Goal: Task Accomplishment & Management: Manage account settings

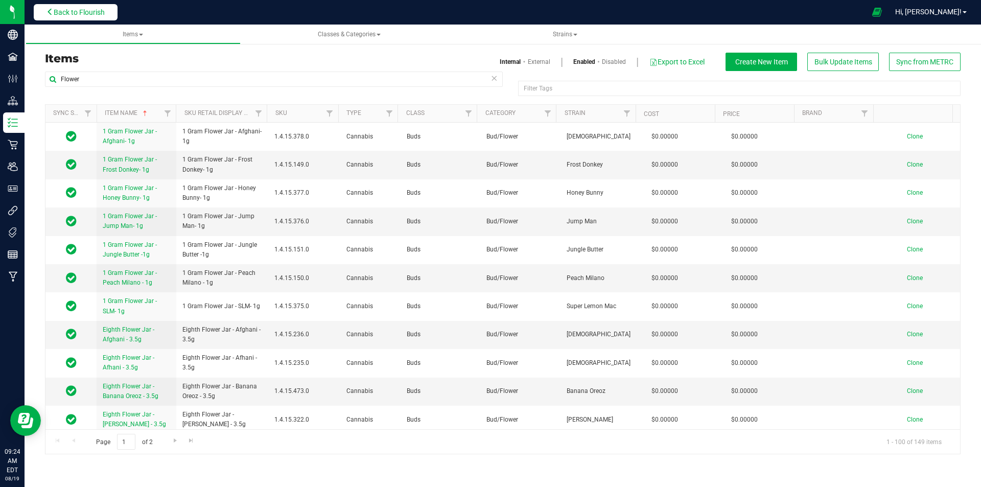
click at [89, 11] on span "Back to Flourish" at bounding box center [79, 12] width 51 height 8
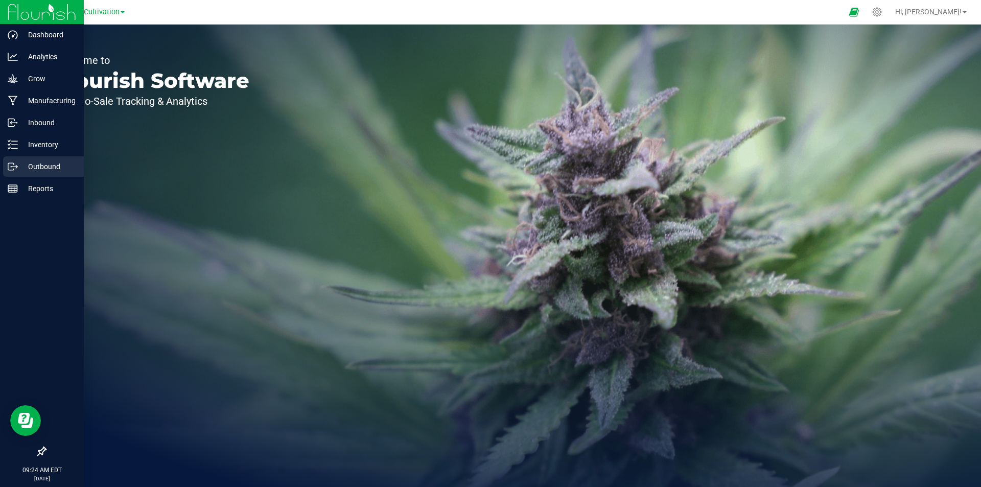
click at [23, 174] on div "Outbound" at bounding box center [43, 166] width 81 height 20
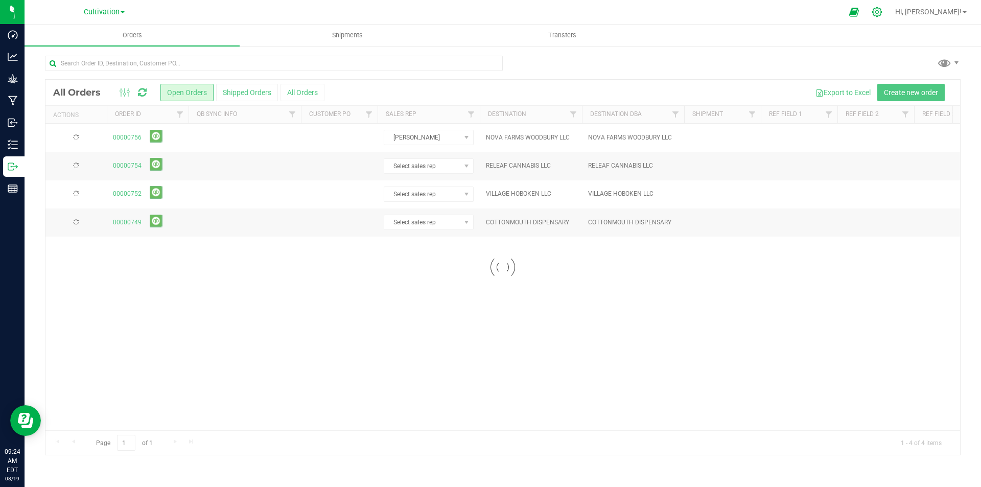
click at [882, 8] on icon at bounding box center [876, 12] width 11 height 11
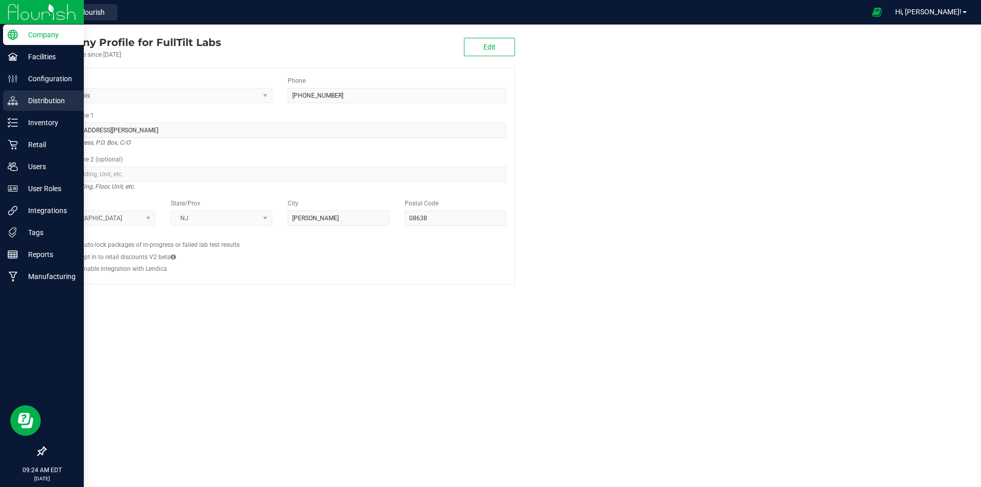
click at [29, 97] on p "Distribution" at bounding box center [48, 100] width 61 height 12
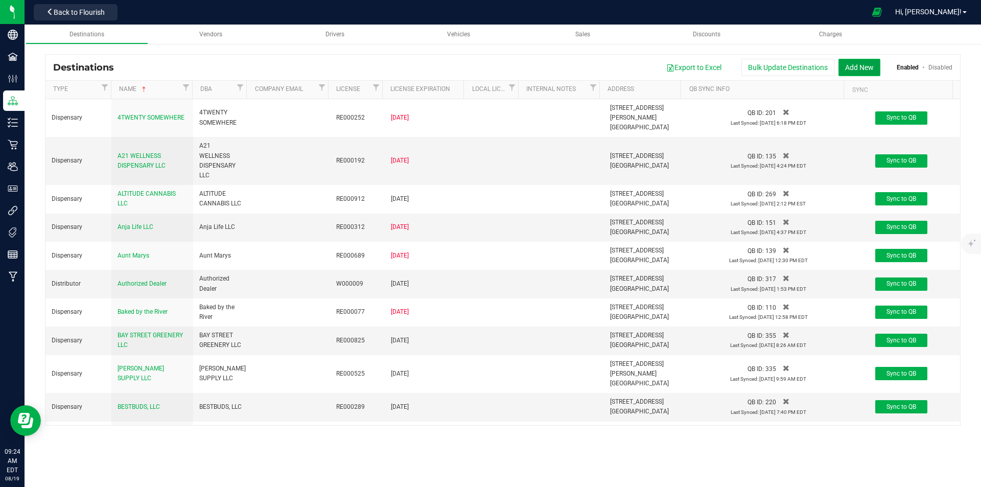
click at [851, 64] on button "Add New" at bounding box center [859, 67] width 42 height 17
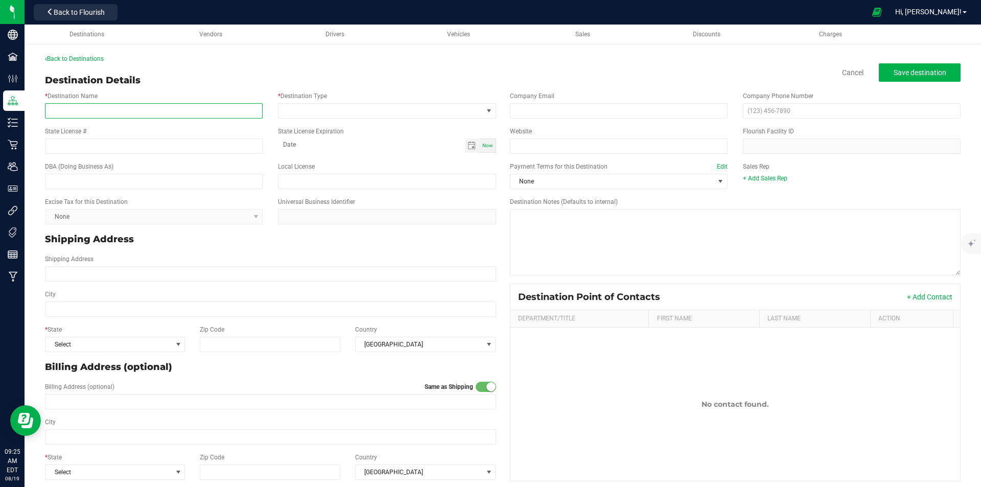
click at [111, 103] on input "* Destination Name" at bounding box center [154, 110] width 218 height 15
paste input ": THE DISPENSARY OF SADDLE BROOK"
click at [339, 107] on span at bounding box center [380, 111] width 204 height 14
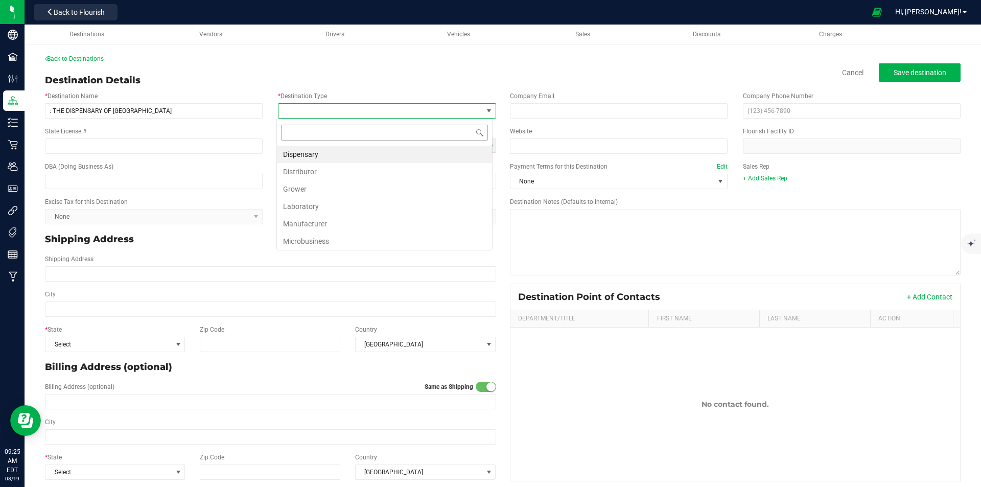
scroll to position [15, 216]
drag, startPoint x: 317, startPoint y: 151, endPoint x: 277, endPoint y: 142, distance: 40.8
click at [316, 151] on li "Dispensary" at bounding box center [384, 154] width 215 height 17
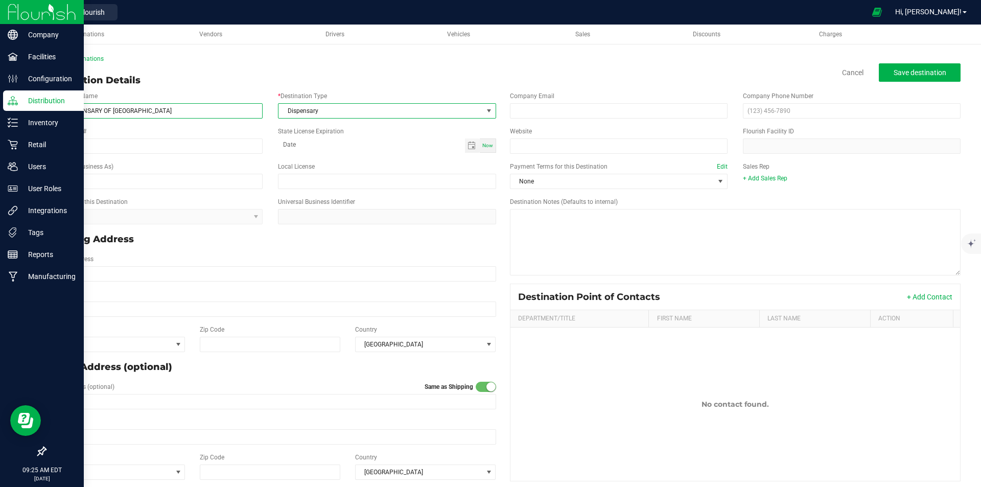
drag, startPoint x: 54, startPoint y: 108, endPoint x: 10, endPoint y: 108, distance: 43.4
click at [10, 108] on div "Company Facilities Configuration Distribution Inventory Retail Users User Roles…" at bounding box center [490, 243] width 981 height 487
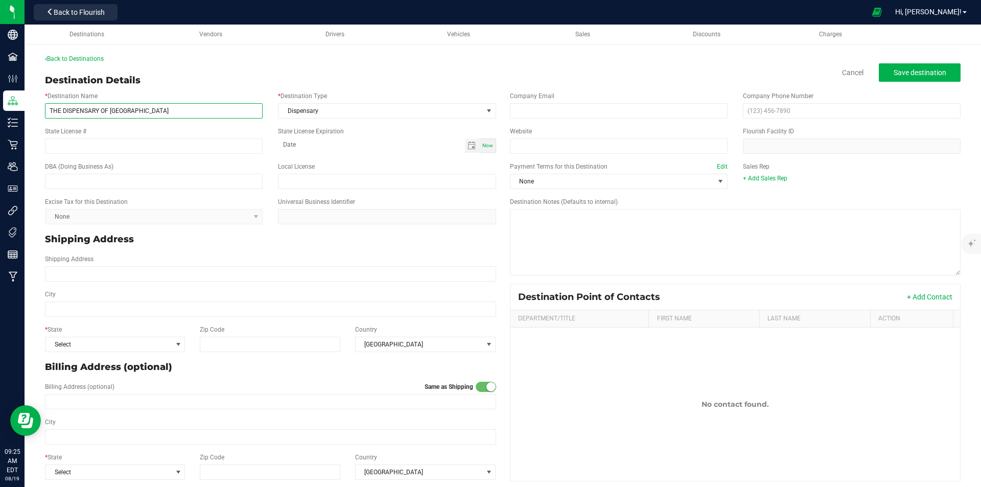
type input "THE DISPENSARY OF [GEOGRAPHIC_DATA]"
drag, startPoint x: 83, startPoint y: 146, endPoint x: 88, endPoint y: 150, distance: 6.2
click at [83, 146] on input "State License #" at bounding box center [154, 145] width 218 height 15
paste input "RE000371"
type input "RE000371"
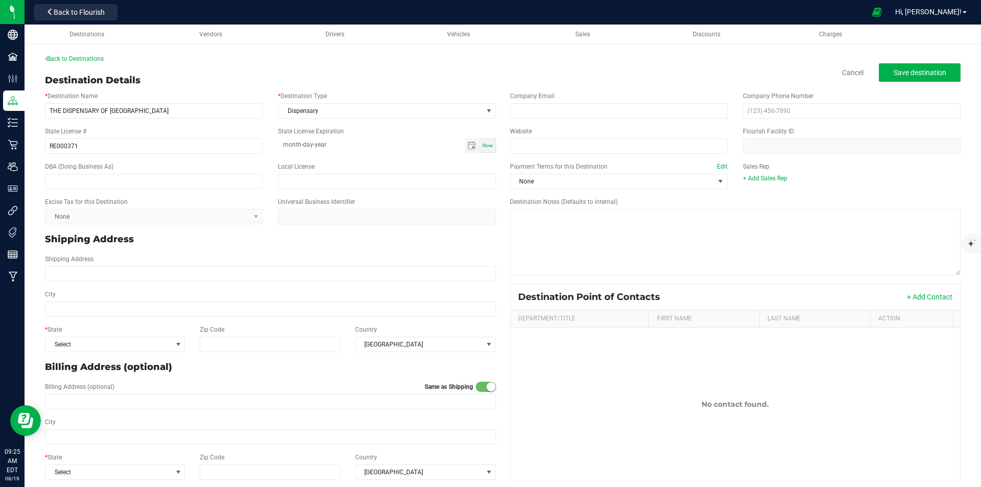
click at [333, 148] on input "month-day-year" at bounding box center [371, 144] width 186 height 13
type input "12-10-0205"
click at [369, 280] on div "Shipping Address" at bounding box center [270, 267] width 466 height 35
click at [80, 270] on input "Shipping Address" at bounding box center [270, 273] width 451 height 15
paste input "[STREET_ADDRESS]"
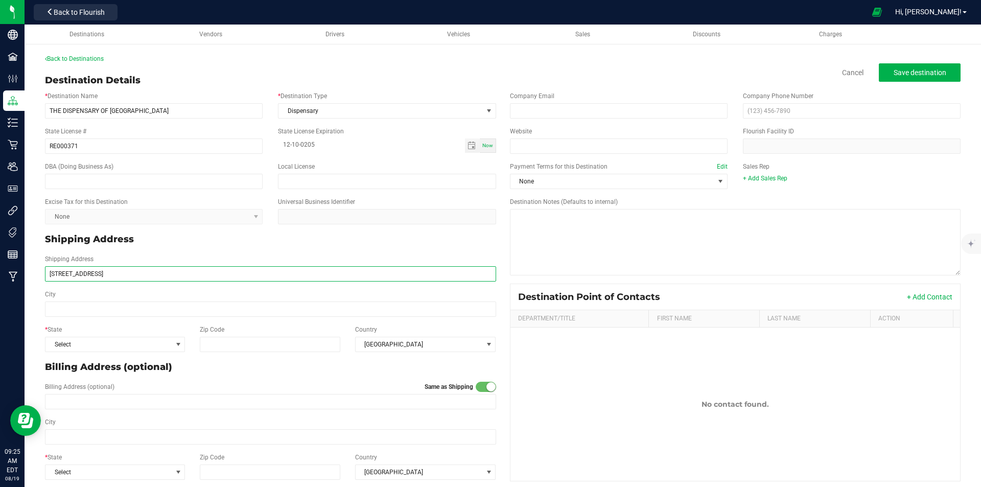
type input "[STREET_ADDRESS]"
click at [79, 295] on div "City" at bounding box center [270, 303] width 466 height 27
click at [82, 310] on input "City" at bounding box center [270, 308] width 451 height 15
paste input "[GEOGRAPHIC_DATA]"
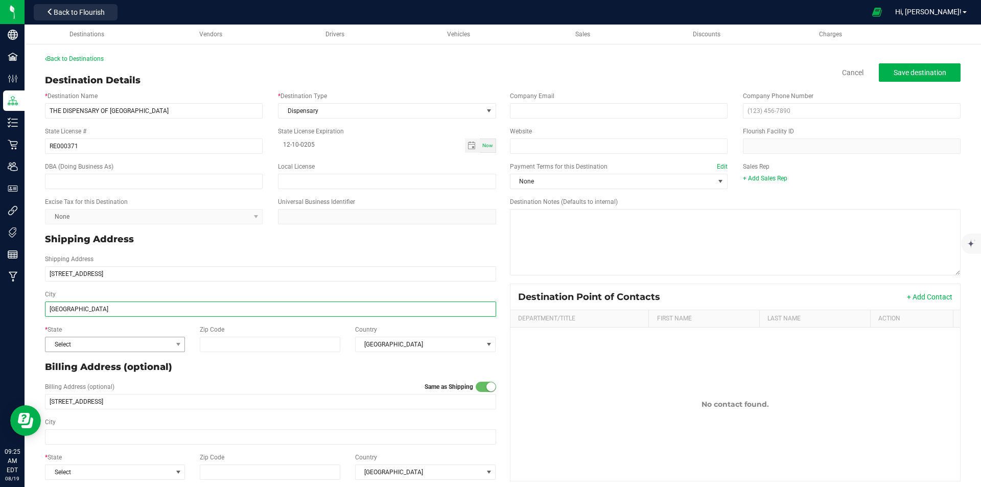
type input "[GEOGRAPHIC_DATA]"
click at [88, 346] on span "Select" at bounding box center [108, 344] width 126 height 14
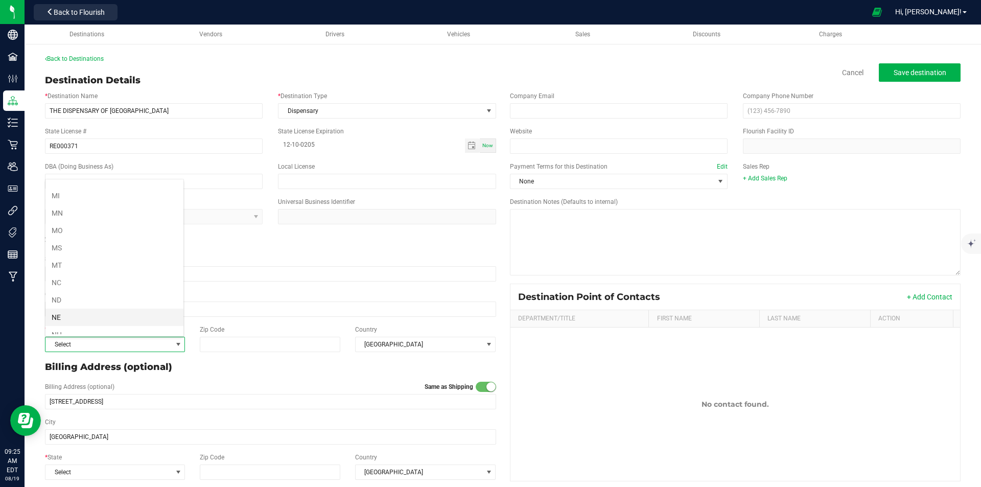
scroll to position [409, 0]
click at [65, 320] on li "NJ" at bounding box center [114, 318] width 138 height 17
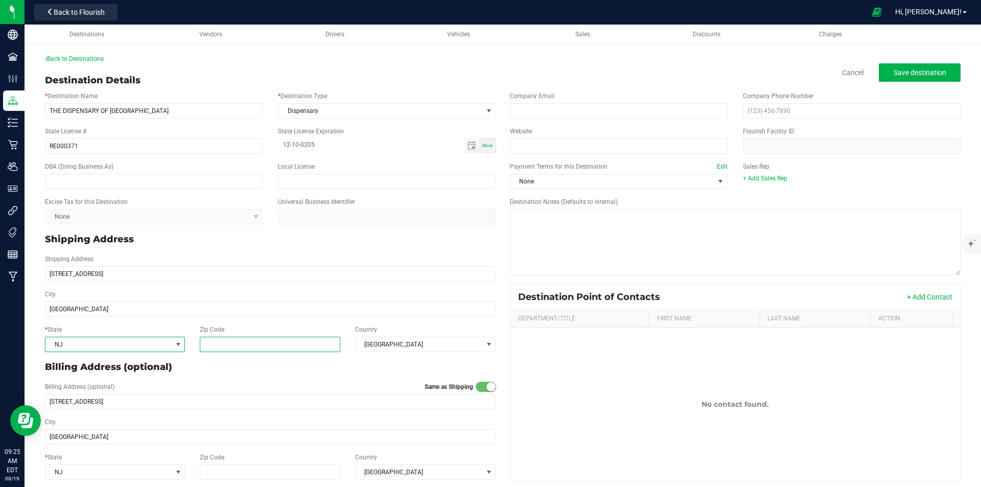
click at [235, 349] on input "Zip Code" at bounding box center [270, 344] width 141 height 15
paste input "07663"
type input "07663"
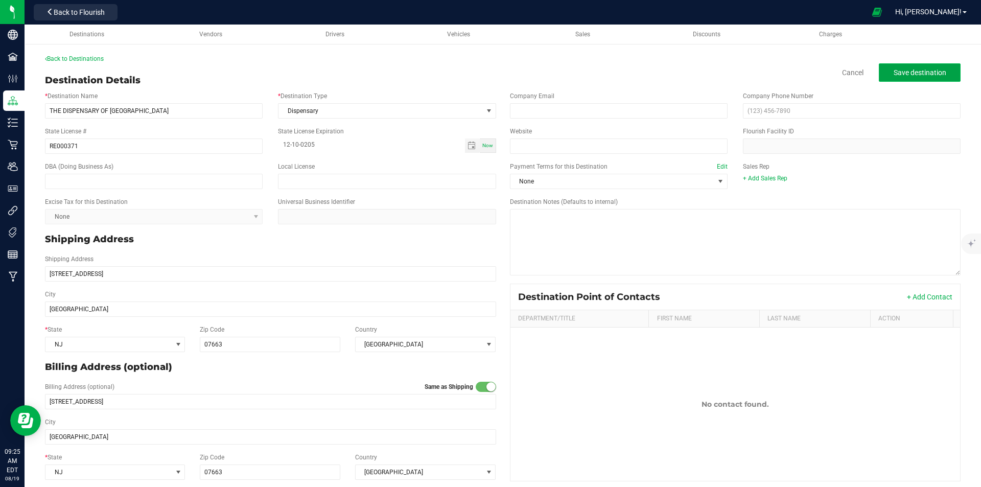
click at [924, 73] on span "Save destination" at bounding box center [919, 72] width 53 height 8
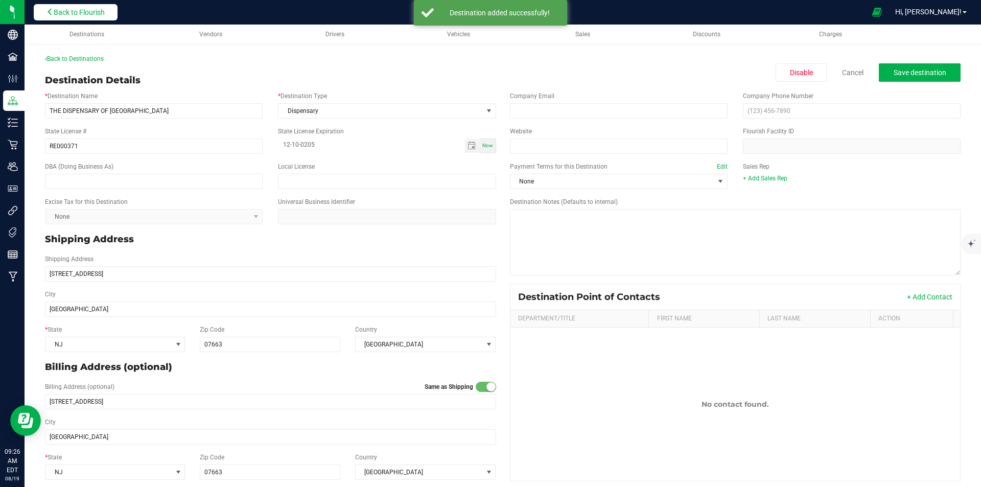
click at [88, 10] on span "Back to Flourish" at bounding box center [79, 12] width 51 height 8
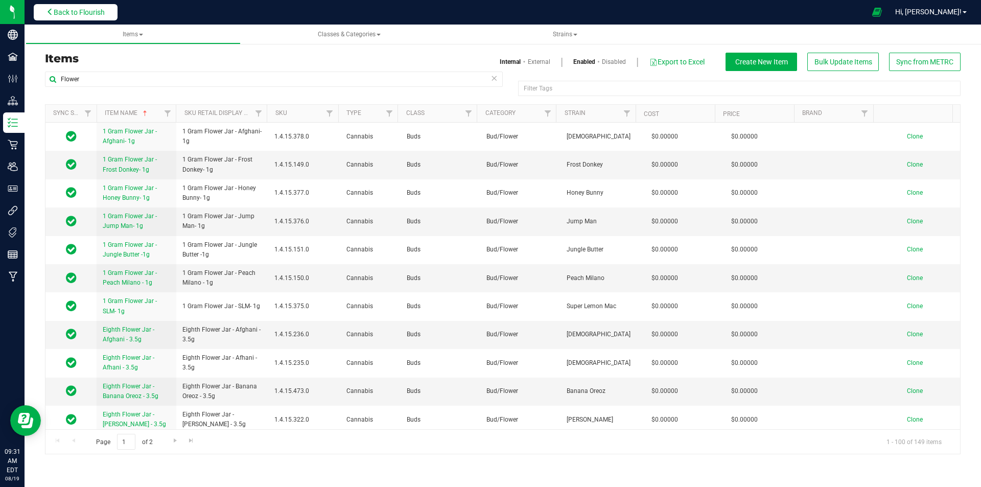
click at [95, 14] on span "Back to Flourish" at bounding box center [79, 12] width 51 height 8
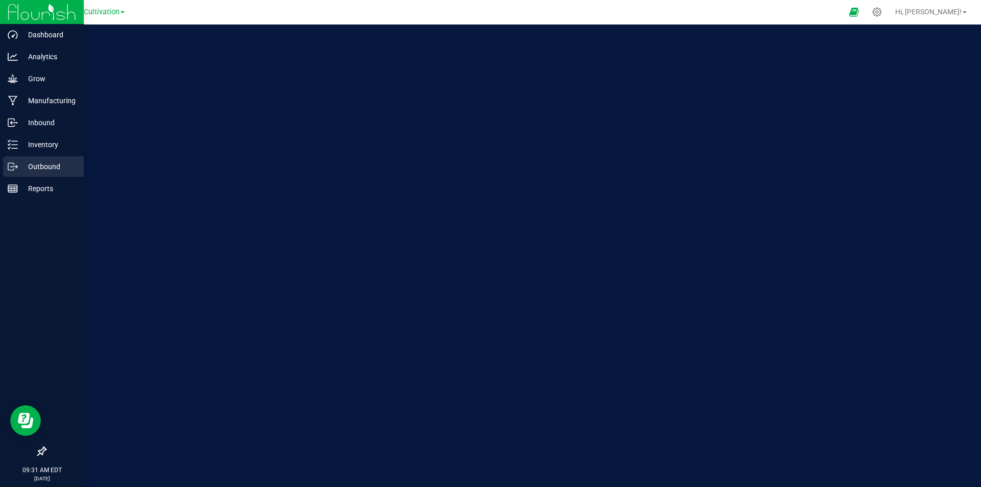
click at [30, 170] on p "Outbound" at bounding box center [48, 166] width 61 height 12
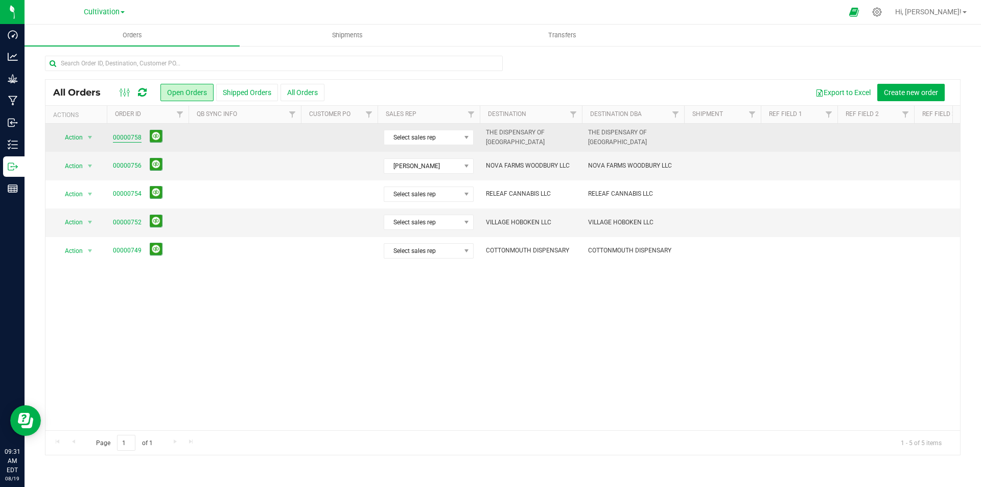
click at [131, 134] on link "00000758" at bounding box center [127, 138] width 29 height 10
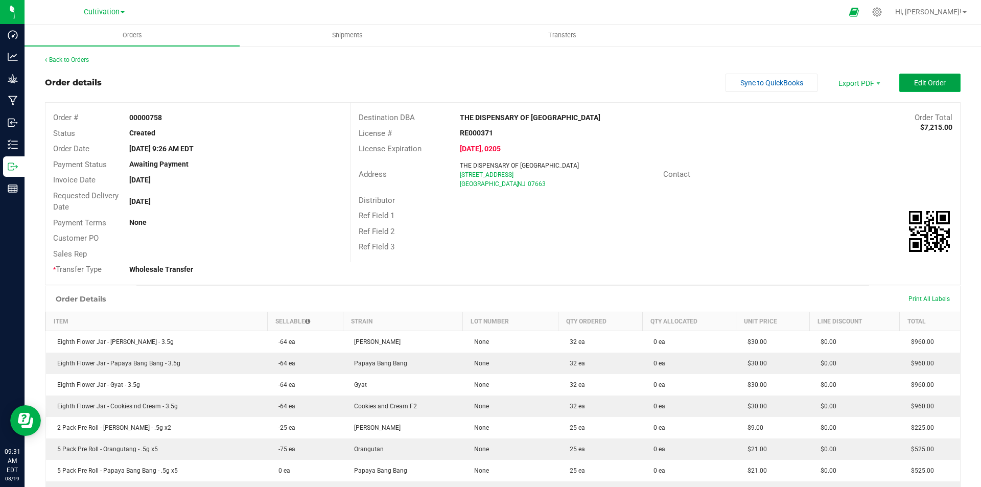
click at [919, 88] on button "Edit Order" at bounding box center [929, 83] width 61 height 18
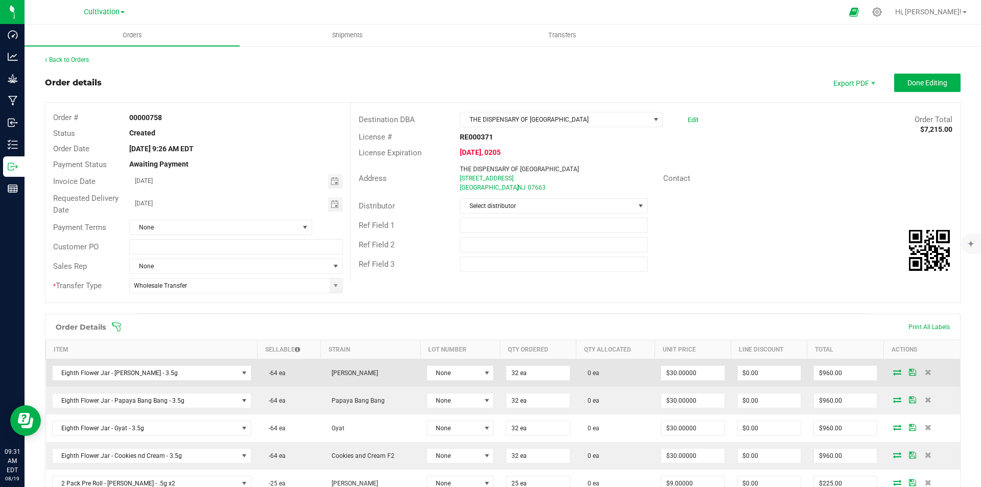
click at [893, 372] on icon at bounding box center [897, 372] width 8 height 6
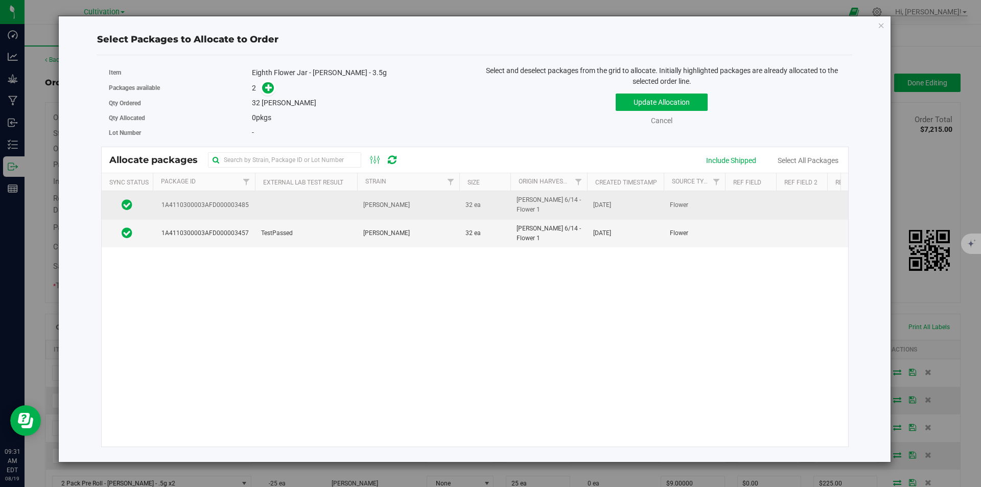
click at [320, 216] on td at bounding box center [306, 205] width 102 height 28
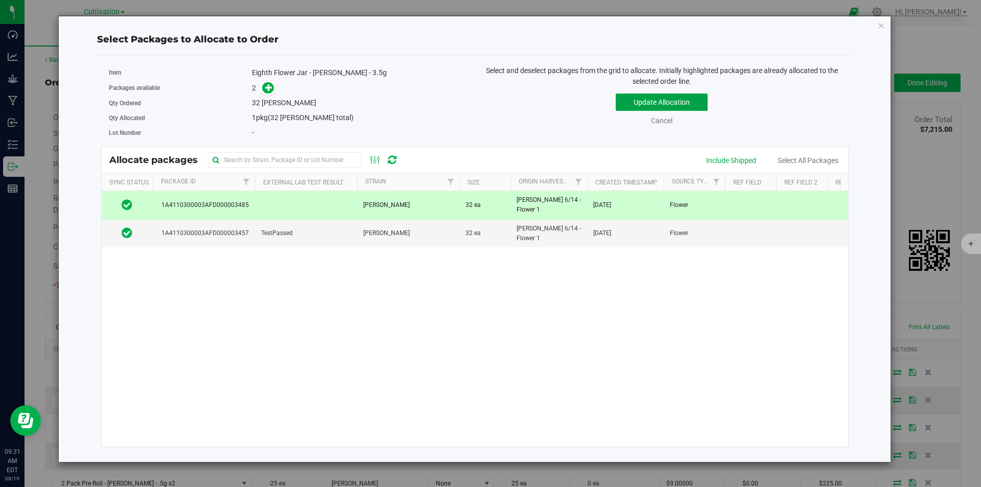
drag, startPoint x: 677, startPoint y: 102, endPoint x: 665, endPoint y: 99, distance: 11.8
click at [677, 102] on button "Update Allocation" at bounding box center [661, 101] width 92 height 17
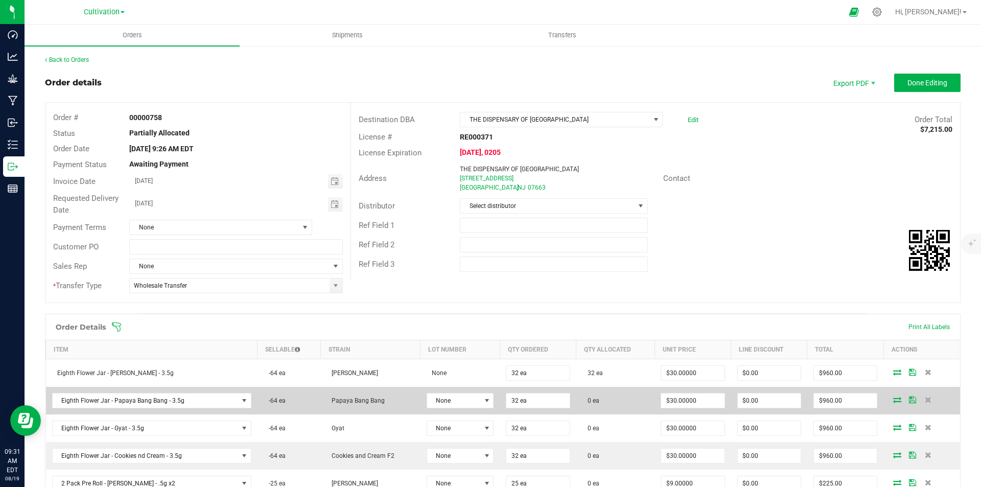
click at [893, 399] on icon at bounding box center [897, 399] width 8 height 6
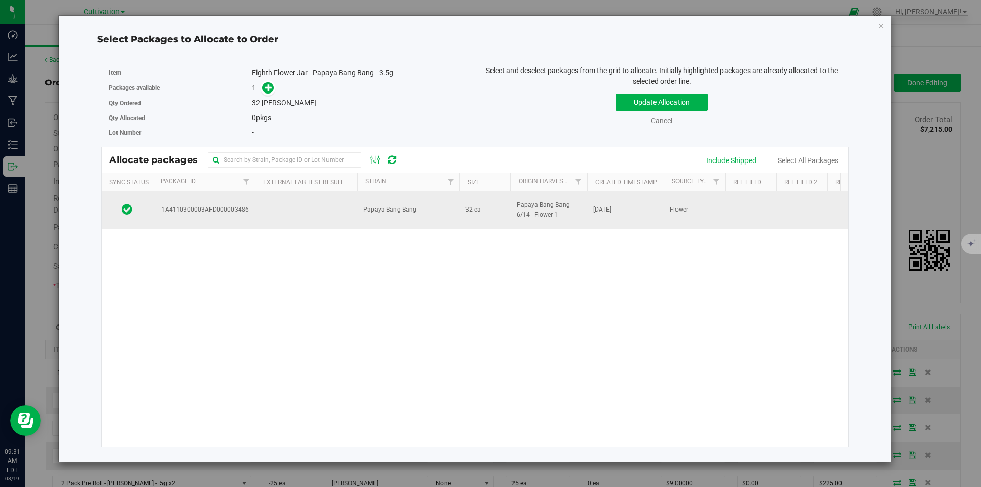
click at [307, 209] on td at bounding box center [306, 210] width 102 height 38
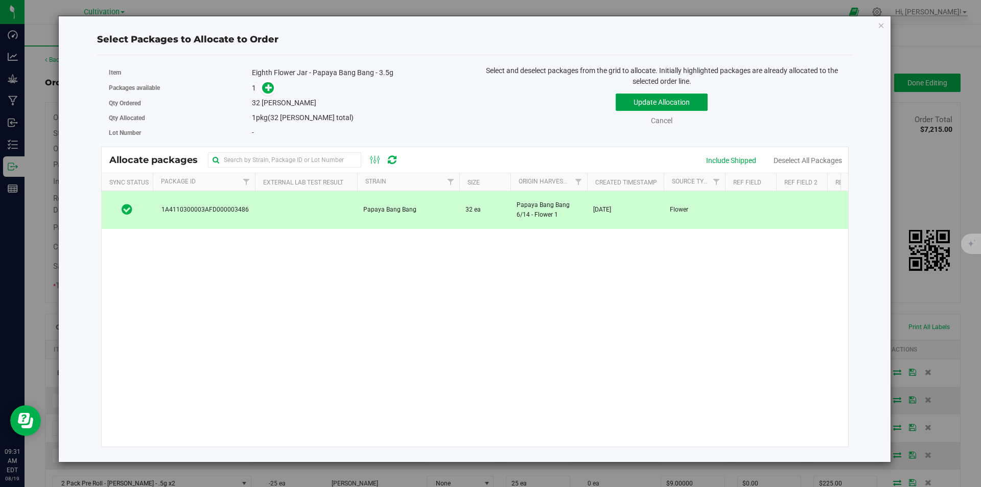
click at [689, 103] on button "Update Allocation" at bounding box center [661, 101] width 92 height 17
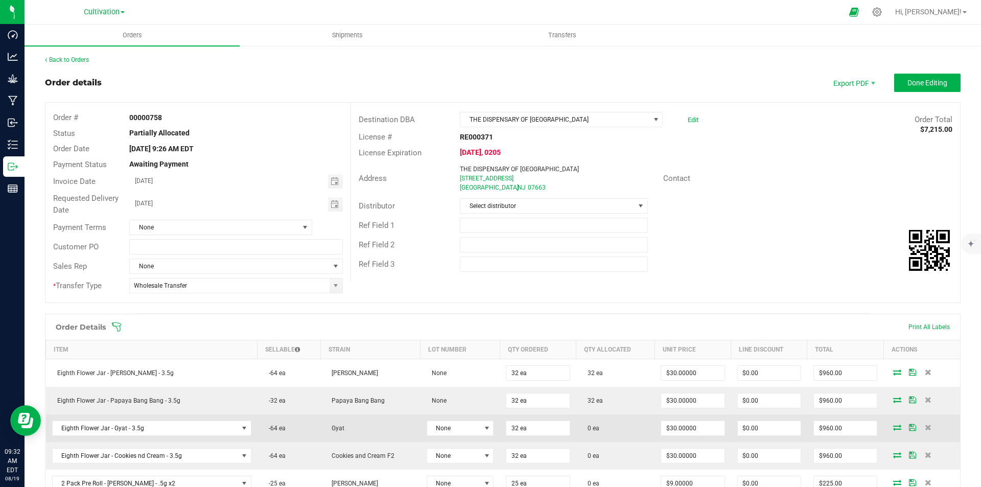
click at [893, 425] on icon at bounding box center [897, 427] width 8 height 6
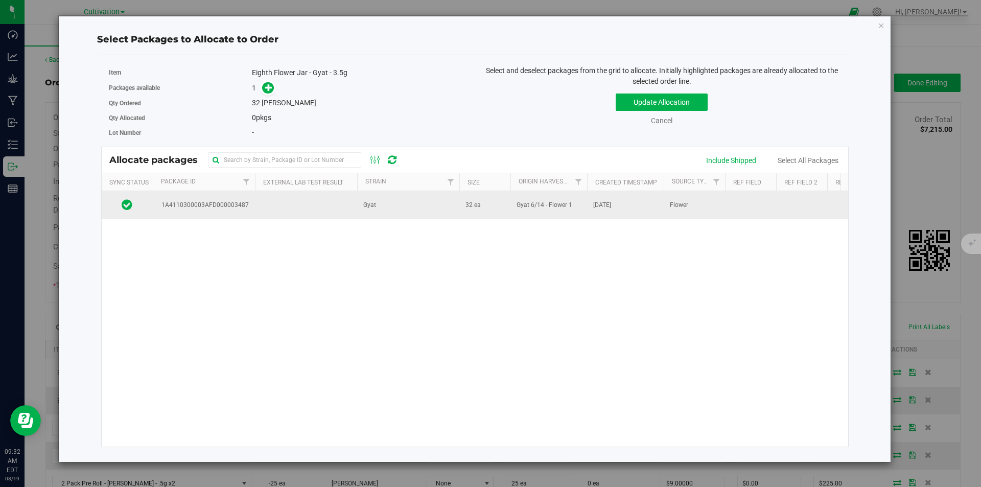
click at [251, 212] on td "1A4110300003AFD000003487" at bounding box center [204, 205] width 102 height 28
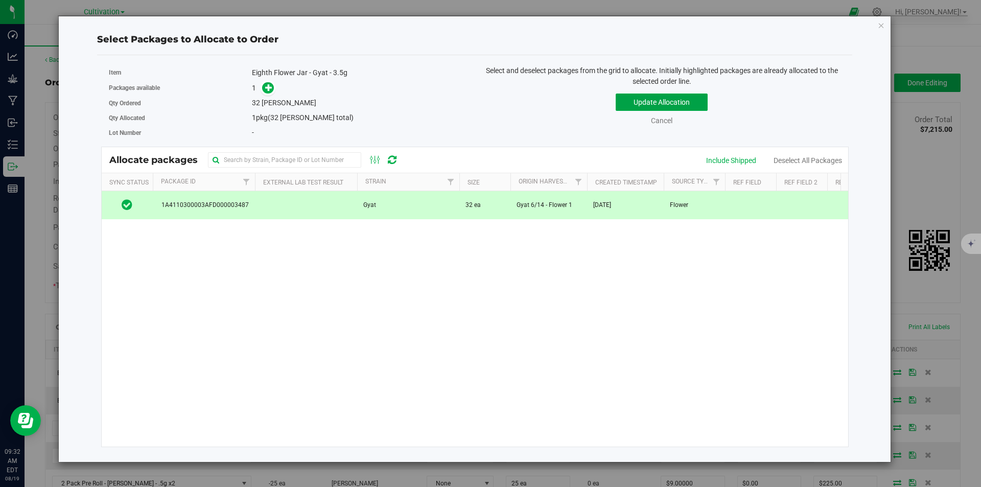
drag, startPoint x: 672, startPoint y: 101, endPoint x: 507, endPoint y: 80, distance: 166.3
click at [670, 100] on button "Update Allocation" at bounding box center [661, 101] width 92 height 17
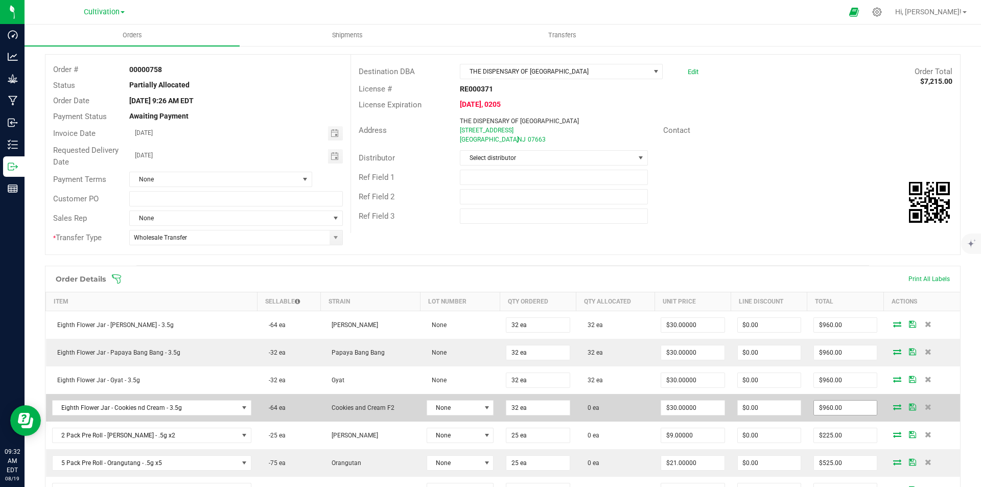
scroll to position [51, 0]
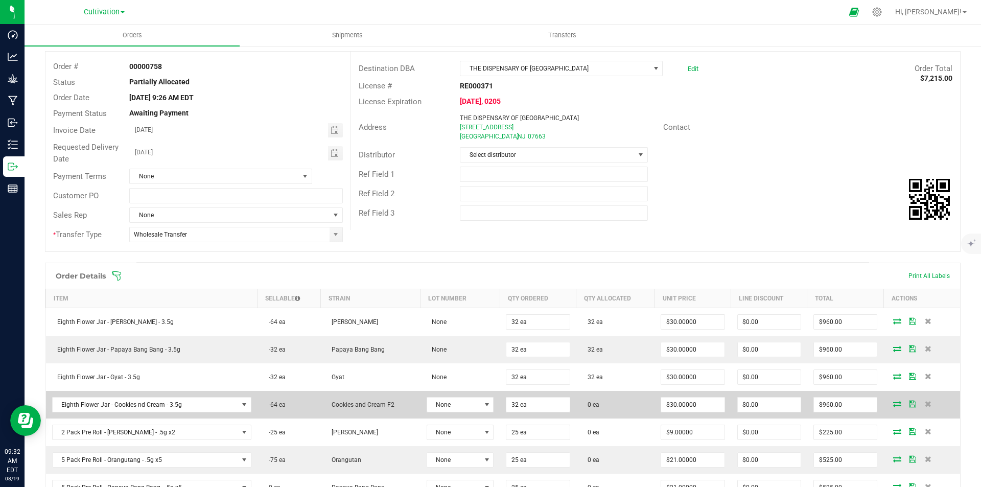
click at [893, 404] on icon at bounding box center [897, 403] width 8 height 6
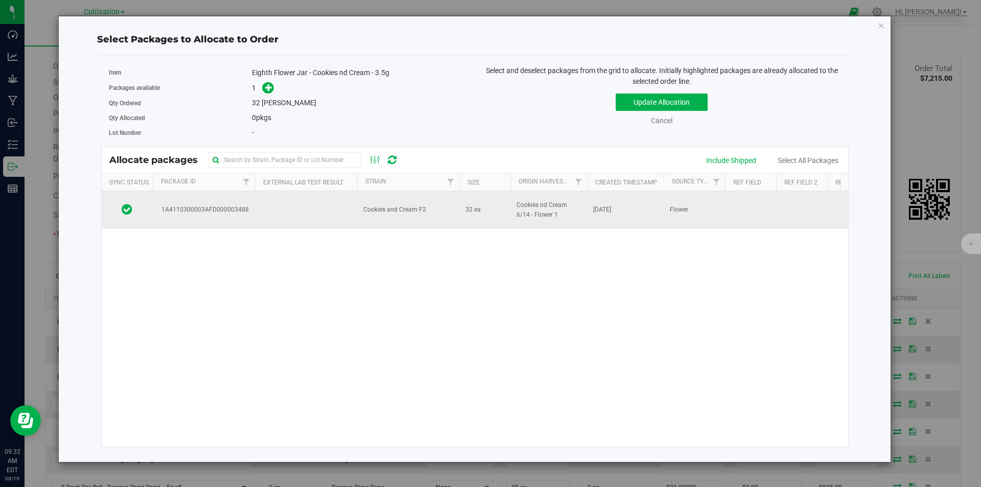
click at [312, 204] on td at bounding box center [306, 210] width 102 height 38
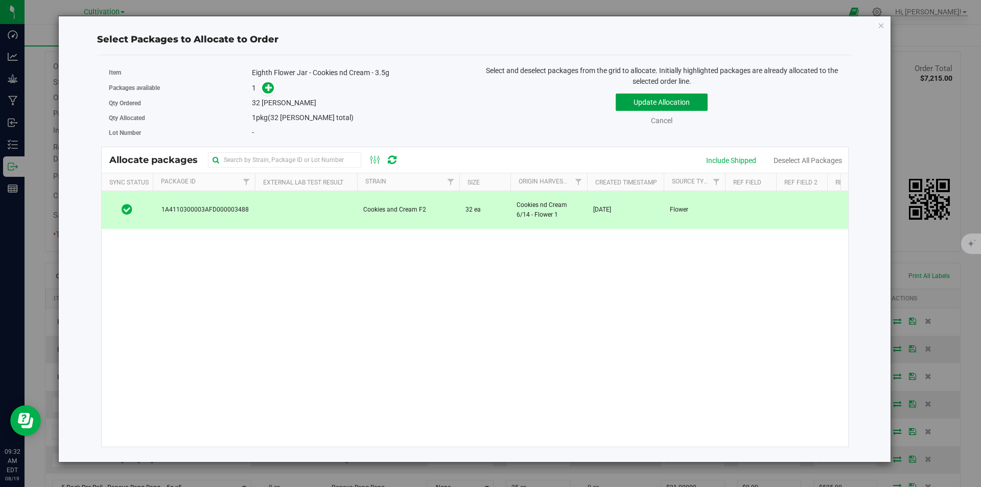
click at [677, 98] on button "Update Allocation" at bounding box center [661, 101] width 92 height 17
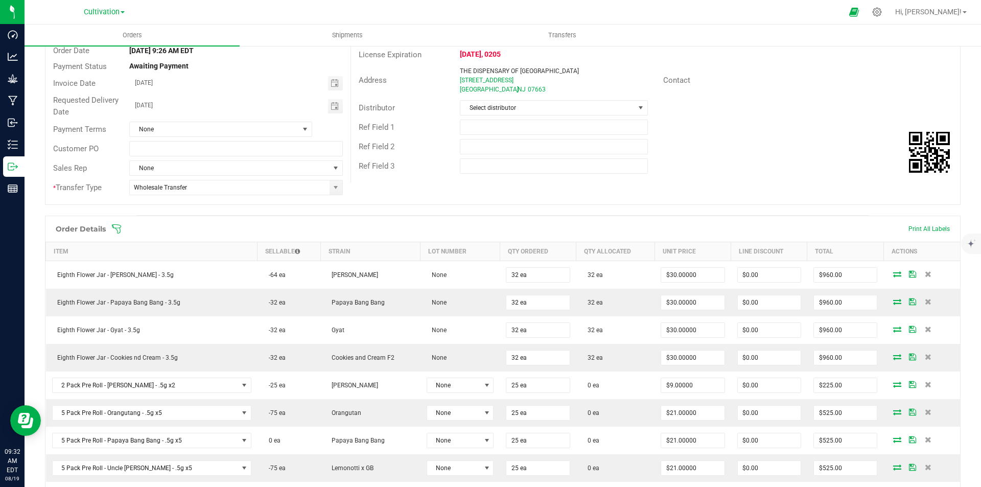
scroll to position [102, 0]
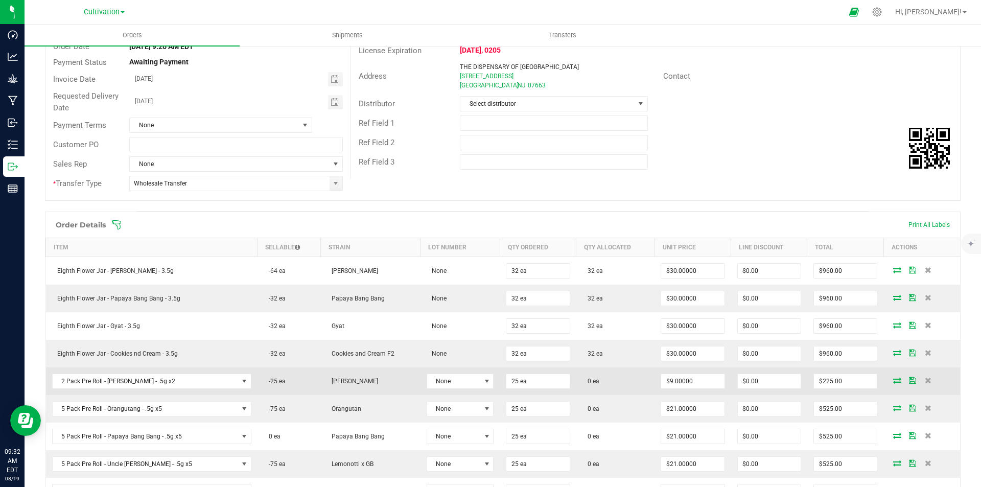
click at [893, 381] on icon at bounding box center [897, 380] width 8 height 6
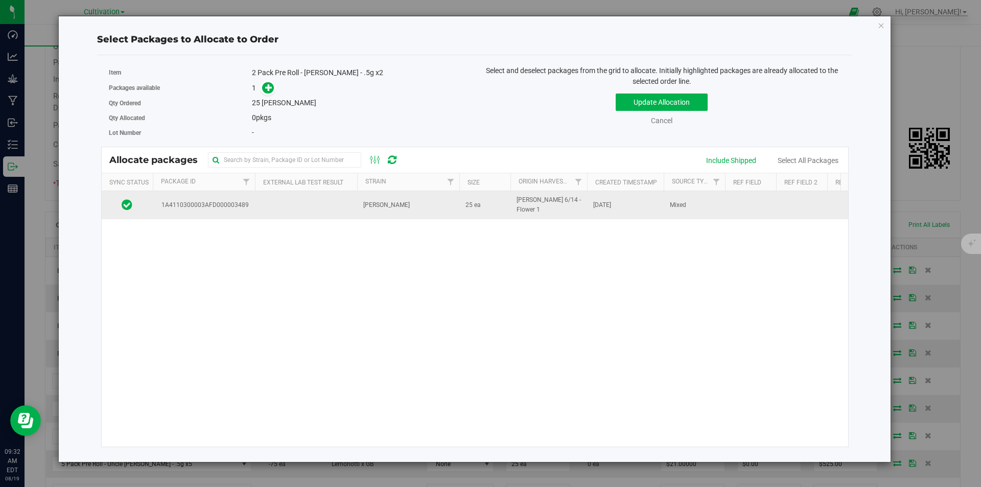
click at [391, 219] on td "[PERSON_NAME]" at bounding box center [408, 205] width 102 height 28
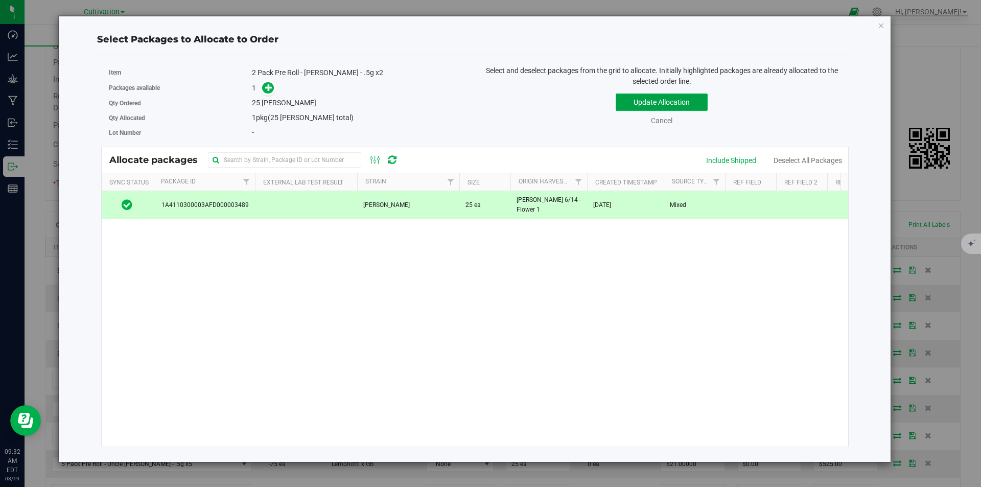
click at [658, 97] on button "Update Allocation" at bounding box center [661, 101] width 92 height 17
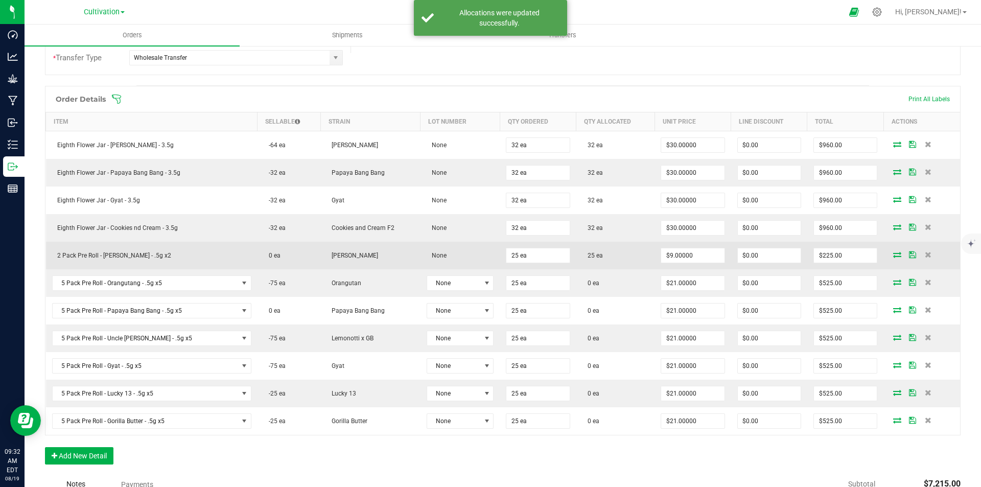
scroll to position [306, 0]
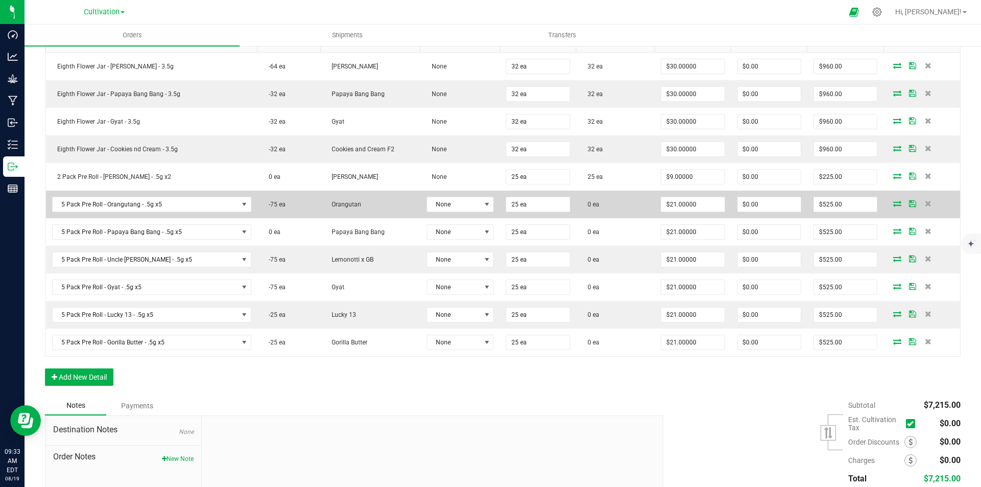
click at [893, 204] on icon at bounding box center [897, 203] width 8 height 6
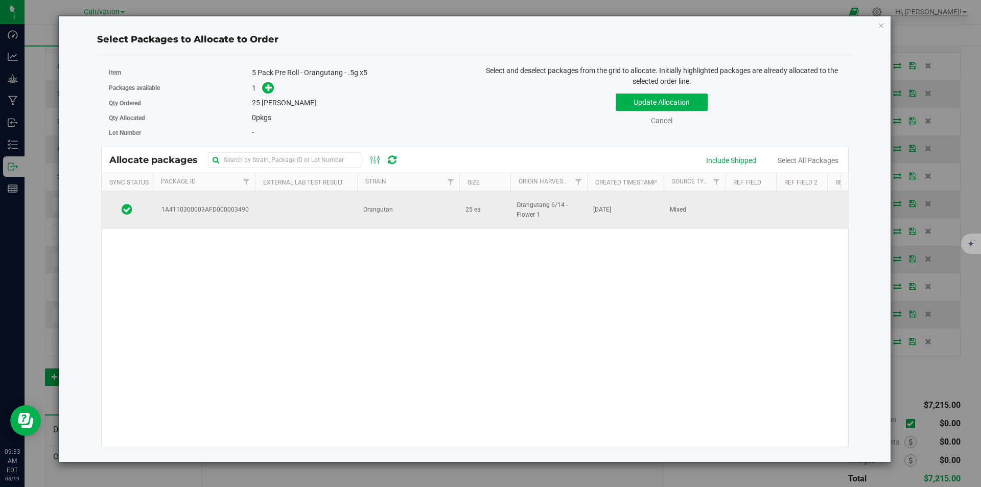
click at [321, 205] on td at bounding box center [306, 210] width 102 height 38
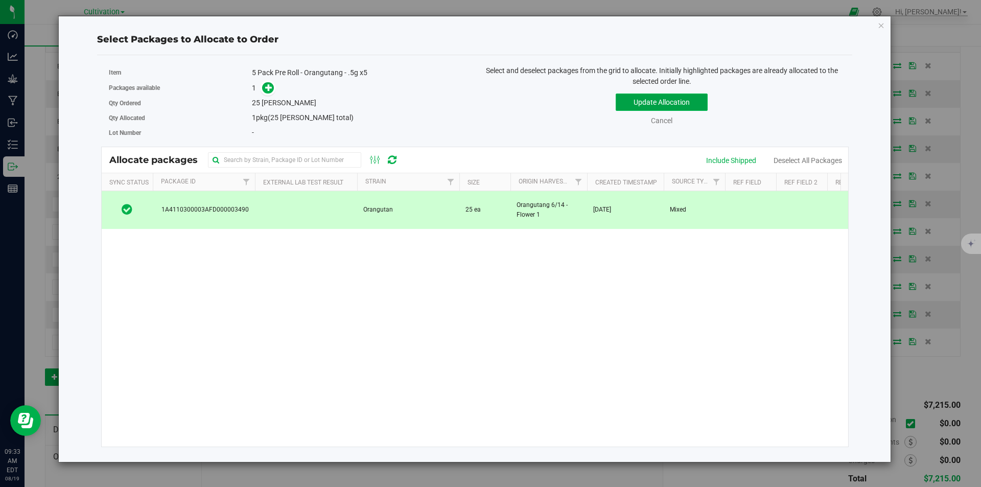
click at [644, 97] on button "Update Allocation" at bounding box center [661, 101] width 92 height 17
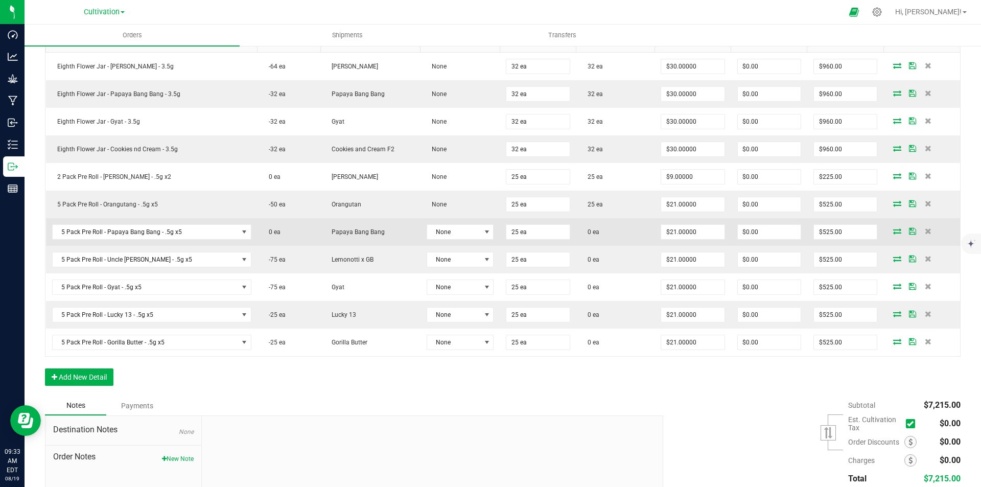
click at [893, 228] on icon at bounding box center [897, 231] width 8 height 6
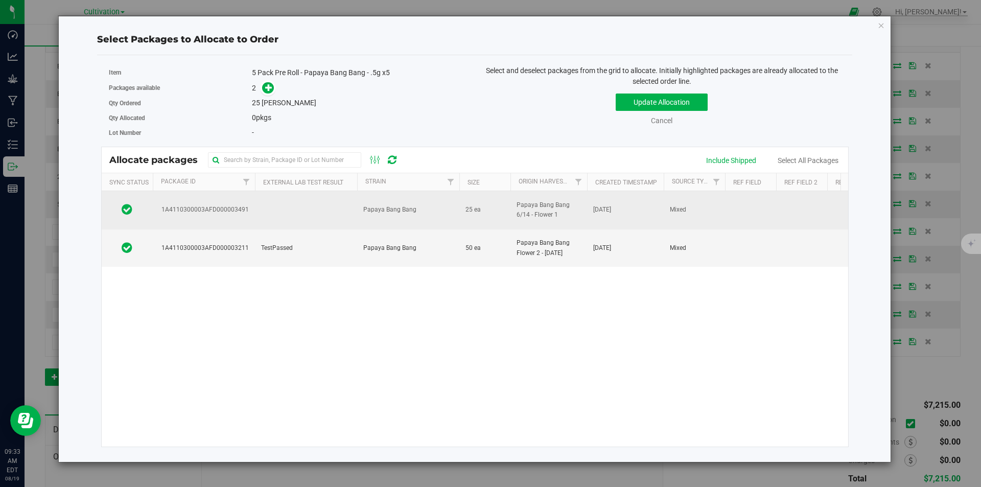
click at [291, 211] on td at bounding box center [306, 210] width 102 height 38
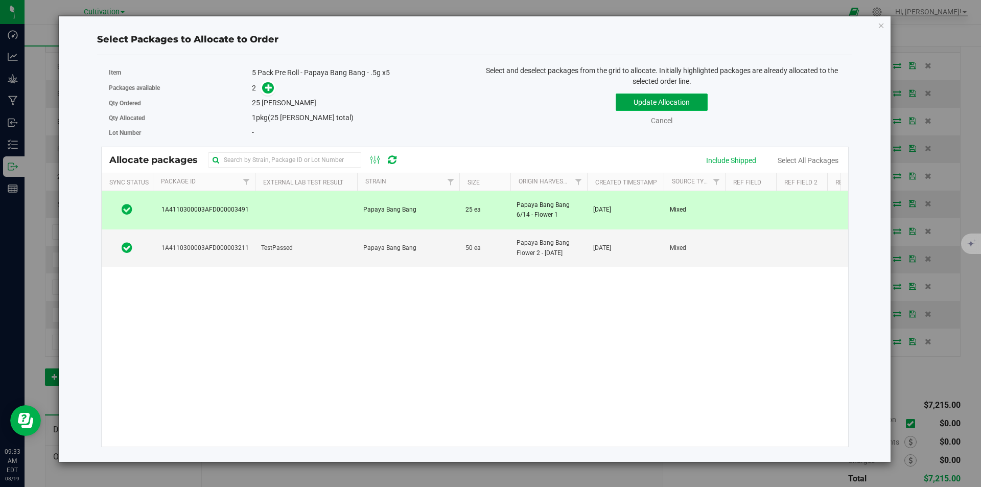
click at [637, 104] on button "Update Allocation" at bounding box center [661, 101] width 92 height 17
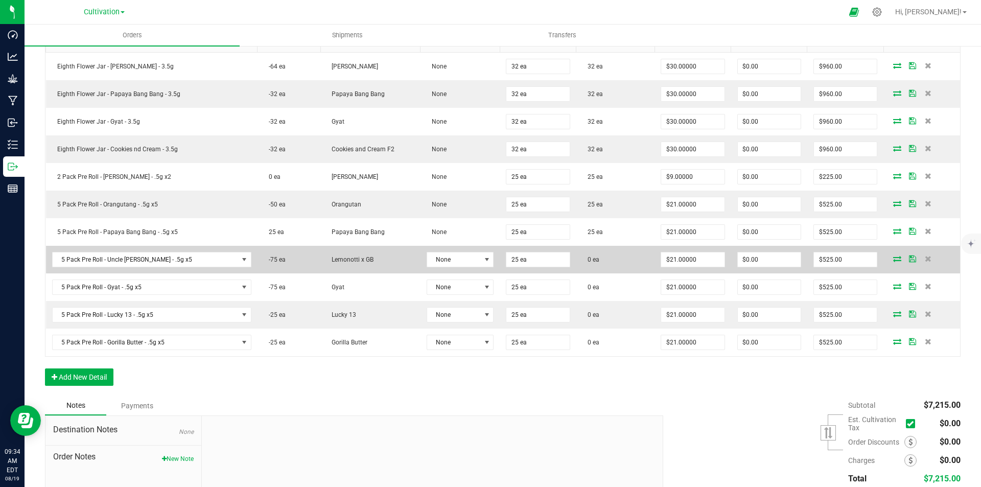
click at [893, 258] on icon at bounding box center [897, 258] width 8 height 6
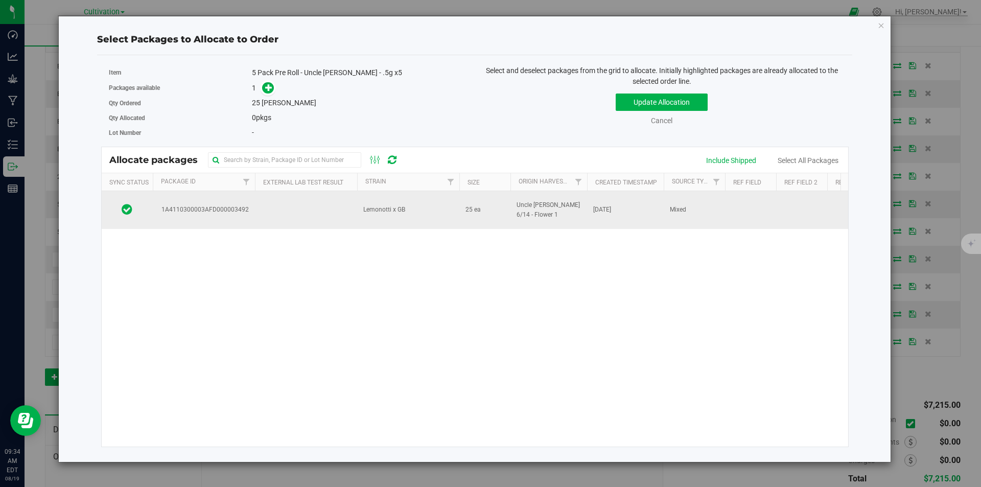
click at [322, 217] on td at bounding box center [306, 210] width 102 height 38
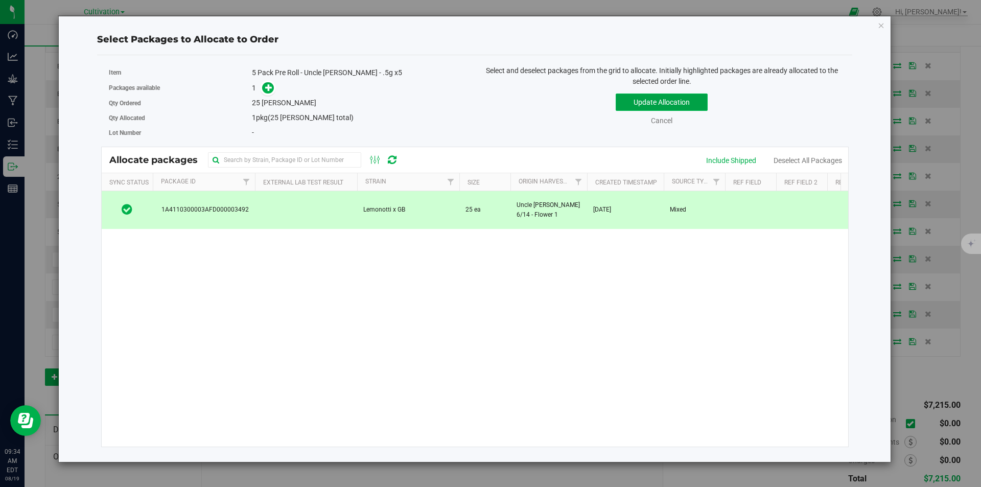
click at [662, 100] on button "Update Allocation" at bounding box center [661, 101] width 92 height 17
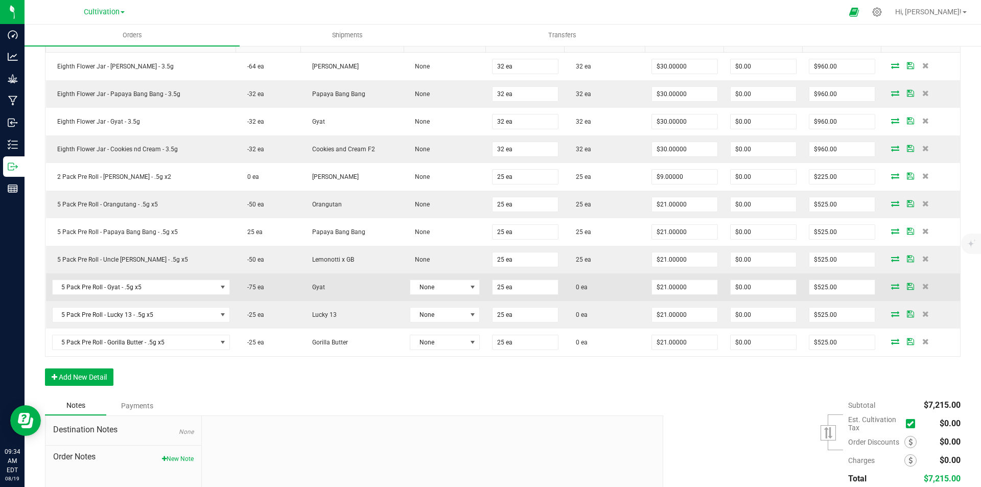
click at [891, 288] on icon at bounding box center [895, 286] width 8 height 6
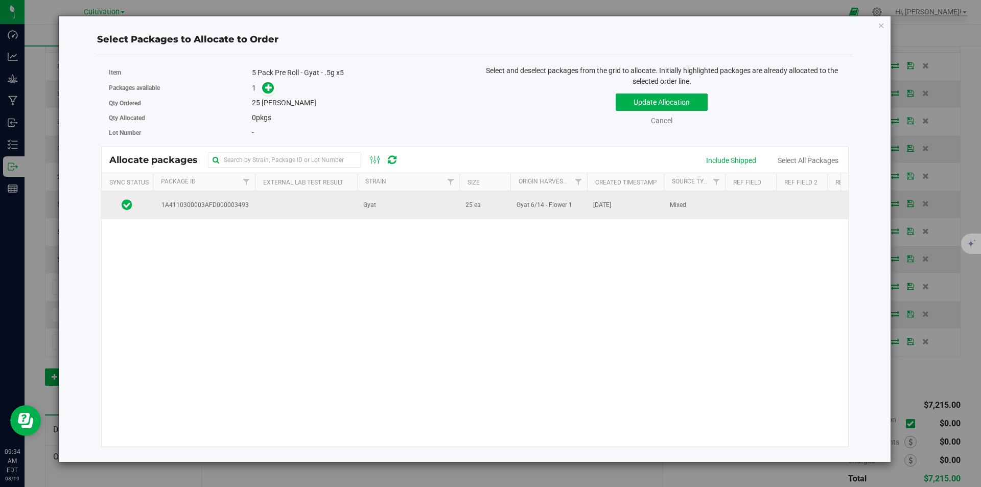
click at [230, 203] on span "1A4110300003AFD000003493" at bounding box center [202, 205] width 91 height 10
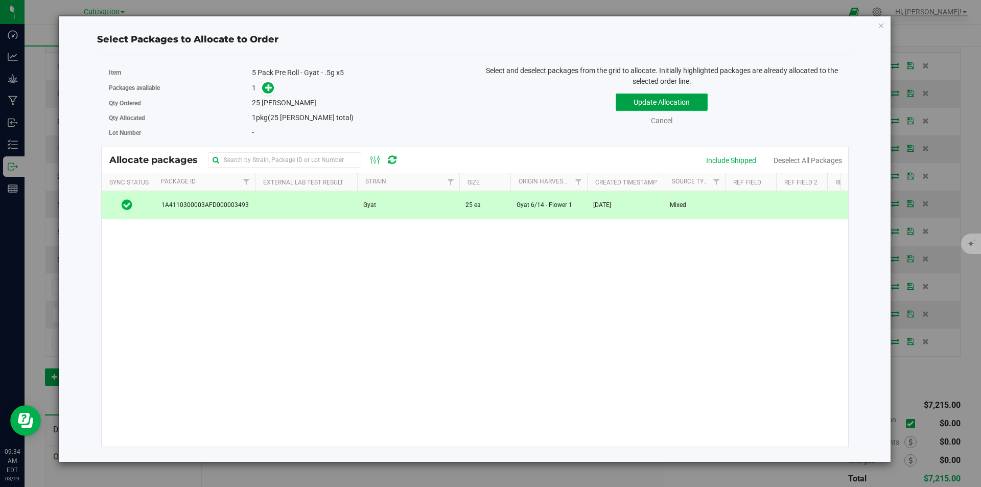
click at [633, 103] on button "Update Allocation" at bounding box center [661, 101] width 92 height 17
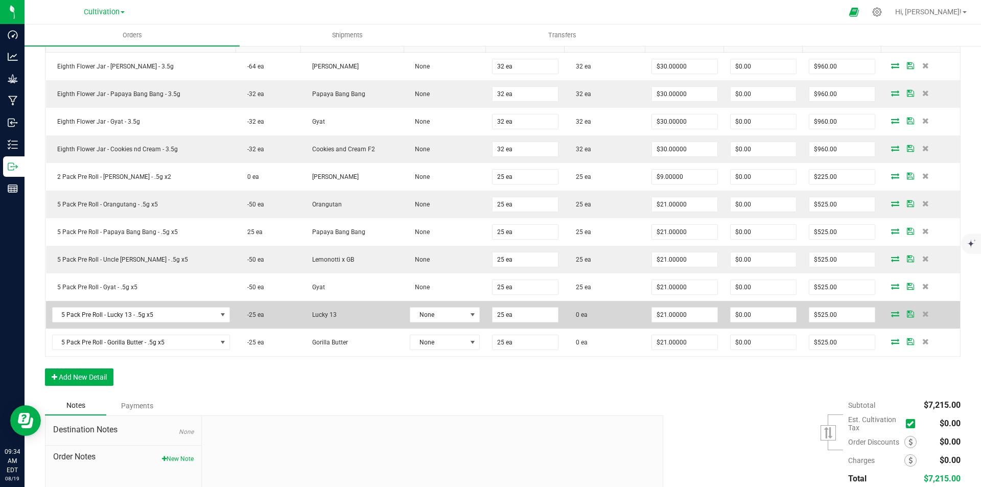
click at [891, 311] on icon at bounding box center [895, 313] width 8 height 6
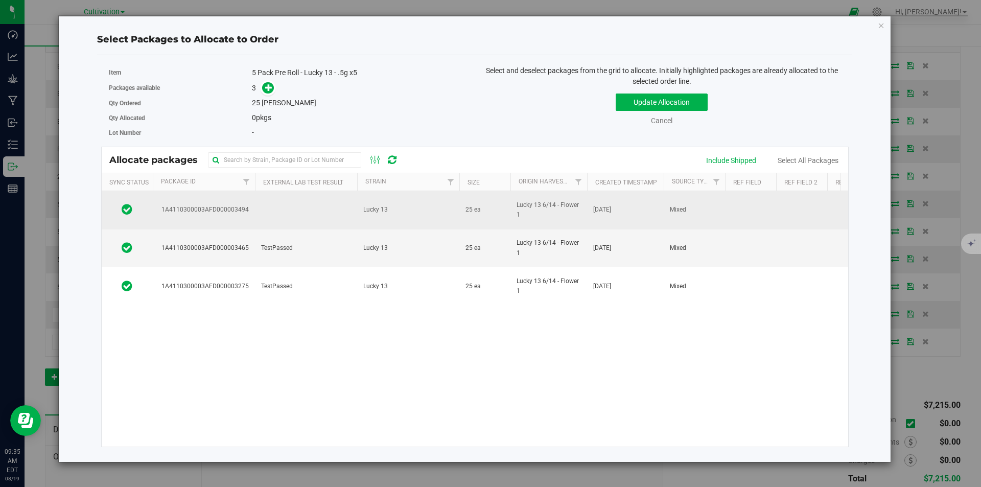
click at [327, 198] on td at bounding box center [306, 210] width 102 height 38
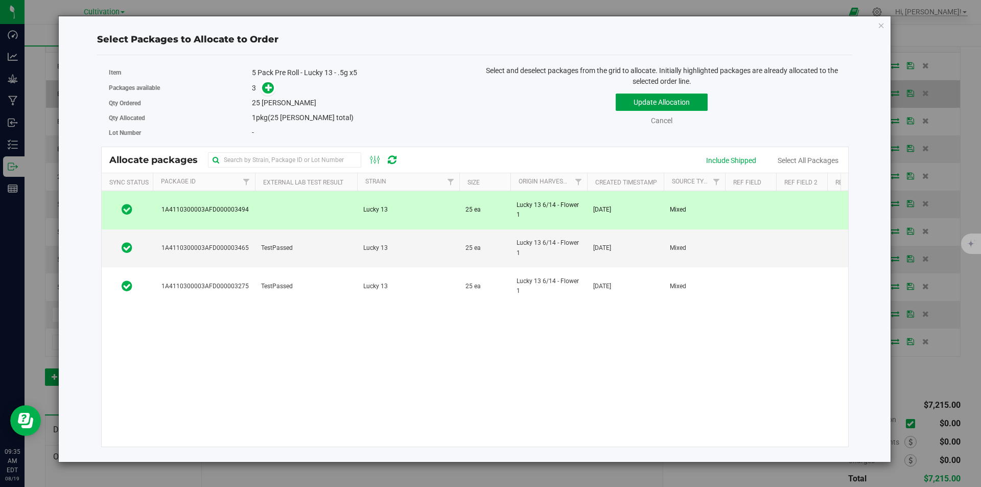
click at [665, 99] on button "Update Allocation" at bounding box center [661, 101] width 92 height 17
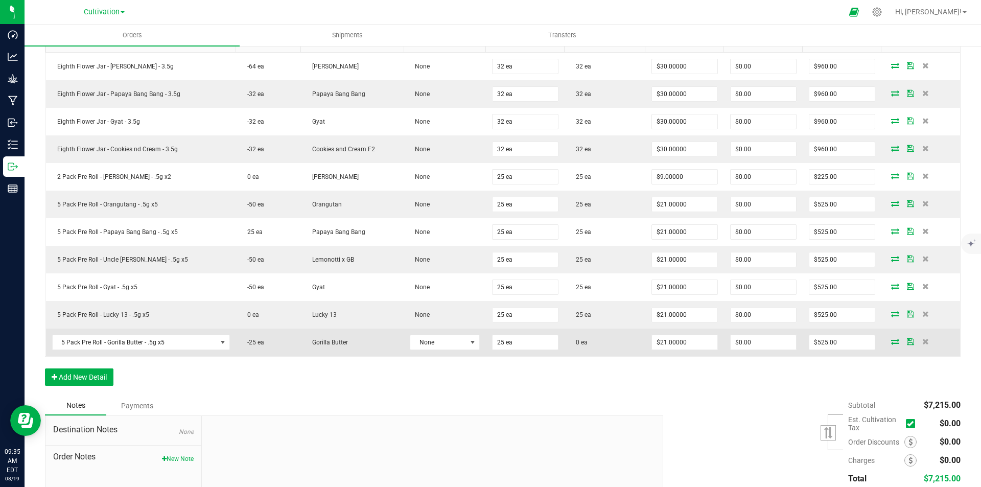
click at [891, 342] on icon at bounding box center [895, 341] width 8 height 6
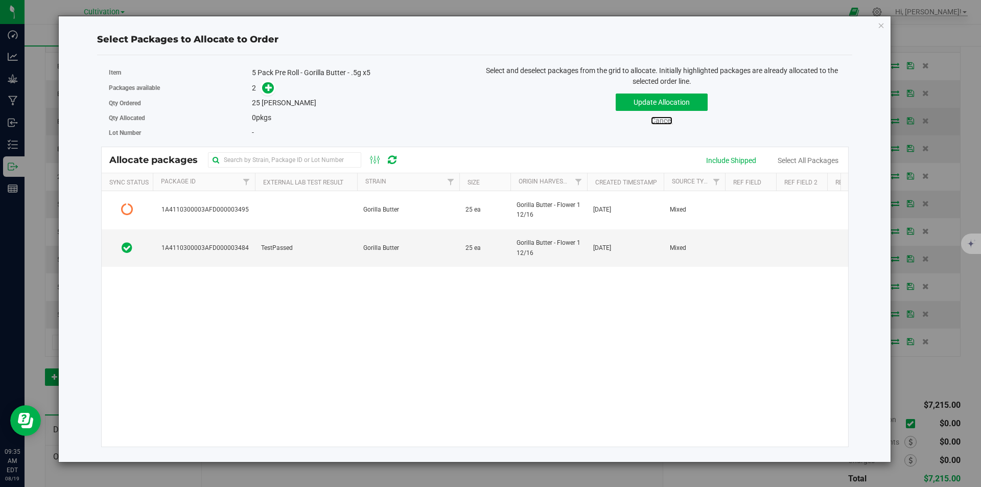
click at [662, 123] on link "Cancel" at bounding box center [661, 120] width 21 height 8
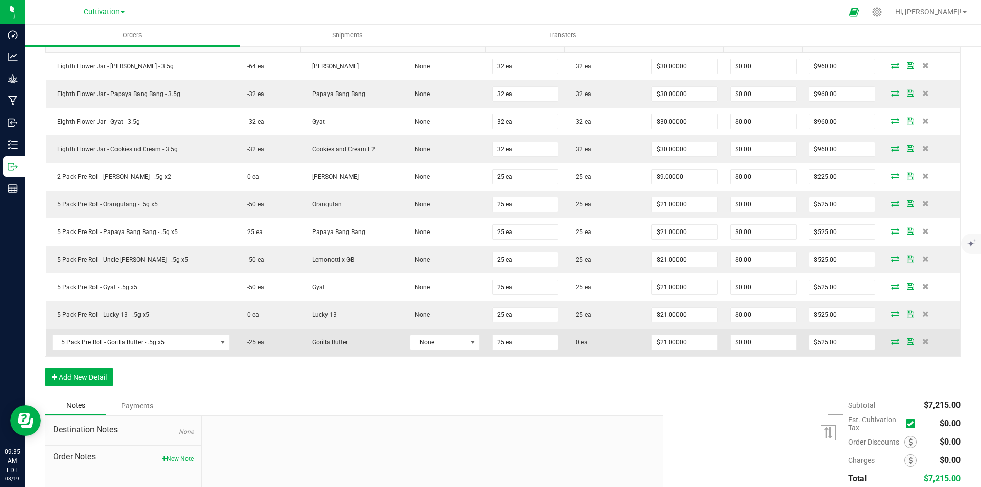
click at [891, 341] on icon at bounding box center [895, 341] width 8 height 6
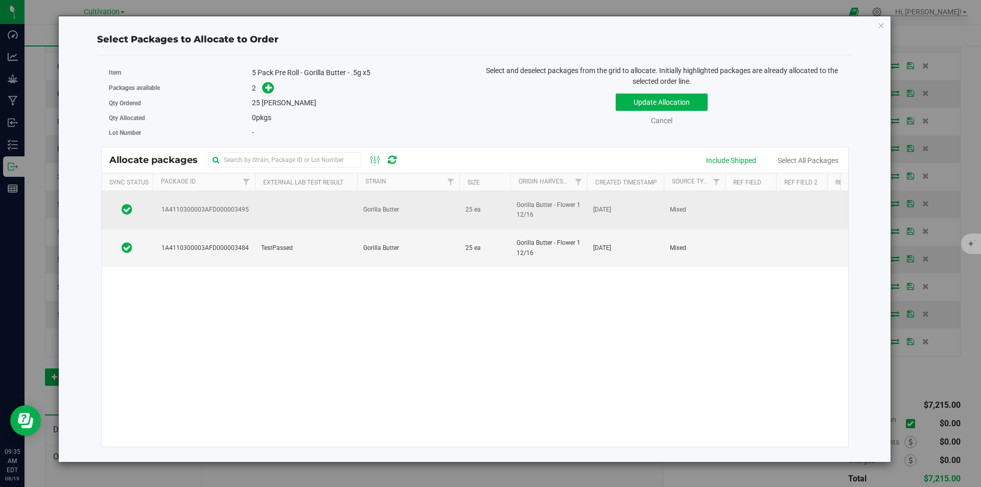
click at [209, 204] on td "1A4110300003AFD000003495" at bounding box center [204, 210] width 102 height 38
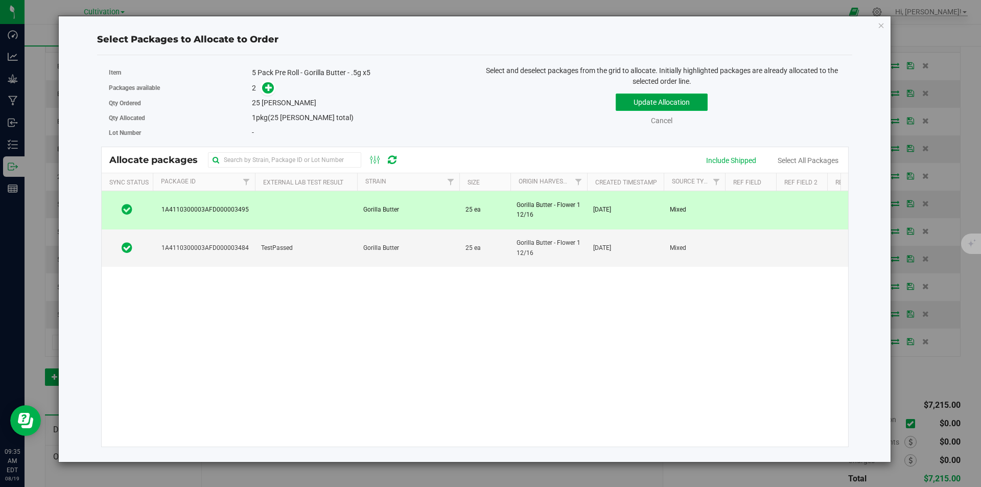
click at [657, 94] on button "Update Allocation" at bounding box center [661, 101] width 92 height 17
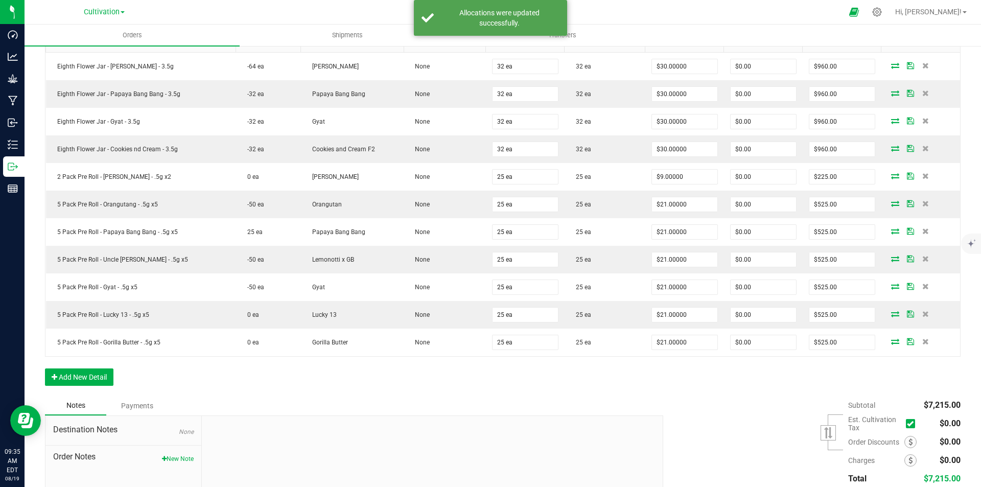
scroll to position [0, 0]
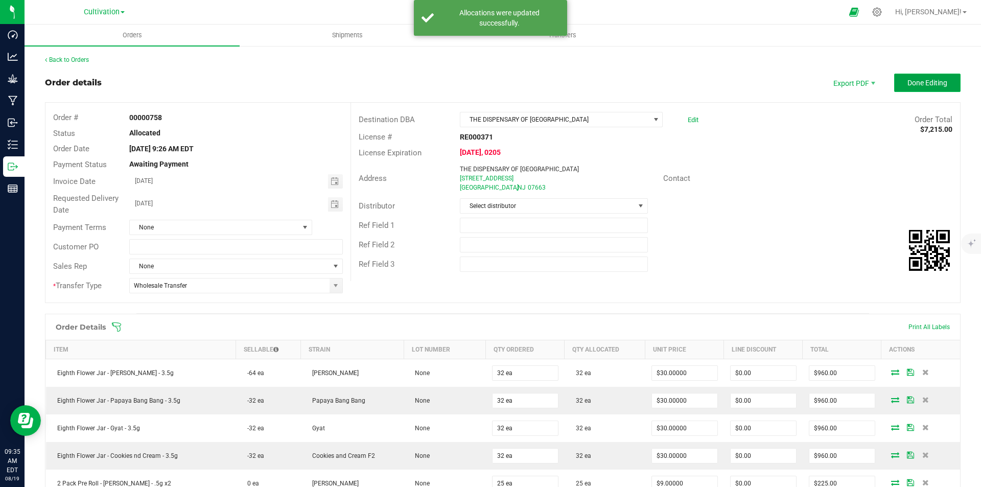
click at [934, 80] on span "Done Editing" at bounding box center [927, 83] width 40 height 8
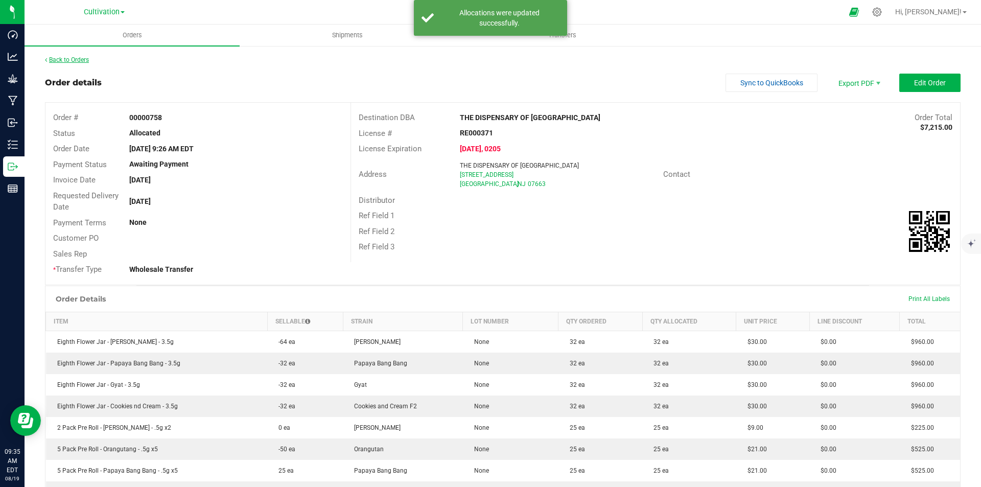
click at [56, 58] on link "Back to Orders" at bounding box center [67, 59] width 44 height 7
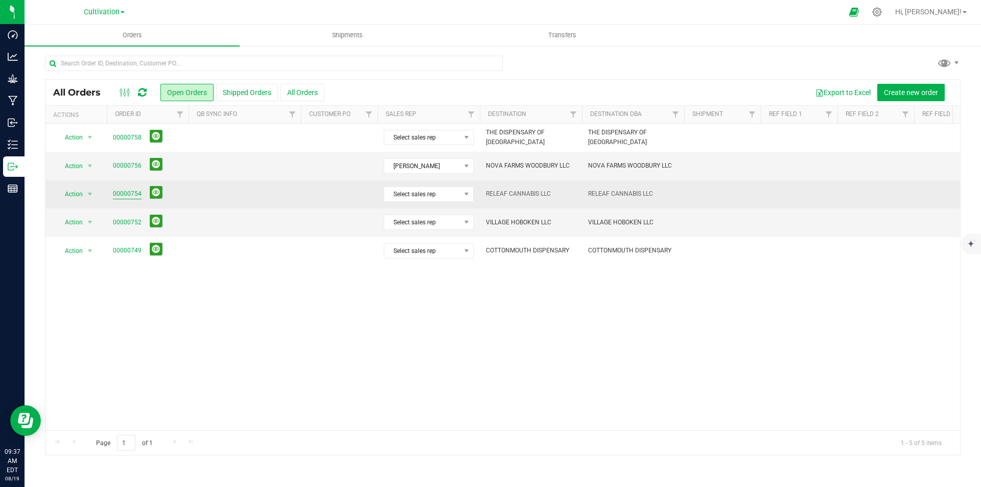
click at [124, 194] on link "00000754" at bounding box center [127, 194] width 29 height 10
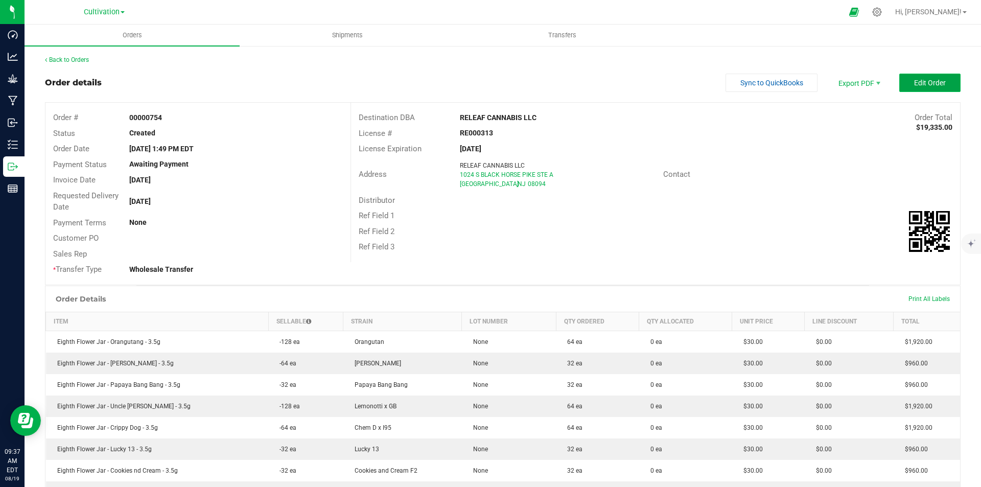
click at [914, 85] on span "Edit Order" at bounding box center [930, 83] width 32 height 8
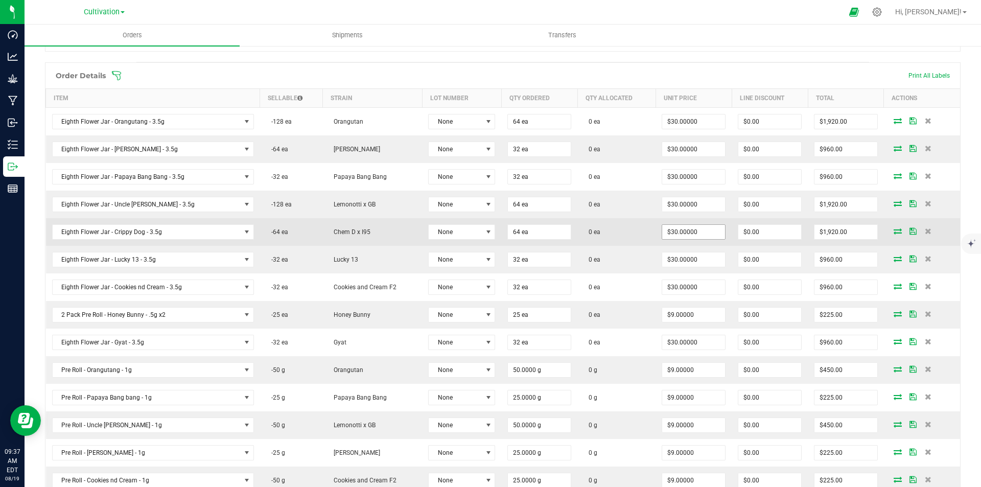
scroll to position [255, 0]
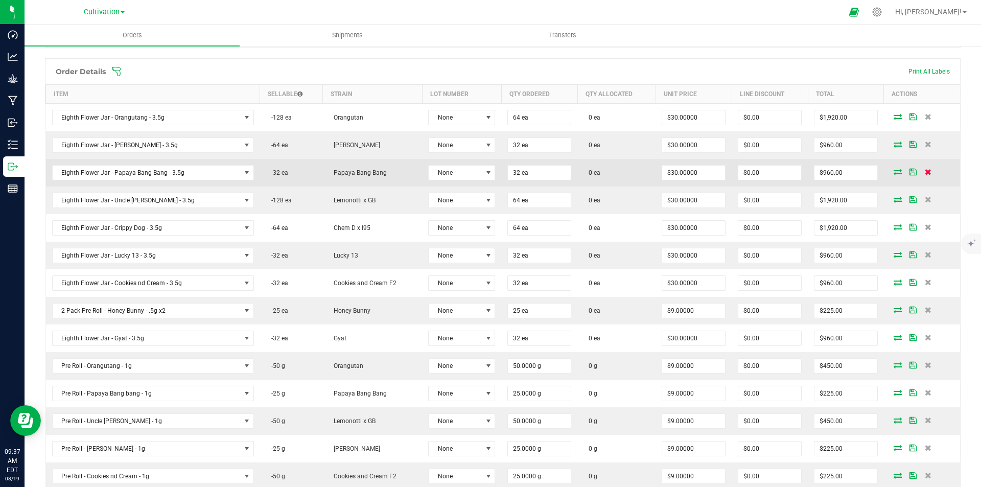
click at [924, 171] on icon at bounding box center [927, 172] width 7 height 6
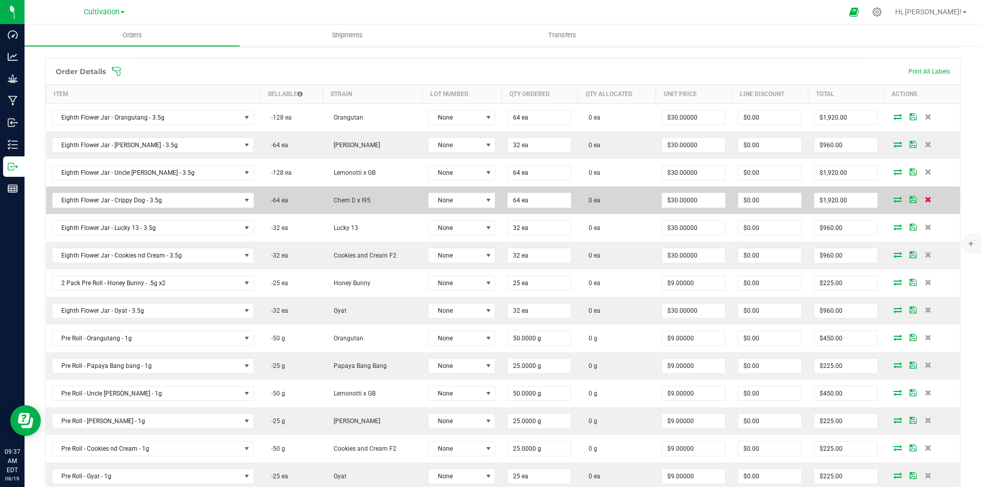
click at [924, 199] on icon at bounding box center [927, 199] width 7 height 6
click at [924, 198] on icon at bounding box center [927, 199] width 7 height 6
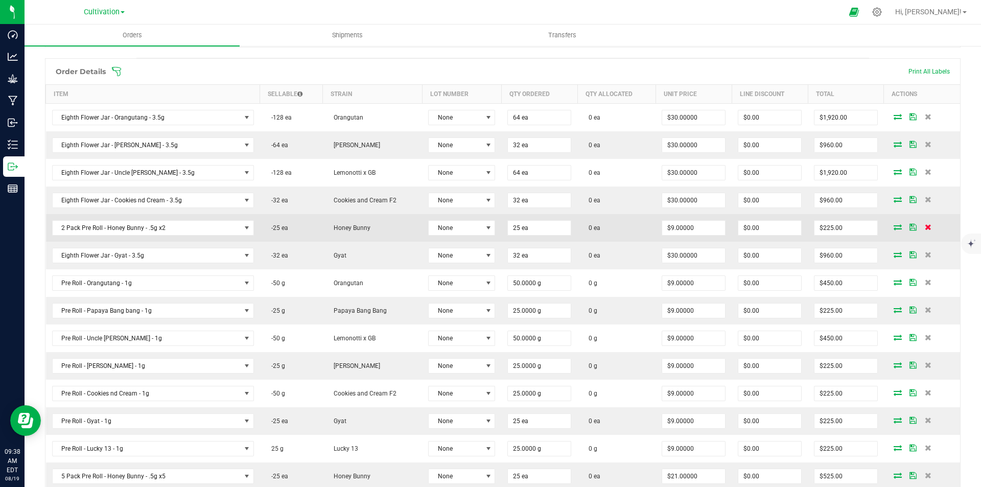
click at [924, 225] on icon at bounding box center [927, 227] width 7 height 6
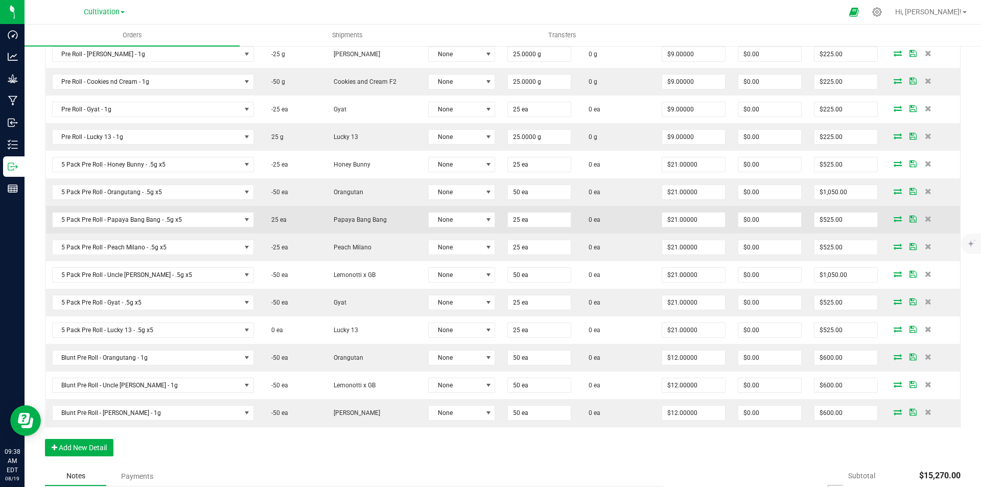
scroll to position [511, 0]
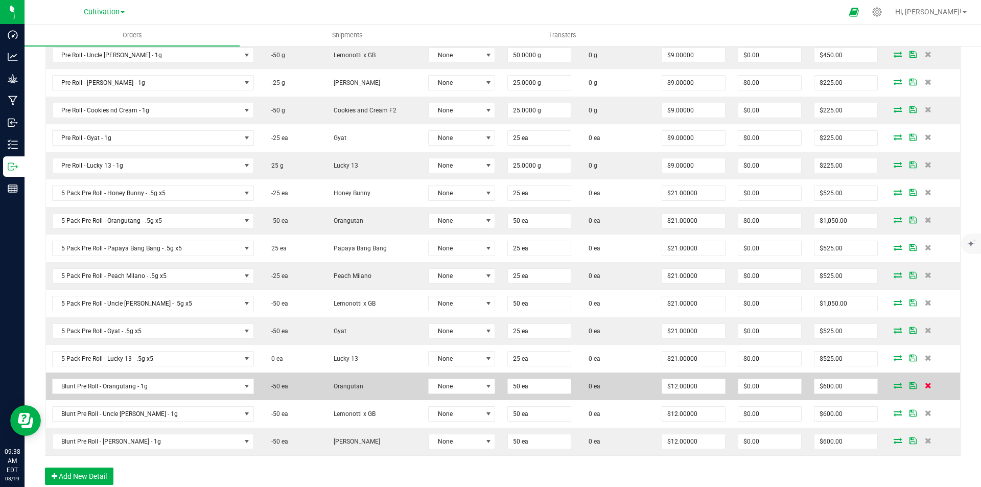
click at [924, 383] on icon at bounding box center [927, 385] width 7 height 6
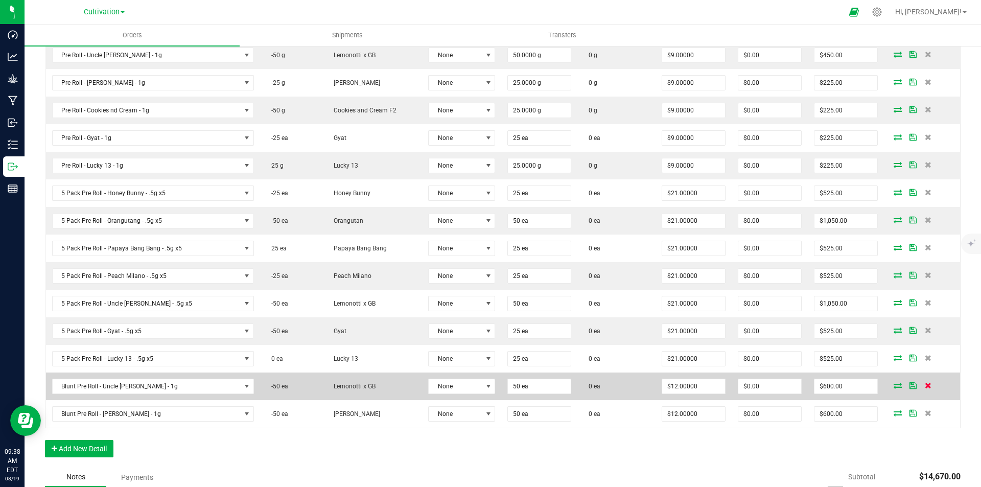
click at [924, 384] on icon at bounding box center [927, 385] width 7 height 6
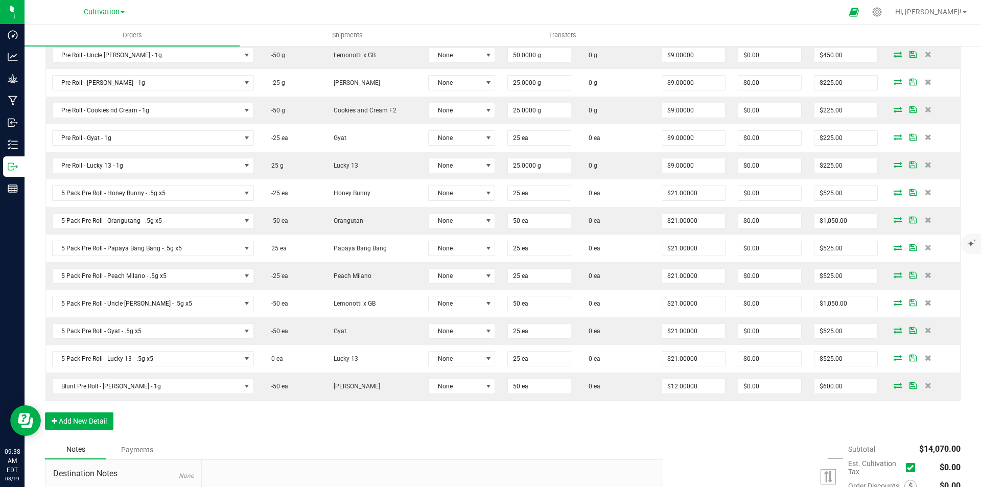
click at [924, 384] on icon at bounding box center [927, 385] width 7 height 6
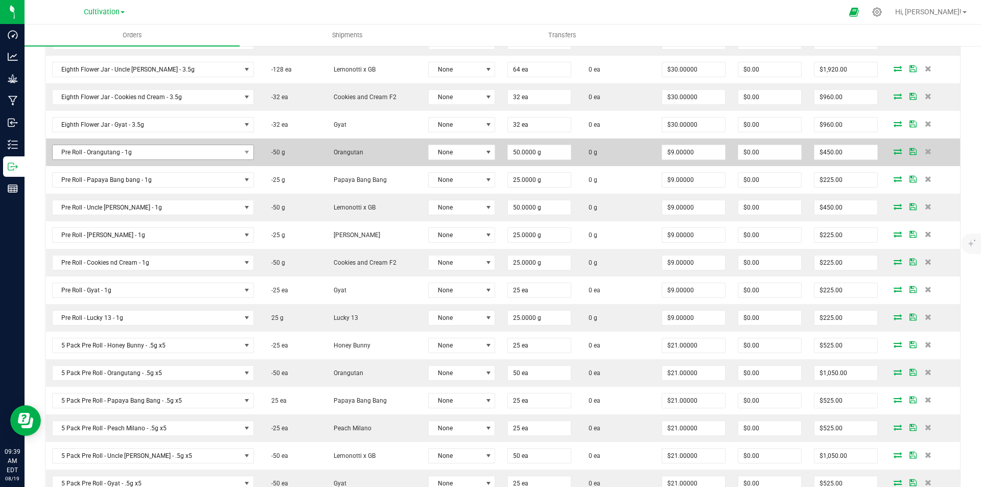
scroll to position [357, 0]
click at [924, 151] on icon at bounding box center [927, 152] width 7 height 6
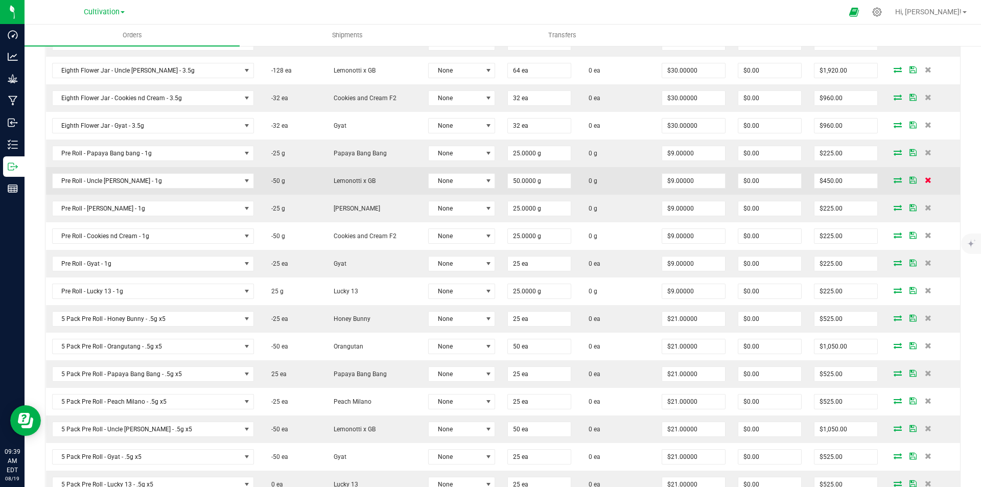
click at [924, 180] on icon at bounding box center [927, 180] width 7 height 6
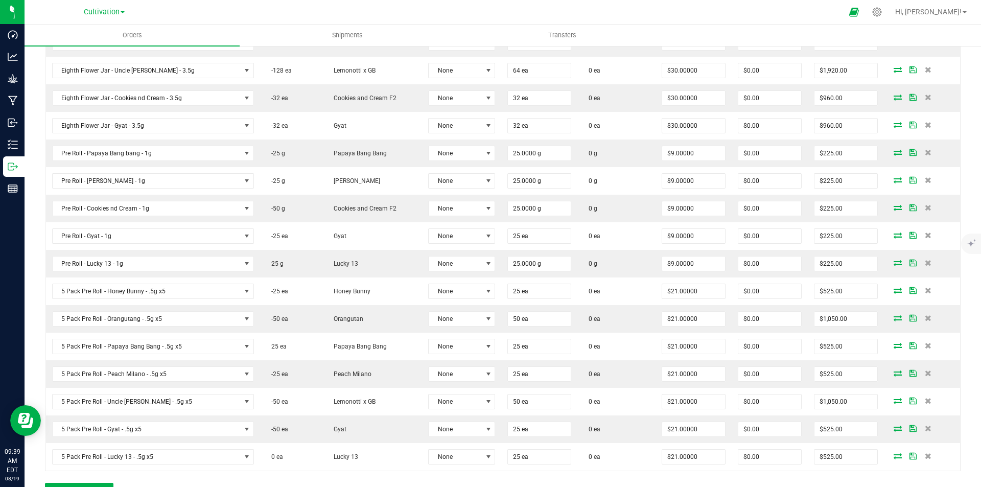
click at [924, 180] on icon at bounding box center [927, 180] width 7 height 6
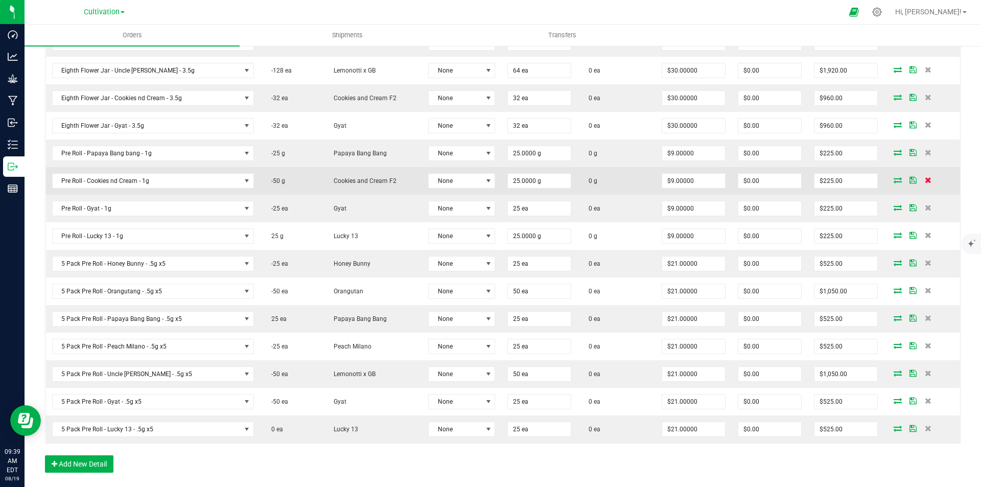
click at [924, 179] on icon at bounding box center [927, 180] width 7 height 6
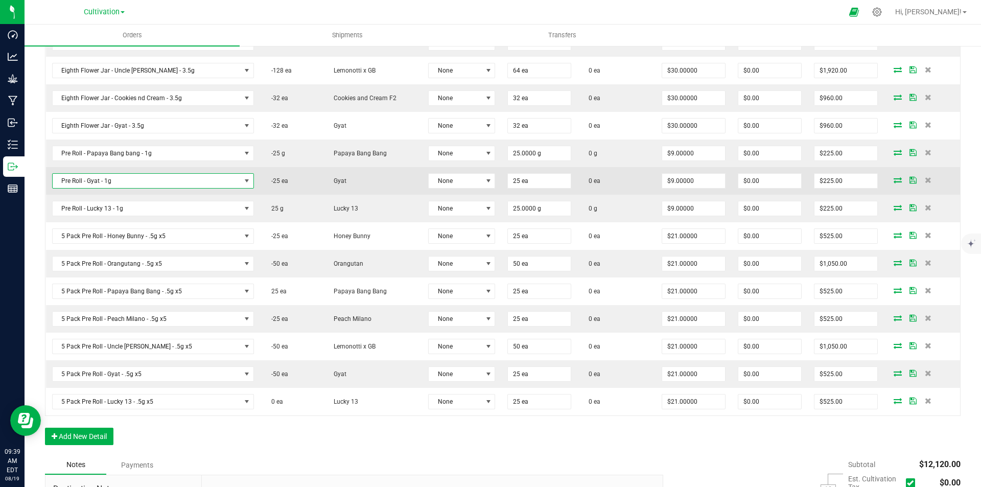
click at [134, 180] on span "Pre Roll - Gyat - 1g" at bounding box center [147, 181] width 188 height 14
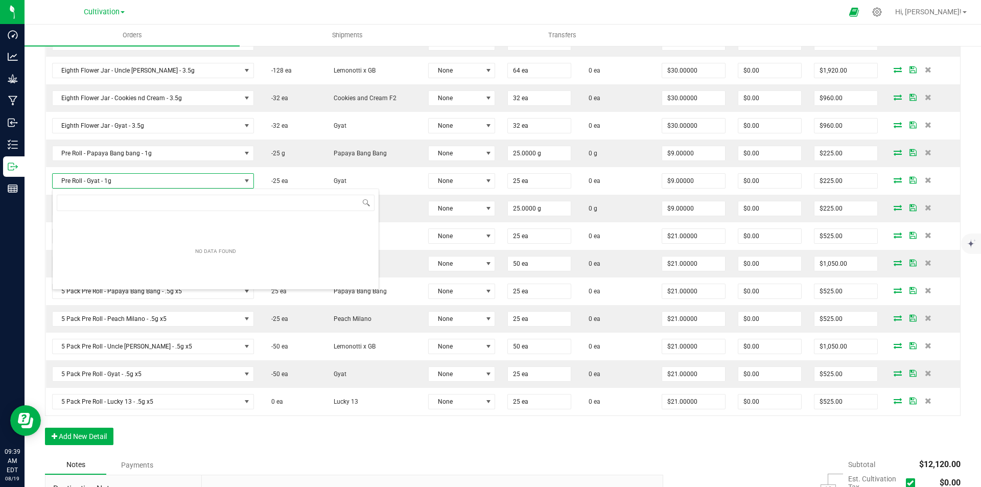
scroll to position [15, 186]
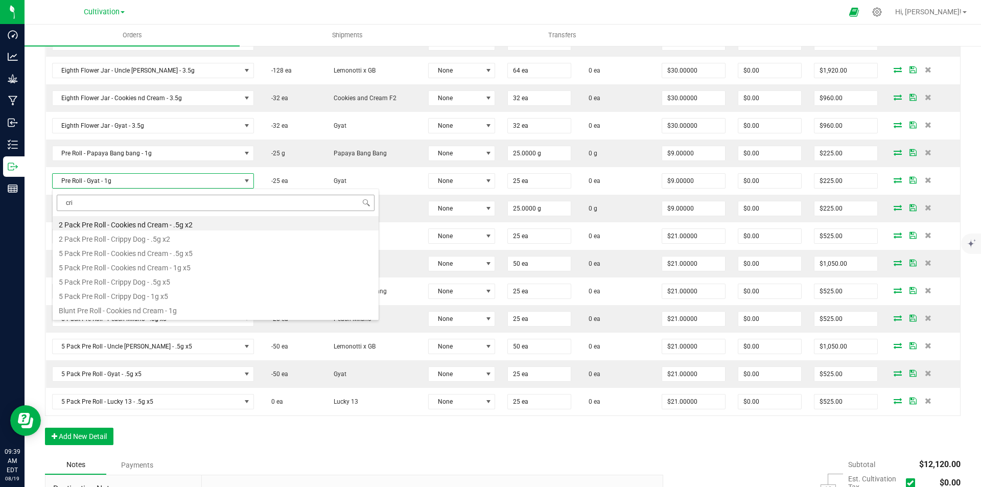
type input "crip"
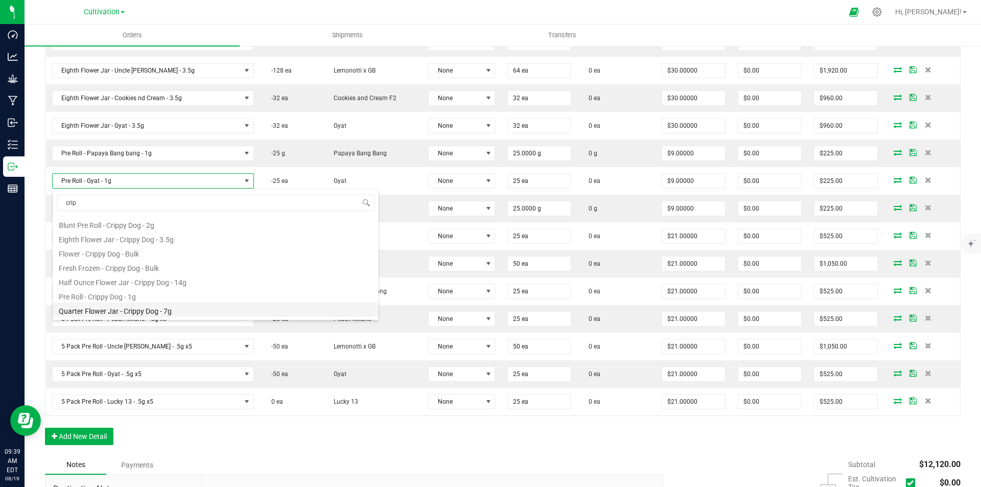
scroll to position [84, 0]
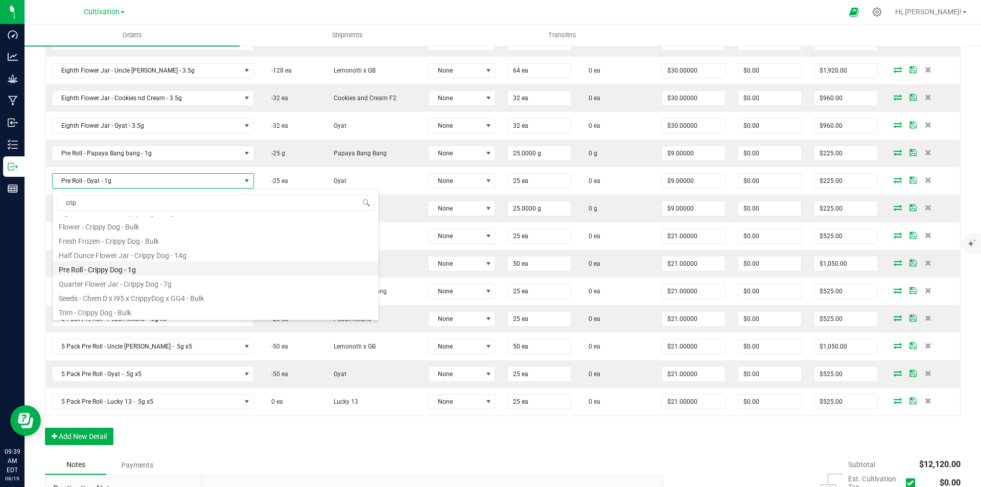
click at [130, 271] on li "Pre Roll - Crippy Dog - 1g" at bounding box center [216, 268] width 326 height 14
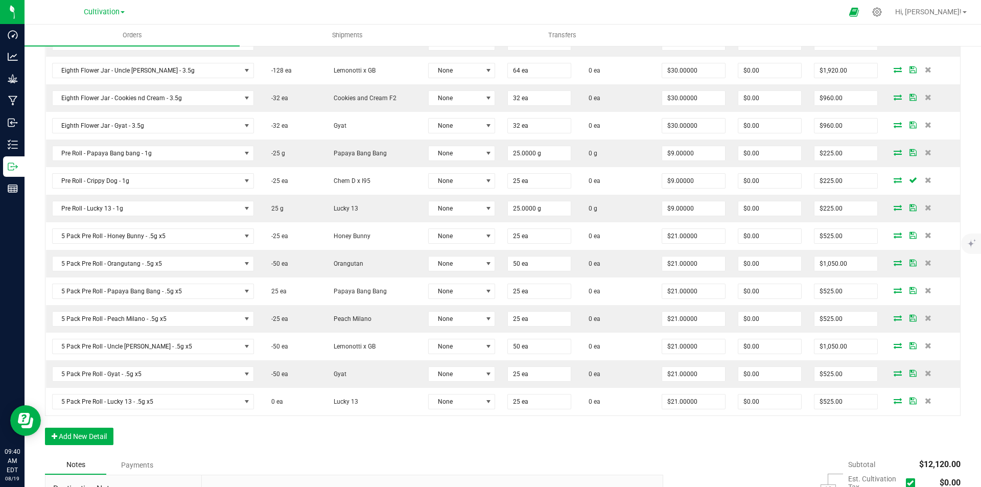
click at [342, 455] on div "Notes Payments" at bounding box center [350, 464] width 610 height 19
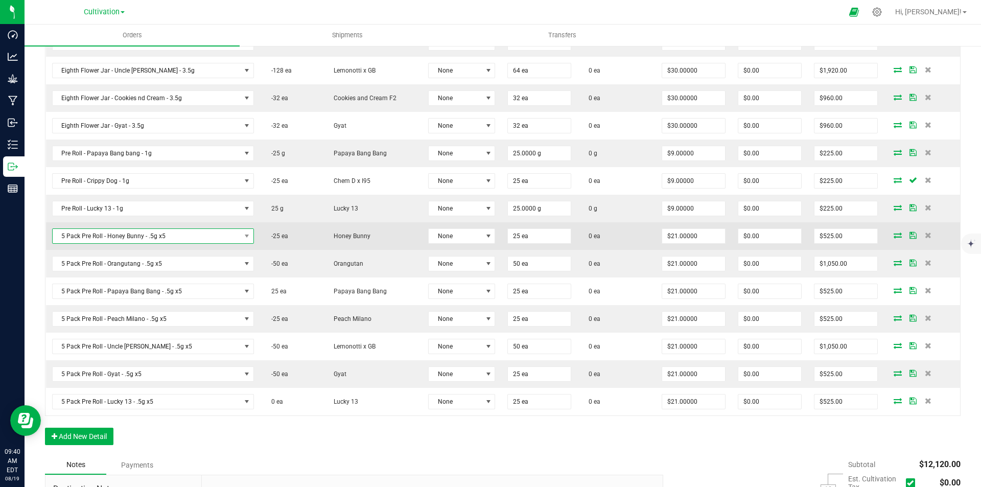
click at [151, 235] on span "5 Pack Pre Roll - Honey Bunny - .5g x5" at bounding box center [147, 236] width 188 height 14
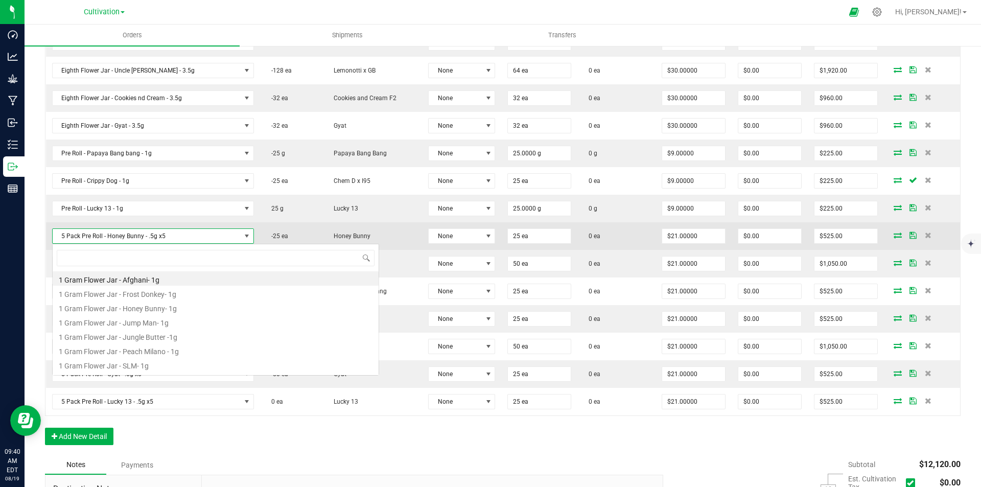
scroll to position [15, 186]
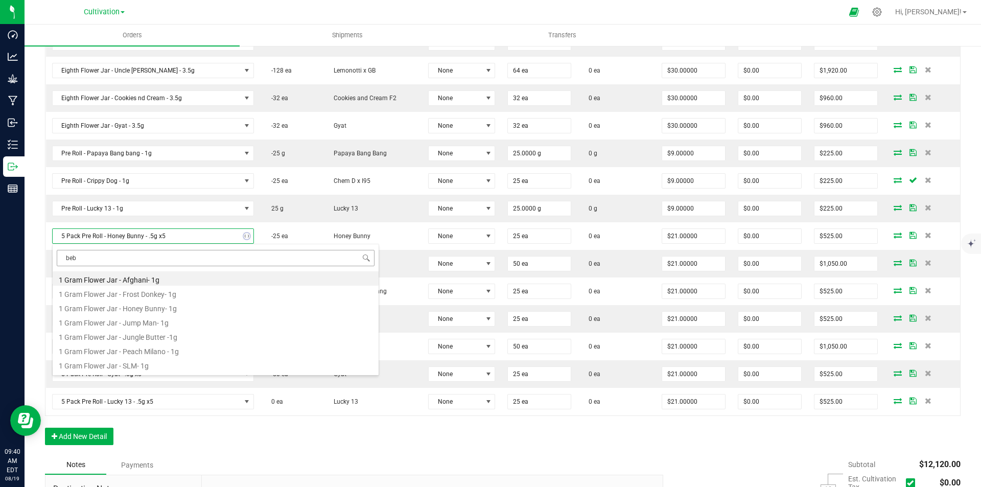
type input "bebe"
click at [192, 289] on li "5 Pack Pre Roll - [PERSON_NAME] - .5g x5" at bounding box center [216, 292] width 326 height 14
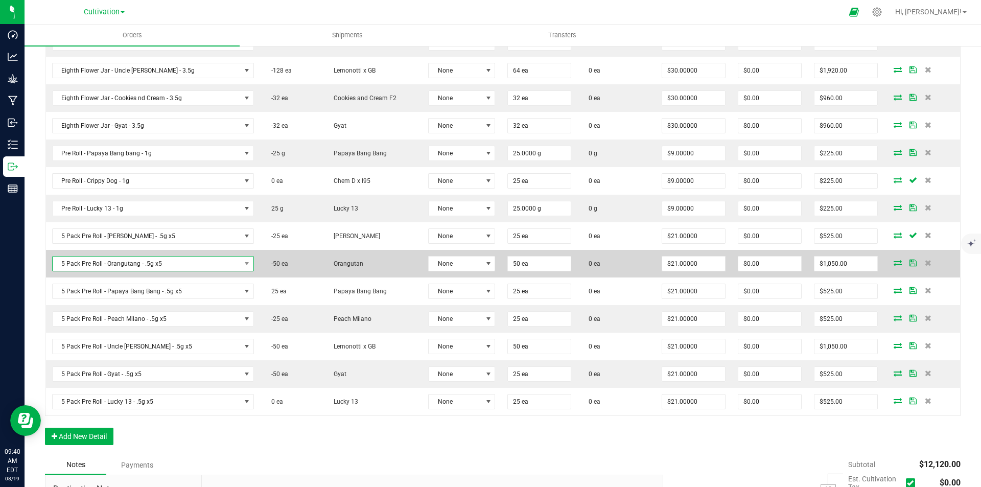
click at [143, 265] on span "5 Pack Pre Roll - Orangutang - .5g x5" at bounding box center [147, 263] width 188 height 14
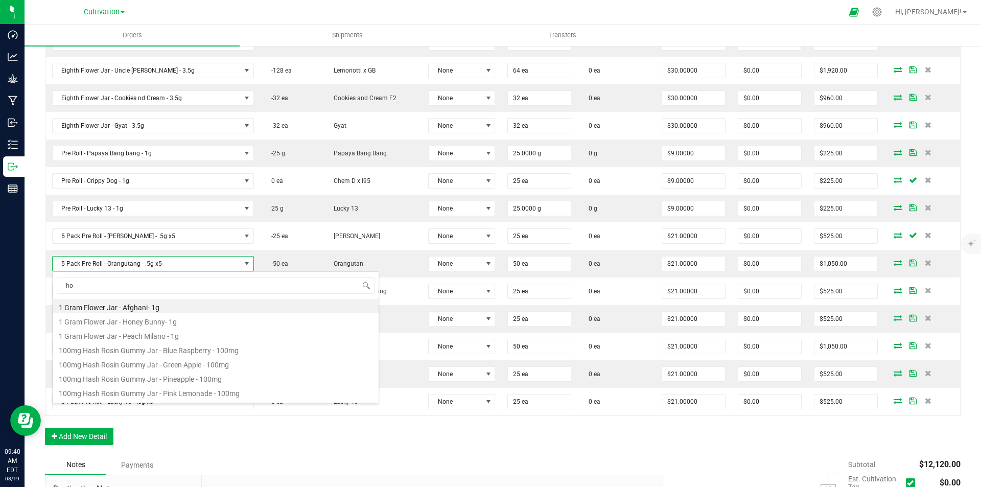
type input "hon"
click at [183, 329] on li "5 Pack Pre Roll - Honey Bunny - .5g x5" at bounding box center [216, 334] width 326 height 14
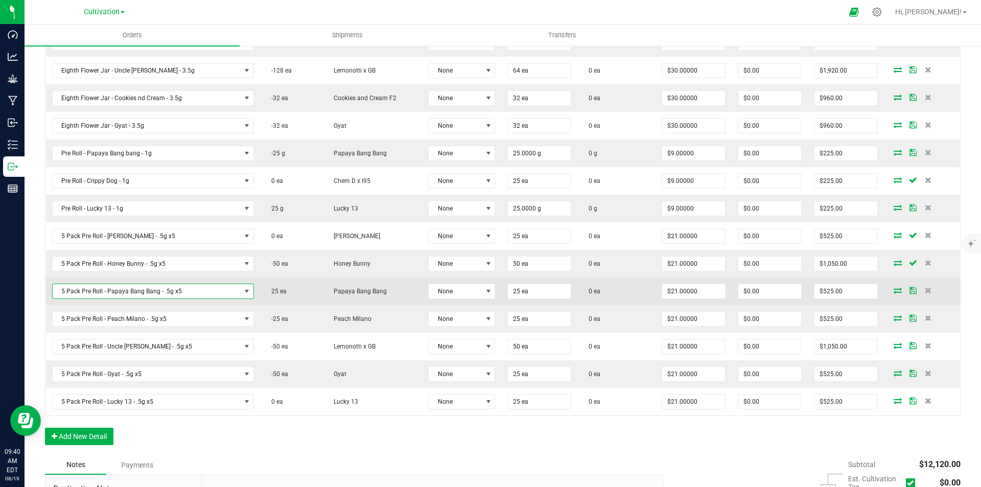
click at [139, 291] on span "5 Pack Pre Roll - Papaya Bang Bang - .5g x5" at bounding box center [147, 291] width 188 height 14
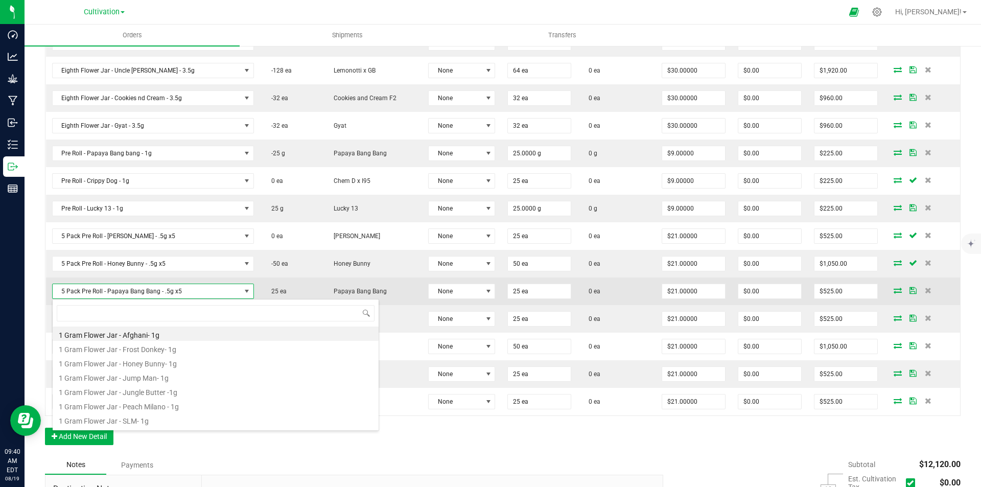
scroll to position [15, 184]
type input "blu"
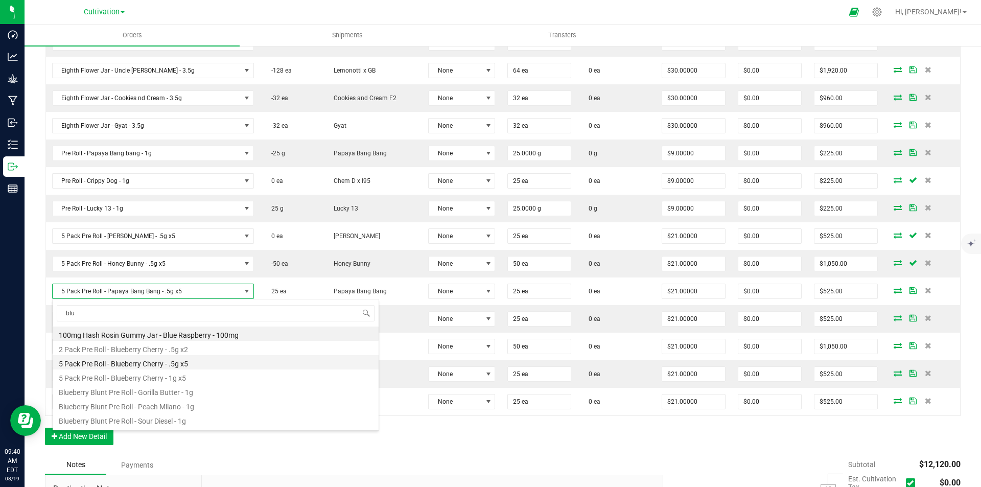
click at [214, 365] on li "5 Pack Pre Roll - Blueberry Cherry - .5g x5" at bounding box center [216, 362] width 326 height 14
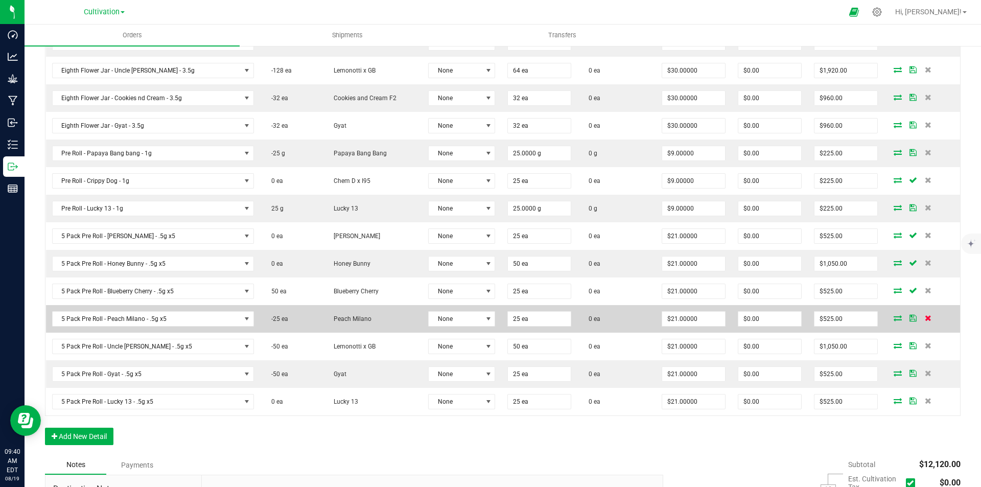
click at [924, 320] on icon at bounding box center [927, 318] width 7 height 6
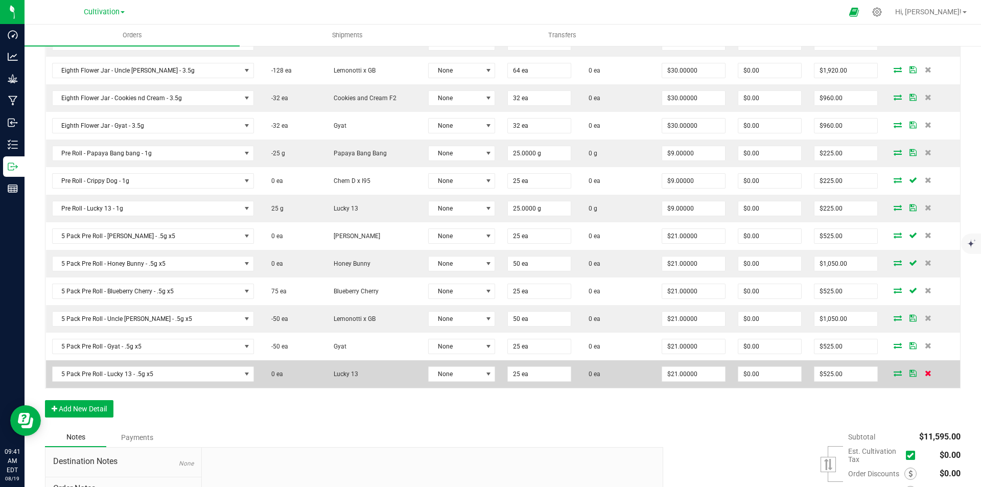
click at [924, 372] on icon at bounding box center [927, 373] width 7 height 6
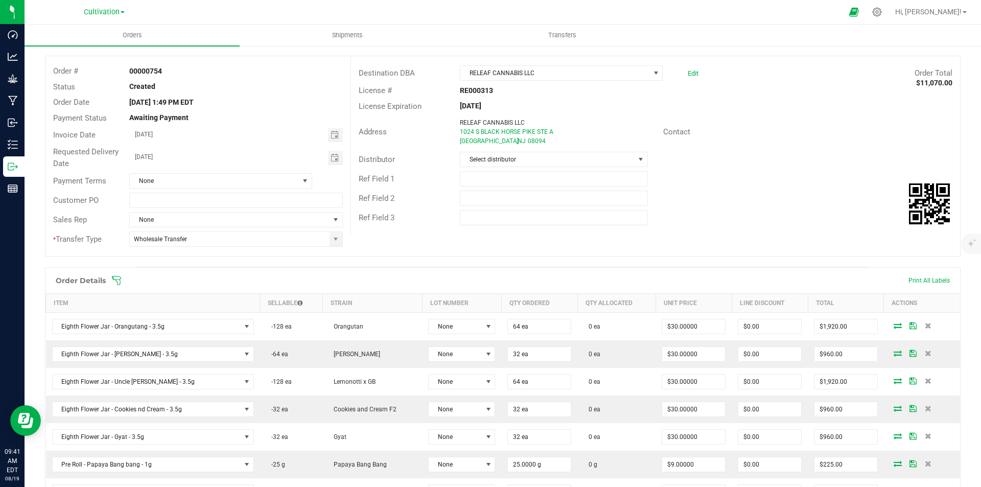
scroll to position [0, 0]
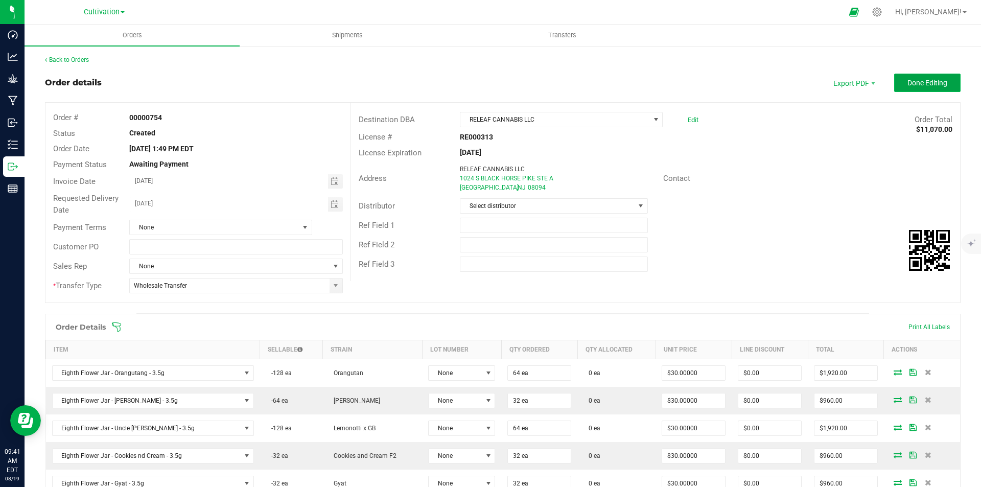
click at [923, 81] on span "Done Editing" at bounding box center [927, 83] width 40 height 8
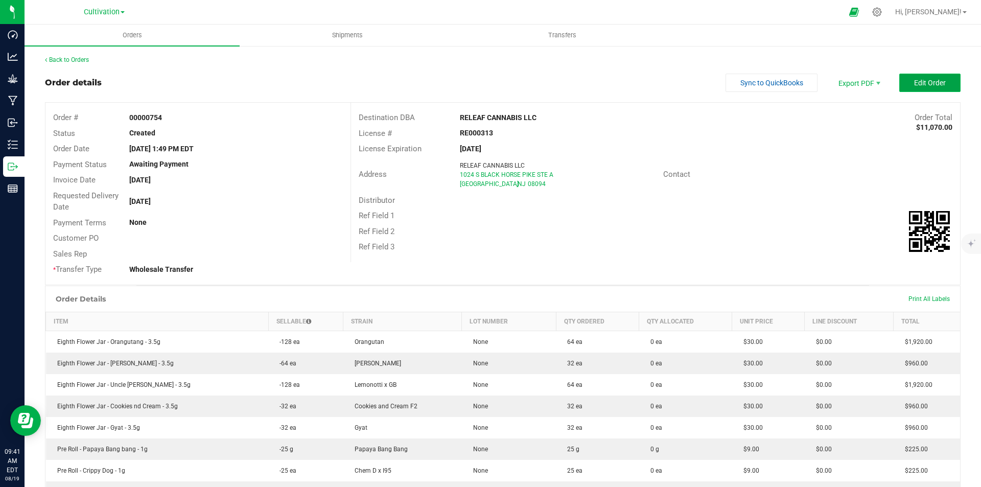
click at [924, 87] on span "Edit Order" at bounding box center [930, 83] width 32 height 8
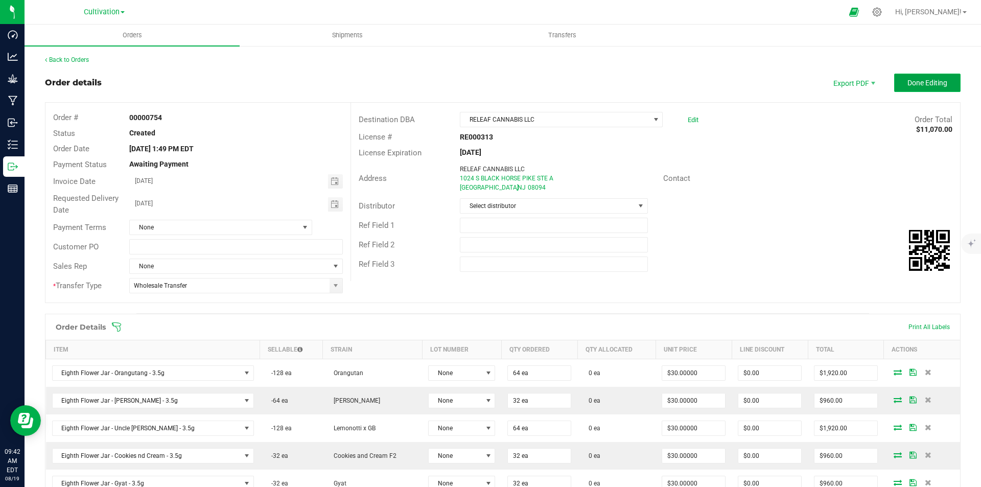
click at [936, 81] on span "Done Editing" at bounding box center [927, 83] width 40 height 8
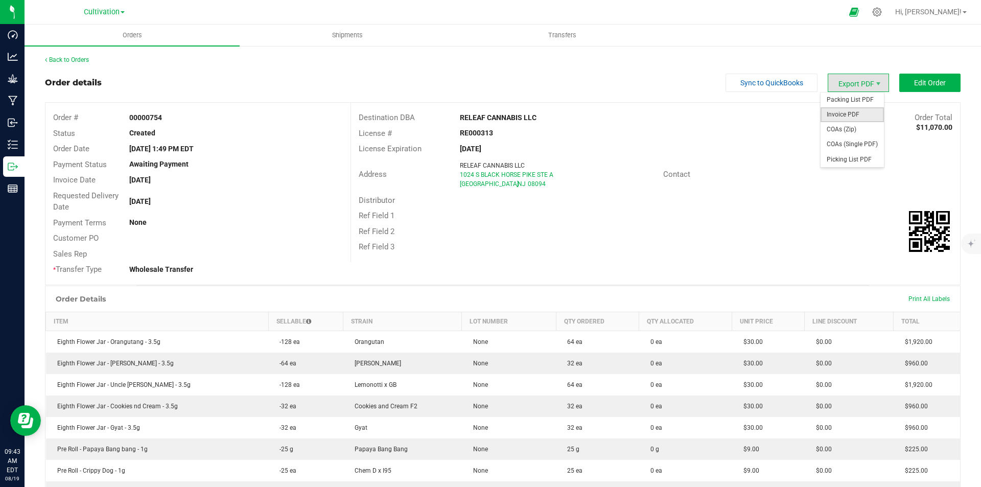
click at [846, 112] on span "Invoice PDF" at bounding box center [851, 114] width 63 height 15
click at [934, 78] on button "Edit Order" at bounding box center [929, 83] width 61 height 18
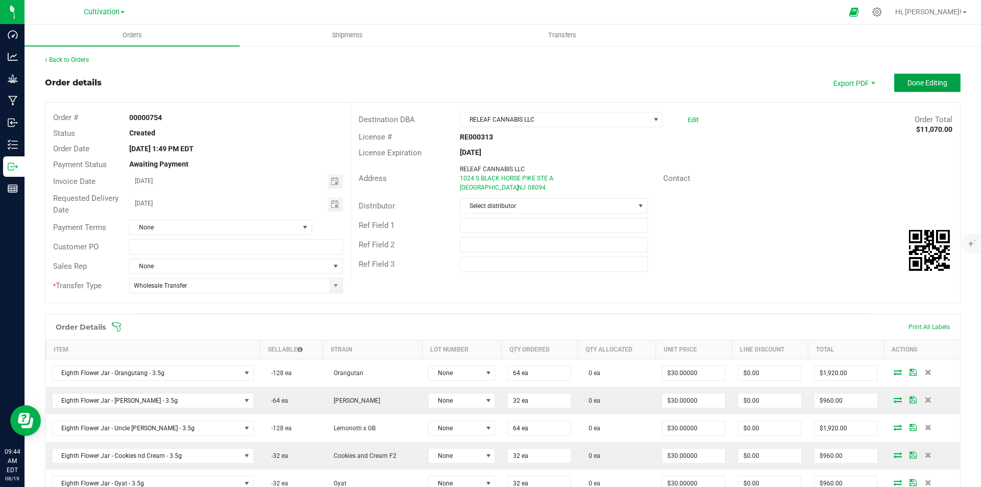
click at [928, 85] on span "Done Editing" at bounding box center [927, 83] width 40 height 8
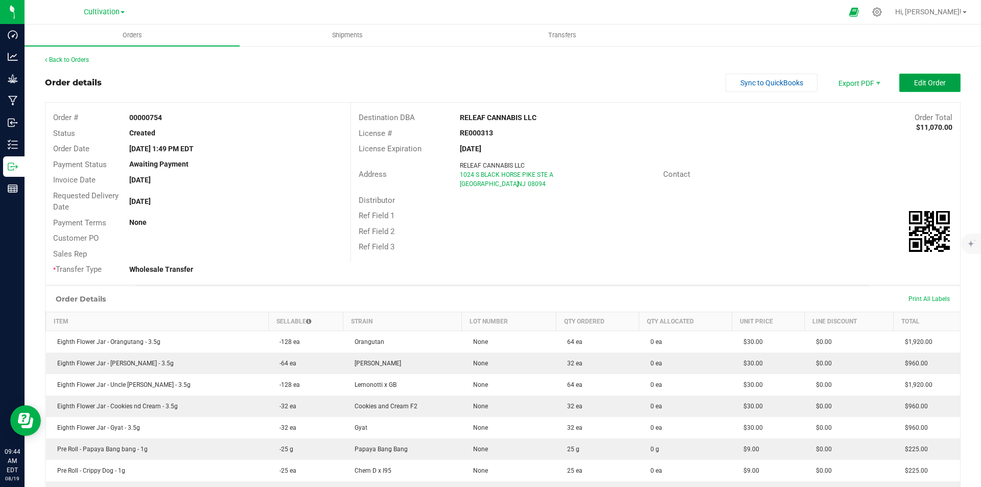
click at [936, 79] on span "Edit Order" at bounding box center [930, 83] width 32 height 8
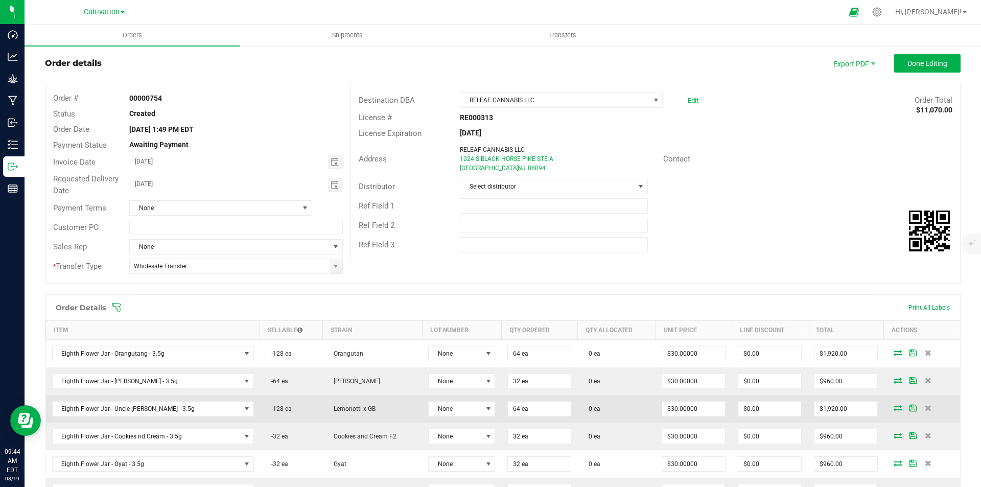
scroll to position [102, 0]
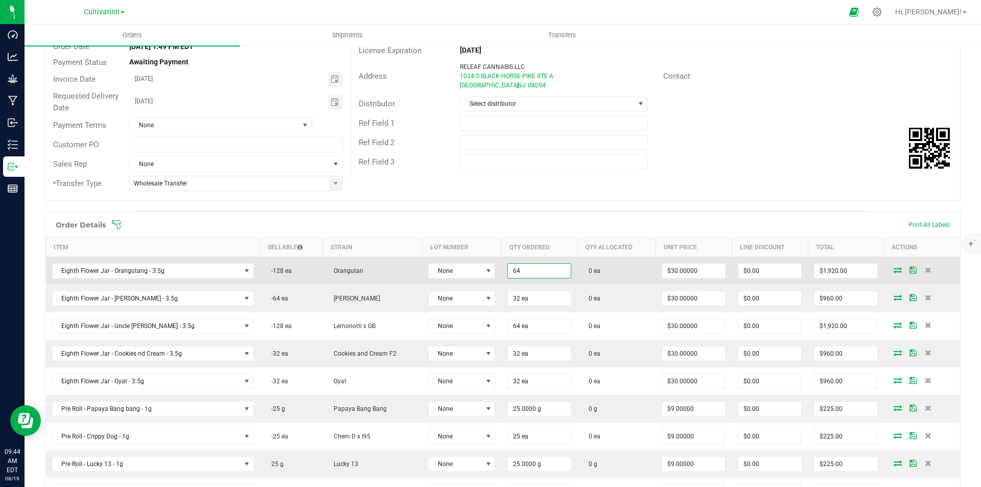
click at [512, 269] on input "64" at bounding box center [539, 271] width 63 height 14
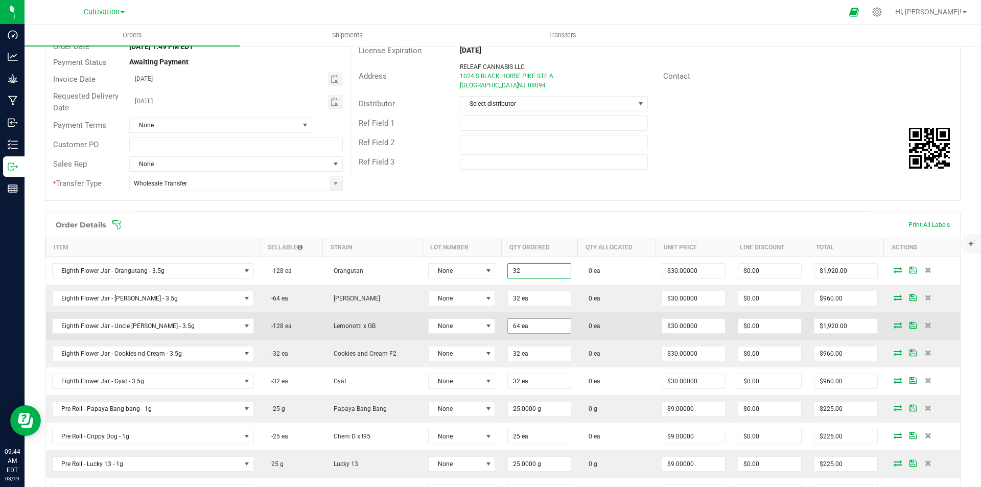
type input "32 ea"
type input "$960.00"
click at [519, 328] on input "64" at bounding box center [539, 326] width 63 height 14
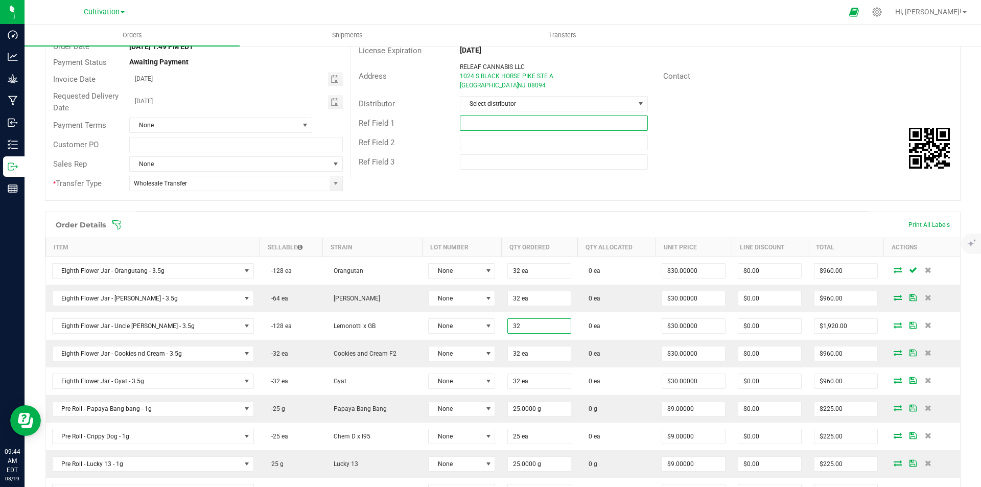
type input "32 ea"
type input "$960.00"
drag, startPoint x: 600, startPoint y: 117, endPoint x: 607, endPoint y: 130, distance: 14.2
click at [600, 117] on input "text" at bounding box center [553, 122] width 187 height 15
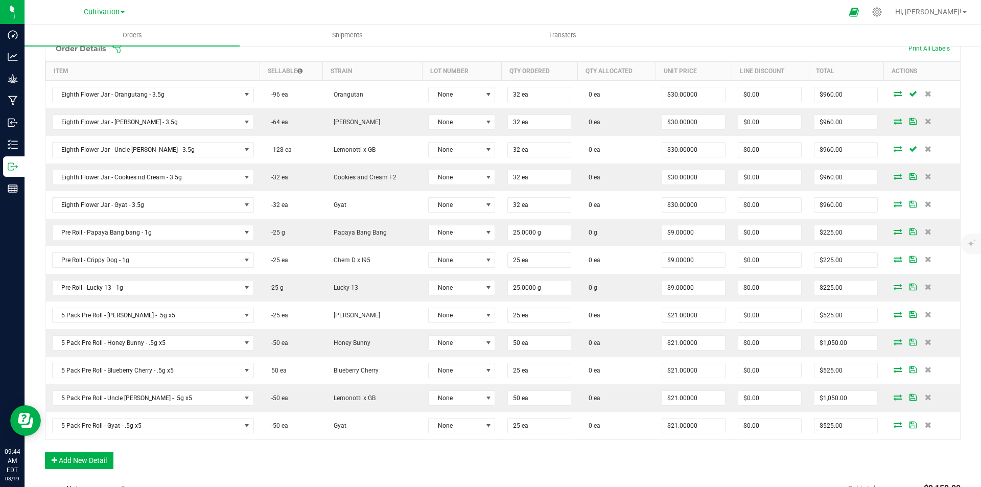
scroll to position [306, 0]
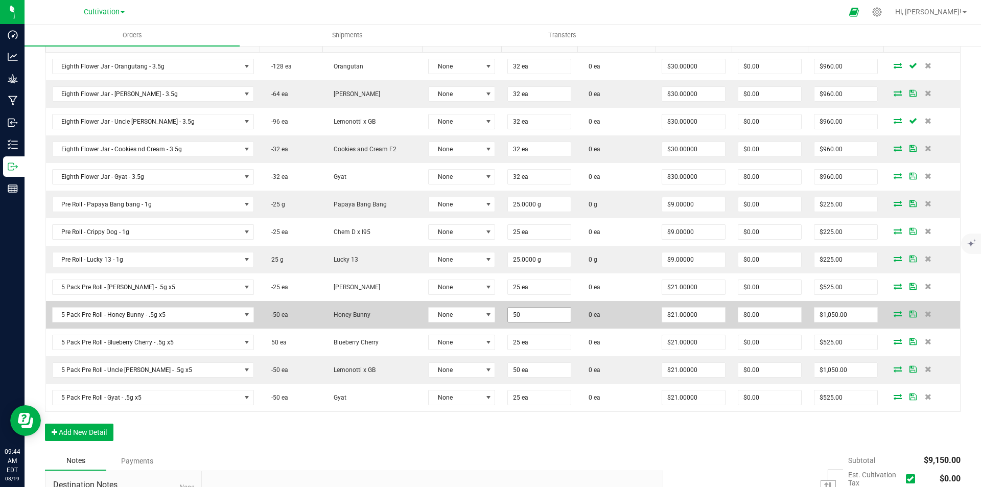
click at [510, 316] on input "50" at bounding box center [539, 314] width 63 height 14
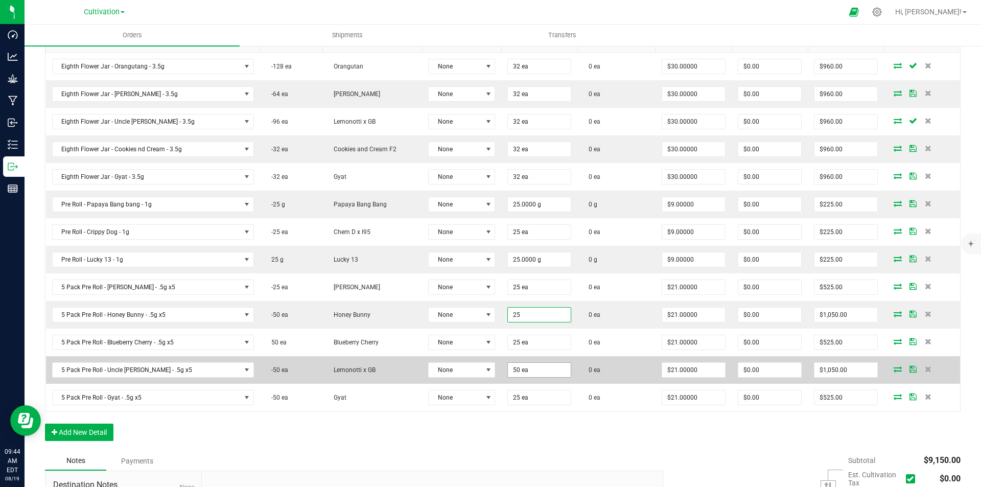
type input "25 ea"
type input "$525.00"
click at [520, 369] on input "50" at bounding box center [539, 370] width 63 height 14
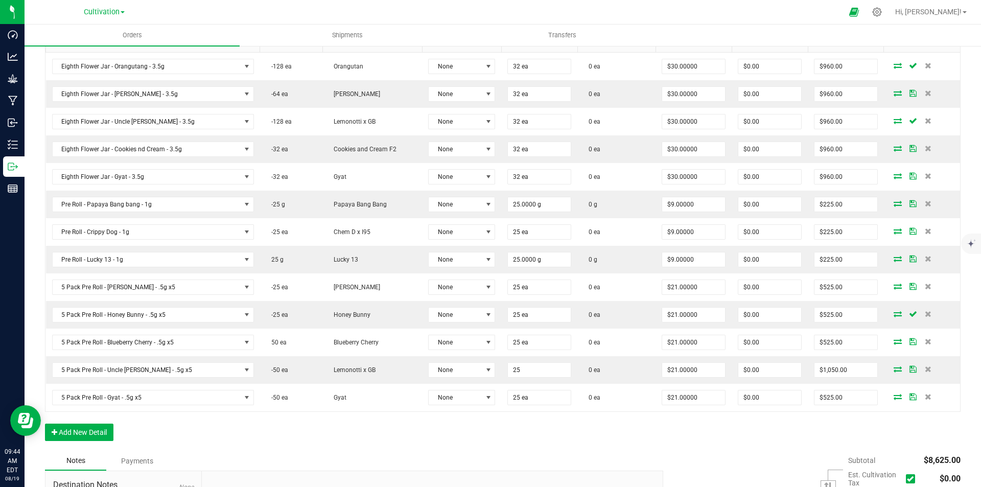
type input "25 ea"
type input "$525.00"
click at [508, 439] on div "Order Details Print All Labels Item Sellable Strain Lot Number Qty Ordered Qty …" at bounding box center [502, 229] width 915 height 444
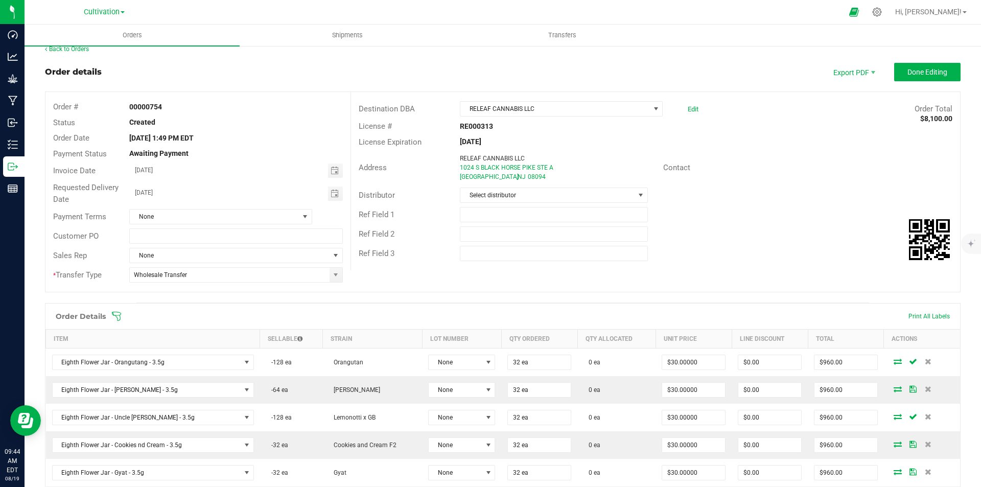
scroll to position [0, 0]
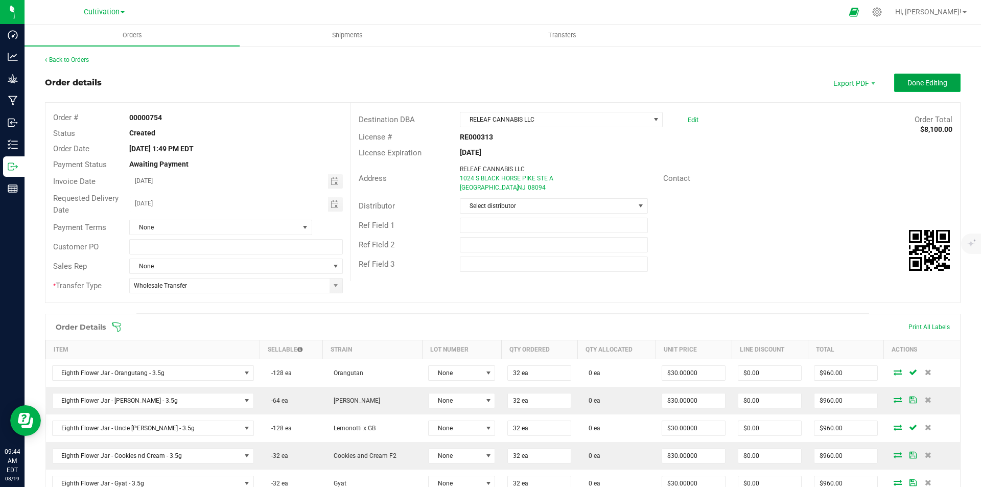
click at [936, 79] on span "Done Editing" at bounding box center [927, 83] width 40 height 8
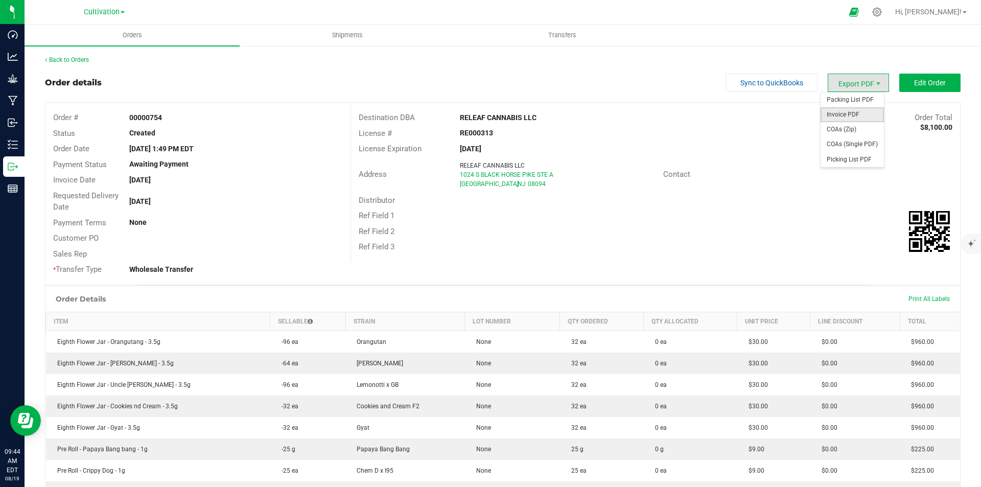
click at [850, 112] on span "Invoice PDF" at bounding box center [851, 114] width 63 height 15
click at [925, 78] on button "Edit Order" at bounding box center [929, 83] width 61 height 18
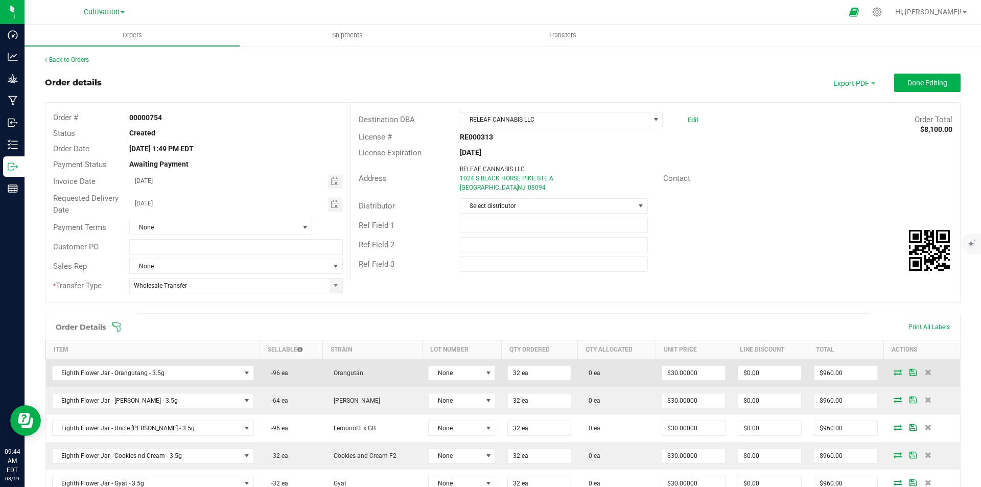
click at [893, 369] on icon at bounding box center [897, 372] width 8 height 6
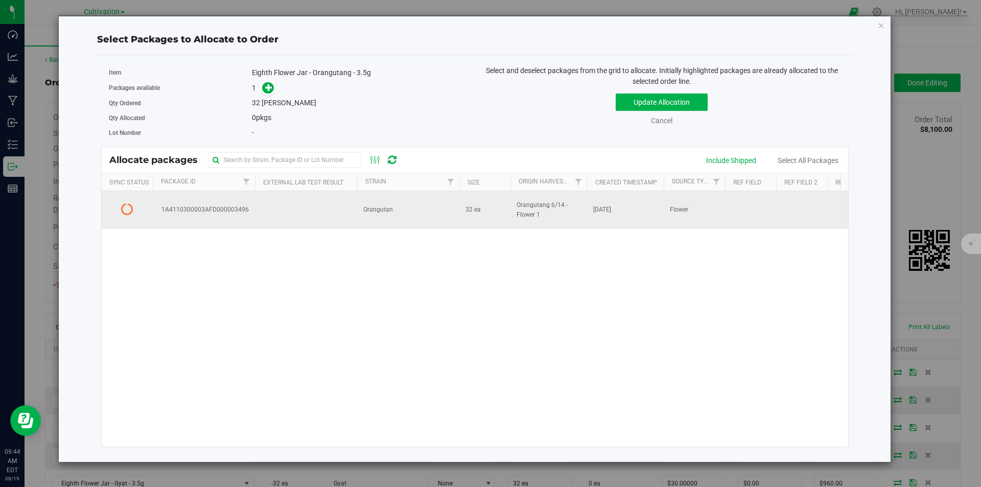
click at [307, 208] on td at bounding box center [306, 210] width 102 height 38
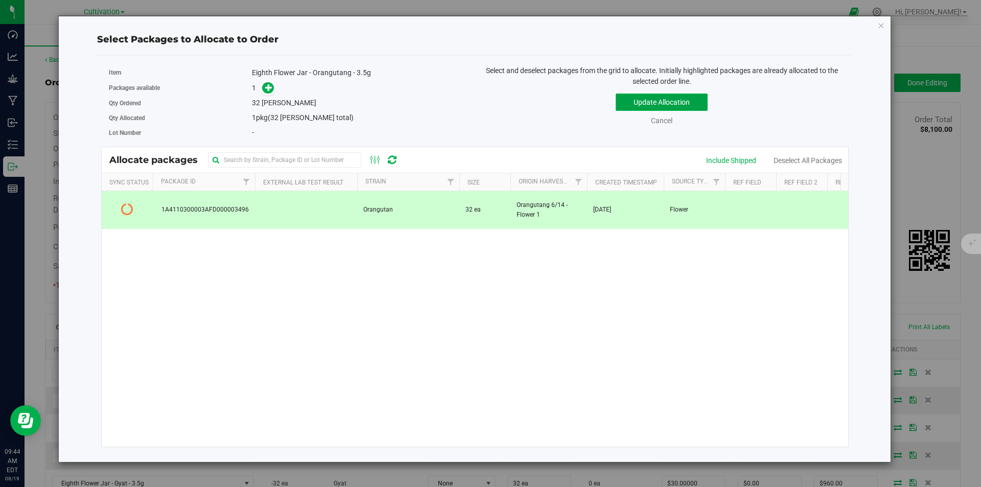
click at [668, 97] on button "Update Allocation" at bounding box center [661, 101] width 92 height 17
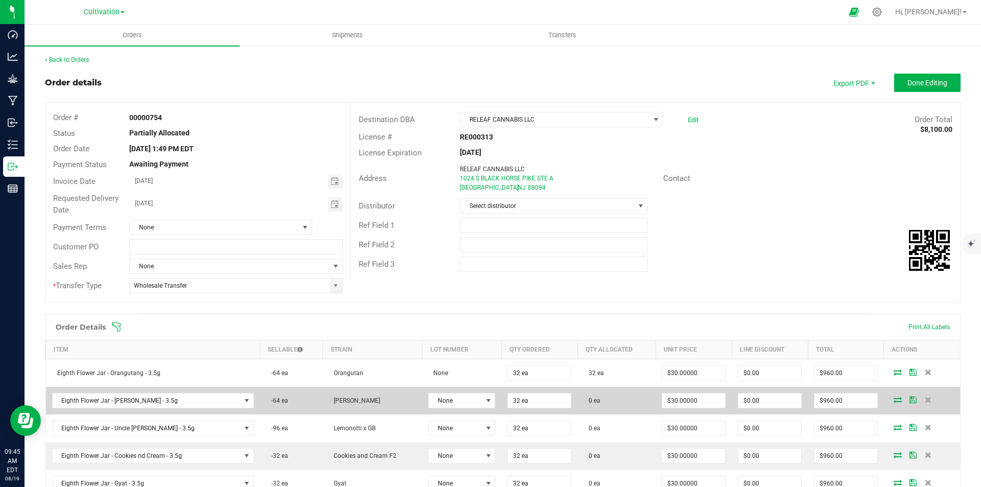
click at [893, 401] on icon at bounding box center [897, 399] width 8 height 6
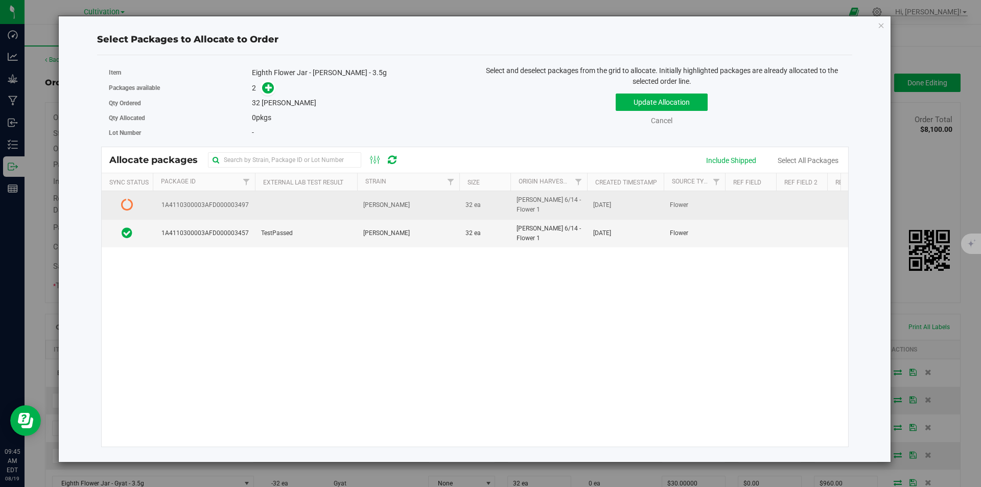
click at [304, 219] on td at bounding box center [306, 205] width 102 height 28
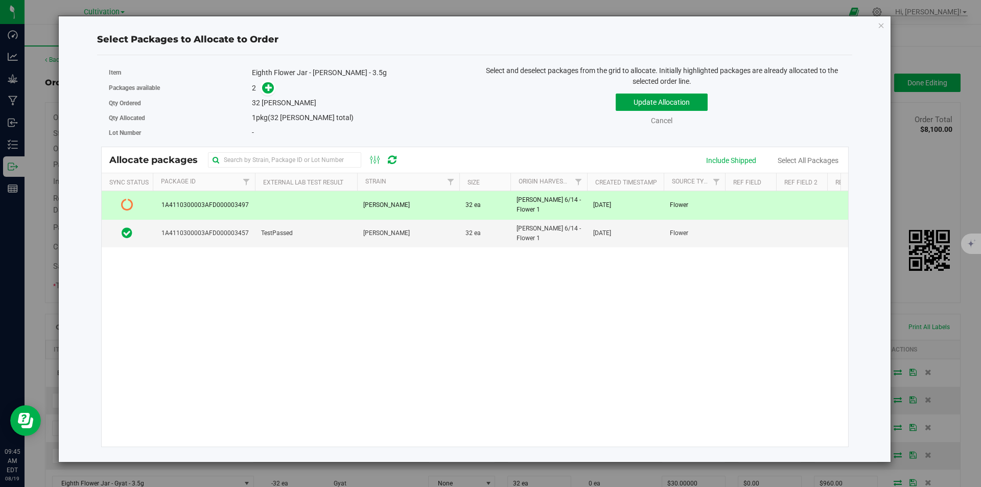
click at [637, 99] on button "Update Allocation" at bounding box center [661, 101] width 92 height 17
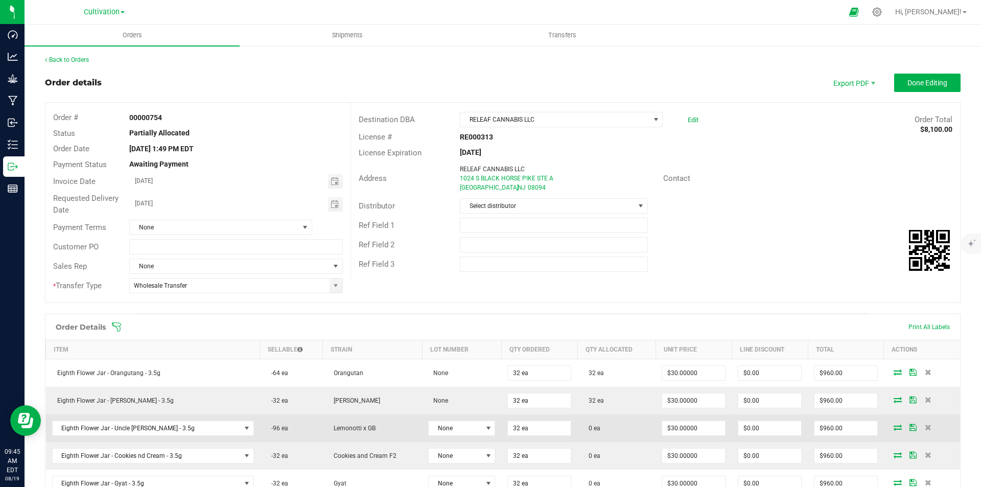
click at [893, 425] on icon at bounding box center [897, 427] width 8 height 6
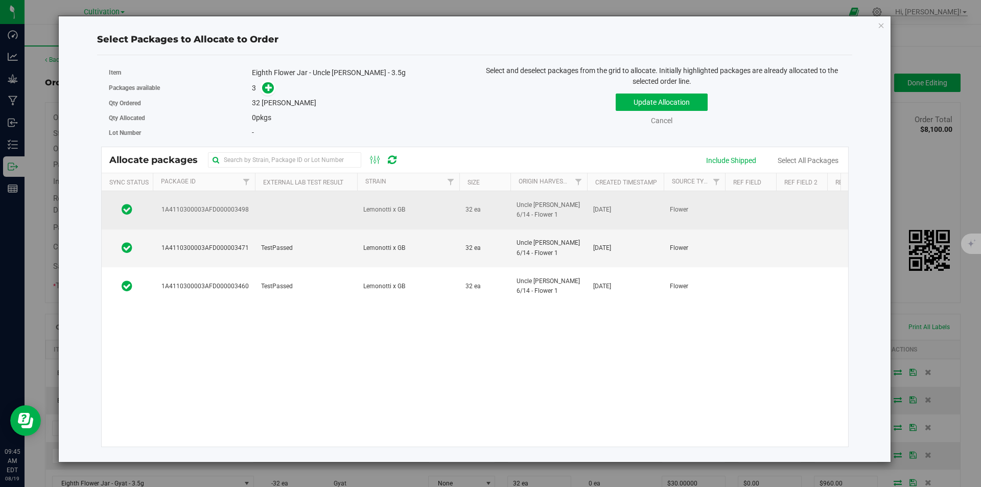
click at [280, 214] on td at bounding box center [306, 210] width 102 height 38
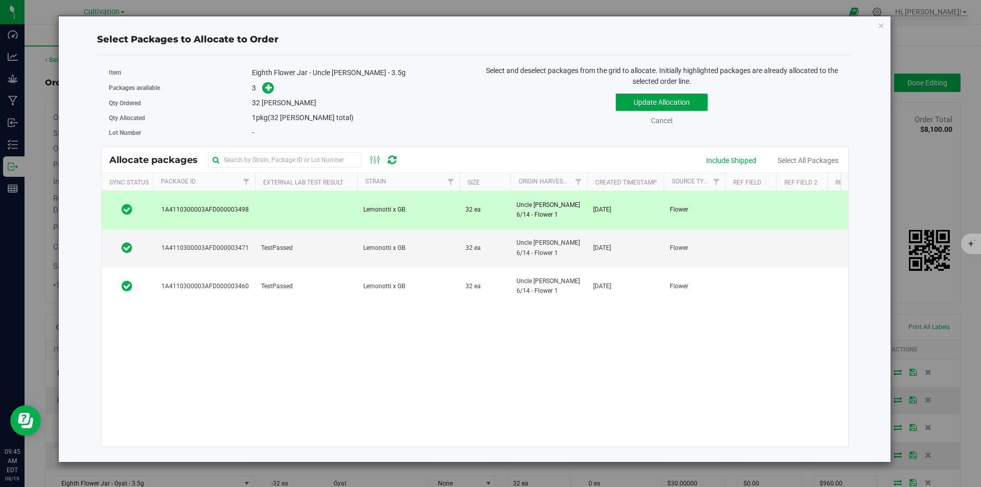
click at [649, 100] on button "Update Allocation" at bounding box center [661, 101] width 92 height 17
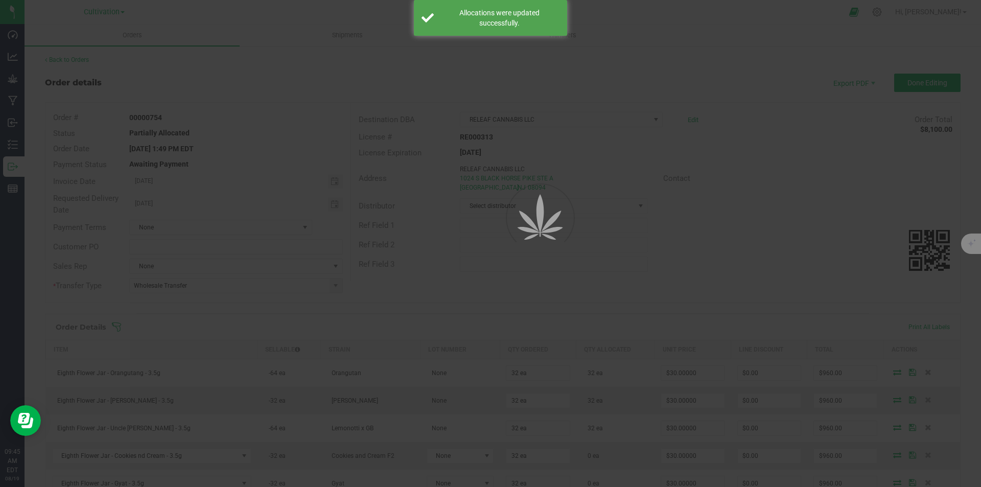
scroll to position [153, 0]
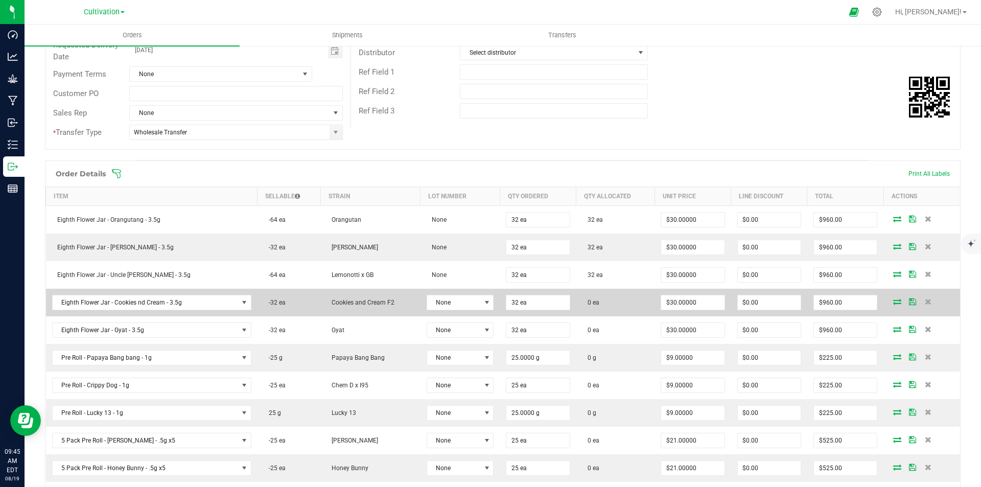
click at [893, 302] on icon at bounding box center [897, 301] width 8 height 6
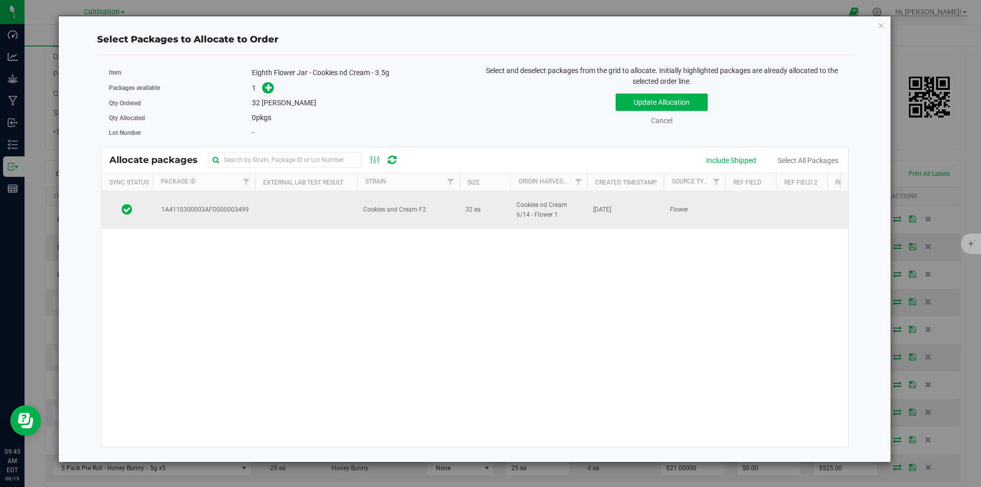
click at [278, 222] on td at bounding box center [306, 210] width 102 height 38
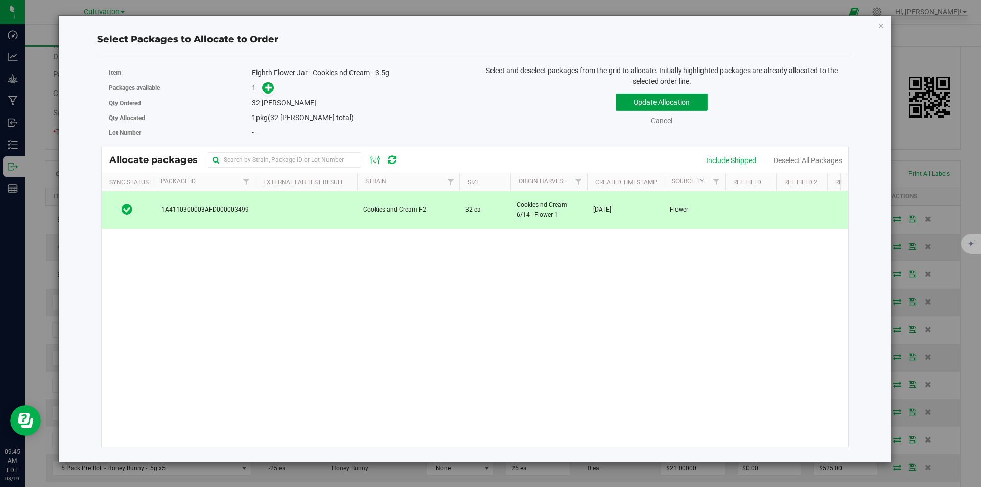
click at [652, 102] on button "Update Allocation" at bounding box center [661, 101] width 92 height 17
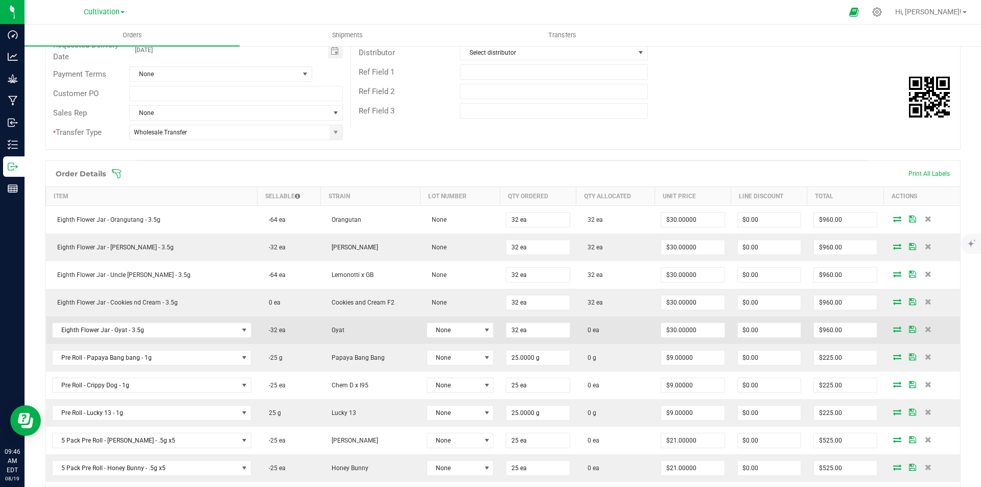
click at [893, 327] on icon at bounding box center [897, 329] width 8 height 6
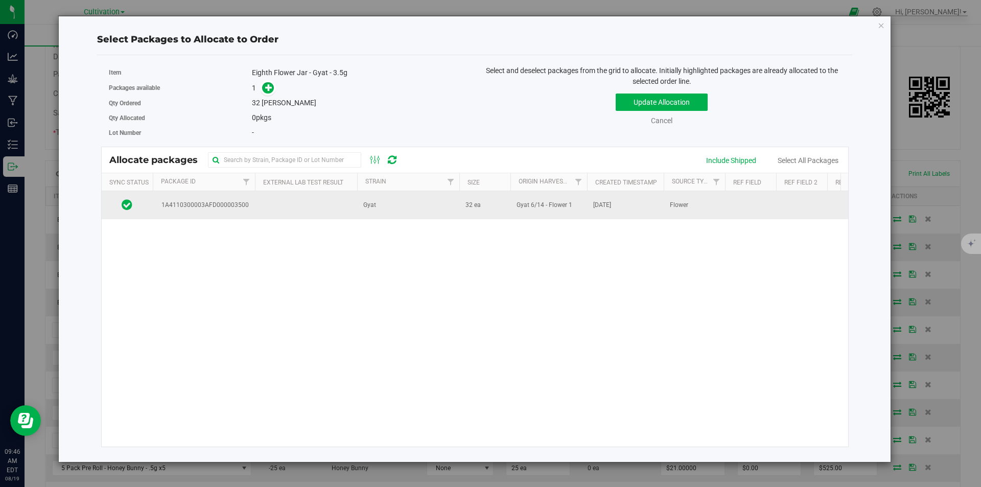
click at [302, 198] on td at bounding box center [306, 205] width 102 height 28
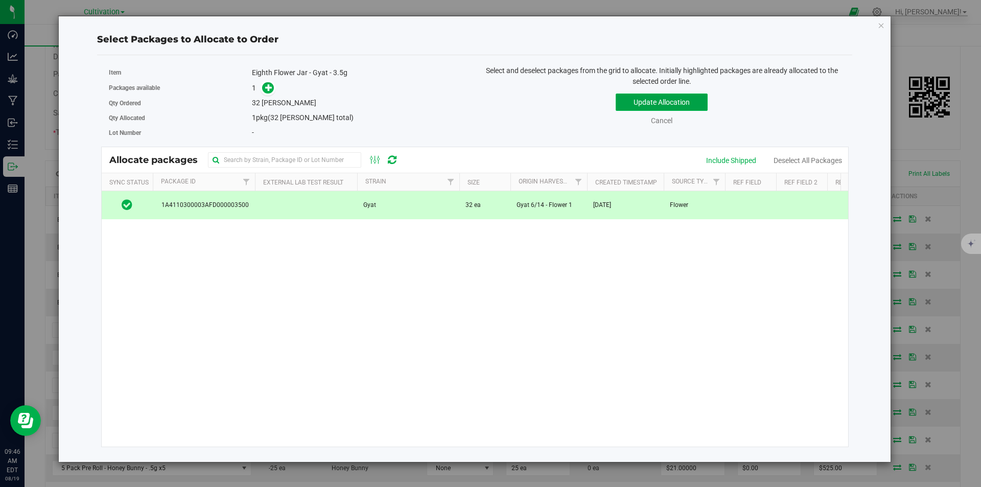
click at [649, 102] on button "Update Allocation" at bounding box center [661, 101] width 92 height 17
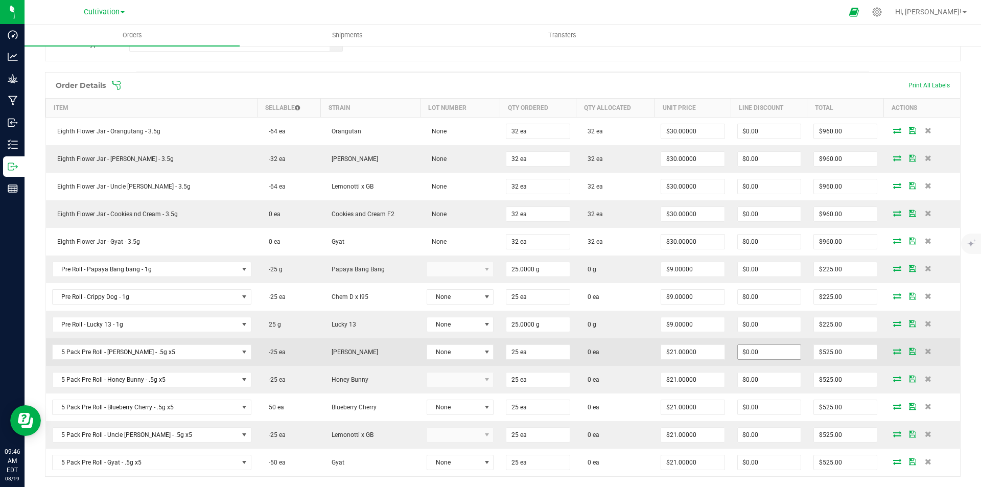
scroll to position [255, 0]
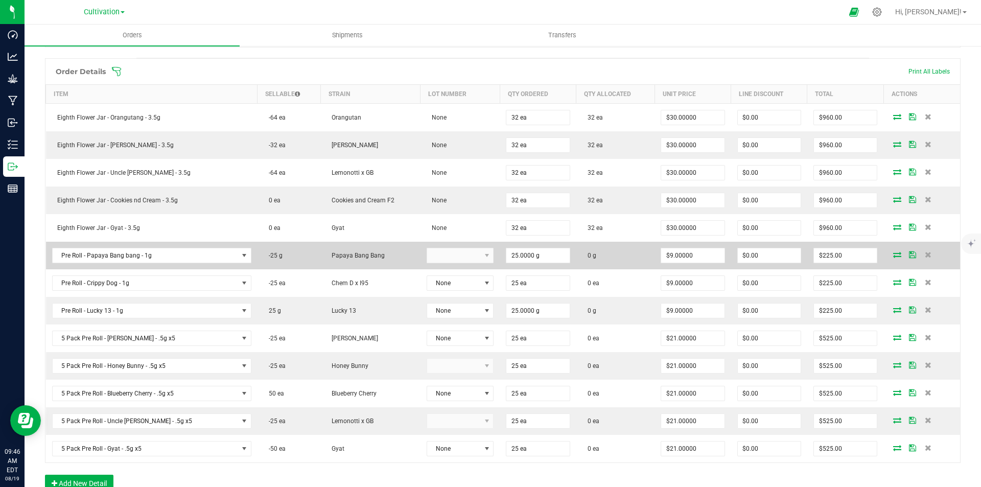
click at [893, 255] on icon at bounding box center [897, 254] width 8 height 6
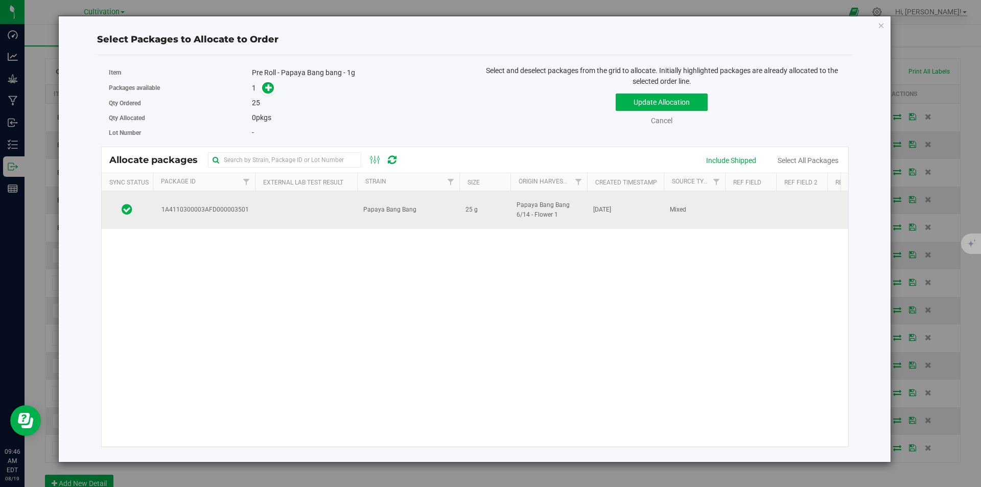
click at [322, 206] on td at bounding box center [306, 210] width 102 height 38
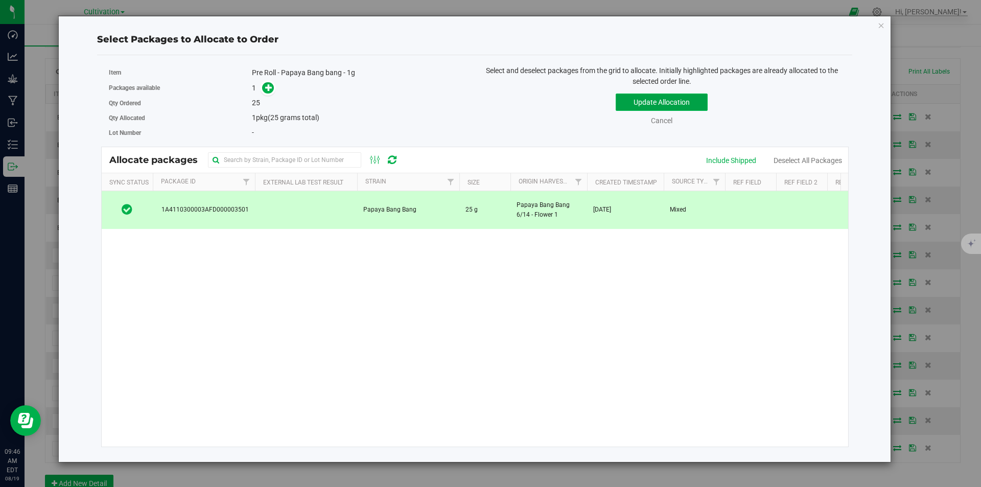
click at [642, 93] on button "Update Allocation" at bounding box center [661, 101] width 92 height 17
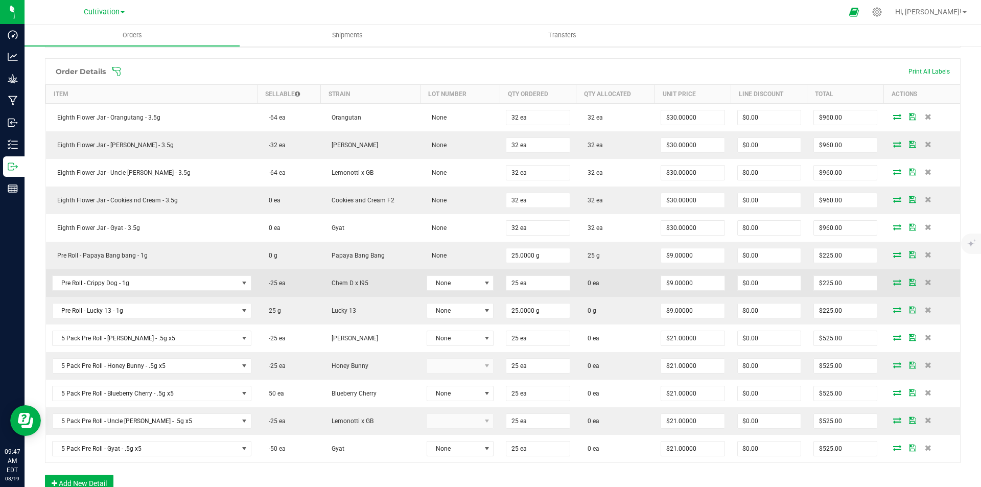
click at [893, 280] on icon at bounding box center [897, 282] width 8 height 6
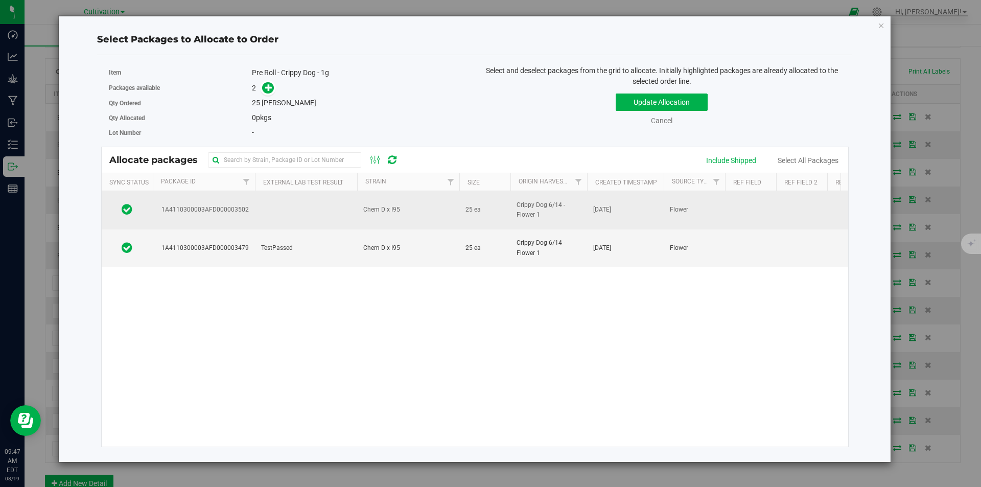
click at [360, 210] on td "Chem D x I95" at bounding box center [408, 210] width 102 height 38
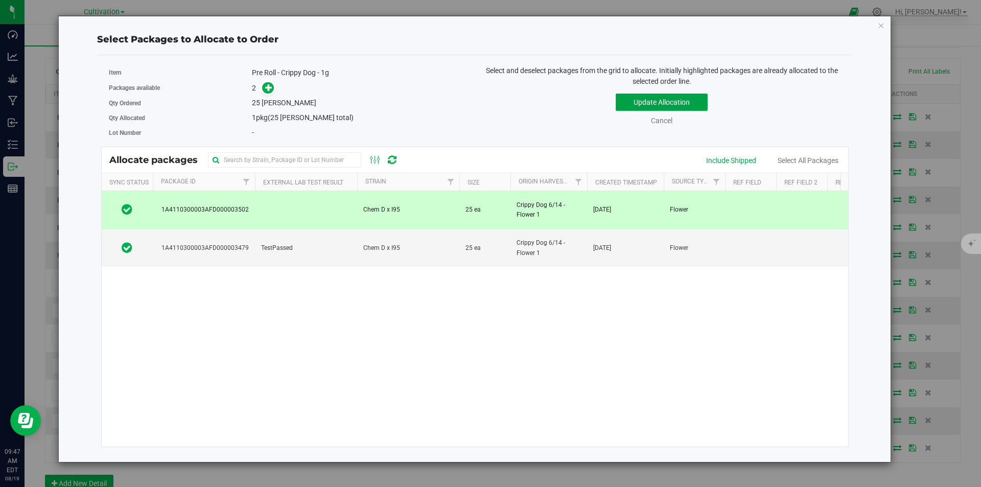
click at [638, 102] on button "Update Allocation" at bounding box center [661, 101] width 92 height 17
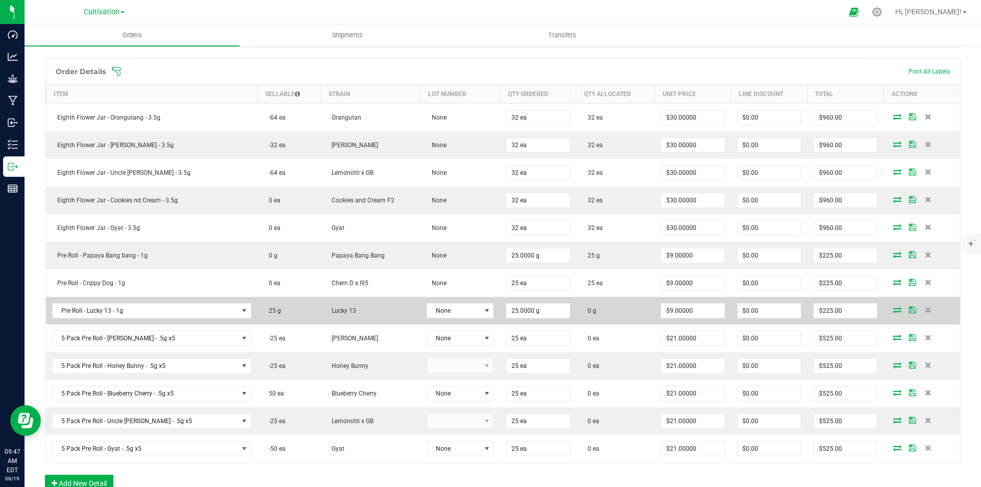
click at [893, 308] on icon at bounding box center [897, 309] width 8 height 6
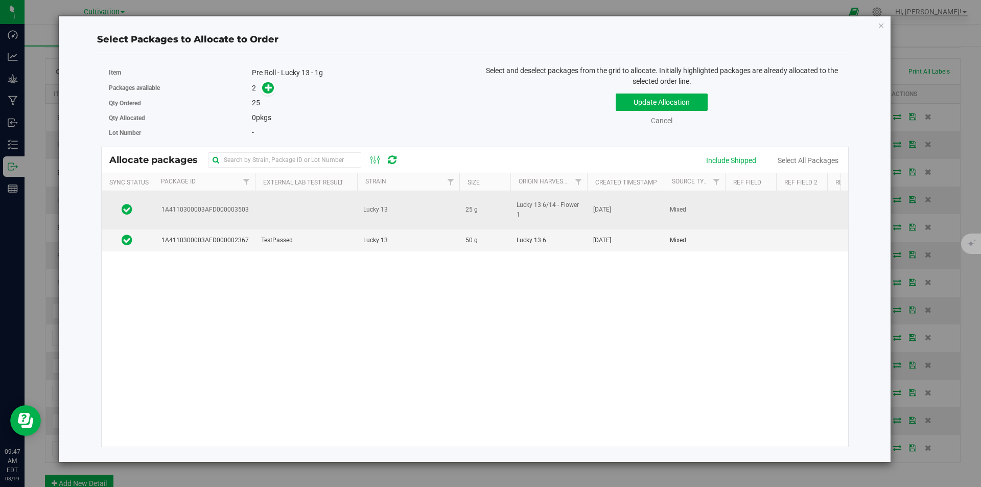
click at [310, 207] on td at bounding box center [306, 210] width 102 height 38
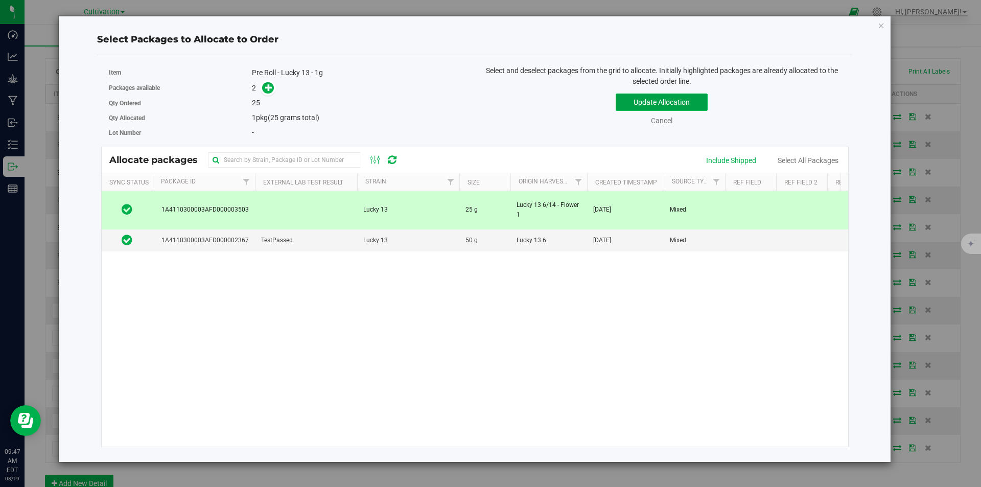
click at [656, 103] on button "Update Allocation" at bounding box center [661, 101] width 92 height 17
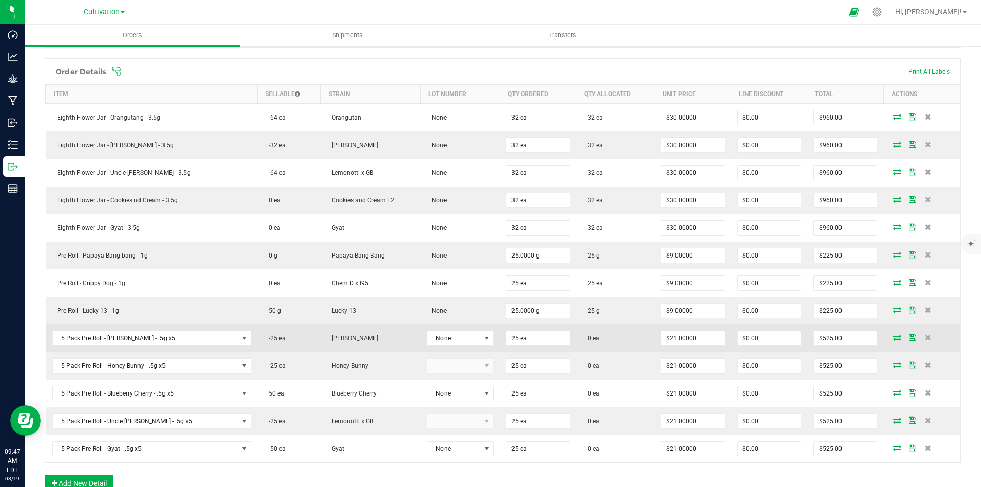
click at [893, 336] on icon at bounding box center [897, 337] width 8 height 6
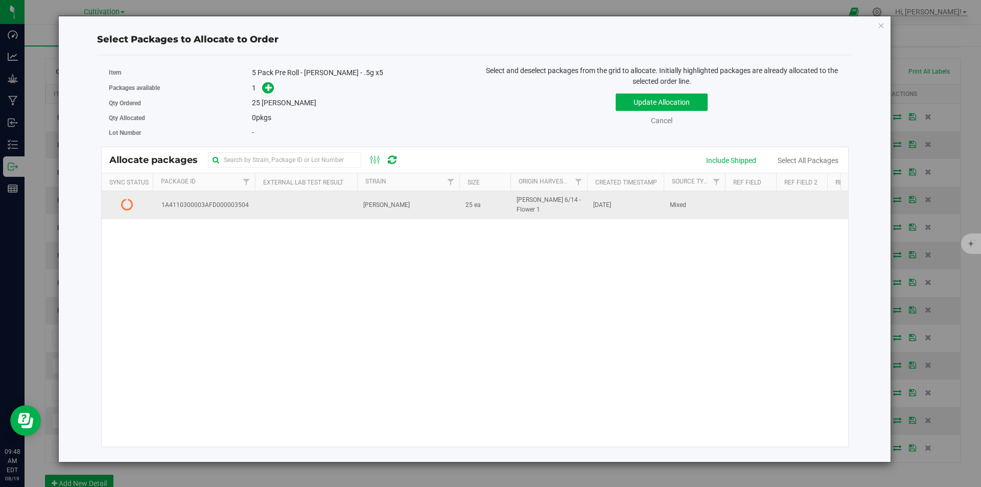
click at [508, 204] on td "25 ea" at bounding box center [484, 205] width 51 height 28
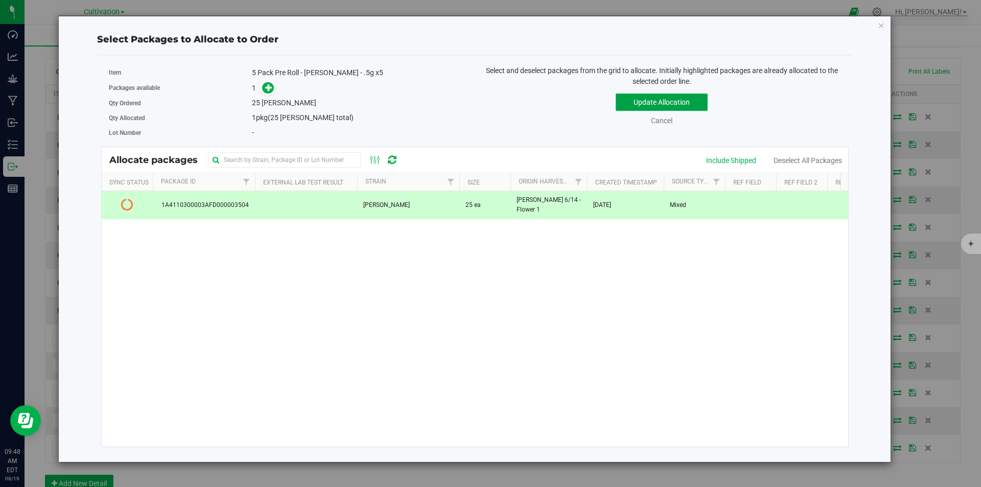
click at [680, 101] on button "Update Allocation" at bounding box center [661, 101] width 92 height 17
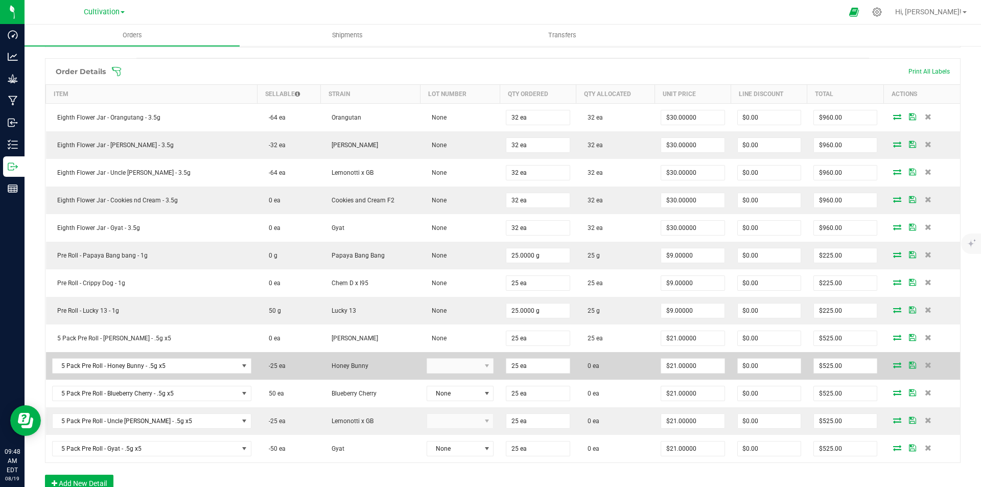
click at [893, 365] on icon at bounding box center [897, 365] width 8 height 6
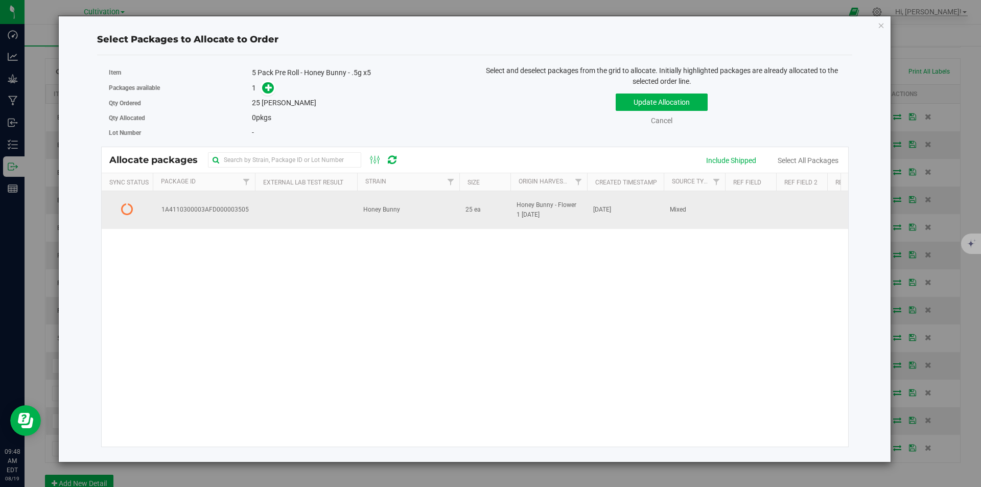
click at [336, 213] on td at bounding box center [306, 210] width 102 height 38
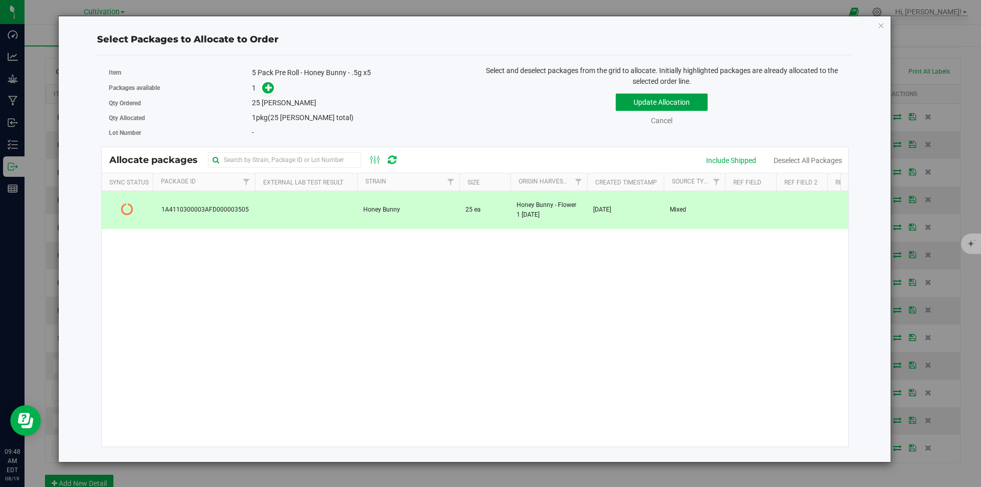
click at [636, 93] on button "Update Allocation" at bounding box center [661, 101] width 92 height 17
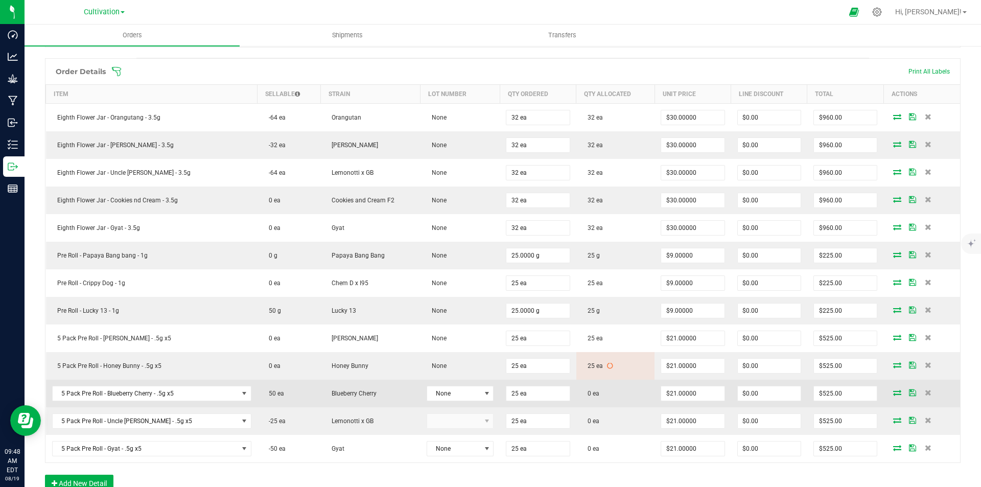
click at [893, 394] on icon at bounding box center [897, 392] width 8 height 6
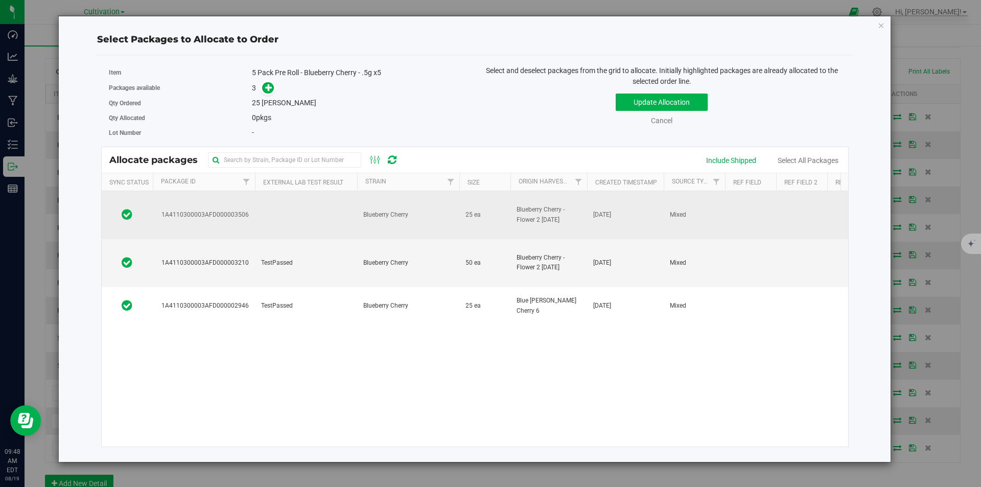
click at [296, 218] on td at bounding box center [306, 215] width 102 height 48
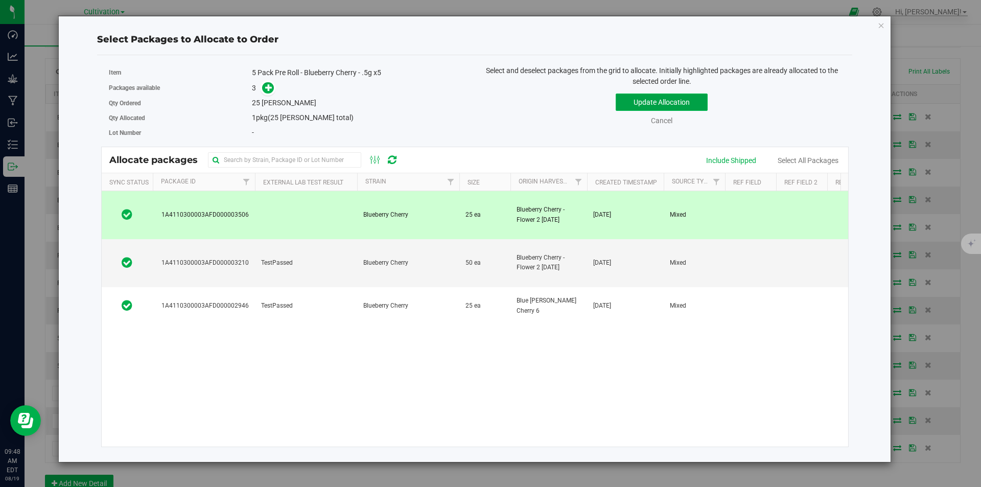
click at [631, 108] on button "Update Allocation" at bounding box center [661, 101] width 92 height 17
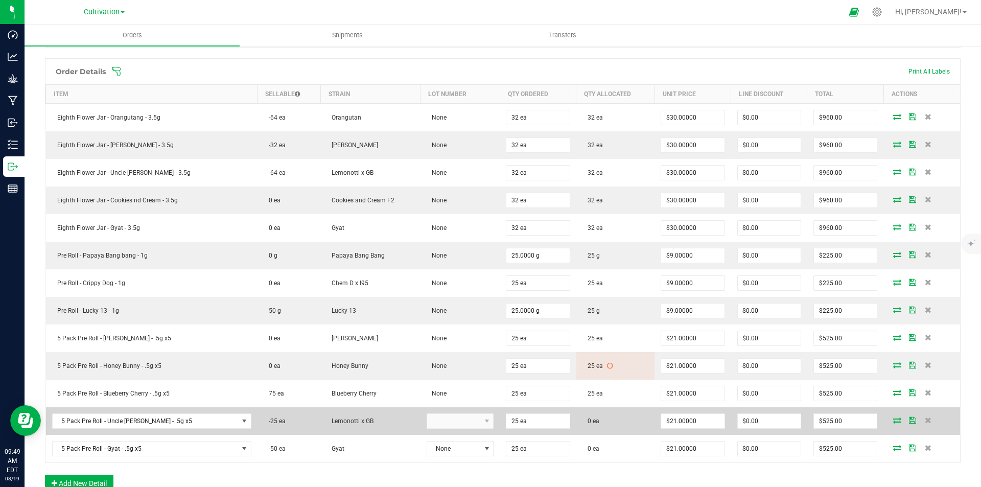
click at [893, 418] on icon at bounding box center [897, 420] width 8 height 6
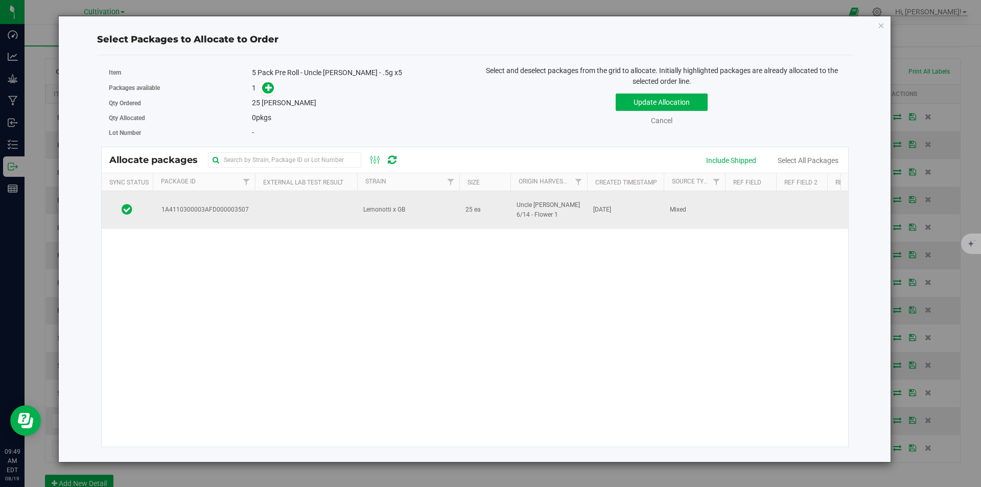
click at [358, 207] on td "Lemonotti x GB" at bounding box center [408, 210] width 102 height 38
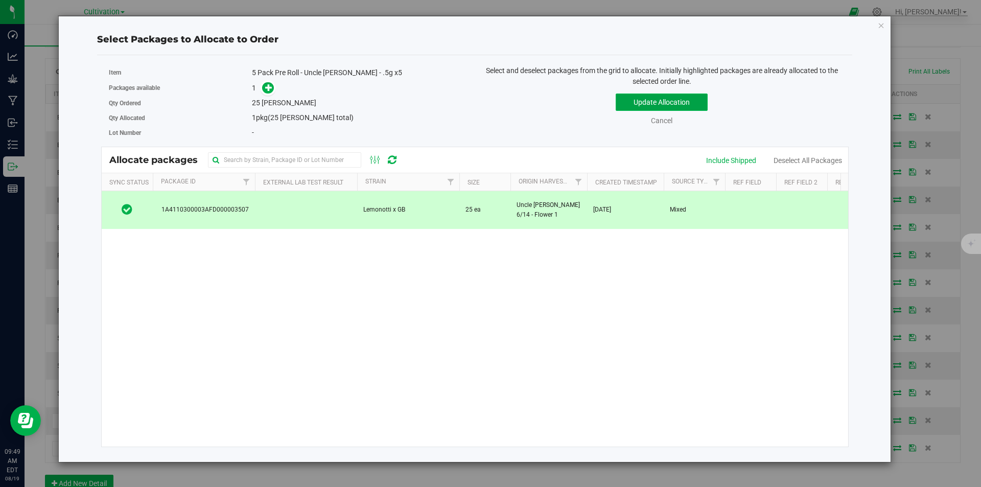
click at [667, 96] on button "Update Allocation" at bounding box center [661, 101] width 92 height 17
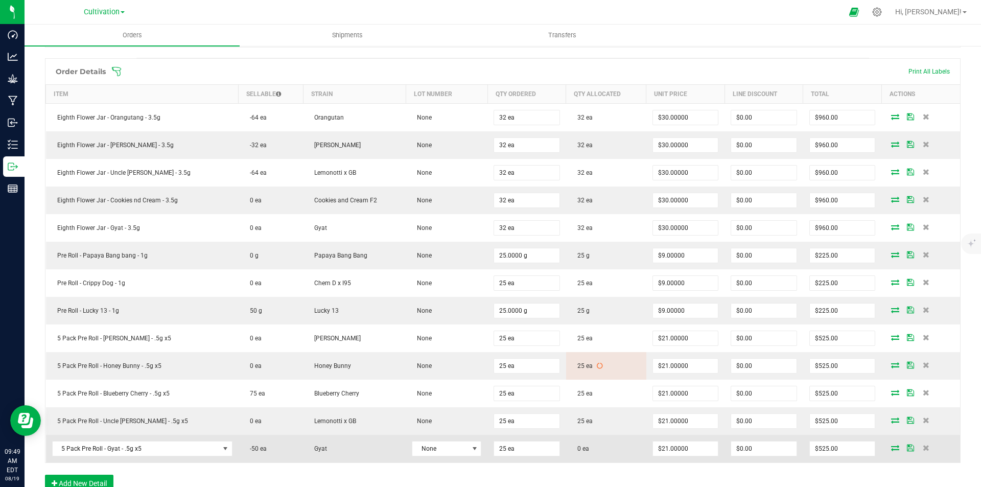
click at [891, 445] on icon at bounding box center [895, 447] width 8 height 6
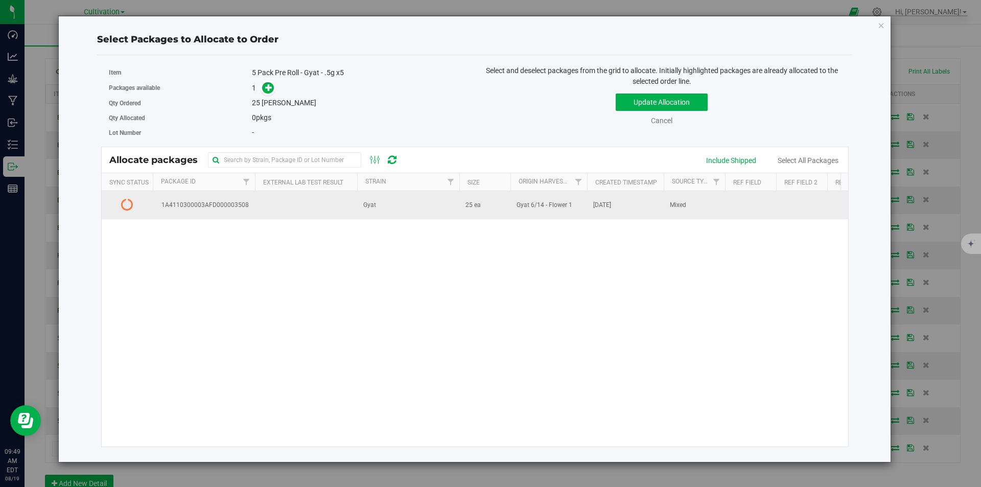
click at [321, 208] on td at bounding box center [306, 205] width 102 height 28
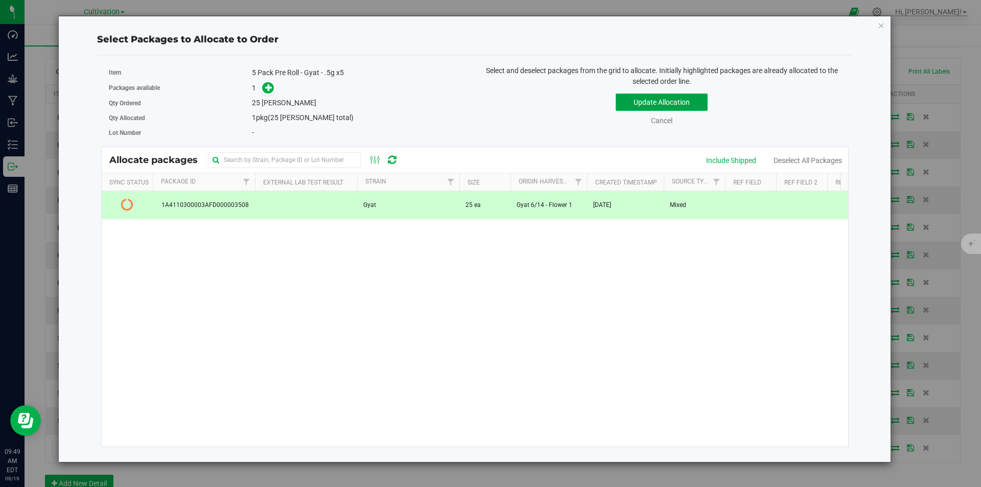
click at [643, 102] on button "Update Allocation" at bounding box center [661, 101] width 92 height 17
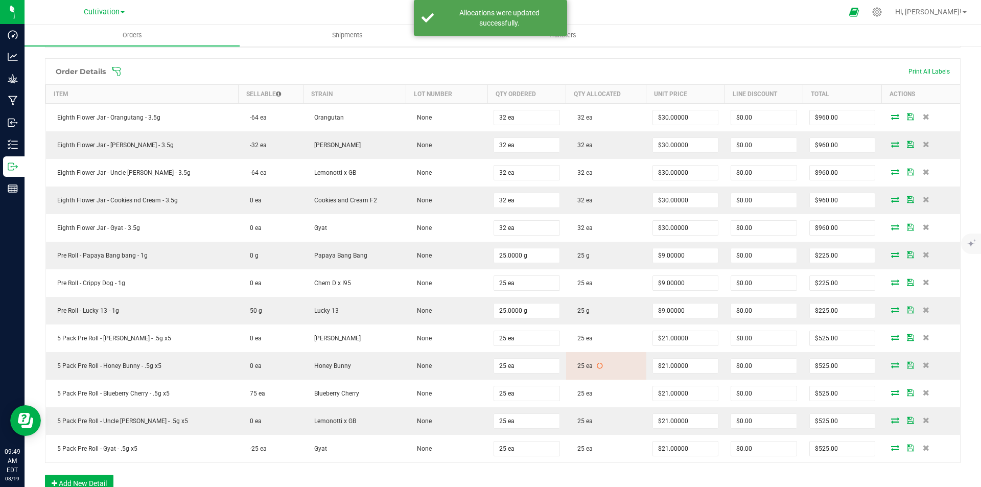
scroll to position [0, 0]
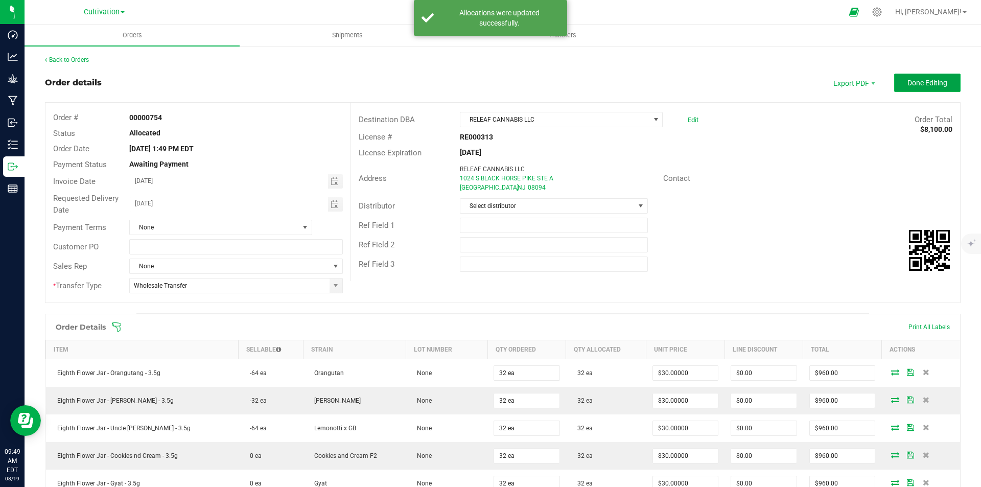
click at [907, 79] on span "Done Editing" at bounding box center [927, 83] width 40 height 8
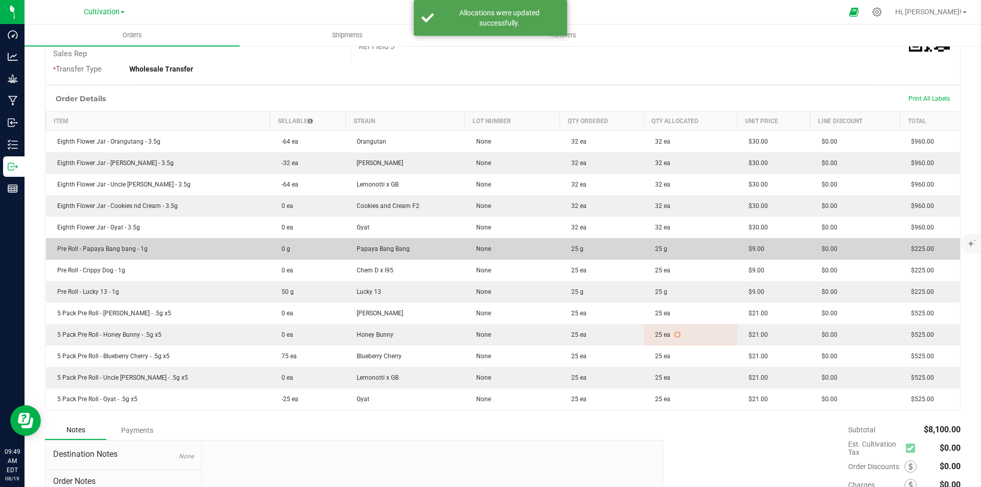
scroll to position [301, 0]
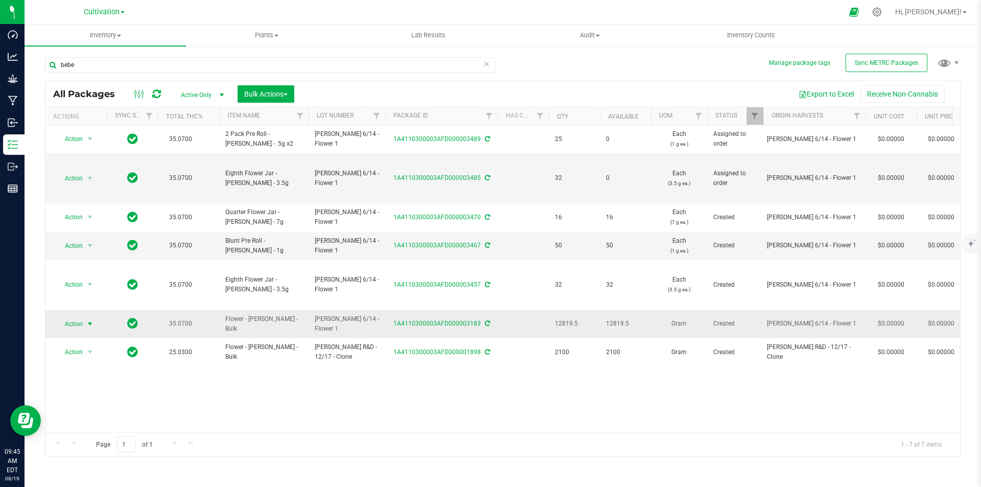
type input "bebe"
click at [78, 323] on span "Action" at bounding box center [70, 324] width 28 height 14
click at [93, 164] on li "Create package" at bounding box center [88, 169] width 64 height 15
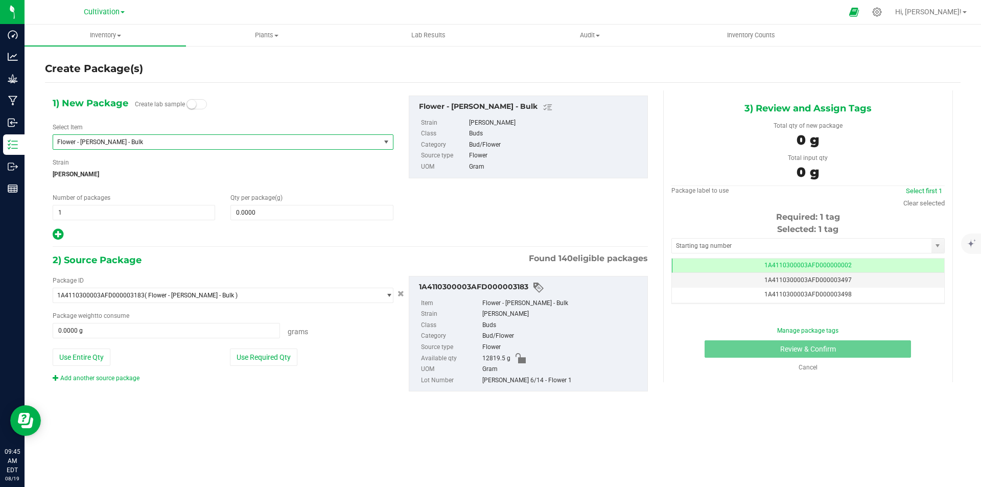
click at [124, 137] on span "Flower - [PERSON_NAME] - Bulk" at bounding box center [216, 142] width 327 height 14
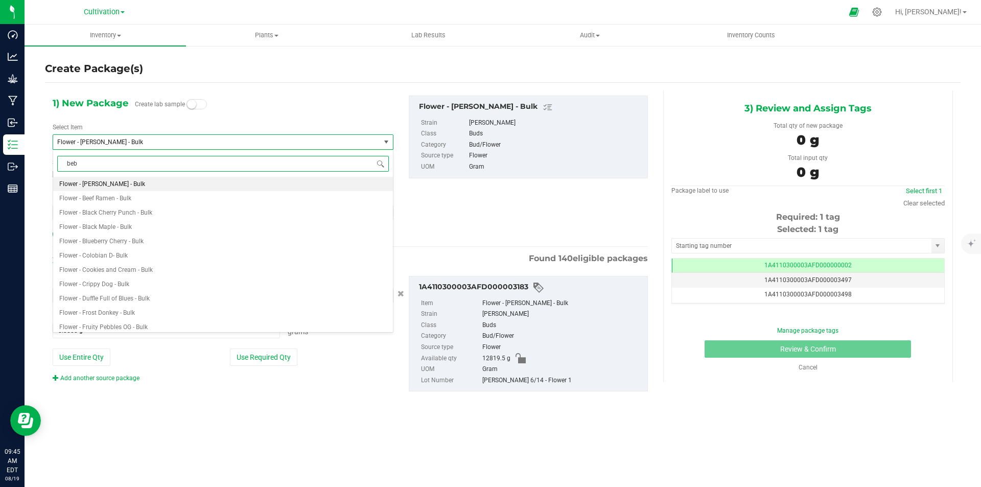
type input "bebe"
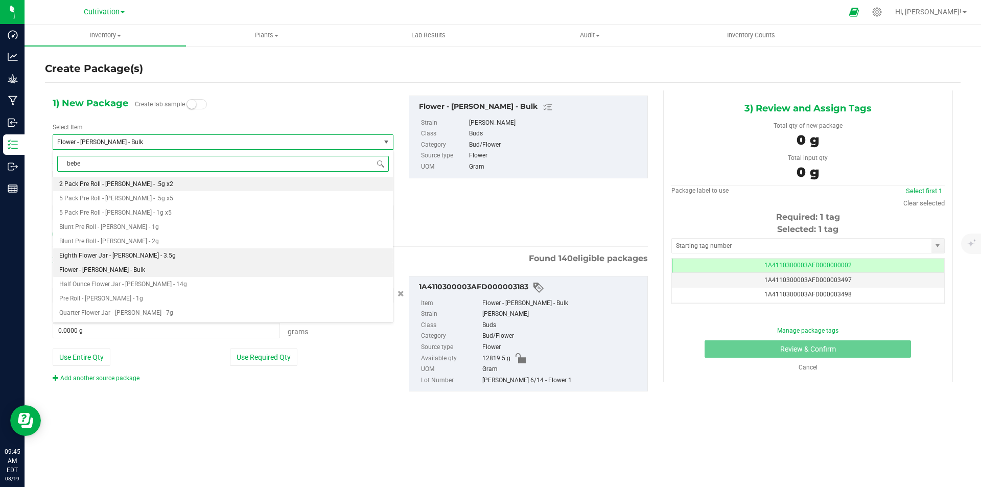
click at [165, 254] on li "Eighth Flower Jar - [PERSON_NAME] - 3.5g" at bounding box center [223, 255] width 340 height 14
type input "0"
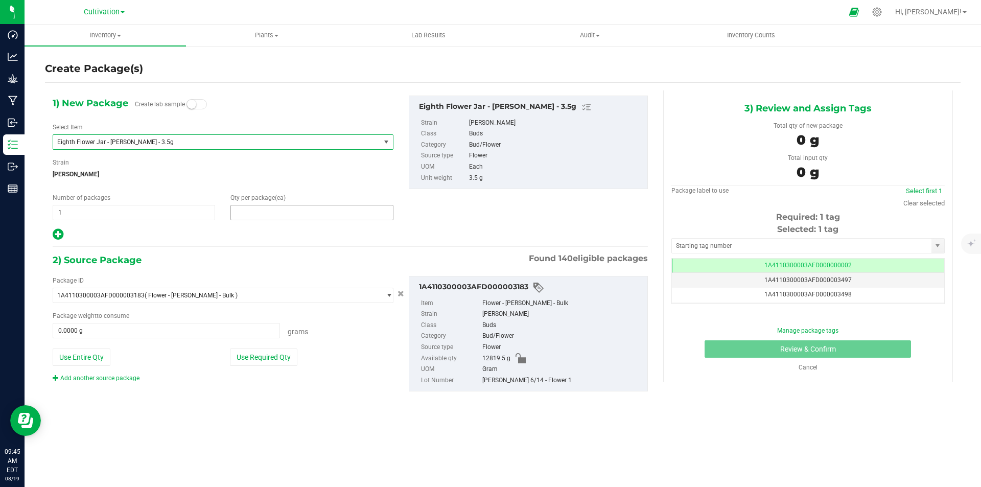
click at [277, 213] on span at bounding box center [311, 212] width 162 height 15
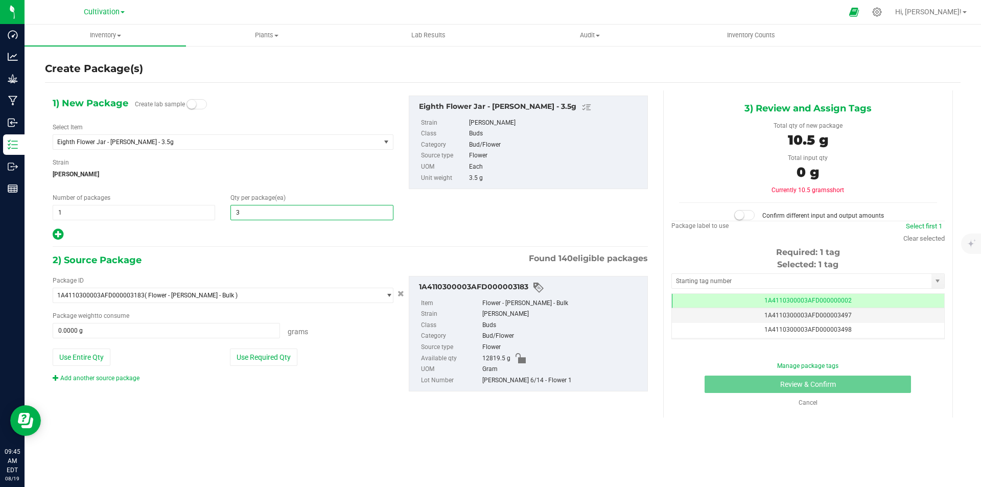
type input "32"
drag, startPoint x: 262, startPoint y: 356, endPoint x: 281, endPoint y: 351, distance: 20.2
click at [262, 356] on button "Use Required Qty" at bounding box center [263, 356] width 67 height 17
type input "112.0000 g"
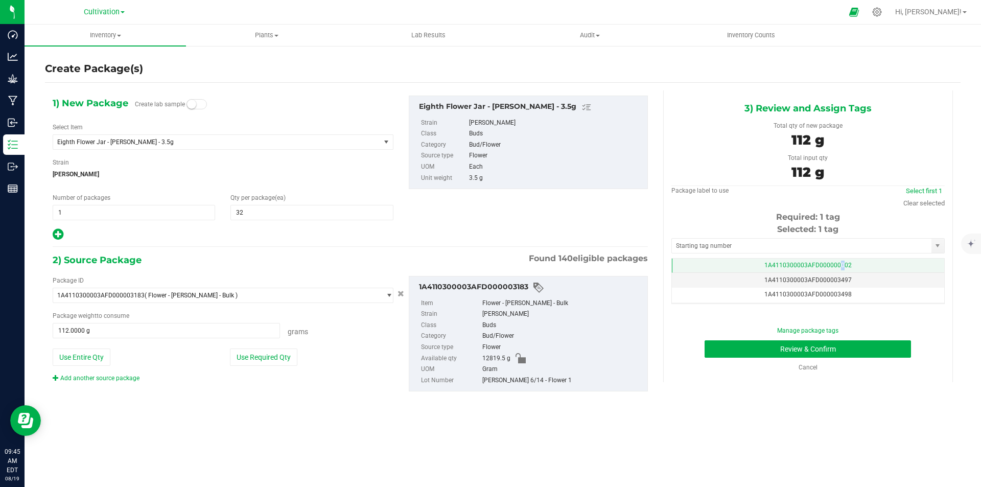
click at [838, 261] on span "1A4110300003AFD000000002" at bounding box center [807, 264] width 87 height 7
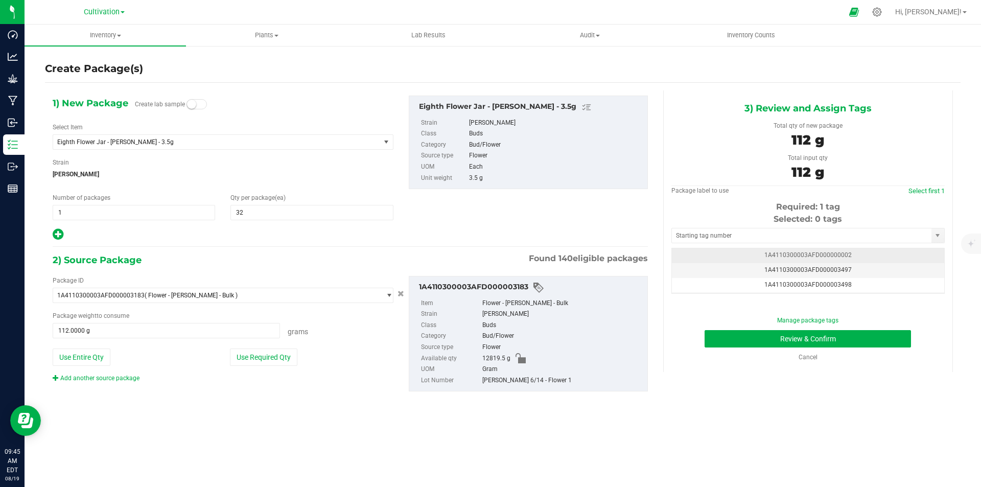
click at [864, 266] on td "1A4110300003AFD000003497" at bounding box center [808, 270] width 272 height 15
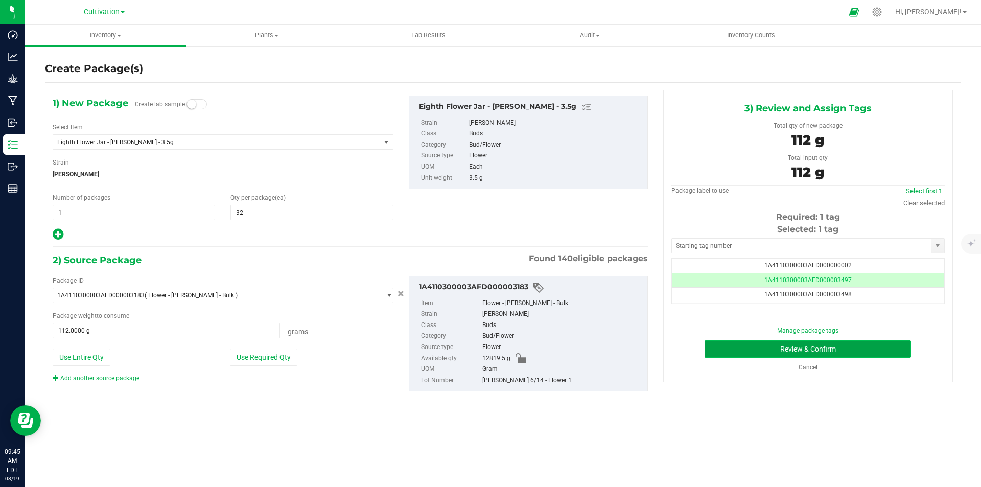
click at [874, 350] on button "Review & Confirm" at bounding box center [807, 348] width 206 height 17
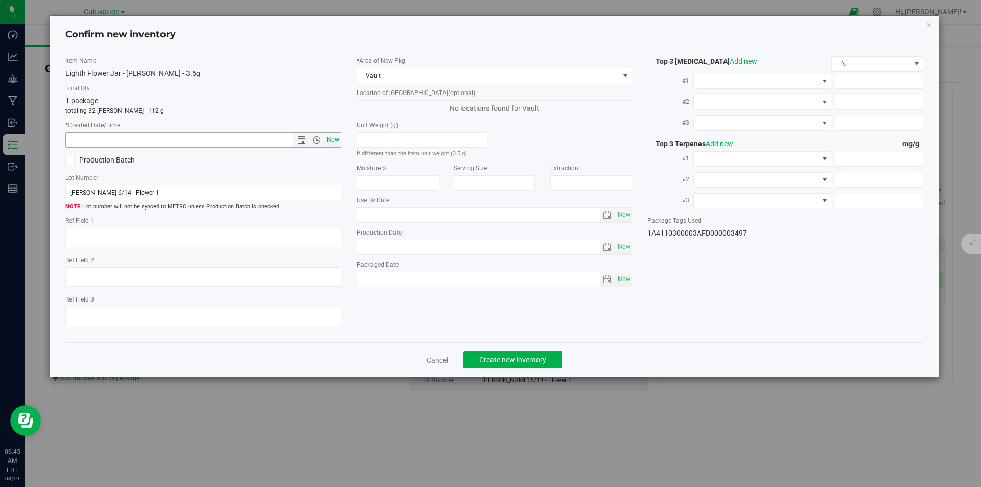
click at [334, 141] on span "Now" at bounding box center [332, 139] width 17 height 15
type input "8/19/2025 9:45 AM"
click at [524, 357] on span "Create new inventory" at bounding box center [512, 359] width 67 height 8
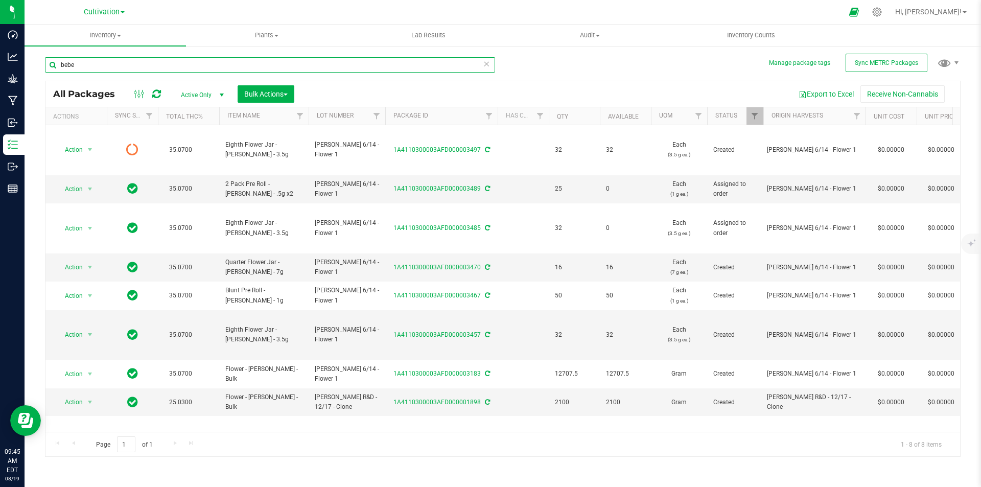
click at [146, 66] on input "bebe" at bounding box center [270, 64] width 450 height 15
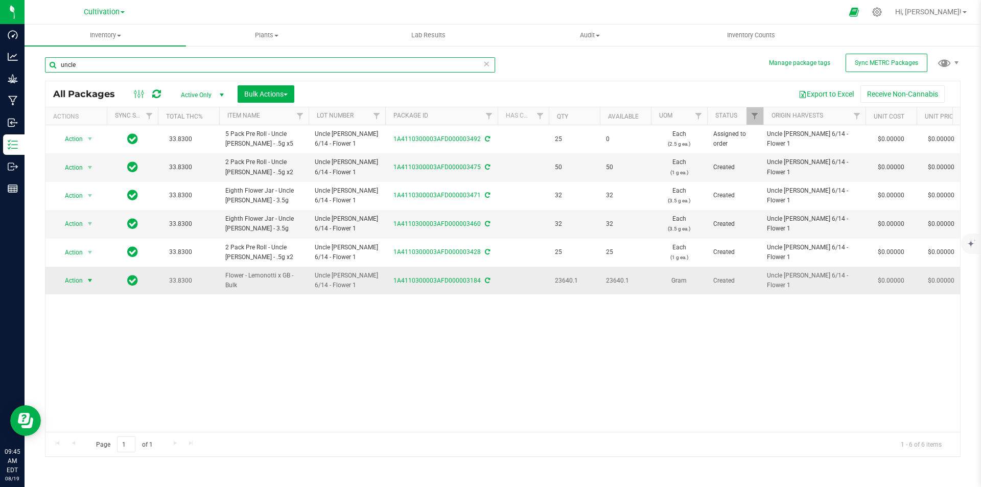
type input "uncle"
click at [78, 281] on span "Action" at bounding box center [70, 280] width 28 height 14
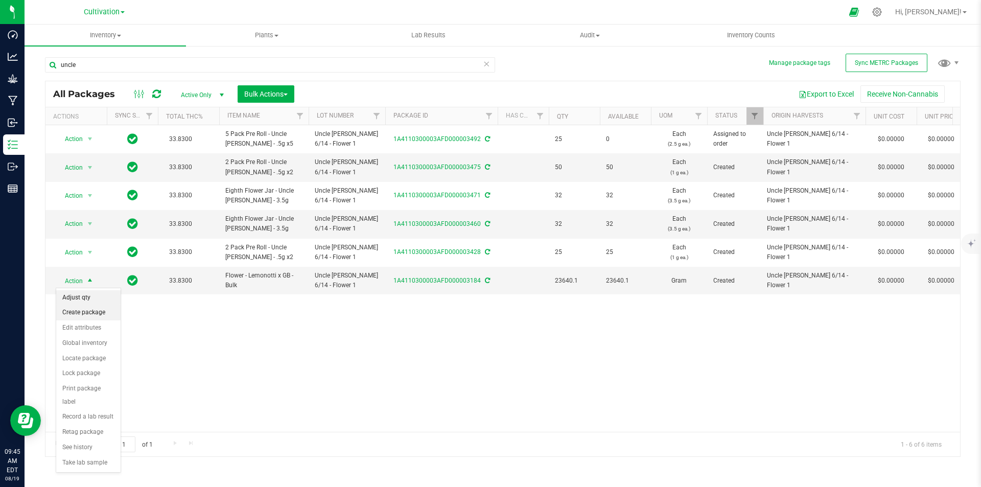
click at [94, 311] on li "Create package" at bounding box center [88, 312] width 64 height 15
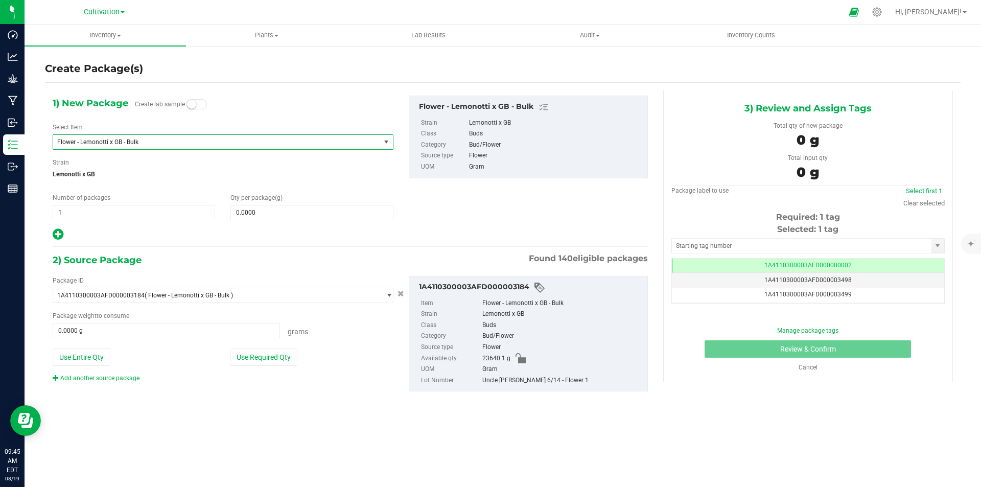
click at [131, 138] on span "Flower - Lemonotti x GB - Bulk" at bounding box center [210, 141] width 306 height 7
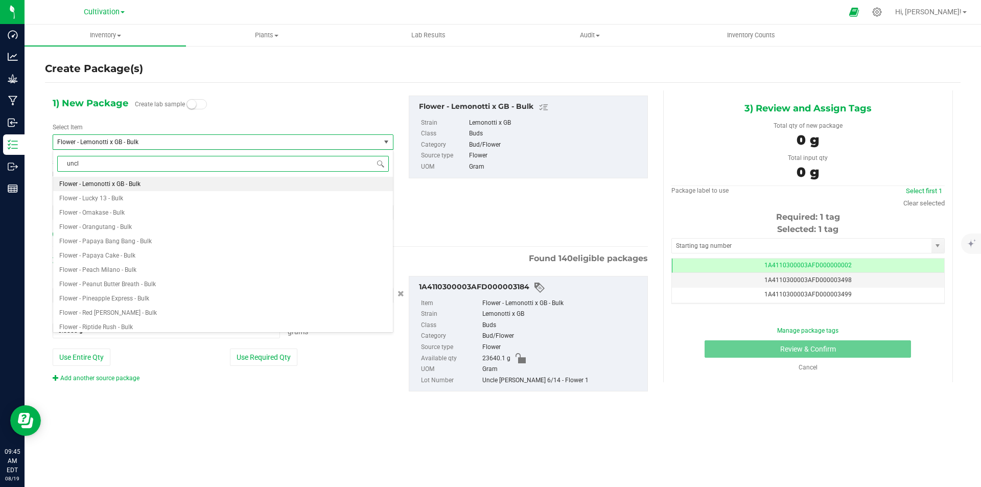
type input "uncle"
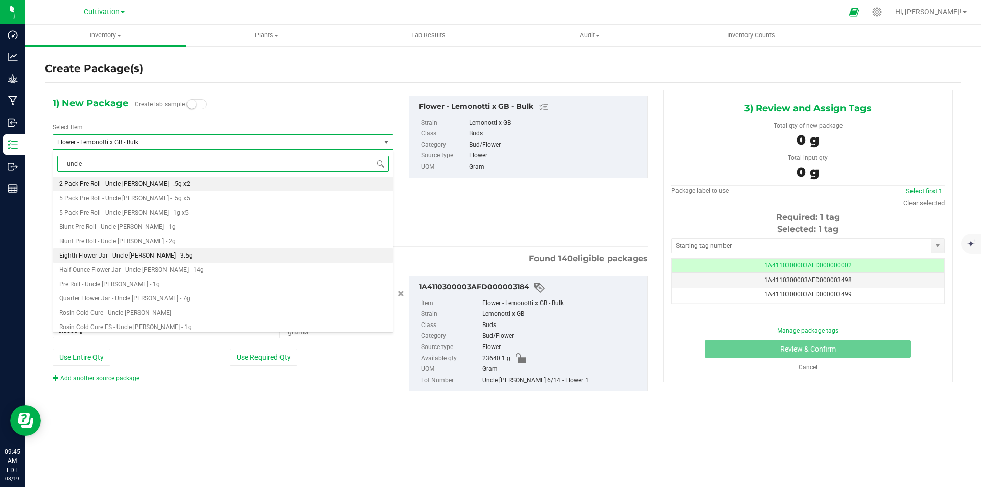
click at [155, 255] on span "Eighth Flower Jar - Uncle [PERSON_NAME] - 3.5g" at bounding box center [125, 255] width 133 height 7
type input "0"
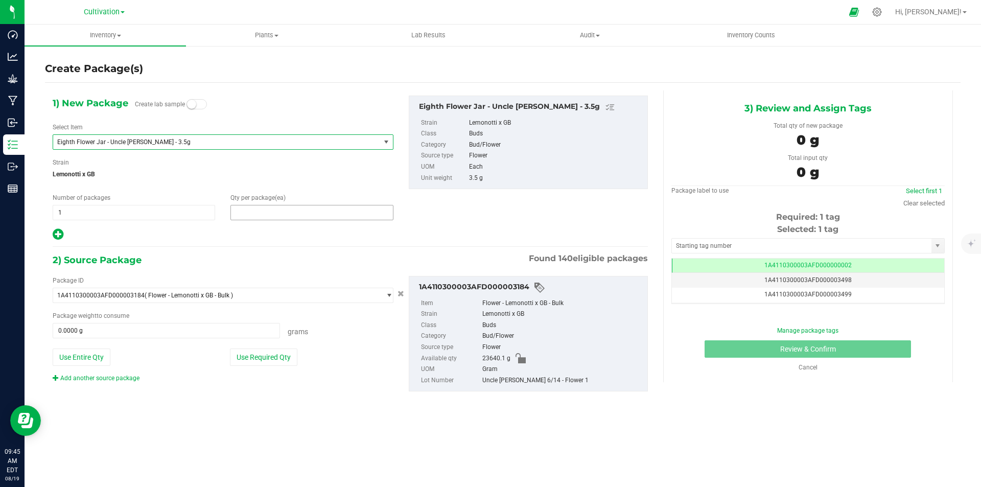
click at [282, 217] on span at bounding box center [311, 212] width 162 height 15
type input "32"
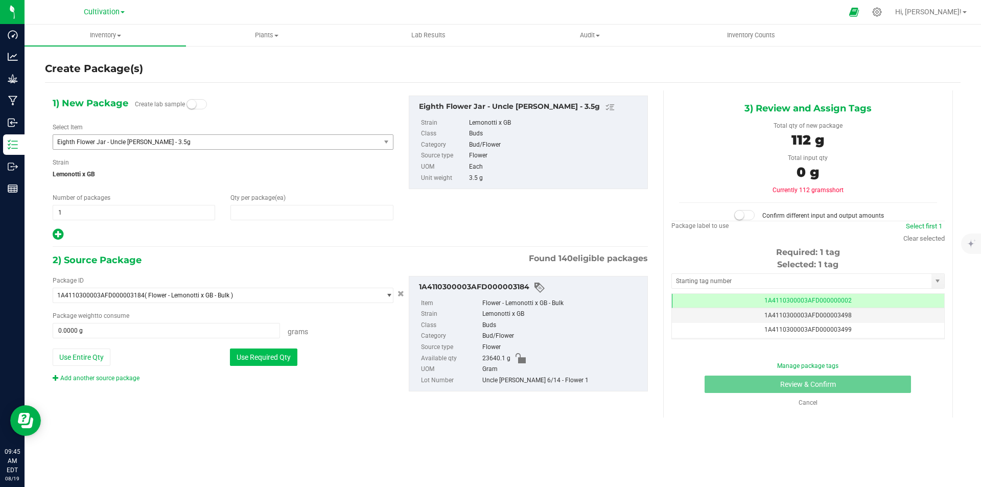
type input "32"
click at [269, 353] on button "Use Required Qty" at bounding box center [263, 356] width 67 height 17
type input "112.0000 g"
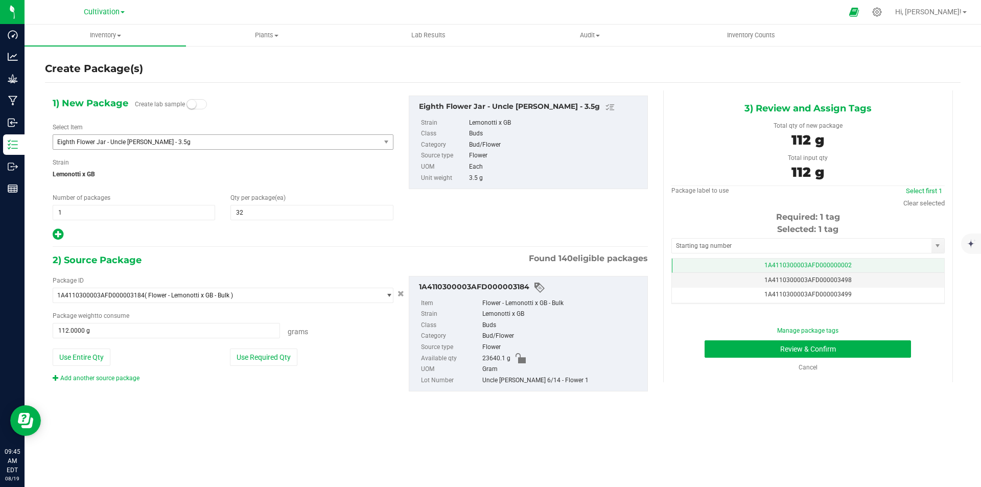
click at [862, 271] on td "1A4110300003AFD000000002" at bounding box center [808, 265] width 272 height 15
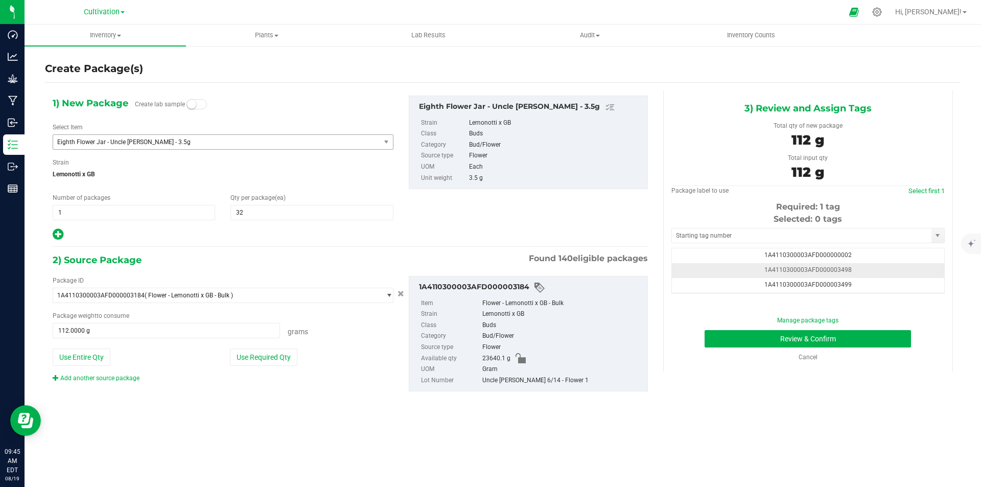
click at [867, 273] on td "1A4110300003AFD000003498" at bounding box center [808, 270] width 272 height 15
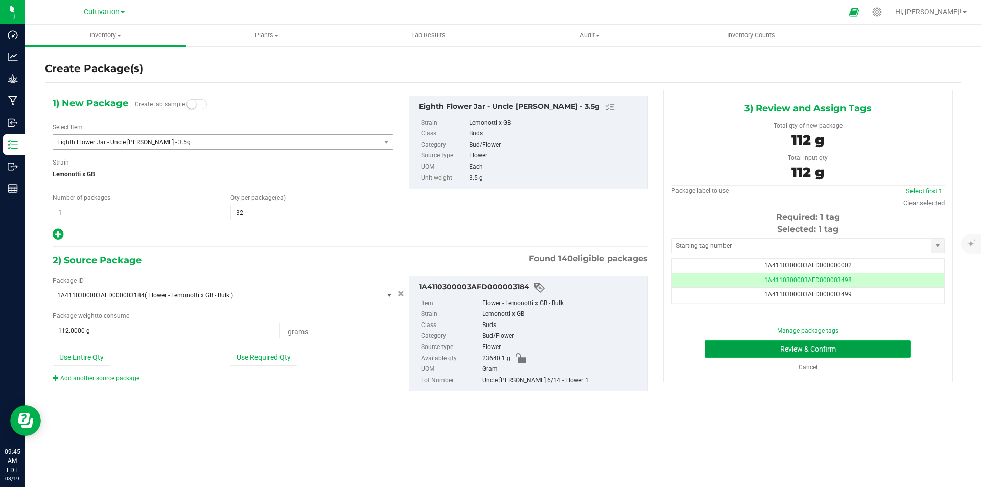
click at [871, 350] on button "Review & Confirm" at bounding box center [807, 348] width 206 height 17
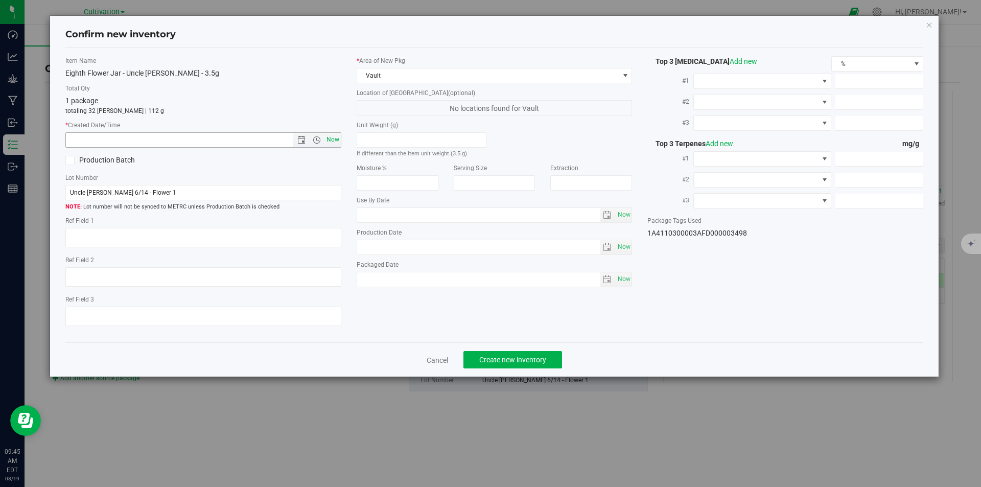
click at [335, 137] on span "Now" at bounding box center [332, 139] width 17 height 15
type input "8/19/2025 9:45 AM"
drag, startPoint x: 527, startPoint y: 359, endPoint x: 511, endPoint y: 343, distance: 21.7
click at [526, 357] on span "Create new inventory" at bounding box center [512, 359] width 67 height 8
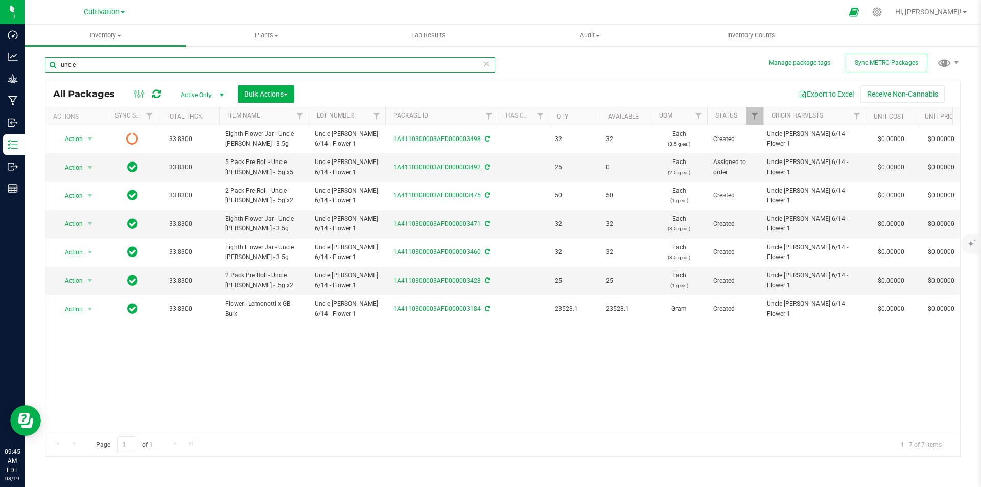
click at [157, 63] on input "uncle" at bounding box center [270, 64] width 450 height 15
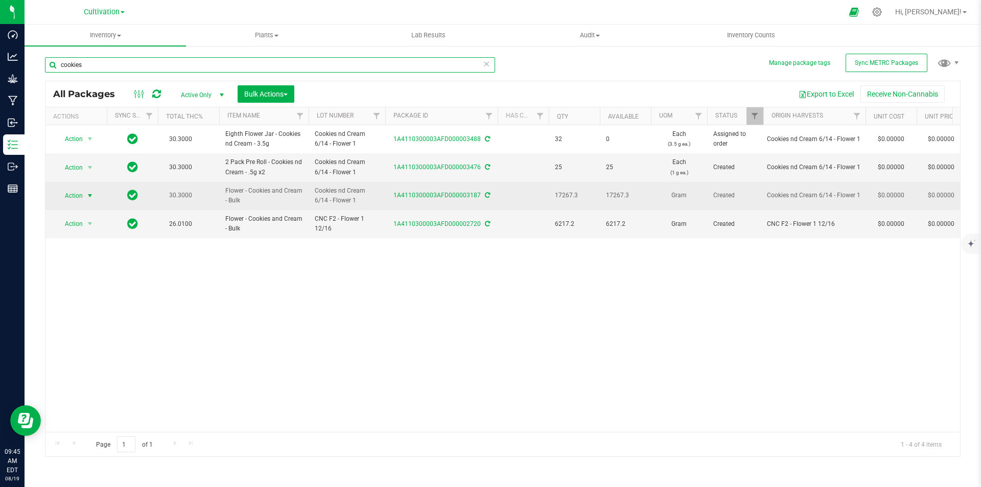
type input "cookies"
click at [79, 189] on span "Action" at bounding box center [70, 195] width 28 height 14
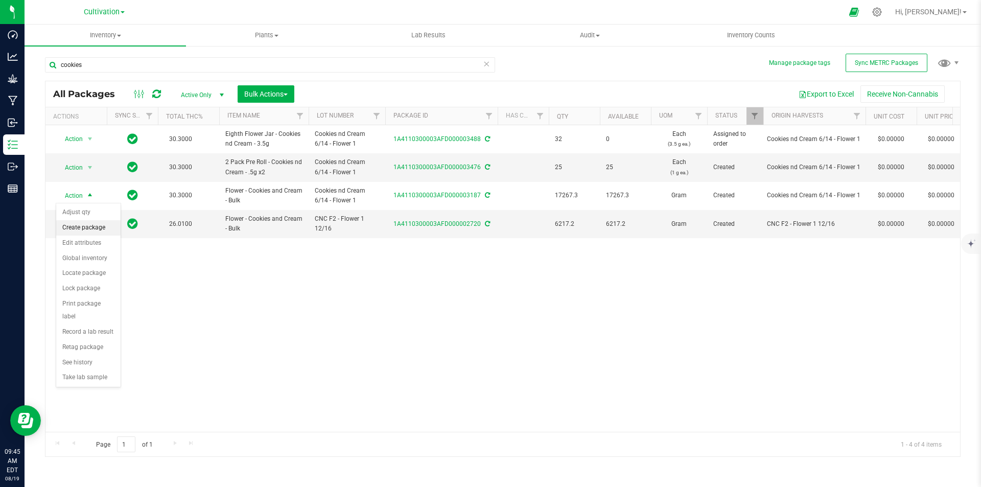
click at [81, 223] on li "Create package" at bounding box center [88, 227] width 64 height 15
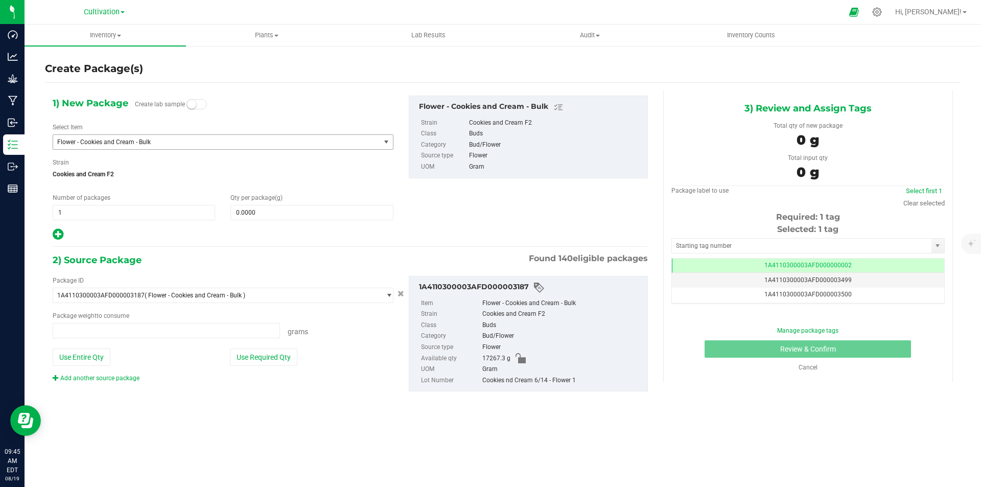
type input "0.0000 g"
click at [129, 142] on span "Flower - Cookies and Cream - Bulk" at bounding box center [210, 141] width 306 height 7
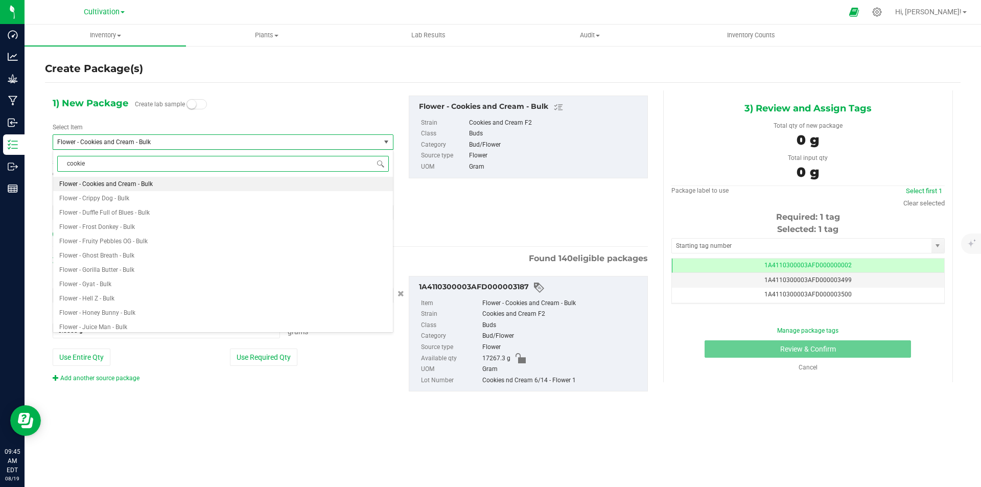
type input "cookies"
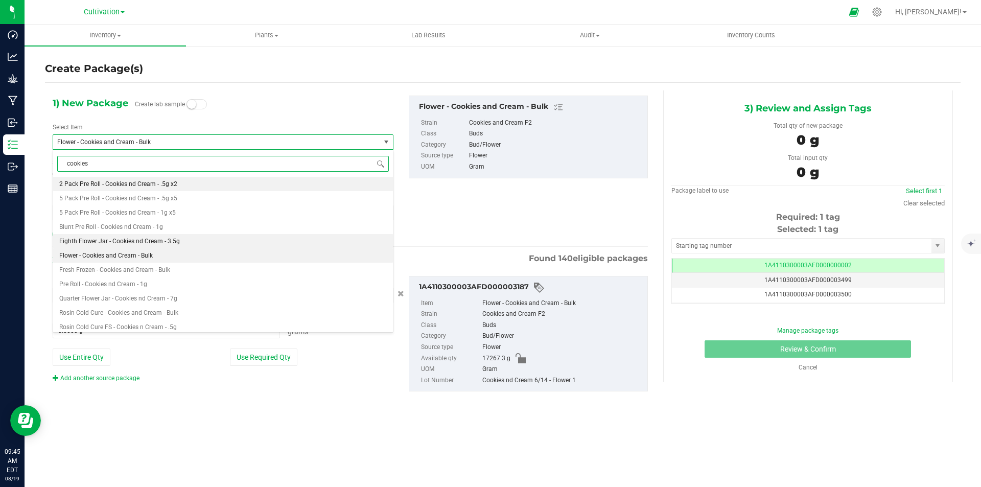
click at [169, 235] on li "Eighth Flower Jar - Cookies nd Cream - 3.5g" at bounding box center [223, 241] width 340 height 14
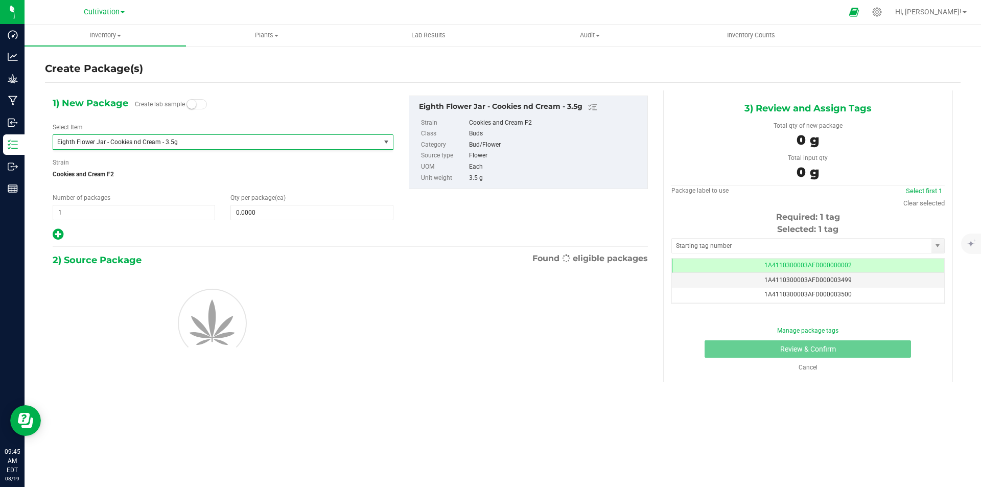
type input "0"
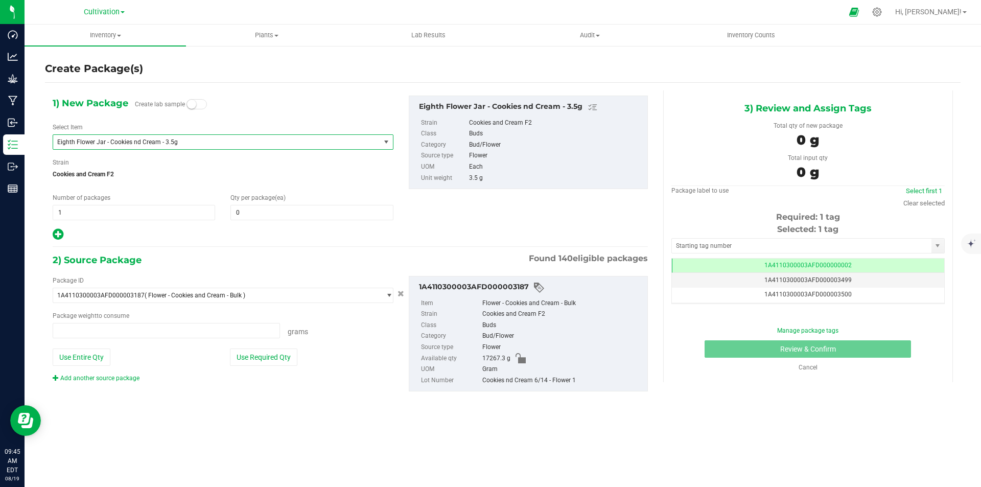
type input "0.0000 g"
click at [269, 211] on span "0 0" at bounding box center [311, 212] width 162 height 15
type input "32"
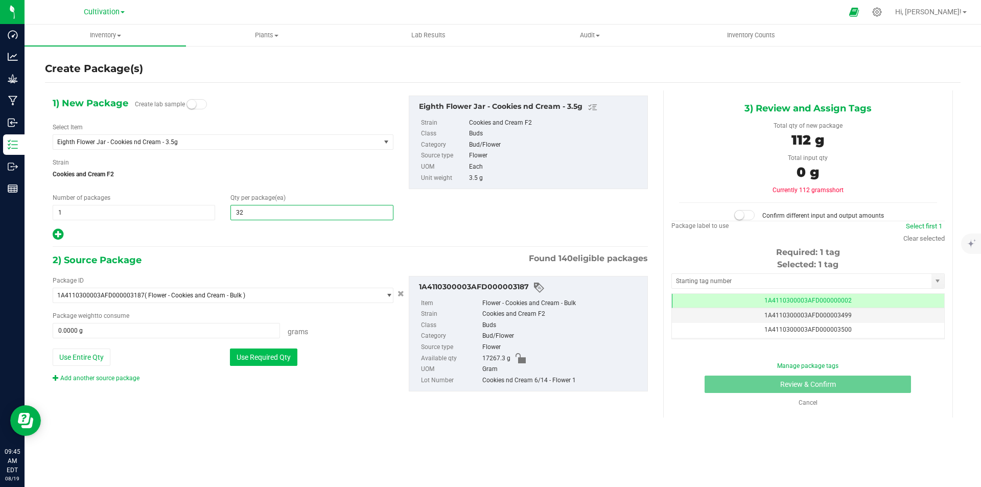
type input "32"
click at [285, 360] on button "Use Required Qty" at bounding box center [263, 356] width 67 height 17
type input "112.0000 g"
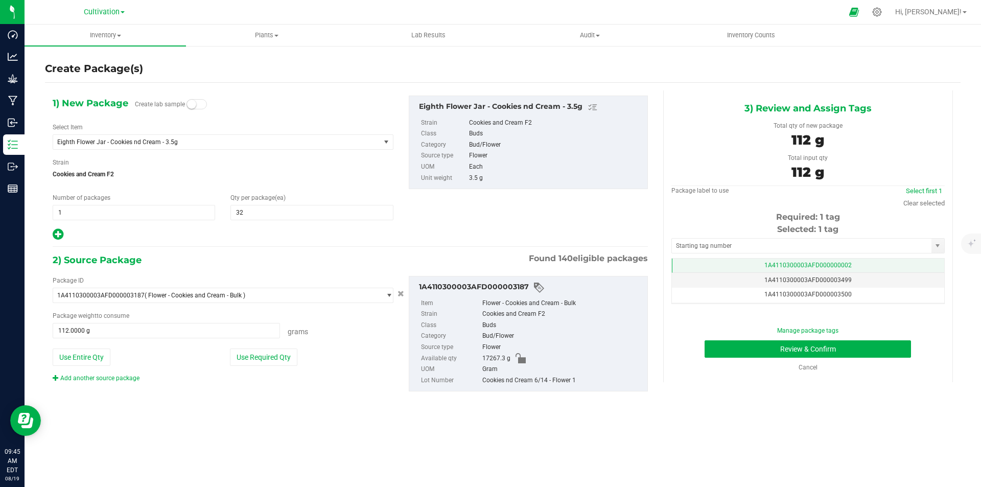
click at [843, 269] on td "1A4110300003AFD000000002" at bounding box center [808, 265] width 272 height 15
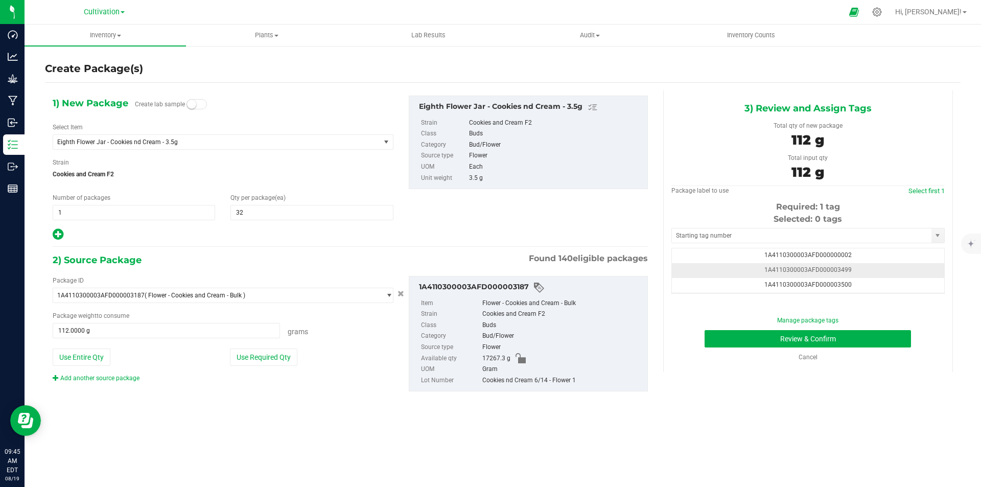
click at [852, 264] on td "1A4110300003AFD000003499" at bounding box center [808, 270] width 272 height 15
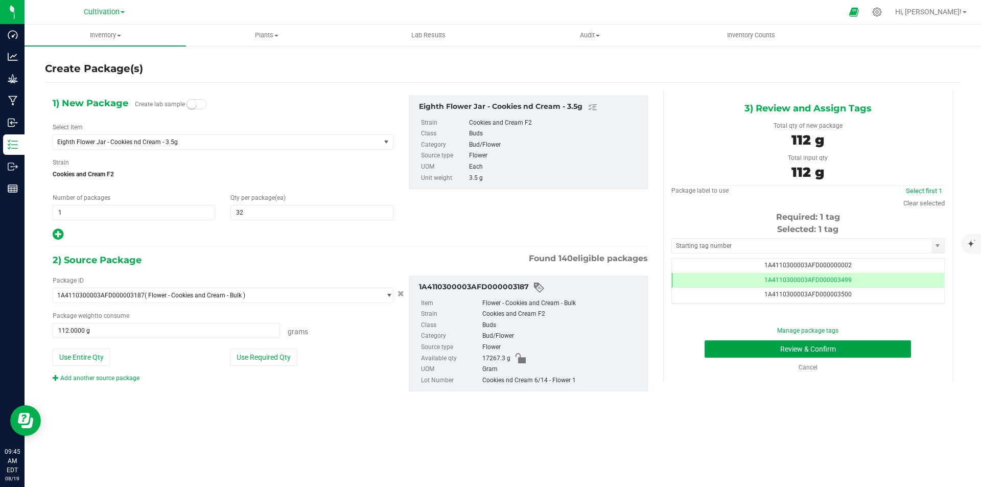
click at [821, 350] on button "Review & Confirm" at bounding box center [807, 348] width 206 height 17
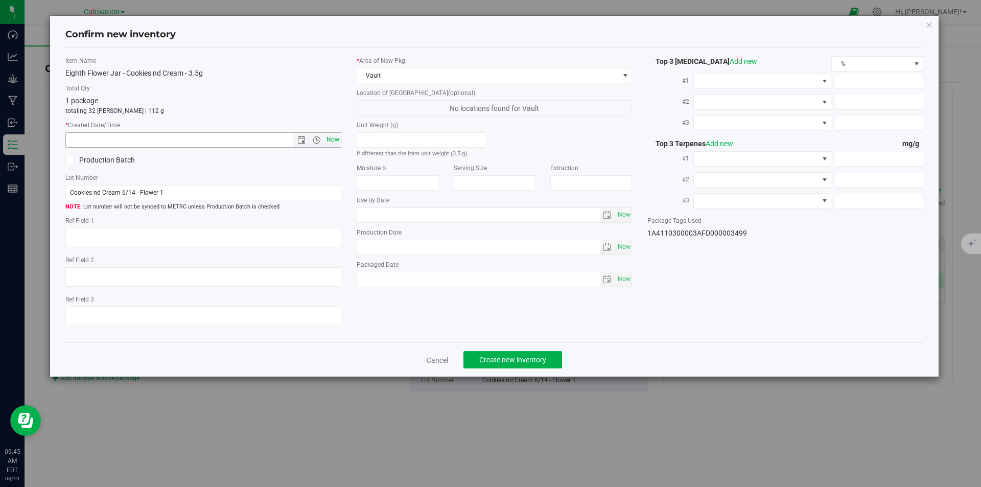
click at [330, 134] on span "Now" at bounding box center [332, 139] width 17 height 15
type input "8/19/2025 9:45 AM"
drag, startPoint x: 506, startPoint y: 358, endPoint x: 460, endPoint y: 273, distance: 96.9
click at [506, 357] on span "Create new inventory" at bounding box center [512, 359] width 67 height 8
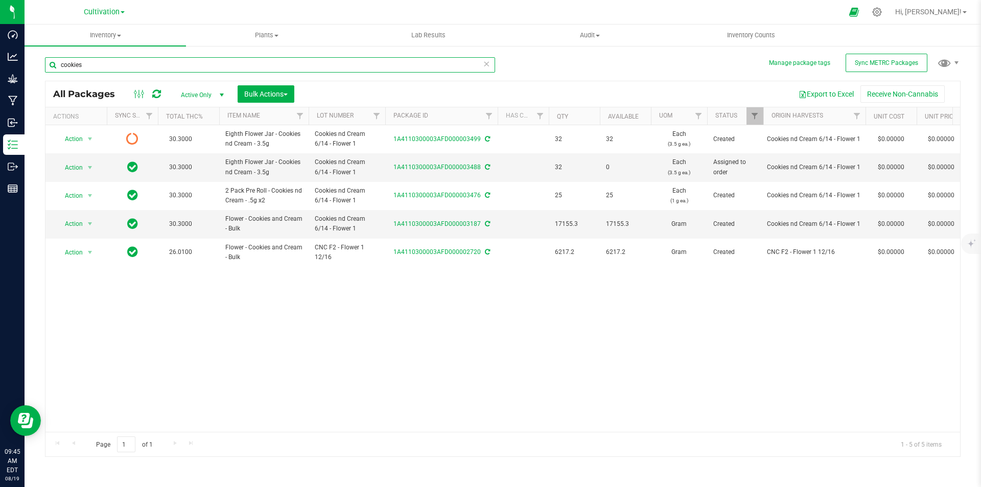
click at [161, 65] on input "cookies" at bounding box center [270, 64] width 450 height 15
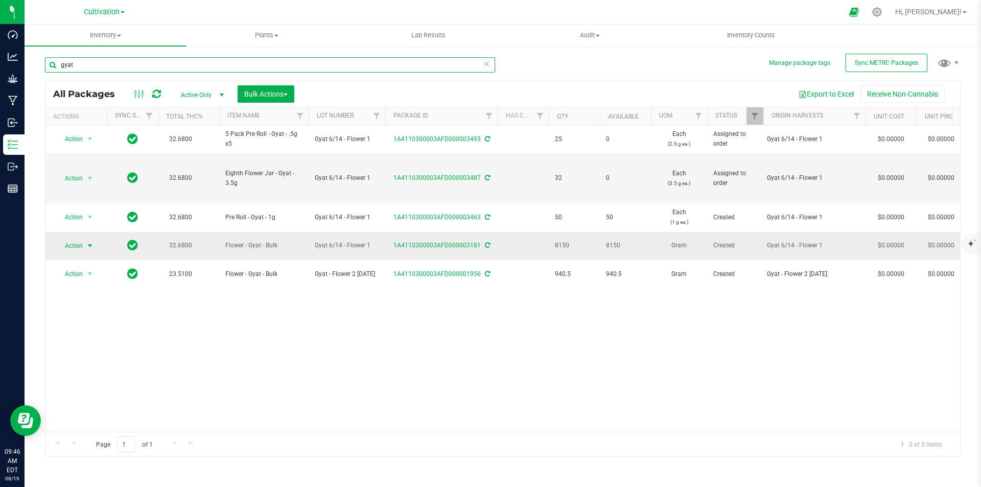
type input "gyat"
click at [70, 244] on span "Action" at bounding box center [70, 245] width 28 height 14
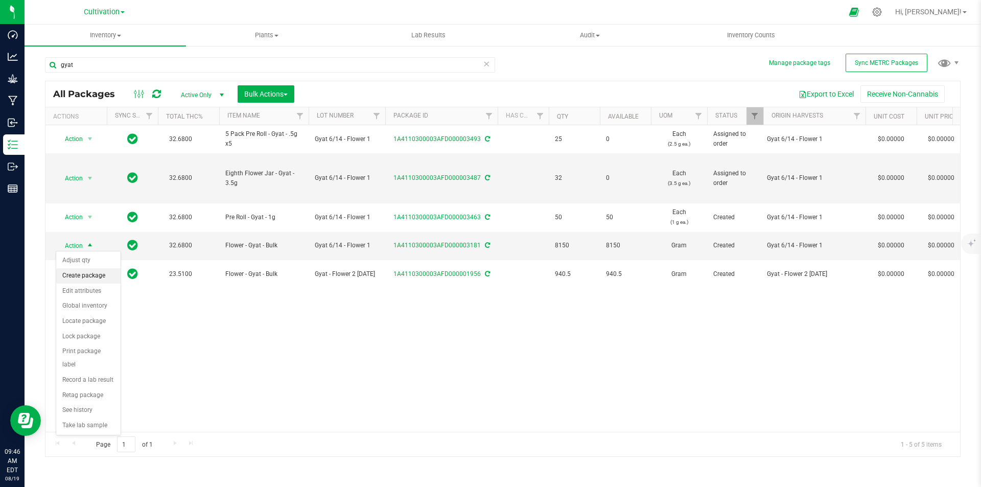
click at [86, 274] on li "Create package" at bounding box center [88, 275] width 64 height 15
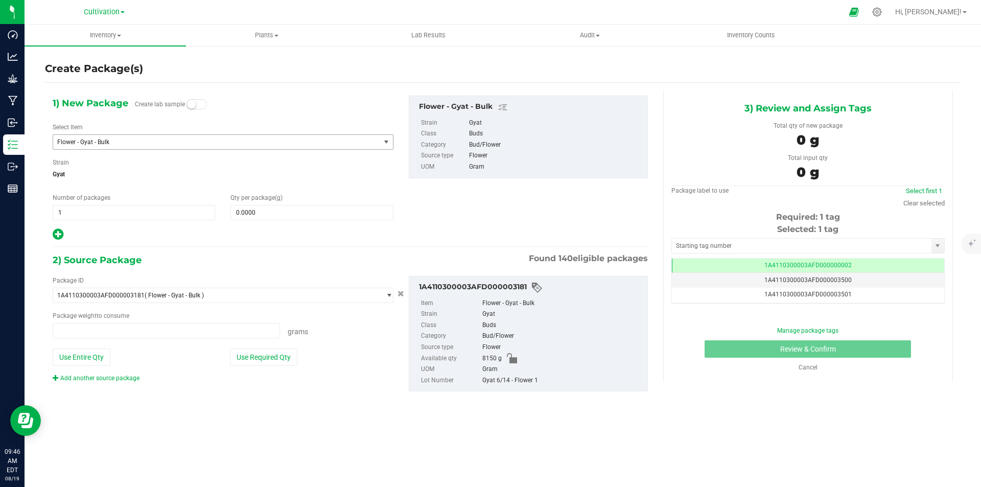
type input "0.0000 g"
click at [166, 144] on span "Flower - Gyat - Bulk" at bounding box center [210, 141] width 306 height 7
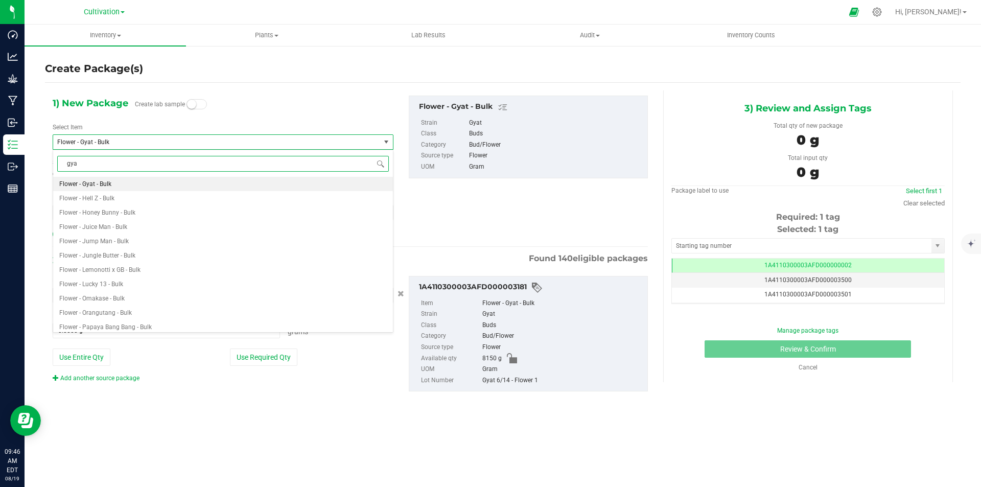
type input "gyat"
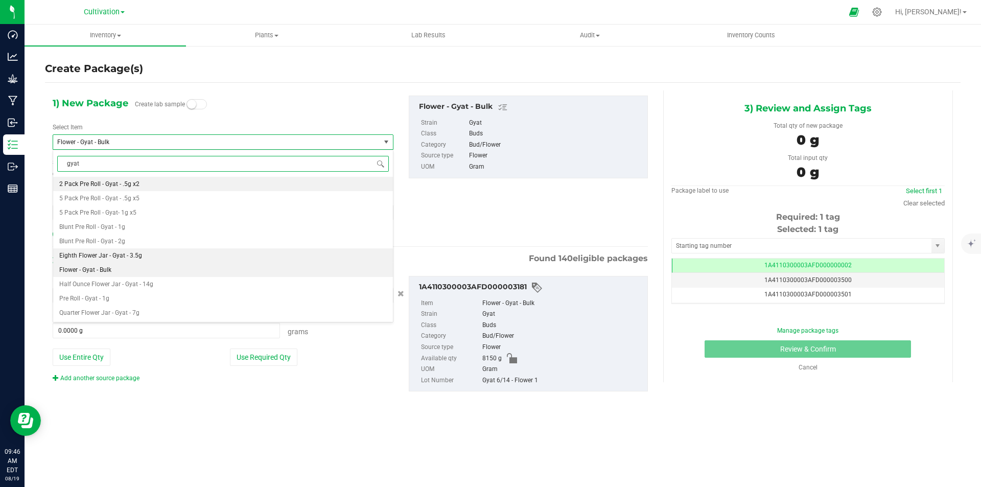
click at [117, 254] on span "Eighth Flower Jar - Gyat - 3.5g" at bounding box center [100, 255] width 83 height 7
type input "0"
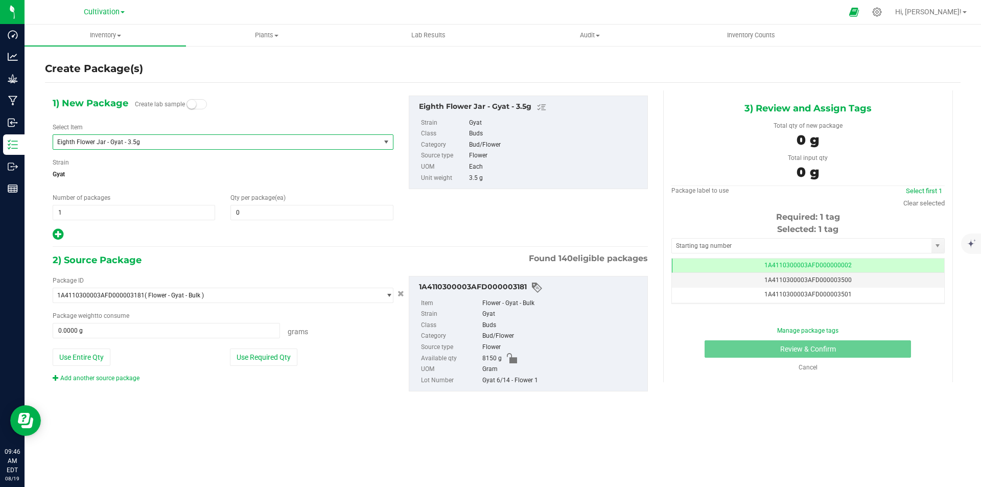
click at [275, 203] on div "Qty per package (ea) 0 0" at bounding box center [312, 206] width 178 height 27
click at [276, 211] on span at bounding box center [311, 212] width 162 height 15
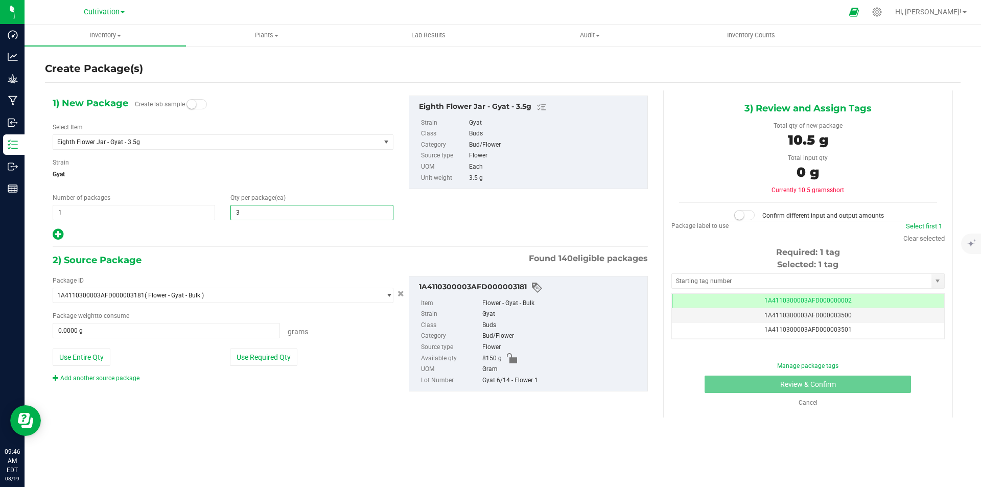
type input "32"
click at [281, 357] on button "Use Required Qty" at bounding box center [263, 356] width 67 height 17
type input "112.0000 g"
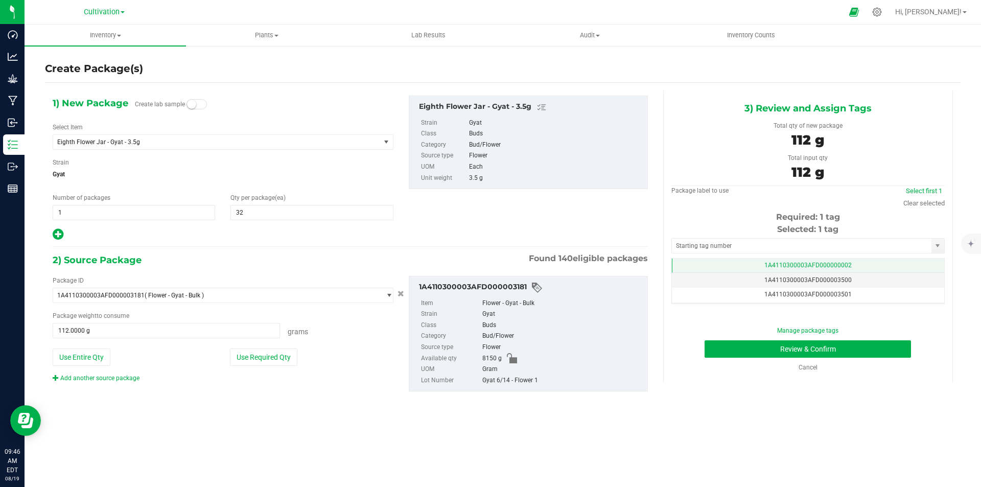
click at [843, 265] on span "1A4110300003AFD000000002" at bounding box center [807, 264] width 87 height 7
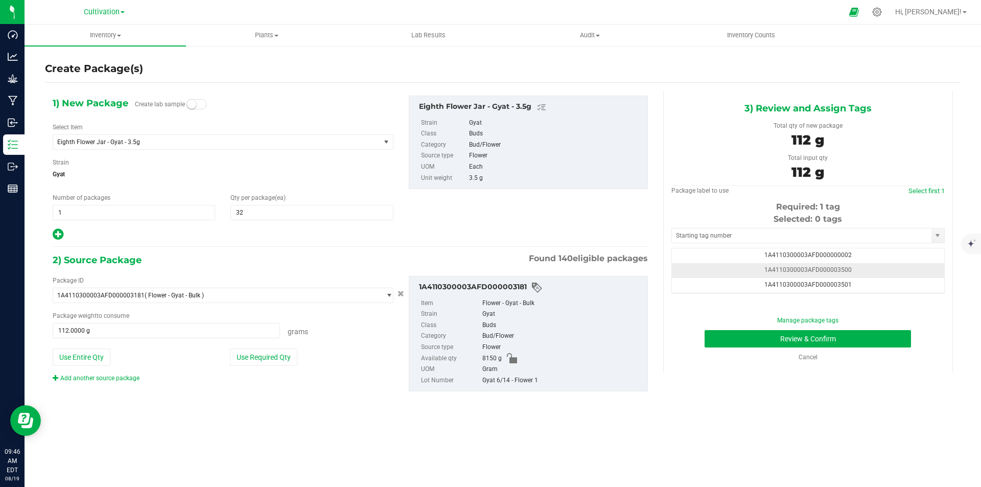
click at [855, 263] on td "1A4110300003AFD000003500" at bounding box center [808, 270] width 272 height 15
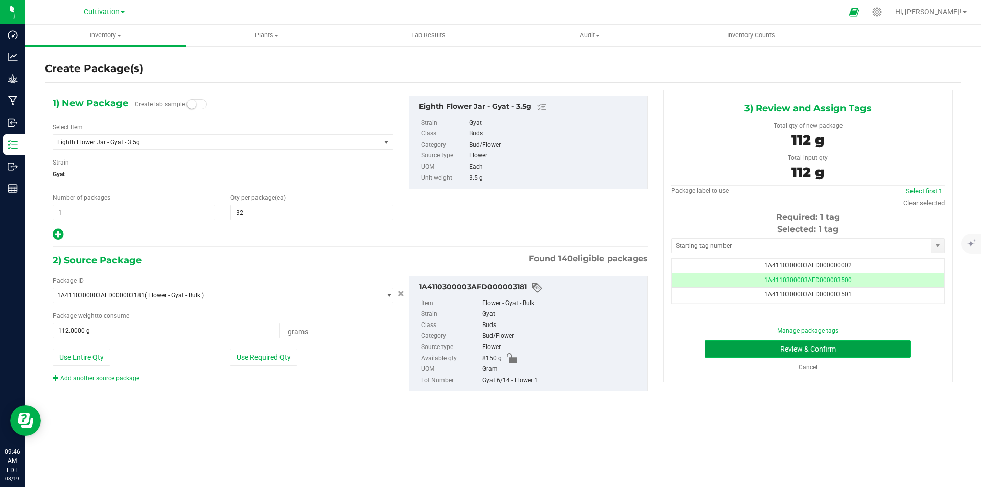
click at [882, 352] on button "Review & Confirm" at bounding box center [807, 348] width 206 height 17
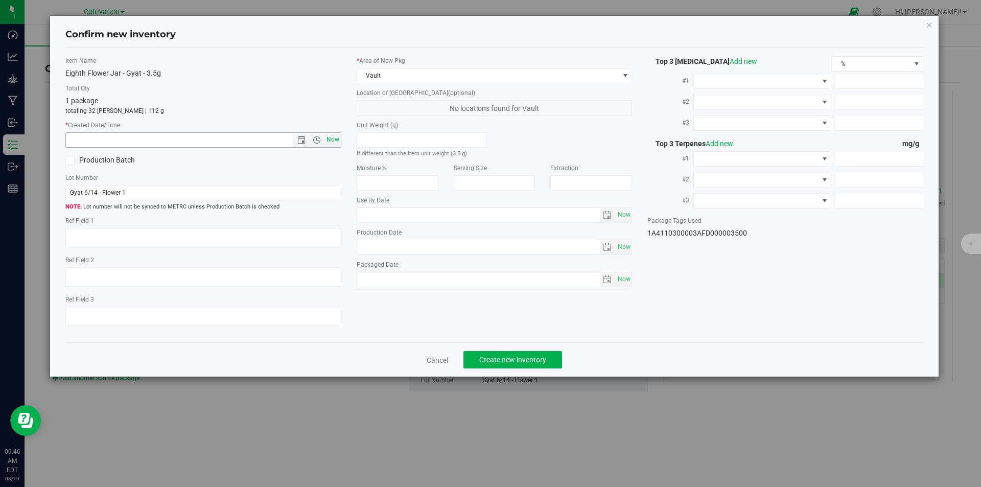
click at [336, 137] on span "Now" at bounding box center [332, 139] width 17 height 15
type input "8/19/2025 9:46 AM"
drag, startPoint x: 508, startPoint y: 357, endPoint x: 483, endPoint y: 319, distance: 45.6
click at [508, 356] on span "Create new inventory" at bounding box center [512, 359] width 67 height 8
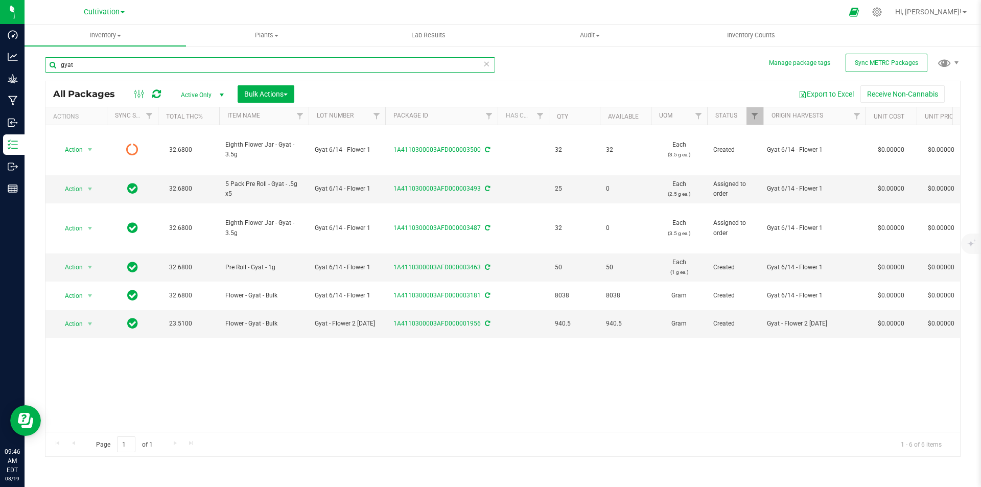
click at [191, 59] on input "gyat" at bounding box center [270, 64] width 450 height 15
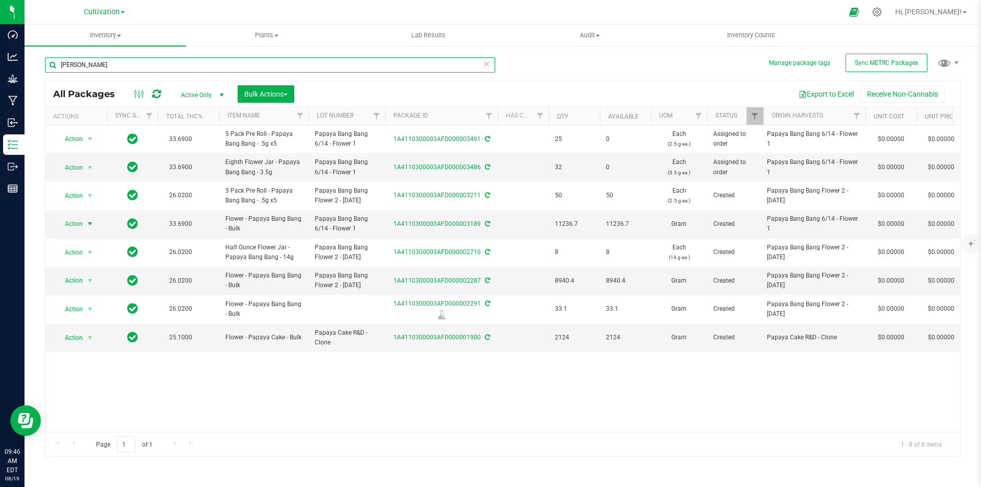
type input "papay"
click at [79, 224] on span "Action" at bounding box center [70, 224] width 28 height 14
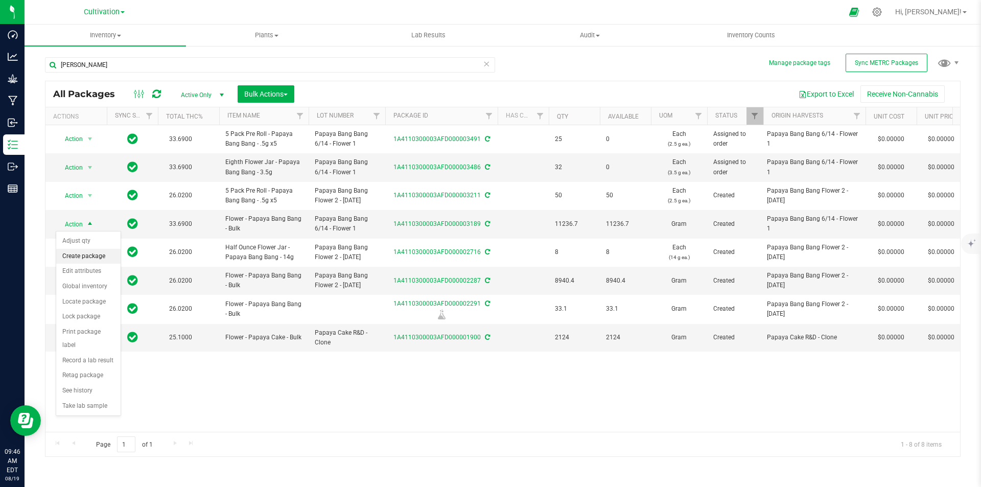
click at [88, 253] on li "Create package" at bounding box center [88, 256] width 64 height 15
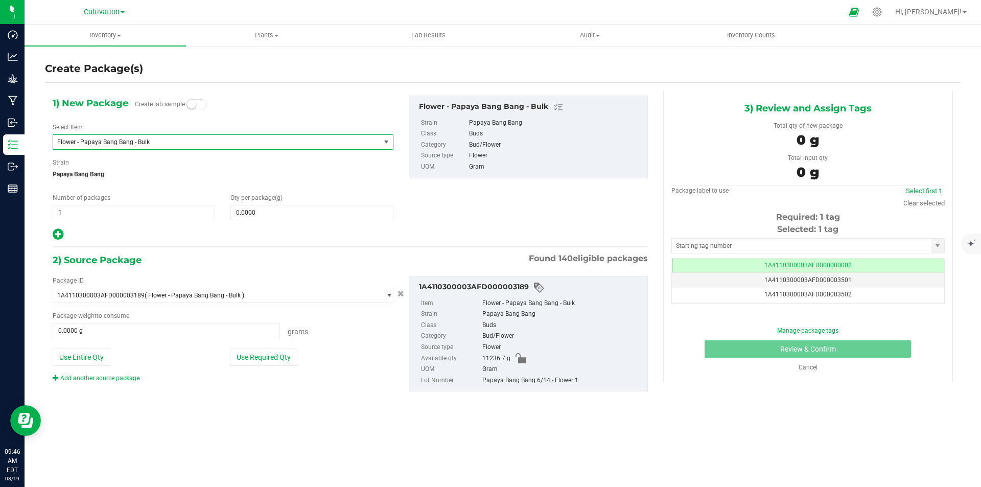
click at [137, 140] on span "Flower - Papaya Bang Bang - Bulk" at bounding box center [210, 141] width 306 height 7
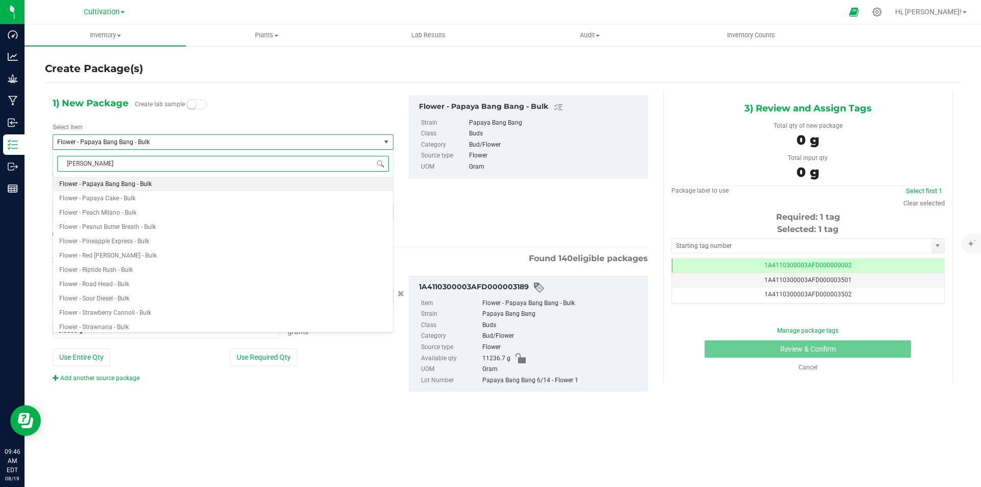
type input "papaya"
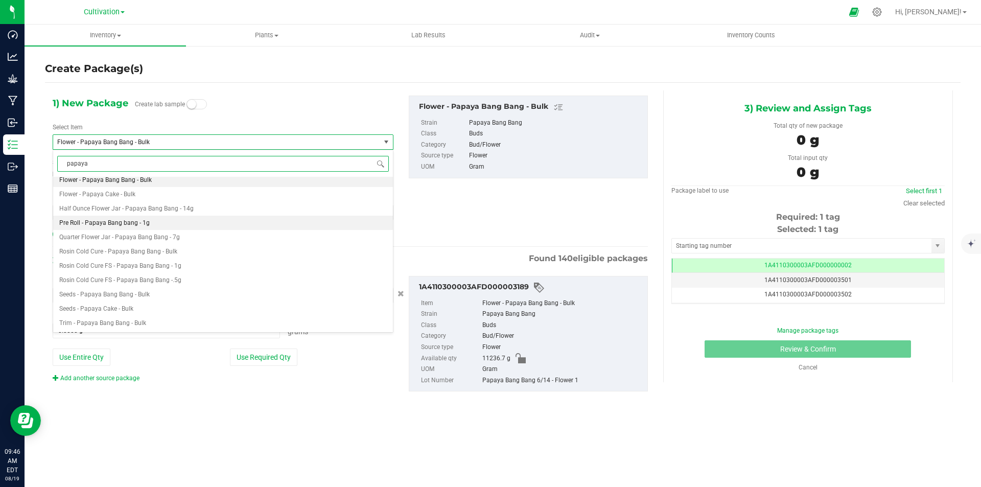
click at [130, 217] on li "Pre Roll - Papaya Bang bang - 1g" at bounding box center [223, 223] width 340 height 14
type input "0.0000"
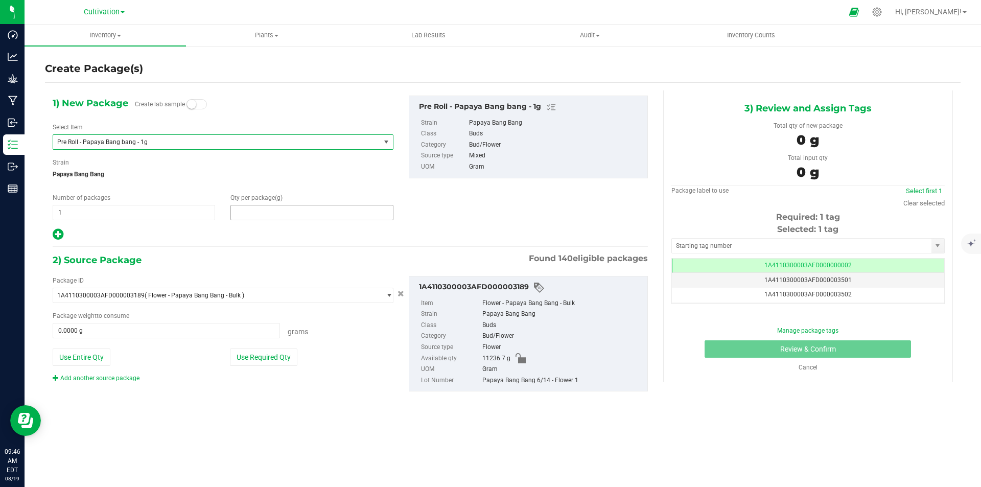
click at [284, 209] on span at bounding box center [311, 212] width 162 height 15
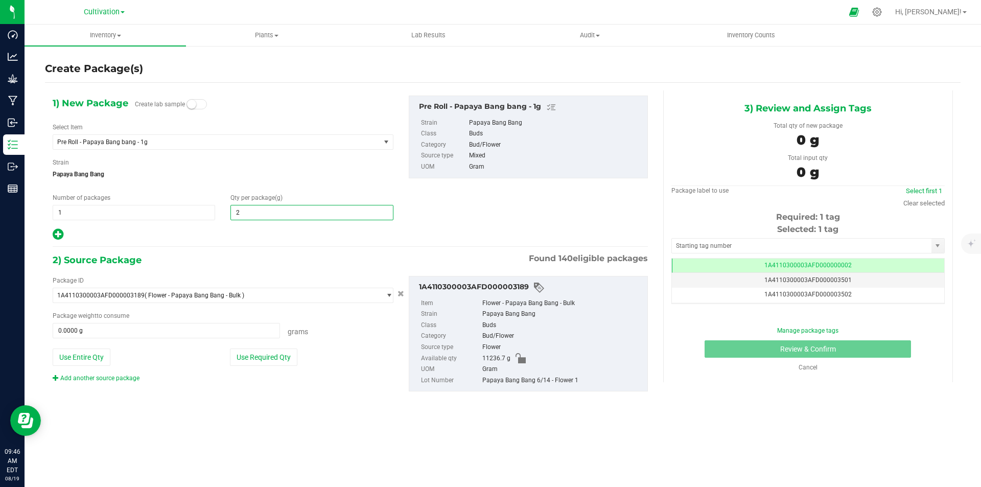
type input "25"
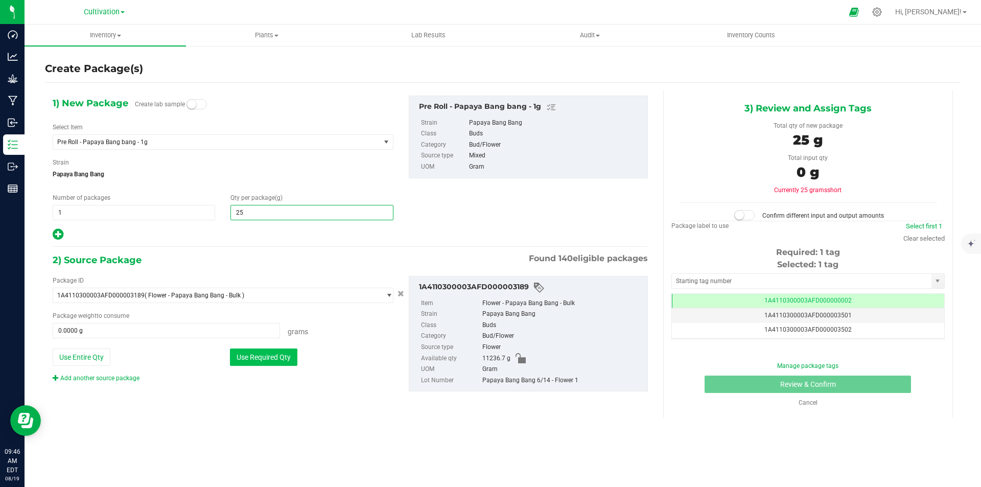
type input "25.0000"
click at [255, 360] on button "Use Required Qty" at bounding box center [263, 356] width 67 height 17
type input "25.0000 g"
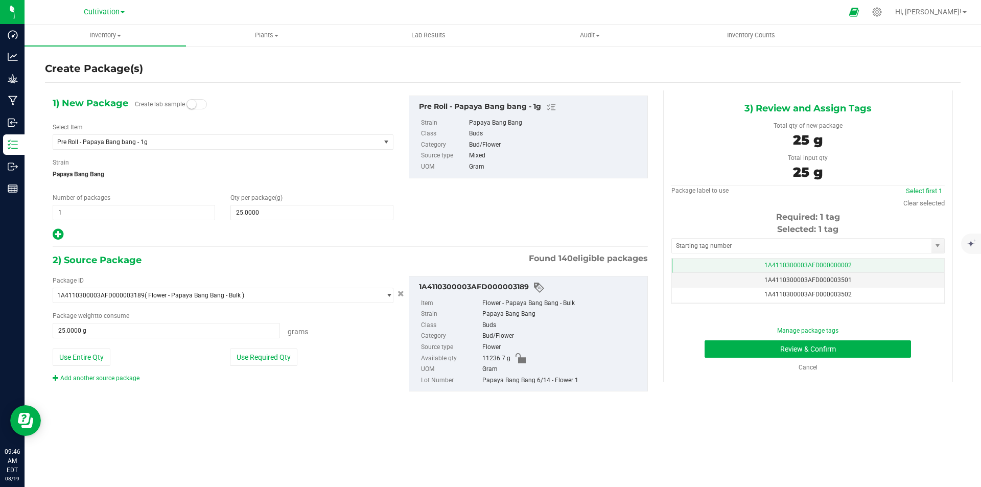
click at [866, 262] on td "1A4110300003AFD000000002" at bounding box center [808, 265] width 272 height 15
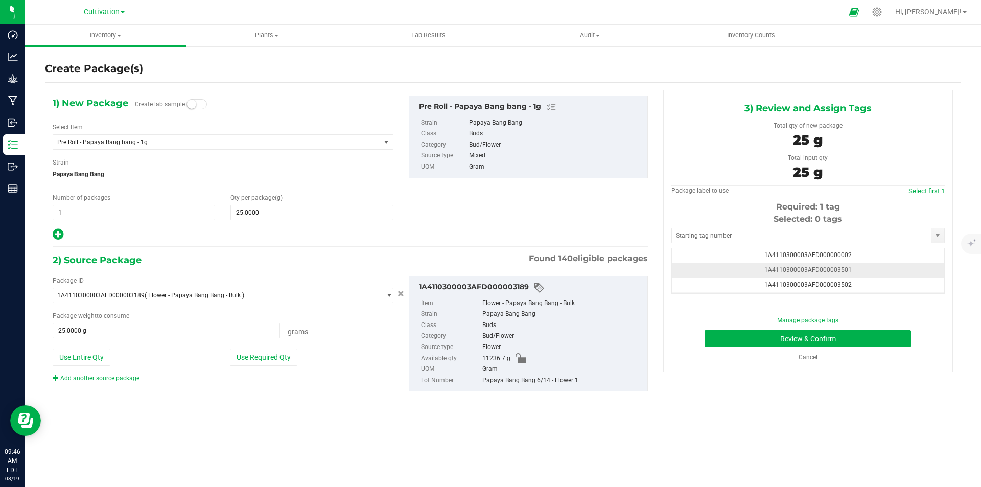
click at [865, 268] on td "1A4110300003AFD000003501" at bounding box center [808, 270] width 272 height 15
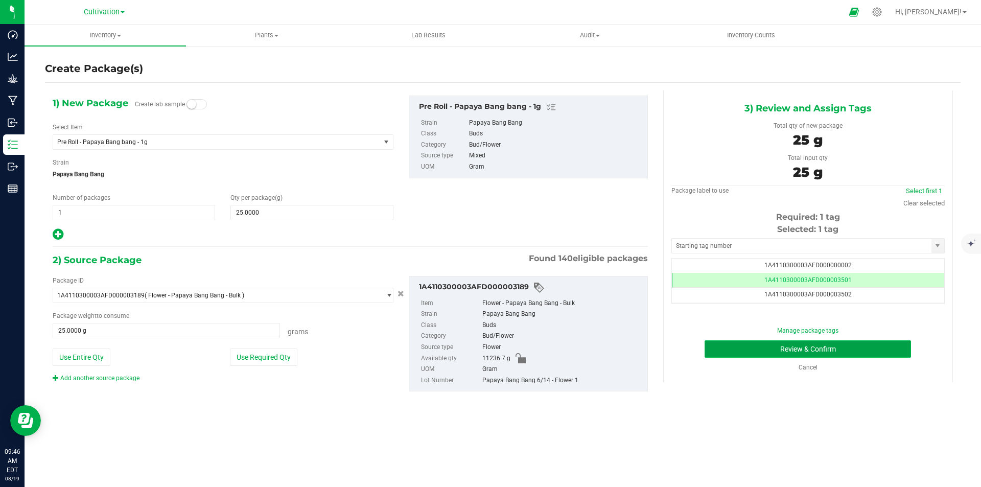
click at [892, 345] on button "Review & Confirm" at bounding box center [807, 348] width 206 height 17
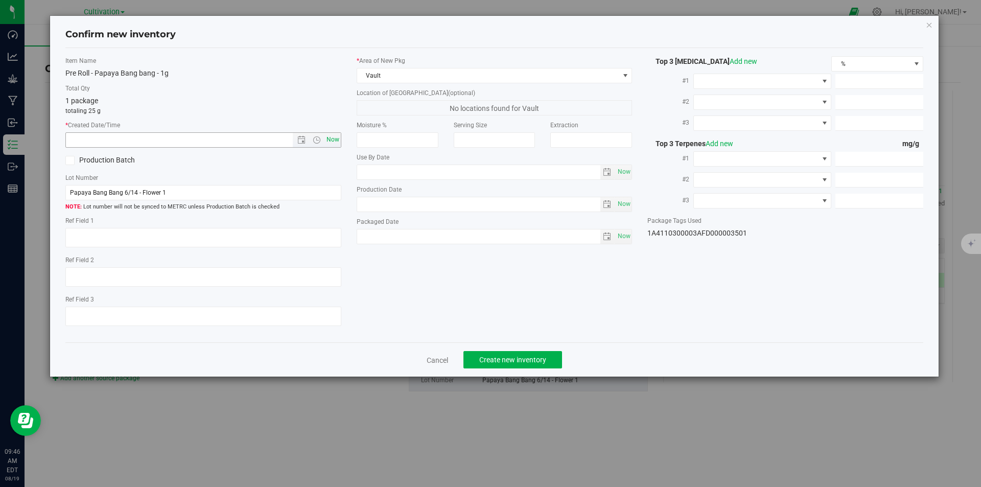
click at [337, 133] on span "Now" at bounding box center [332, 139] width 17 height 15
type input "8/19/2025 9:46 AM"
click at [505, 358] on span "Create new inventory" at bounding box center [512, 359] width 67 height 8
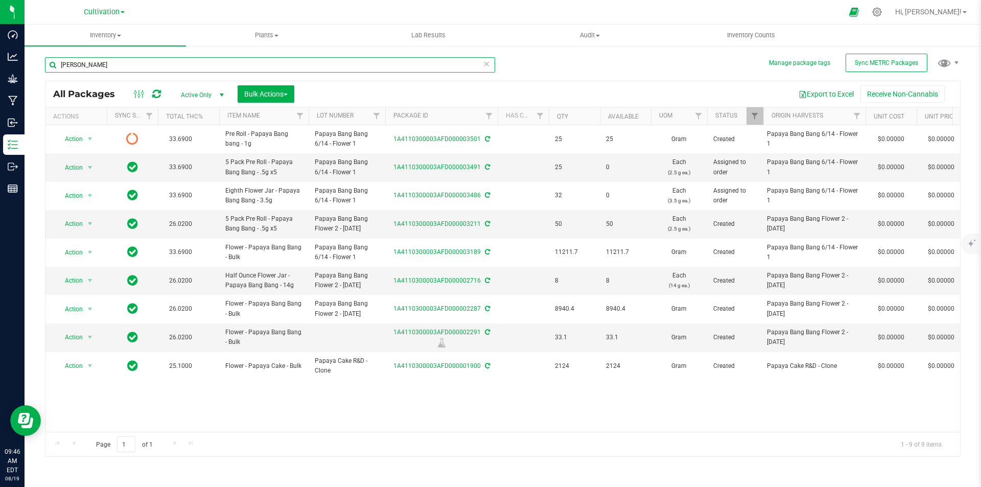
click at [168, 64] on input "papay" at bounding box center [270, 64] width 450 height 15
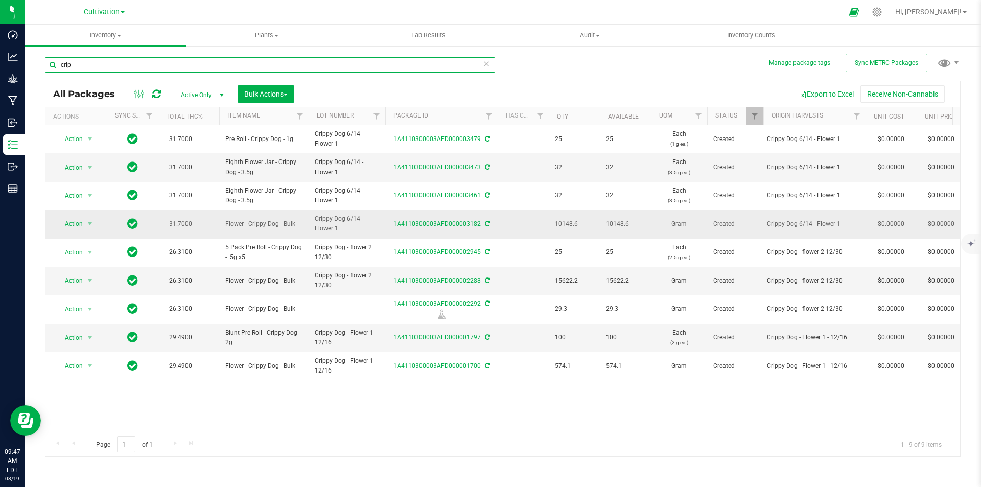
type input "crip"
click at [75, 225] on span "Action" at bounding box center [70, 224] width 28 height 14
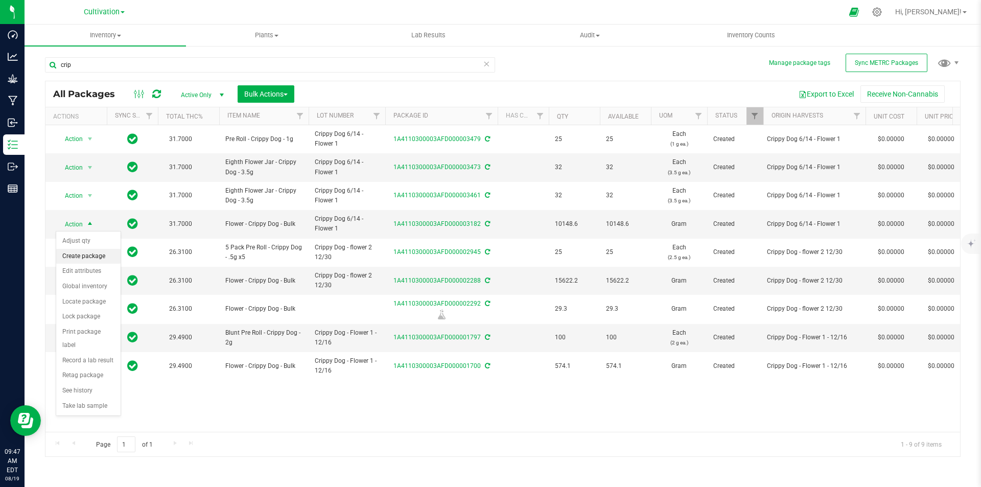
click at [91, 257] on li "Create package" at bounding box center [88, 256] width 64 height 15
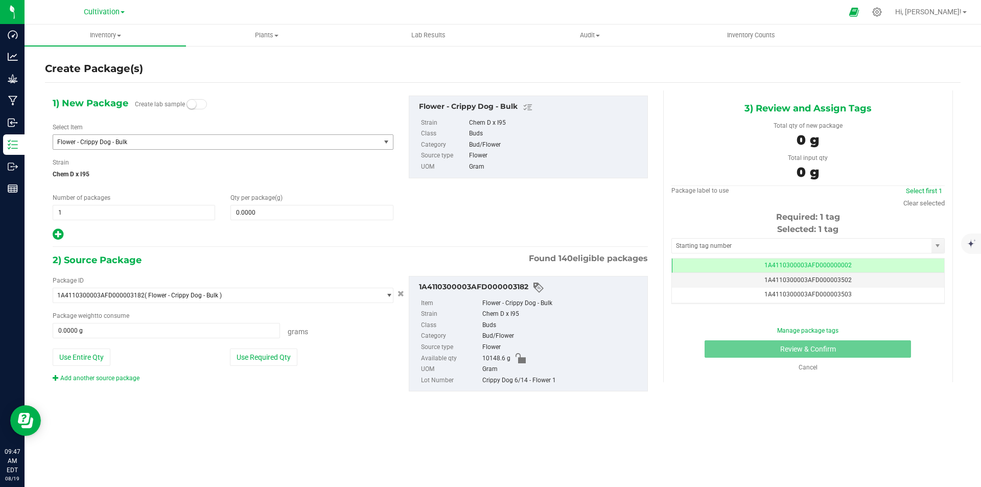
click at [149, 149] on span "Flower - Crippy Dog - Bulk" at bounding box center [216, 142] width 327 height 14
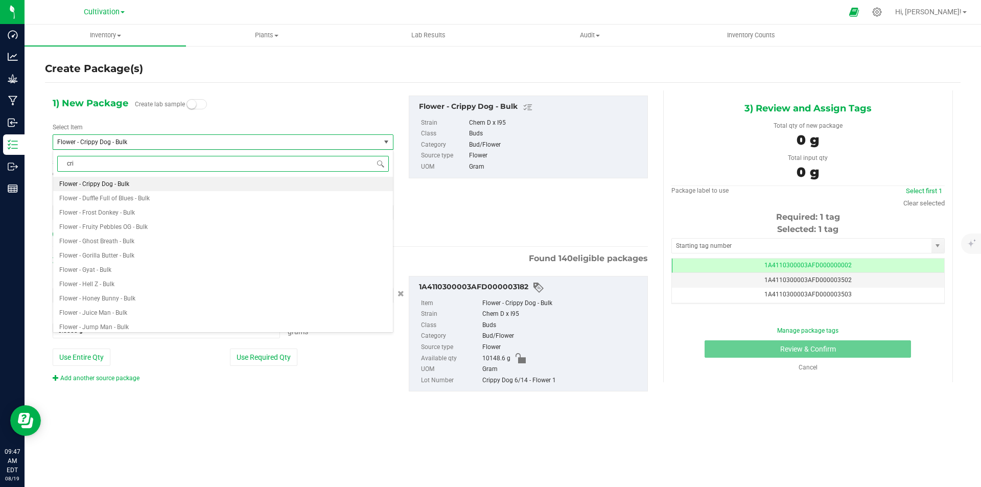
type input "crip"
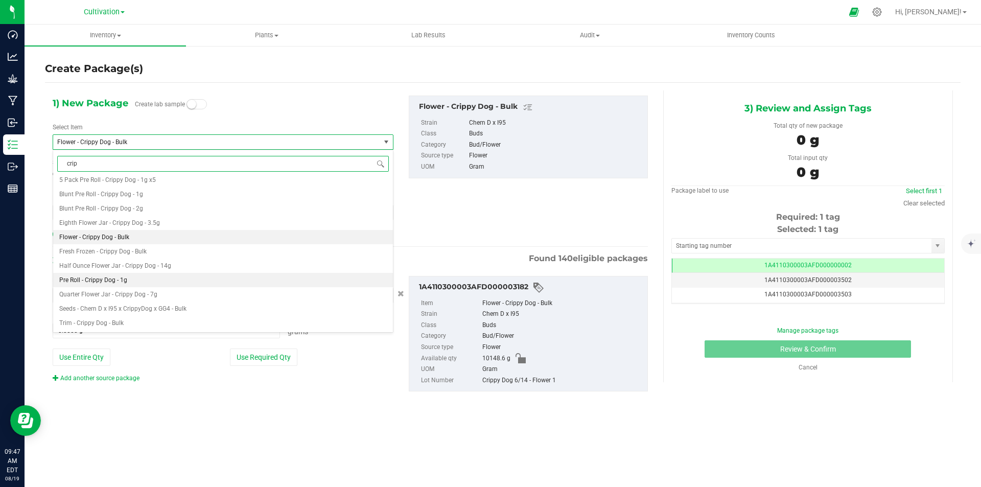
click at [121, 279] on span "Pre Roll - Crippy Dog - 1g" at bounding box center [93, 279] width 68 height 7
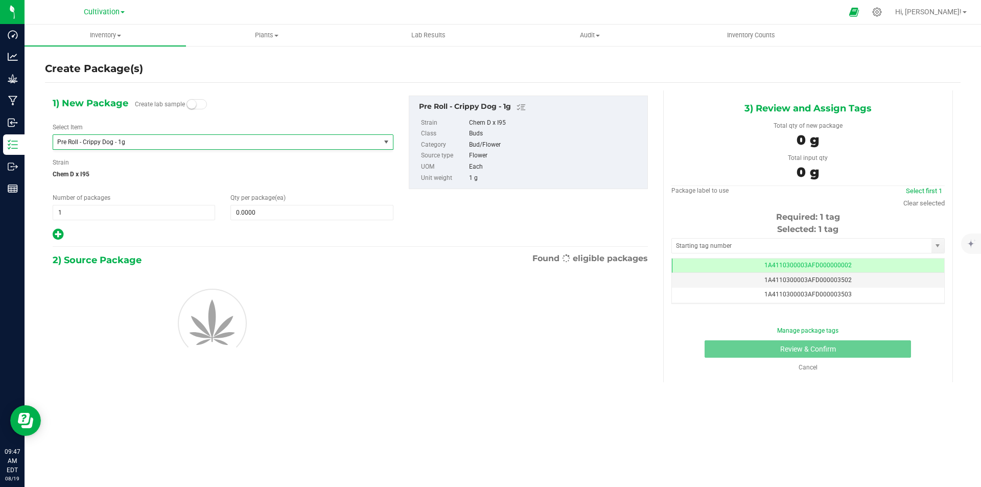
type input "0"
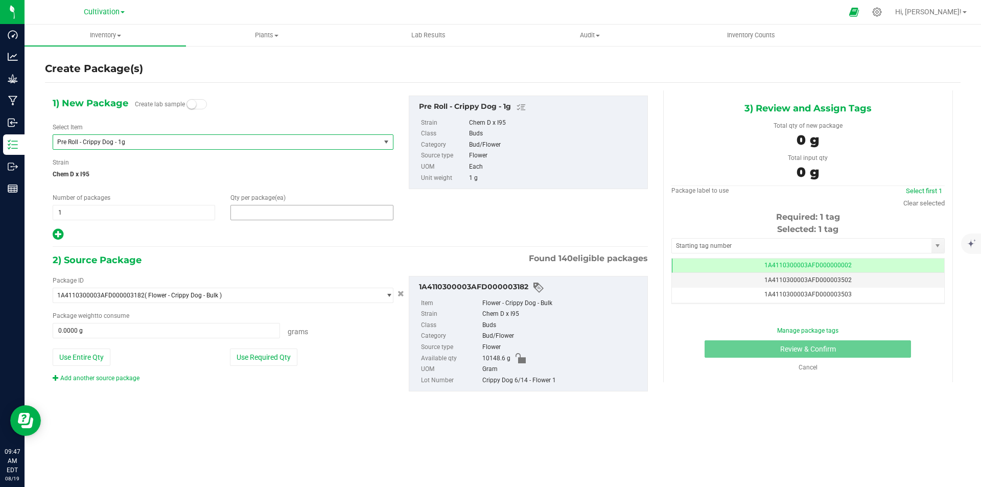
click at [262, 212] on span at bounding box center [311, 212] width 162 height 15
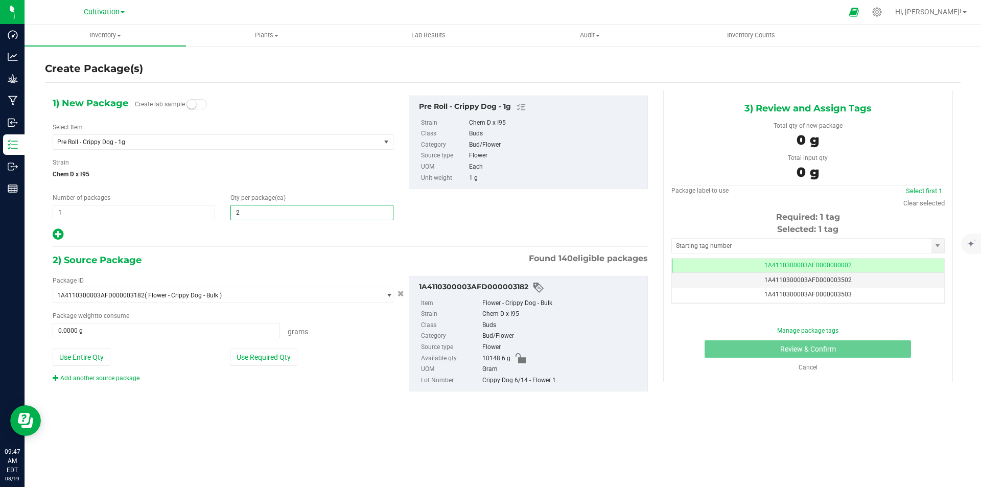
type input "25"
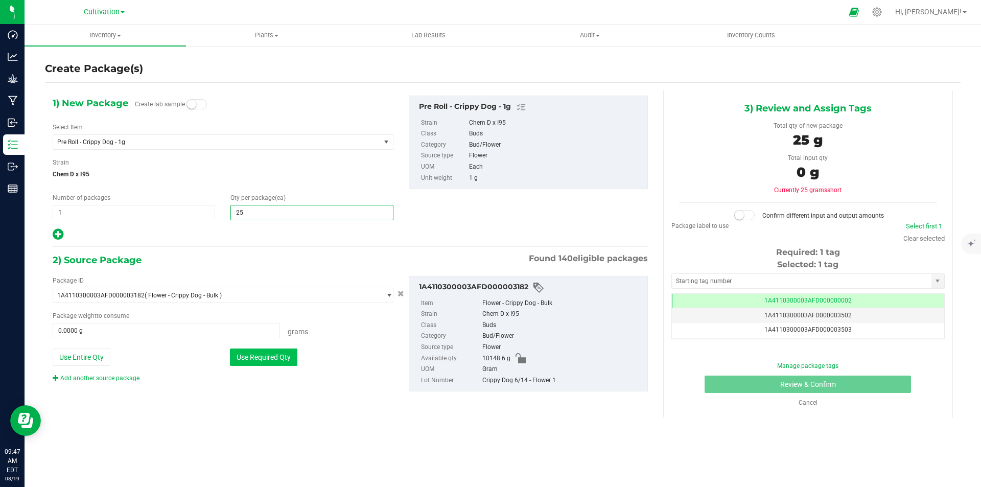
type input "25"
click at [274, 365] on button "Use Required Qty" at bounding box center [263, 356] width 67 height 17
type input "25.0000 g"
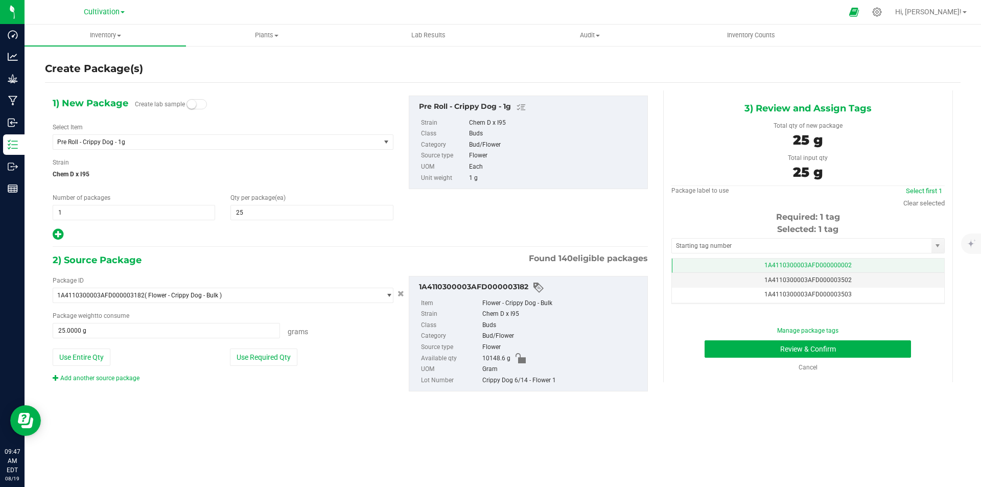
click at [849, 261] on td "1A4110300003AFD000000002" at bounding box center [808, 265] width 272 height 15
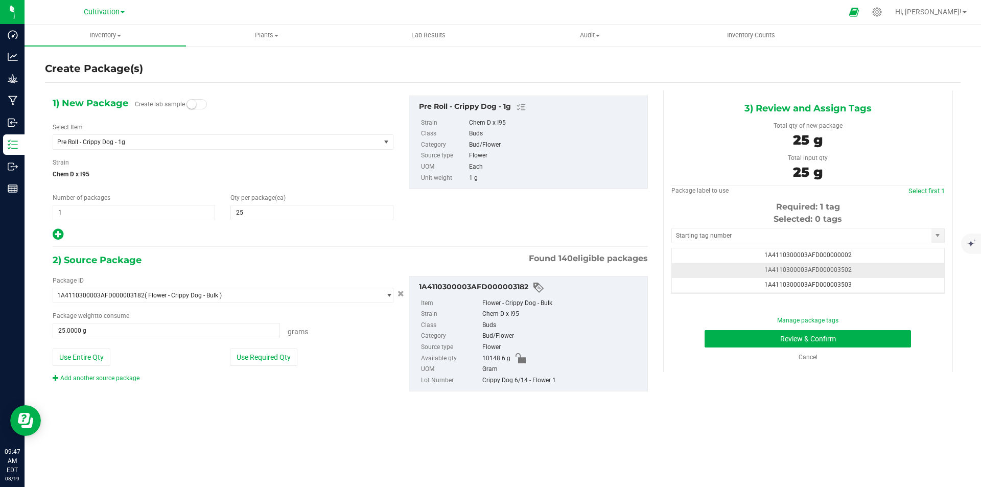
click at [870, 269] on td "1A4110300003AFD000003502" at bounding box center [808, 270] width 272 height 15
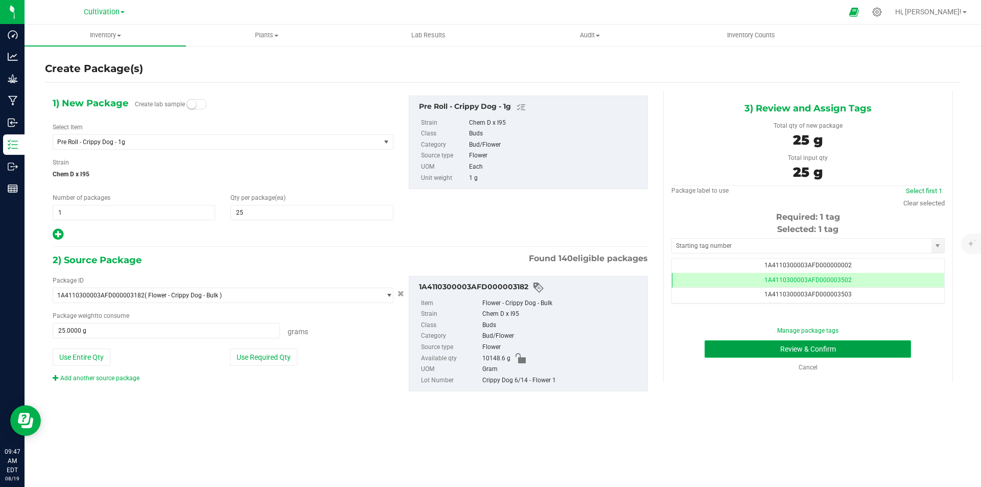
click at [890, 347] on button "Review & Confirm" at bounding box center [807, 348] width 206 height 17
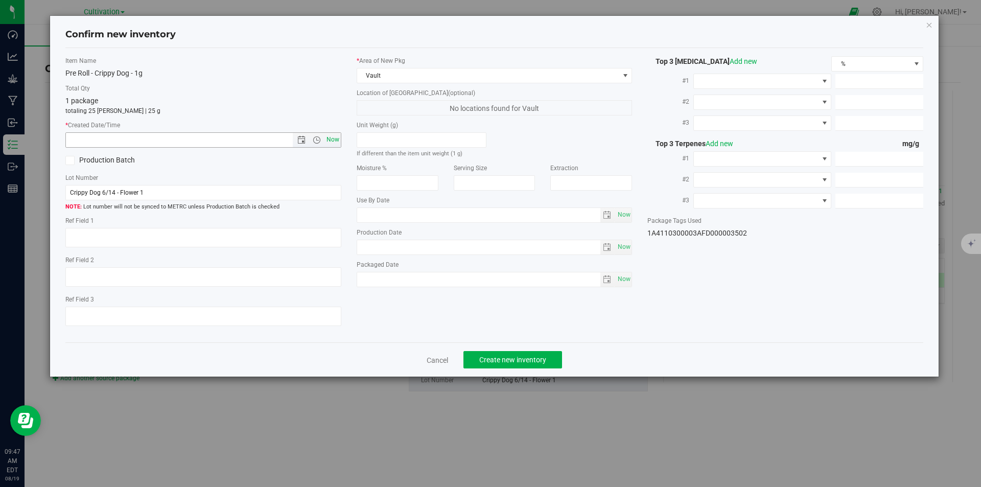
click at [330, 136] on span "Now" at bounding box center [332, 139] width 17 height 15
type input "8/19/2025 9:47 AM"
drag, startPoint x: 520, startPoint y: 353, endPoint x: 511, endPoint y: 332, distance: 22.4
click at [519, 353] on button "Create new inventory" at bounding box center [512, 359] width 99 height 17
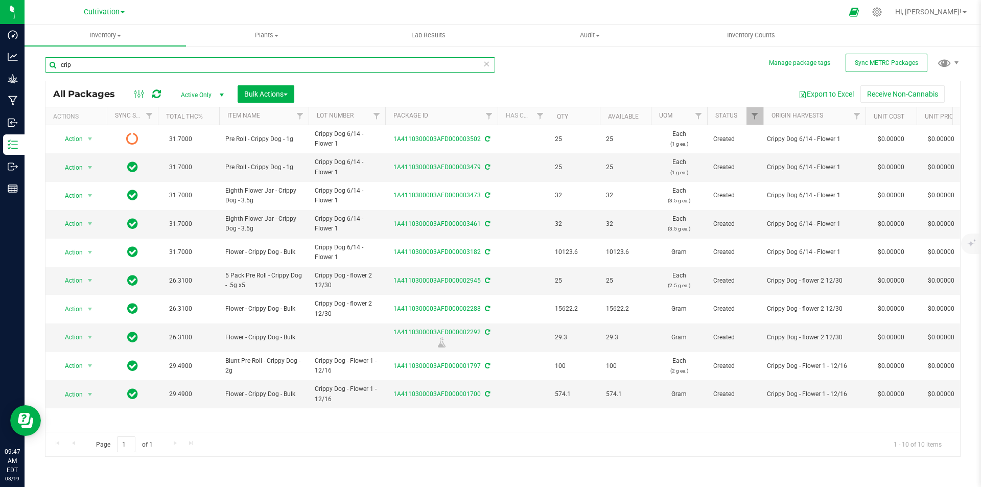
click at [123, 63] on input "crip" at bounding box center [270, 64] width 450 height 15
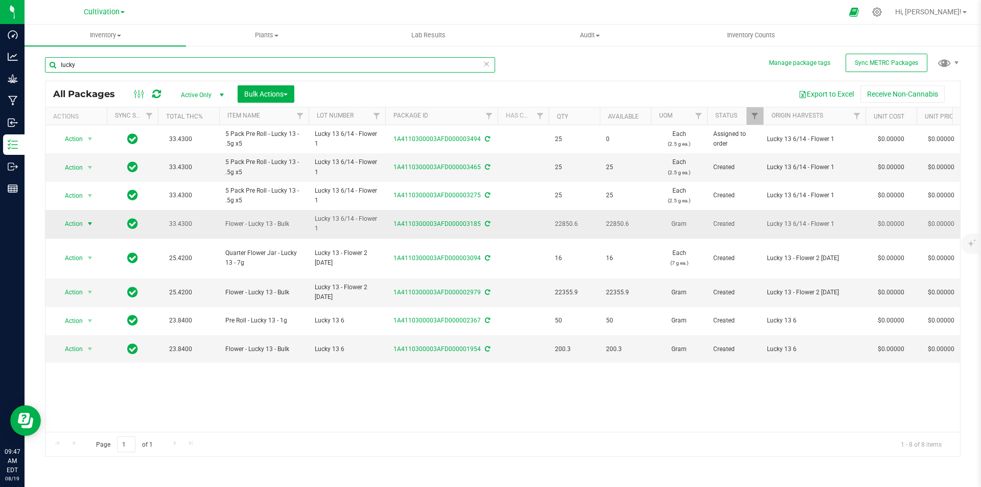
type input "lucky"
click at [79, 225] on span "Action" at bounding box center [70, 224] width 28 height 14
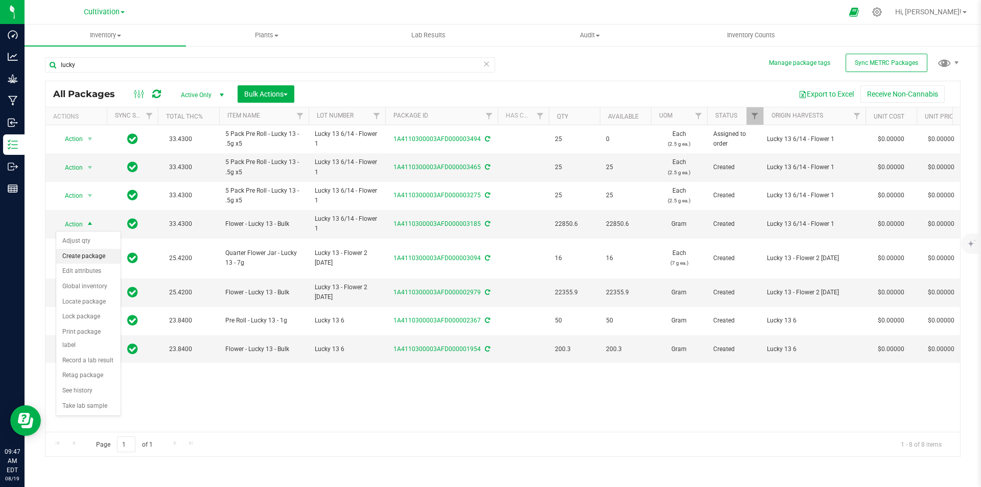
click at [96, 258] on li "Create package" at bounding box center [88, 256] width 64 height 15
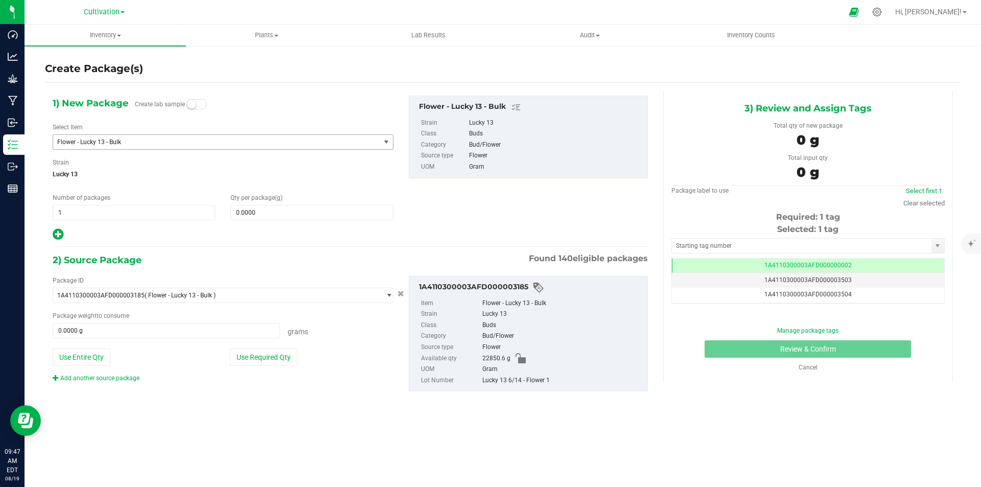
click at [133, 142] on span "Flower - Lucky 13 - Bulk" at bounding box center [210, 141] width 306 height 7
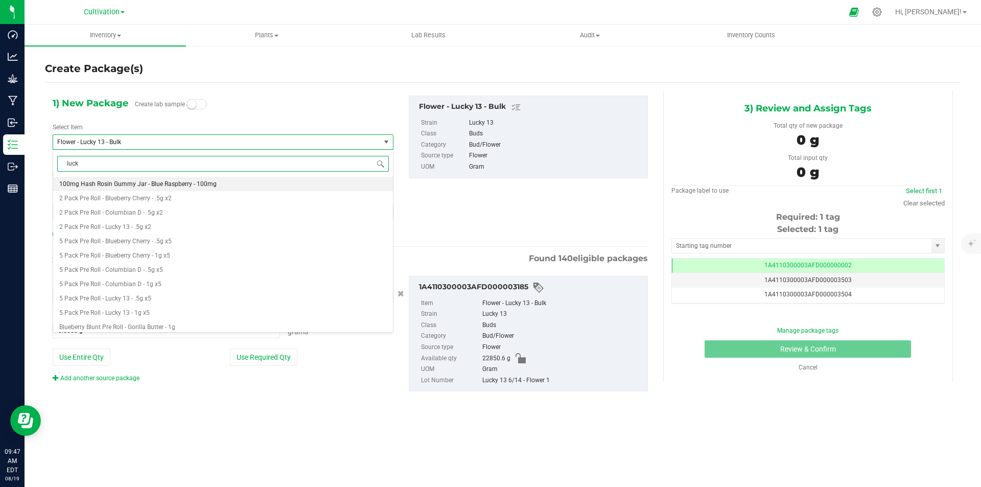
type input "lucky"
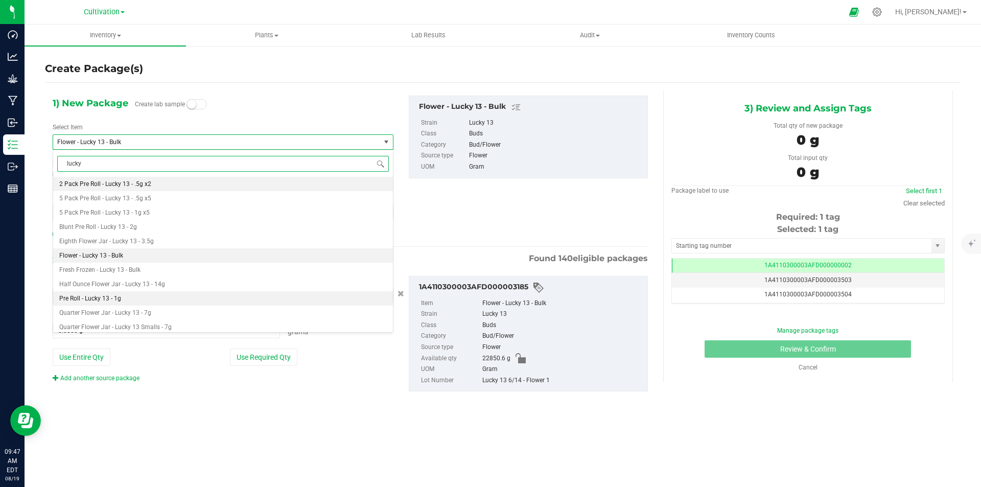
click at [113, 300] on span "Pre Roll - Lucky 13 - 1g" at bounding box center [90, 298] width 62 height 7
type input "0.0000"
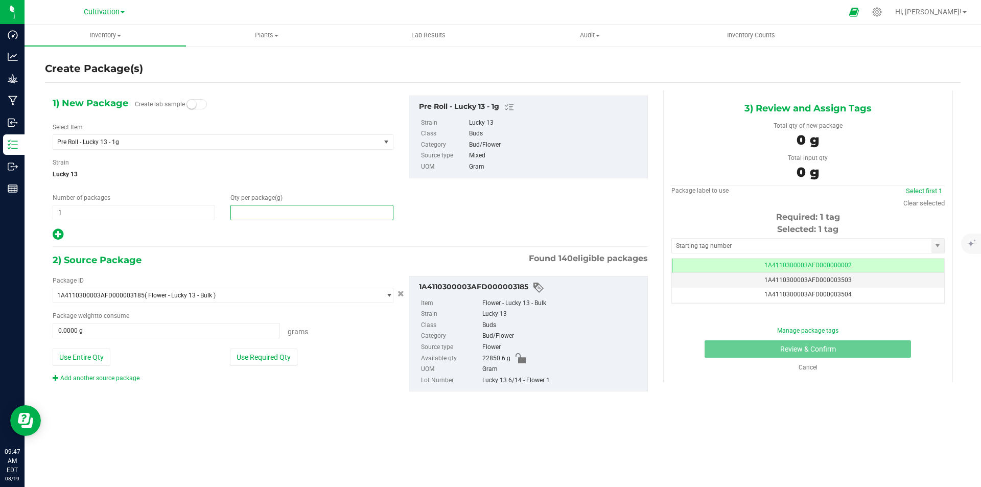
click at [269, 215] on span at bounding box center [311, 212] width 162 height 15
type input "25"
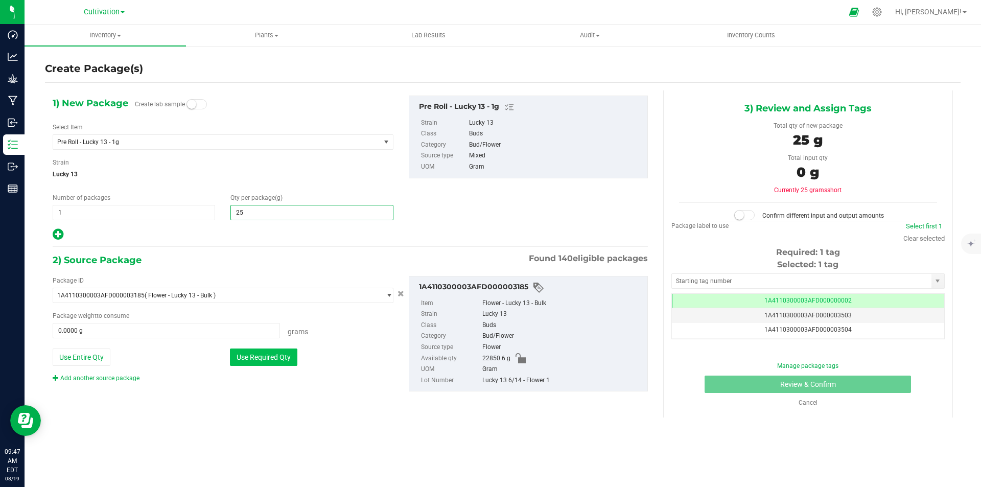
type input "25.0000"
click at [268, 351] on button "Use Required Qty" at bounding box center [263, 356] width 67 height 17
type input "25.0000 g"
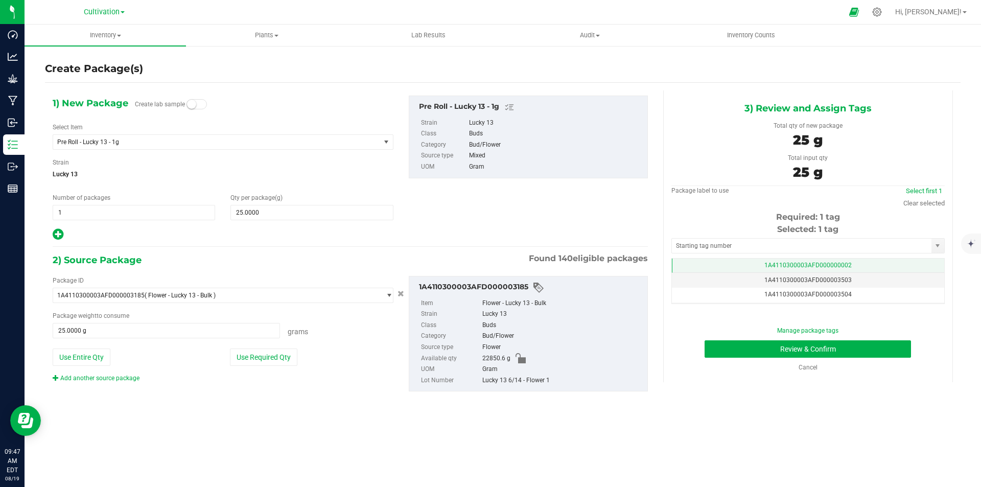
click at [841, 267] on span "1A4110300003AFD000000002" at bounding box center [807, 264] width 87 height 7
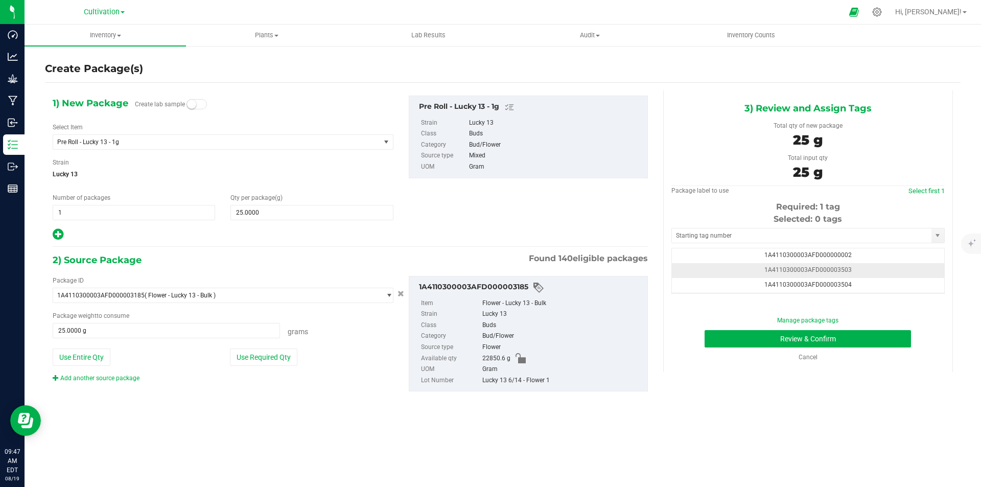
click at [860, 265] on td "1A4110300003AFD000003503" at bounding box center [808, 270] width 272 height 15
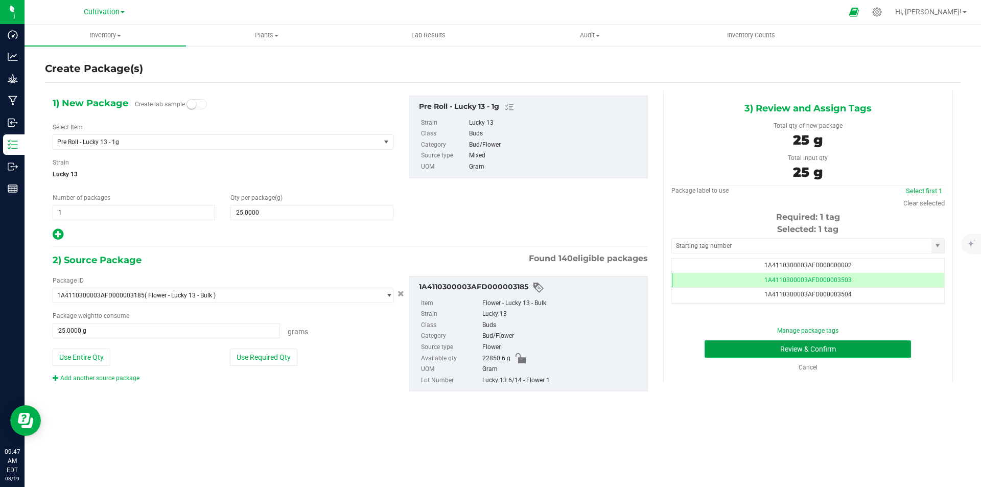
click at [869, 347] on button "Review & Confirm" at bounding box center [807, 348] width 206 height 17
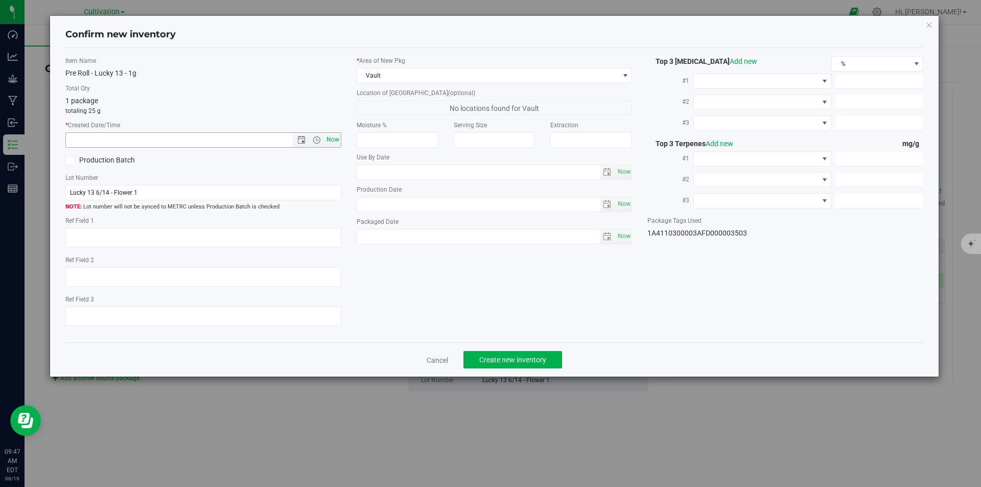
click at [332, 138] on span "Now" at bounding box center [332, 139] width 17 height 15
type input "8/19/2025 9:47 AM"
drag, startPoint x: 518, startPoint y: 354, endPoint x: 472, endPoint y: 251, distance: 112.9
click at [517, 354] on button "Create new inventory" at bounding box center [512, 359] width 99 height 17
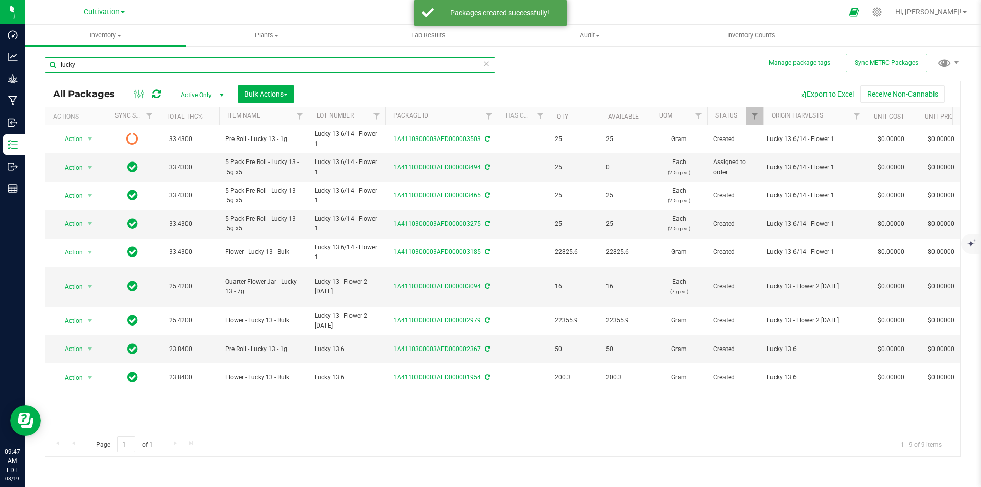
click at [132, 62] on input "lucky" at bounding box center [270, 64] width 450 height 15
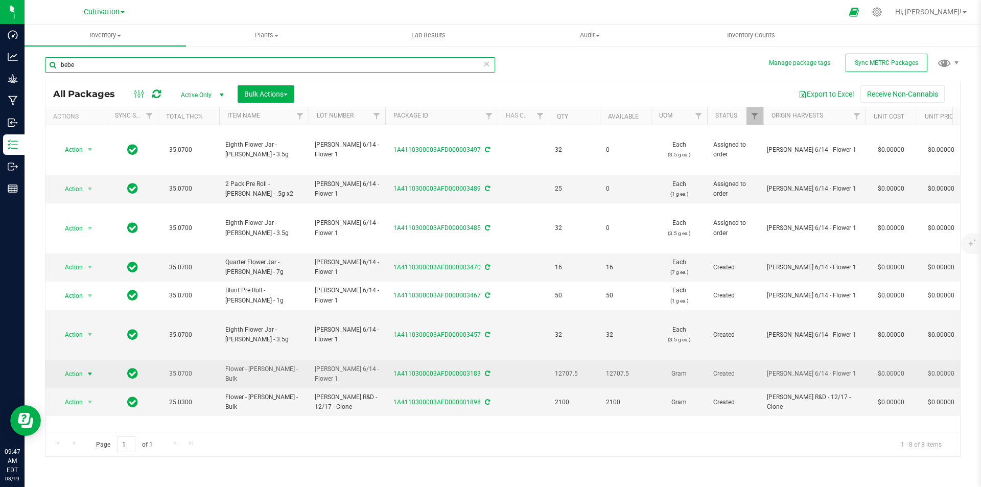
type input "bebe"
click at [80, 374] on span "Action" at bounding box center [70, 374] width 28 height 14
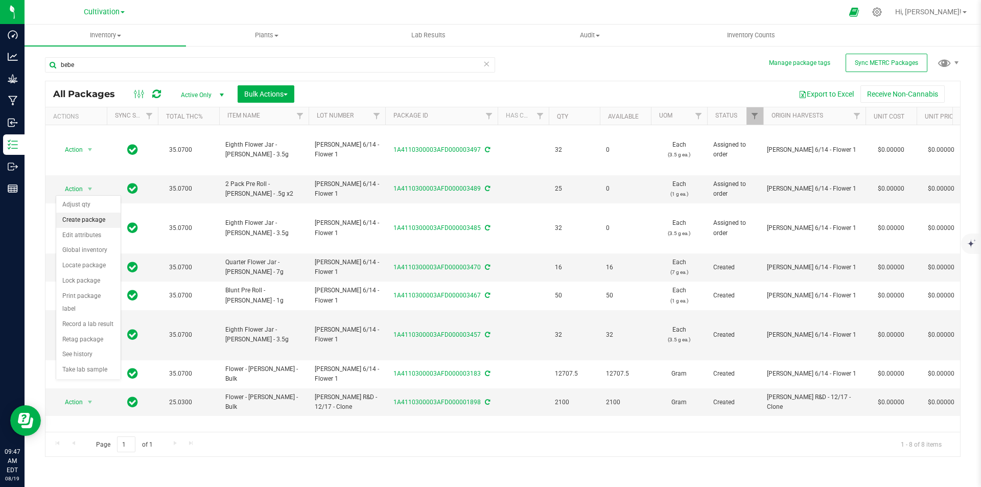
click at [85, 219] on li "Create package" at bounding box center [88, 219] width 64 height 15
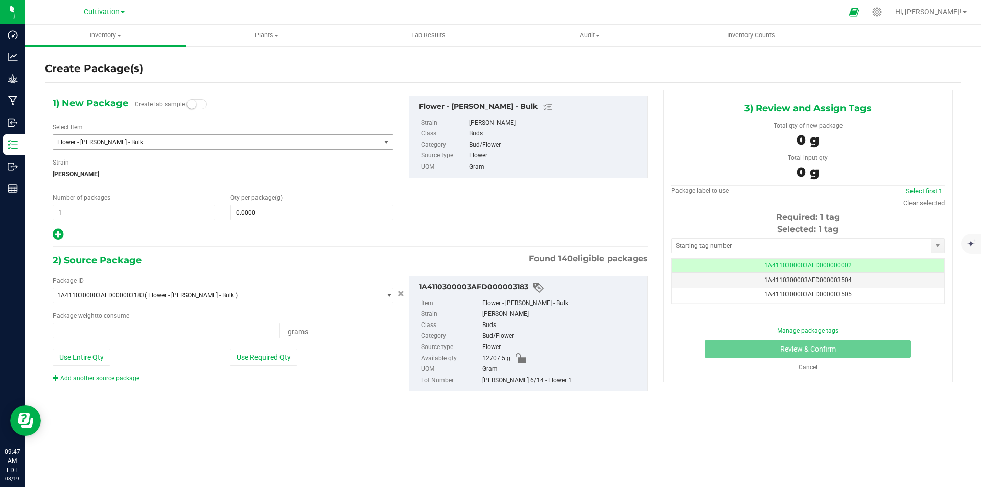
type input "0.0000 g"
click at [170, 141] on span "Flower - [PERSON_NAME] - Bulk" at bounding box center [210, 141] width 306 height 7
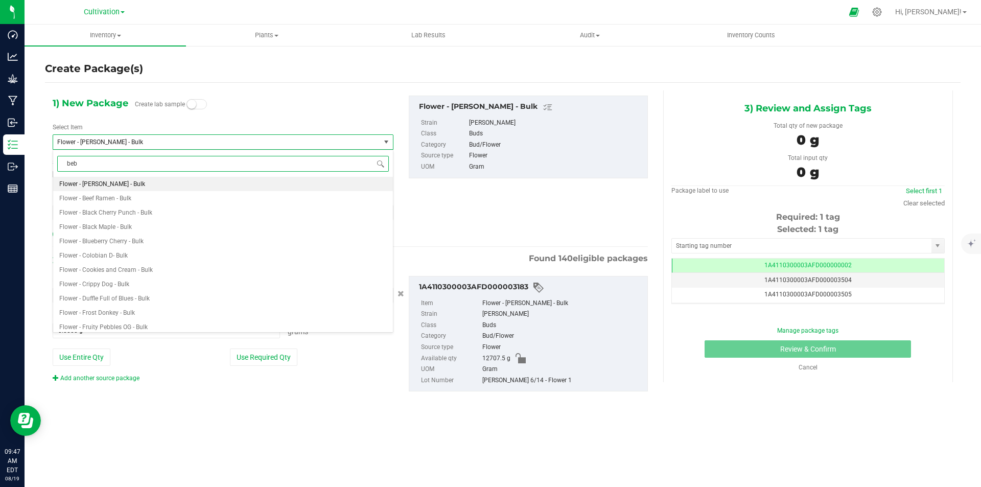
type input "bebe"
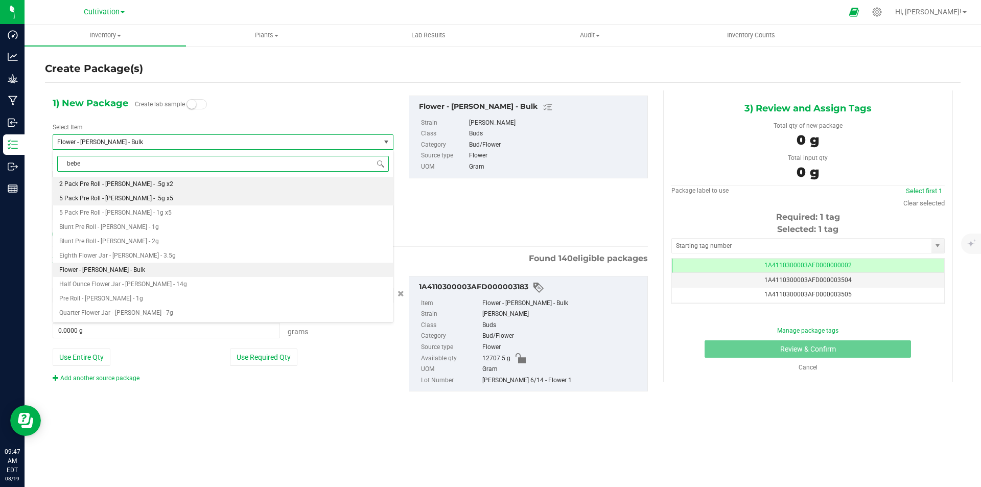
click at [178, 194] on li "5 Pack Pre Roll - [PERSON_NAME] - .5g x5" at bounding box center [223, 198] width 340 height 14
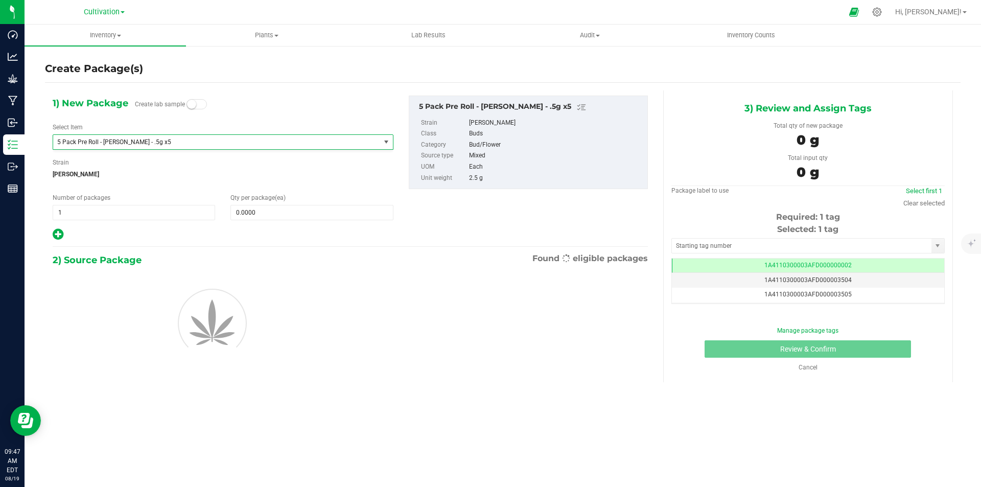
type input "0"
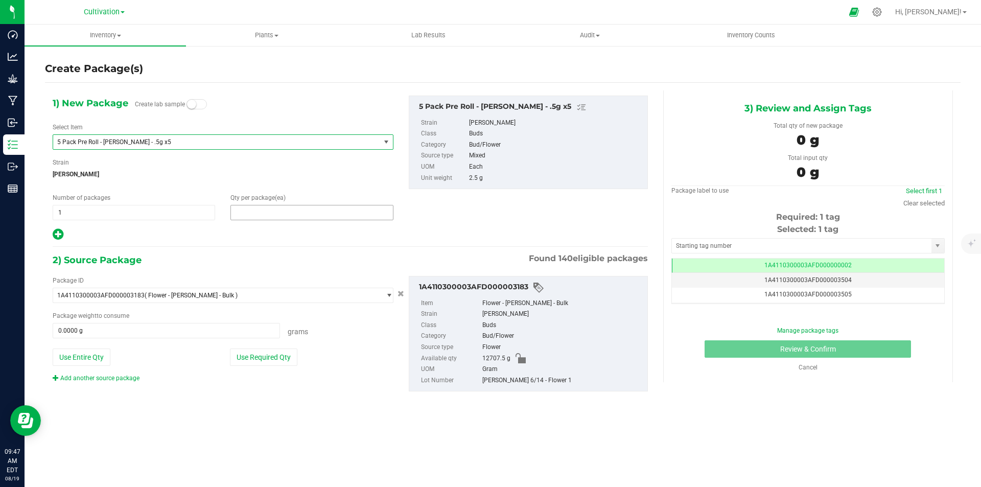
click at [275, 211] on span at bounding box center [311, 212] width 162 height 15
type input "25"
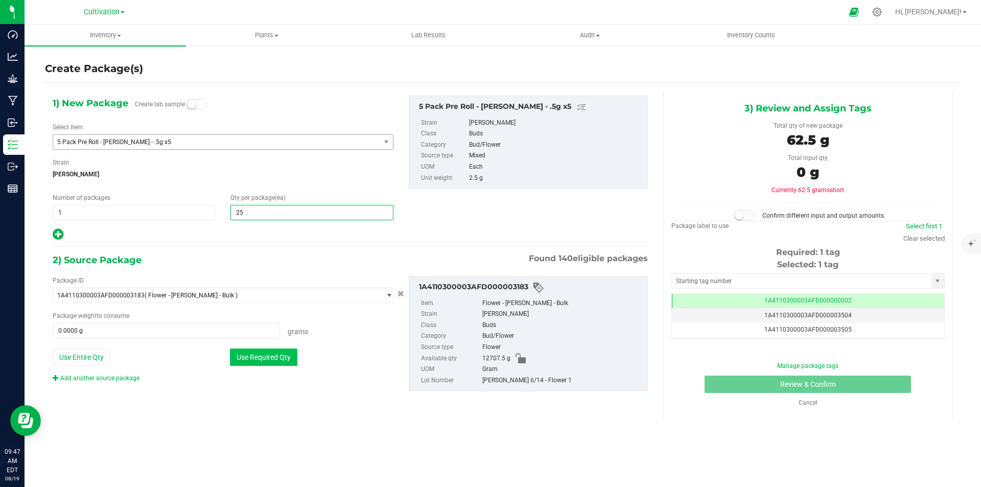
type input "25"
click at [277, 350] on button "Use Required Qty" at bounding box center [263, 356] width 67 height 17
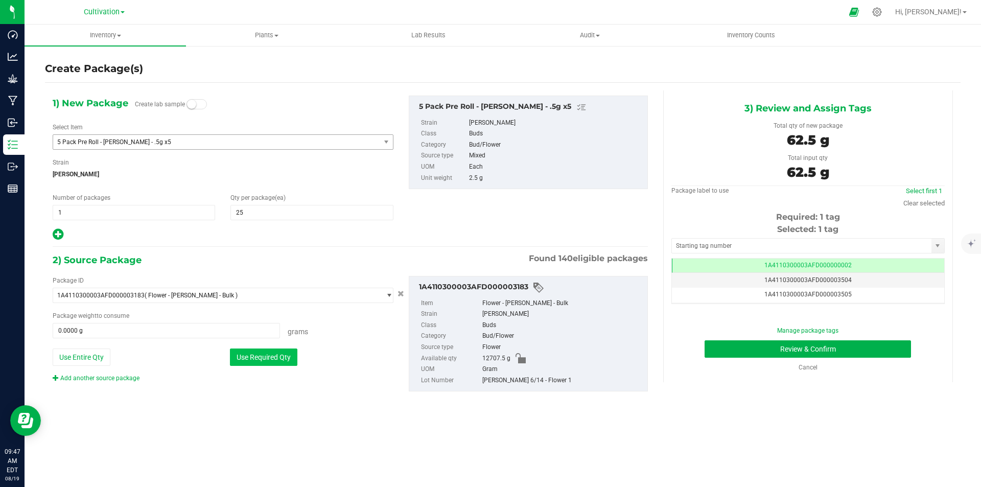
type input "62.5000 g"
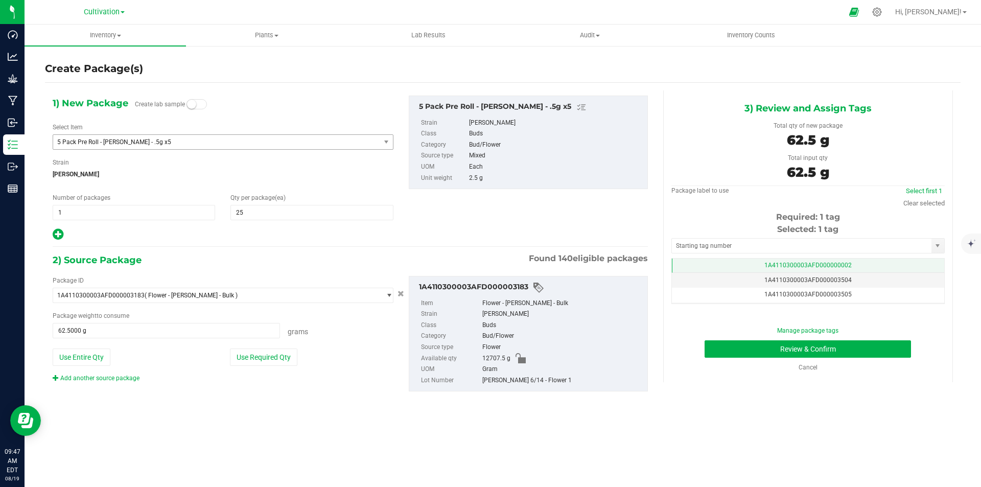
click at [854, 271] on td "1A4110300003AFD000000002" at bounding box center [808, 265] width 272 height 15
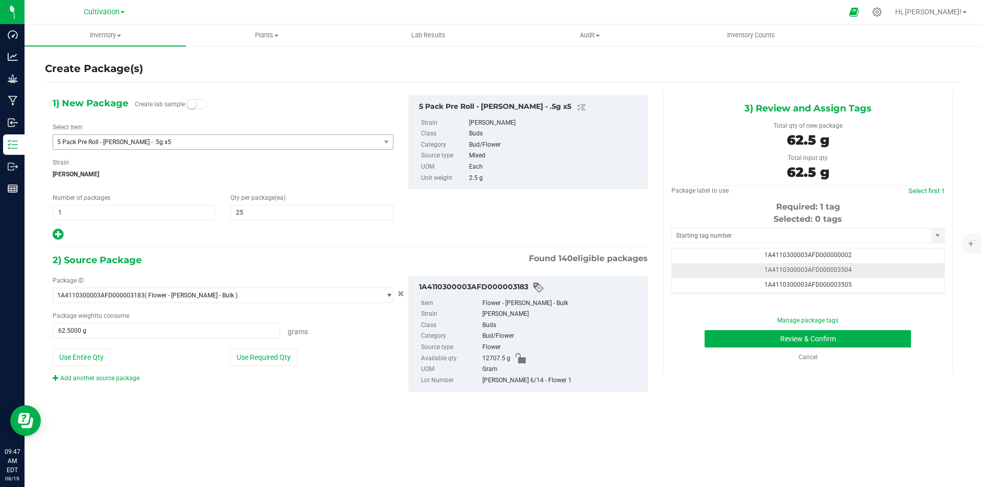
click at [871, 266] on td "1A4110300003AFD000003504" at bounding box center [808, 270] width 272 height 15
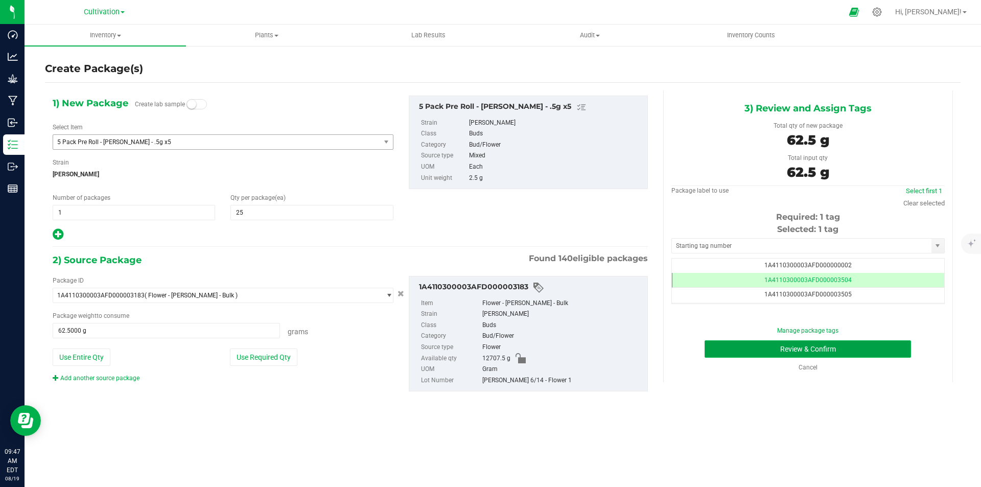
click at [882, 345] on button "Review & Confirm" at bounding box center [807, 348] width 206 height 17
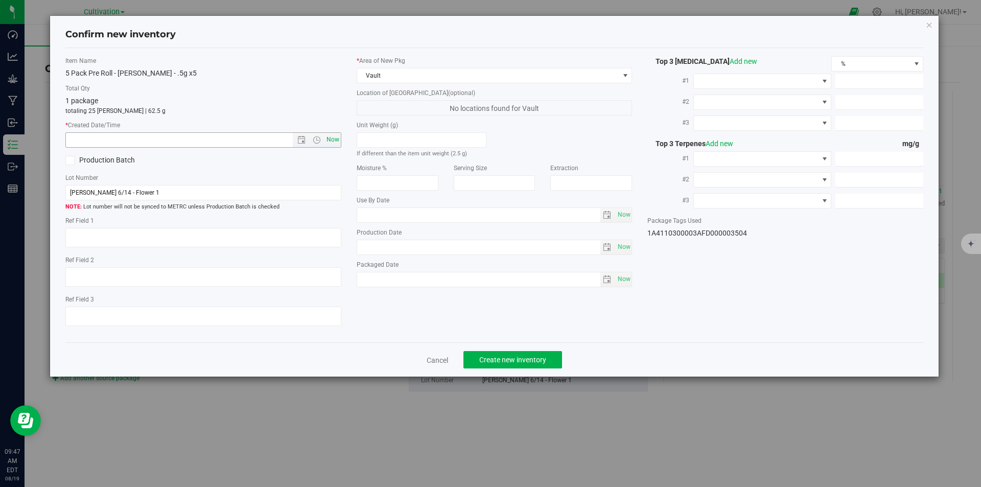
click at [337, 142] on span "Now" at bounding box center [332, 139] width 17 height 15
type input "8/19/2025 9:47 AM"
drag, startPoint x: 531, startPoint y: 353, endPoint x: 525, endPoint y: 346, distance: 8.4
click at [530, 352] on button "Create new inventory" at bounding box center [512, 359] width 99 height 17
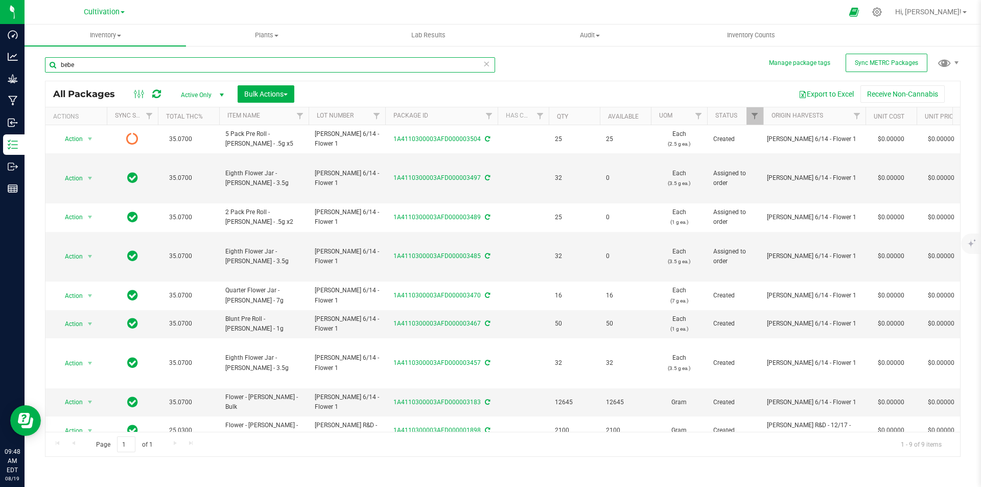
click at [141, 61] on input "bebe" at bounding box center [270, 64] width 450 height 15
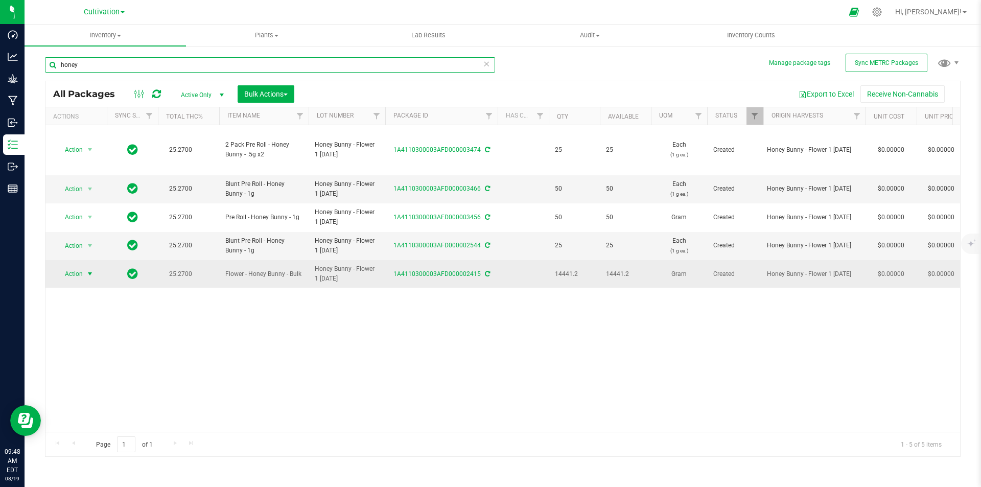
type input "honey"
click at [86, 273] on span "select" at bounding box center [90, 274] width 8 height 8
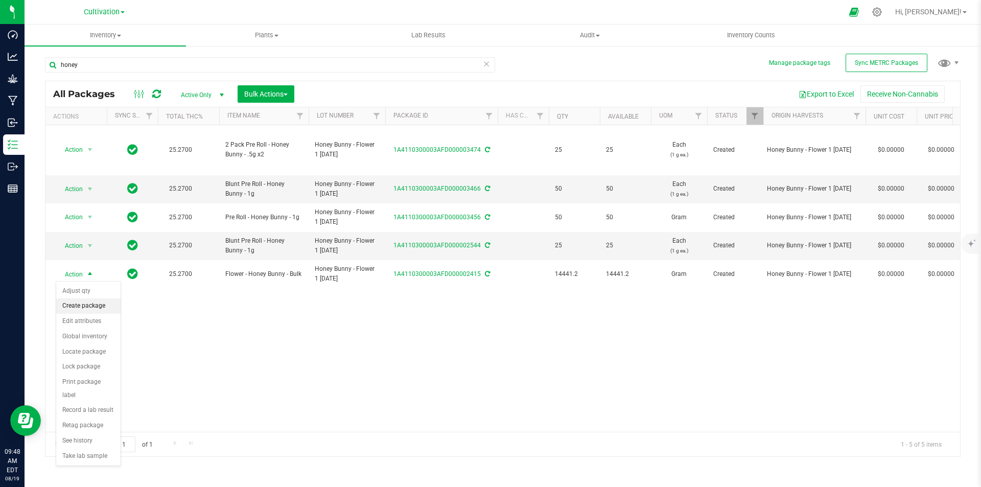
click at [95, 299] on li "Create package" at bounding box center [88, 305] width 64 height 15
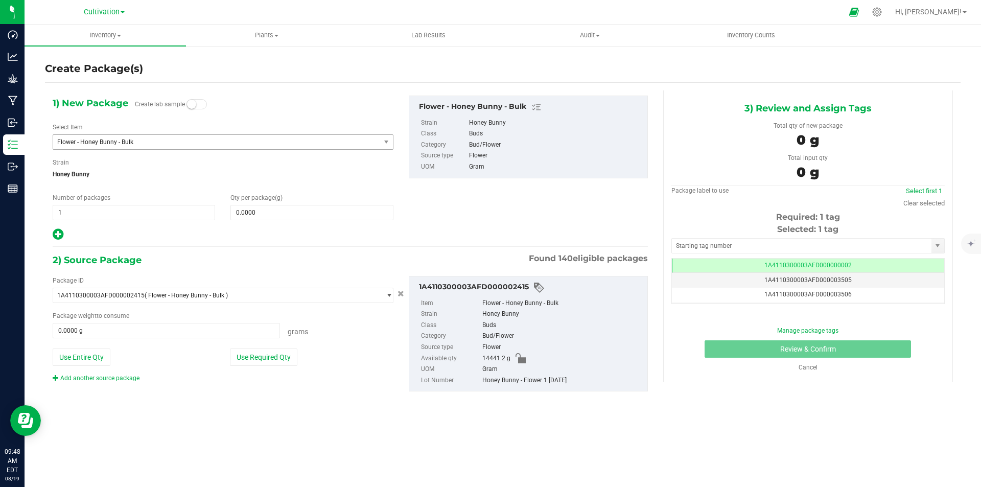
click at [149, 136] on span "Flower - Honey Bunny - Bulk" at bounding box center [216, 142] width 327 height 14
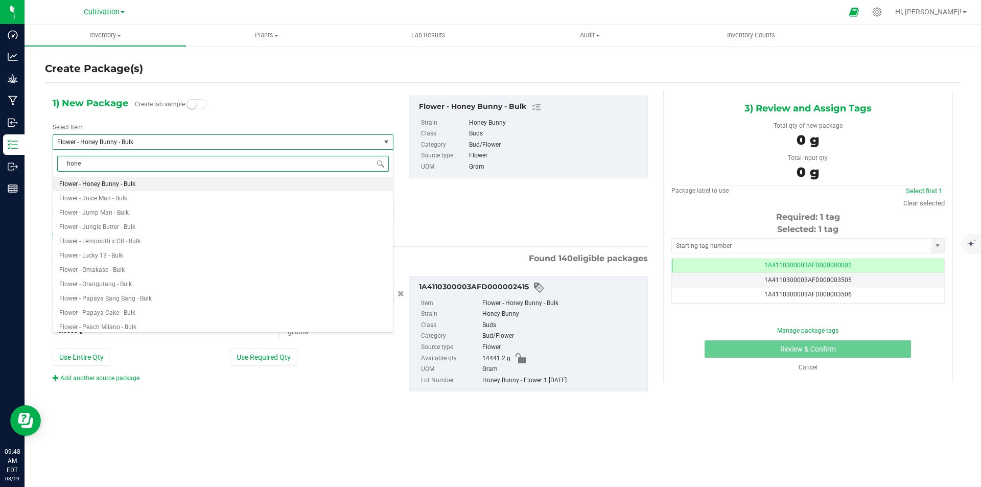
type input "honey"
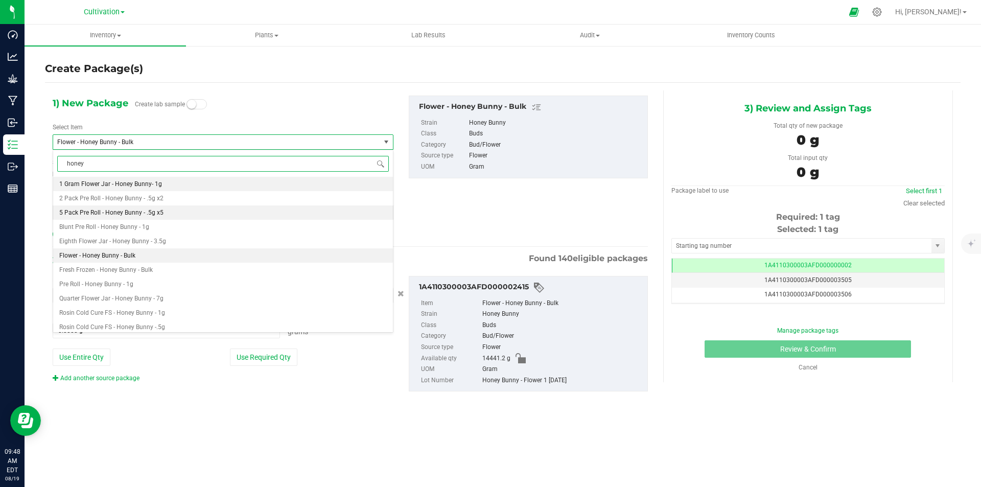
click at [147, 212] on span "5 Pack Pre Roll - Honey Bunny - .5g x5" at bounding box center [111, 212] width 104 height 7
type input "0"
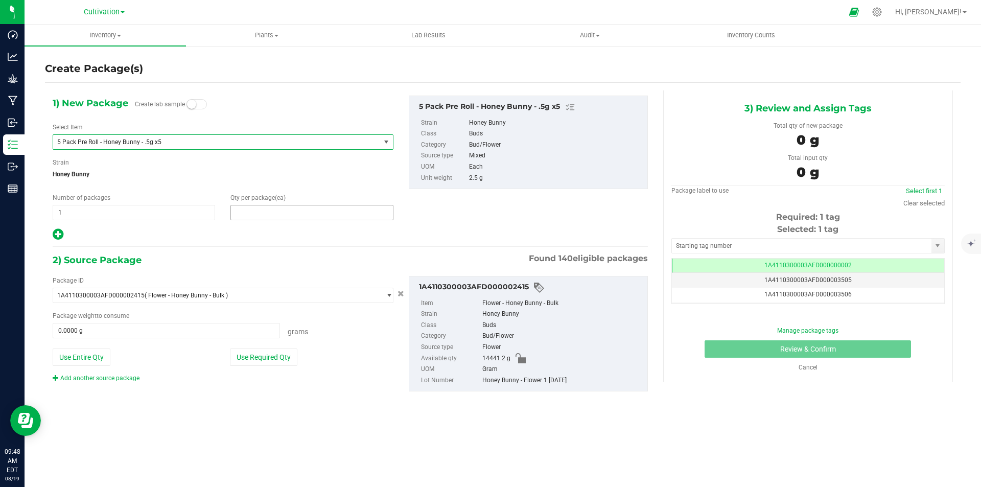
click at [271, 214] on span at bounding box center [311, 212] width 162 height 15
type input "25"
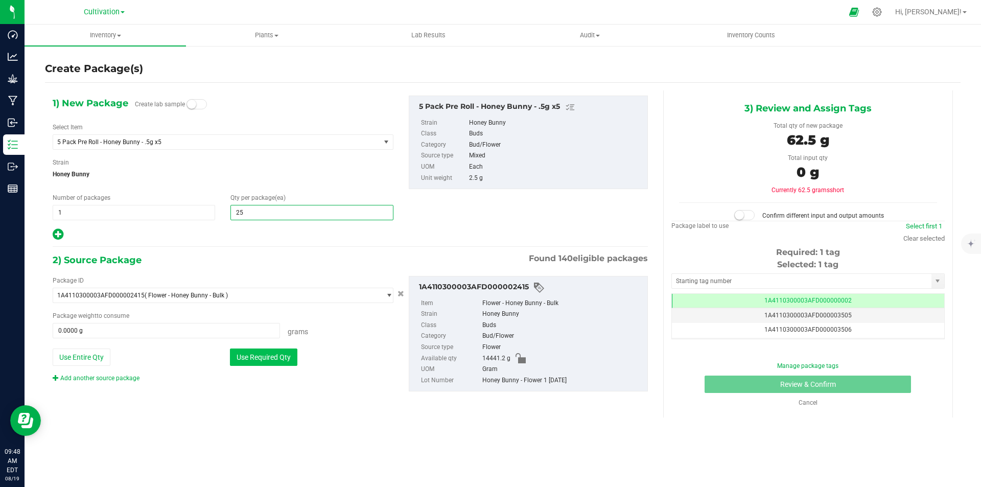
type input "25"
click at [277, 354] on button "Use Required Qty" at bounding box center [263, 356] width 67 height 17
type input "62.5000 g"
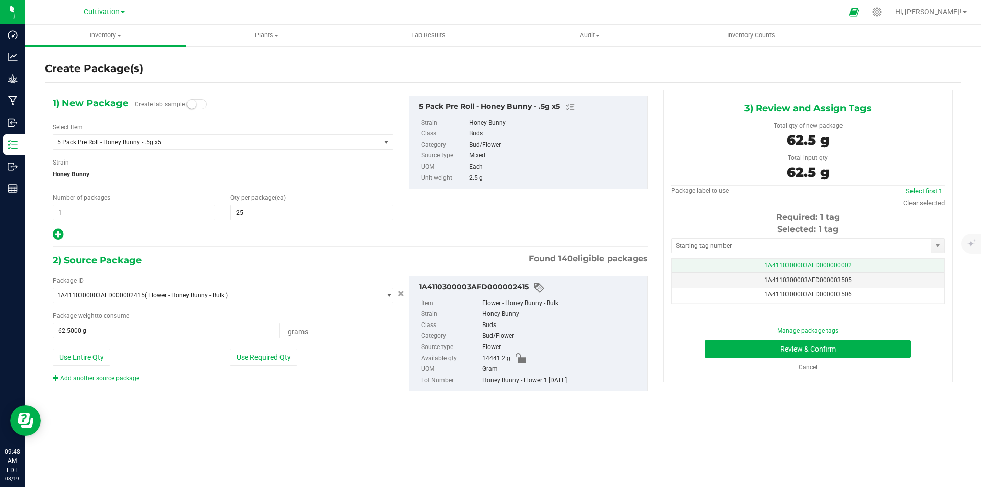
click at [855, 260] on td "1A4110300003AFD000000002" at bounding box center [808, 265] width 272 height 15
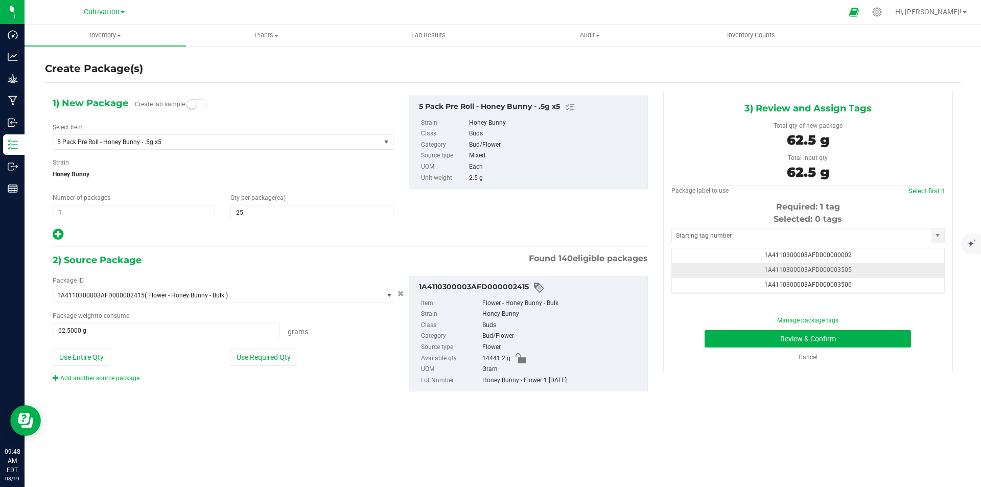
click at [866, 274] on td "1A4110300003AFD000003505" at bounding box center [808, 270] width 272 height 15
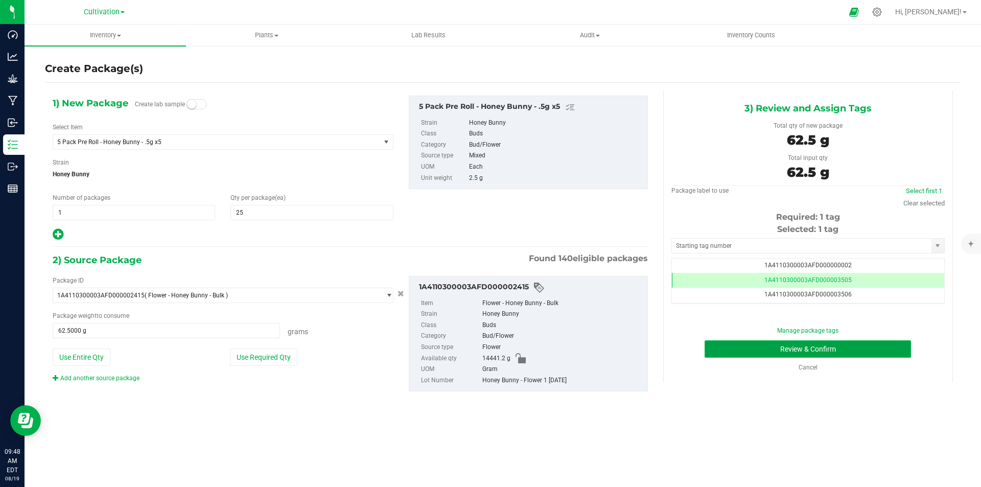
click at [883, 348] on button "Review & Confirm" at bounding box center [807, 348] width 206 height 17
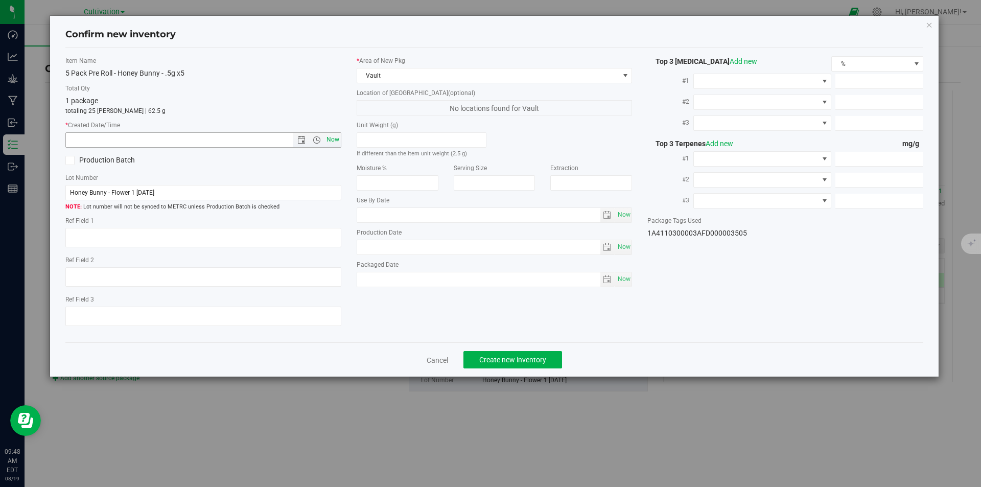
click at [336, 136] on span "Now" at bounding box center [332, 139] width 17 height 15
type input "8/19/2025 9:48 AM"
click at [514, 361] on span "Create new inventory" at bounding box center [512, 359] width 67 height 8
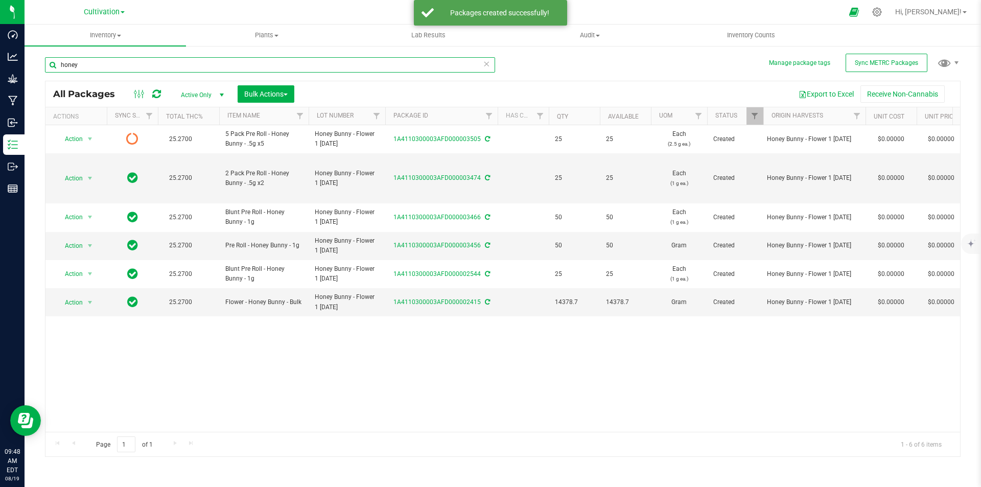
click at [158, 64] on input "honey" at bounding box center [270, 64] width 450 height 15
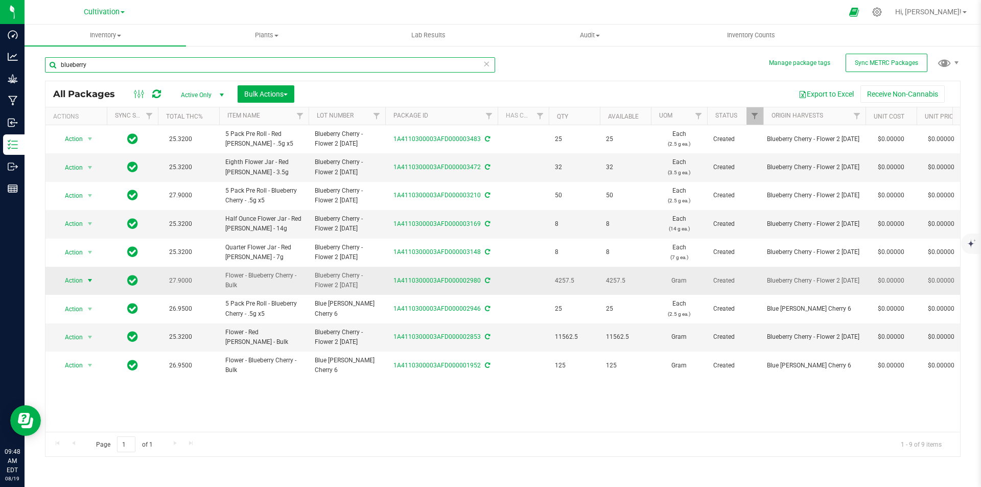
type input "blueberry"
click at [71, 277] on span "Action" at bounding box center [70, 280] width 28 height 14
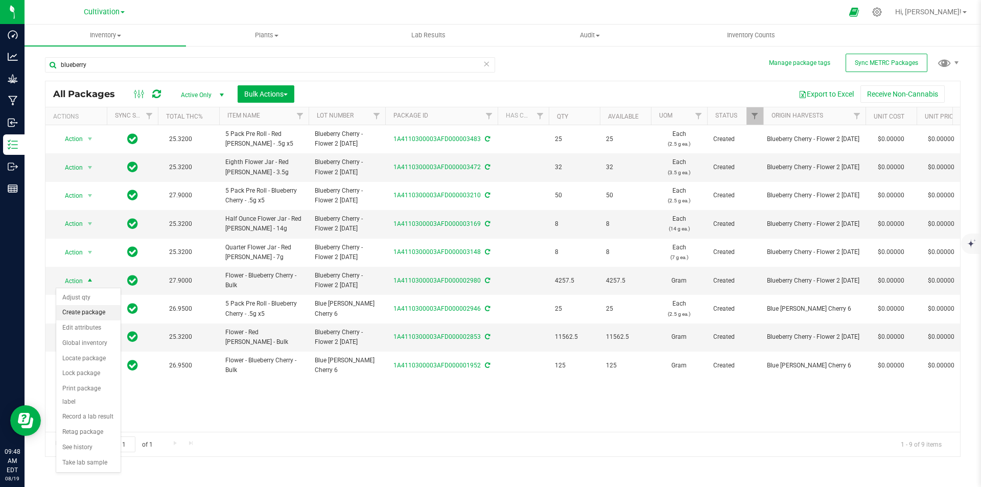
click at [95, 310] on li "Create package" at bounding box center [88, 312] width 64 height 15
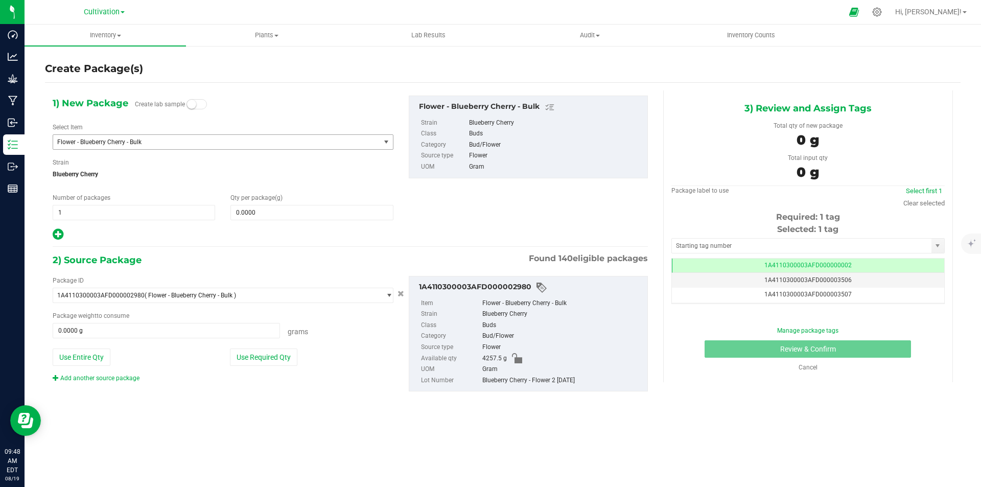
click at [117, 140] on span "Flower - Blueberry Cherry - Bulk" at bounding box center [210, 141] width 306 height 7
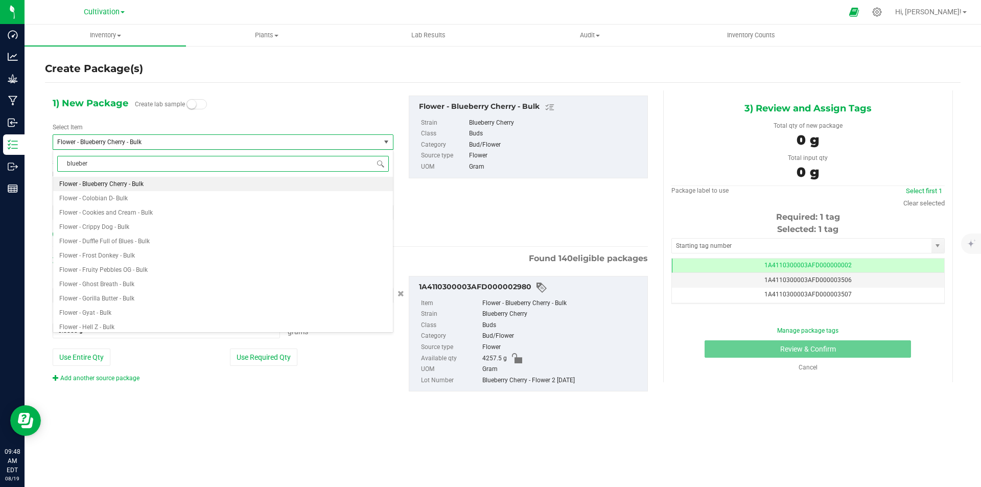
type input "blueberr"
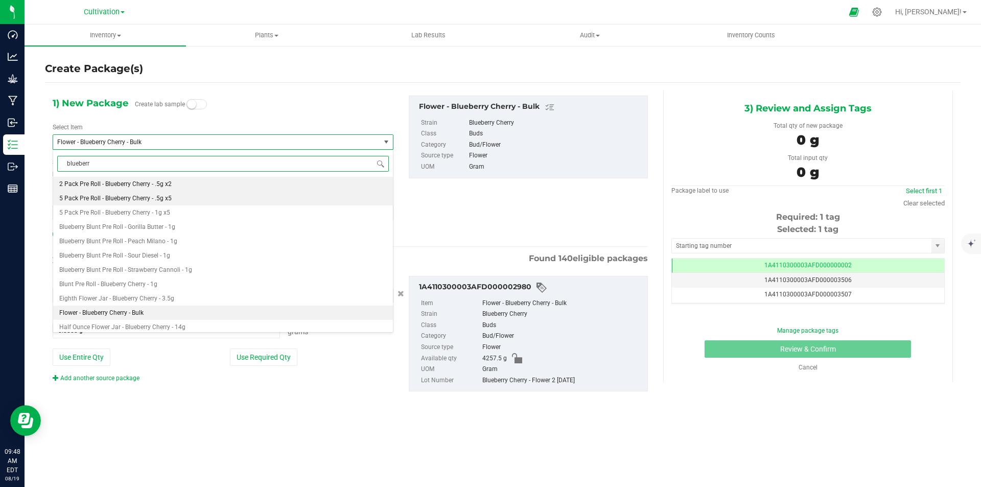
click at [164, 196] on span "5 Pack Pre Roll - Blueberry Cherry - .5g x5" at bounding box center [115, 198] width 112 height 7
type input "0"
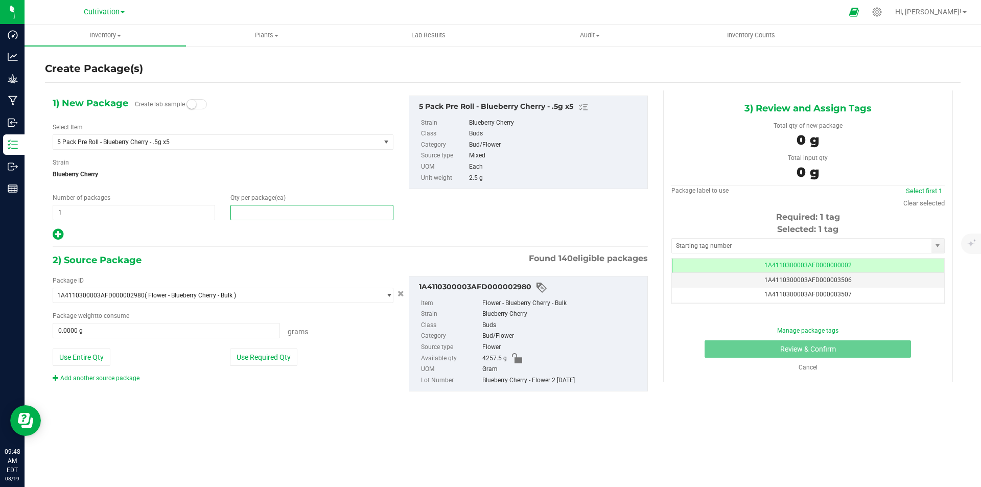
click at [265, 217] on span at bounding box center [311, 212] width 162 height 15
type input "25"
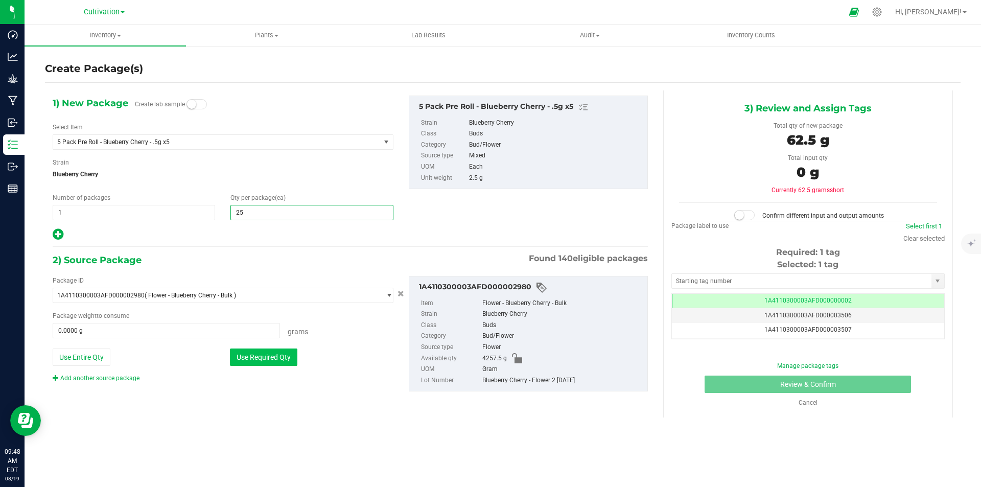
type input "25"
click at [265, 352] on button "Use Required Qty" at bounding box center [263, 356] width 67 height 17
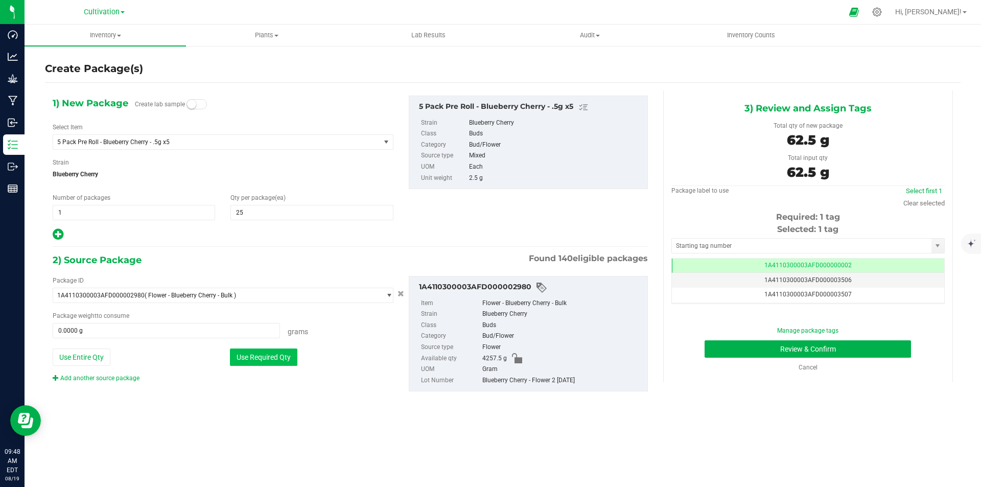
type input "62.5000 g"
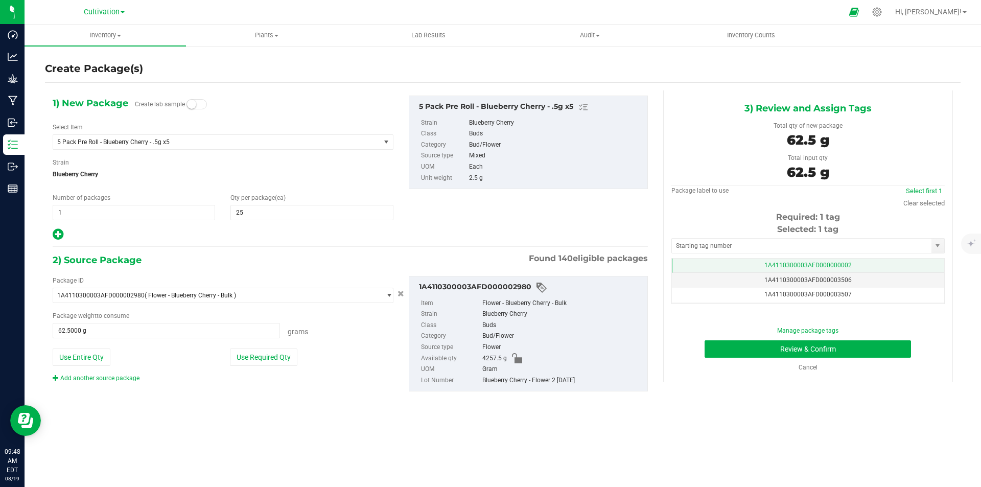
click at [869, 267] on td "1A4110300003AFD000000002" at bounding box center [808, 265] width 272 height 15
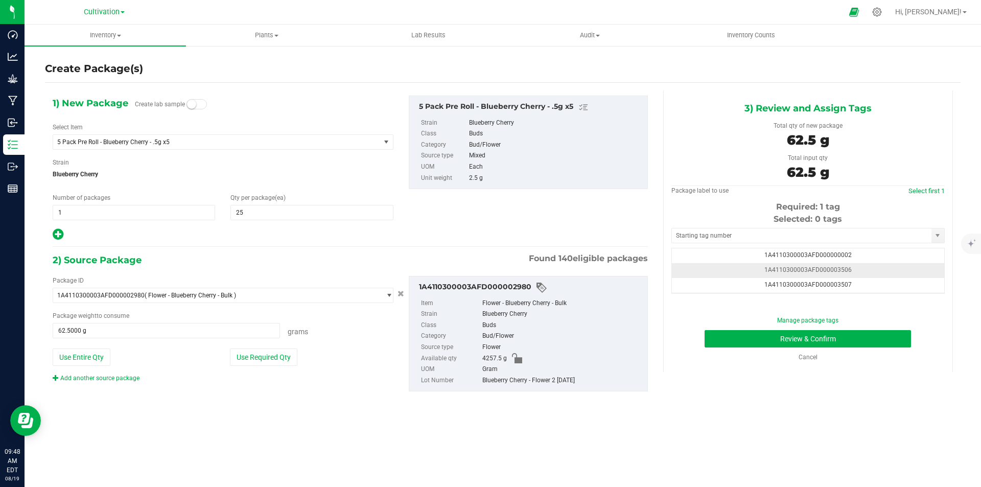
click at [861, 266] on td "1A4110300003AFD000003506" at bounding box center [808, 270] width 272 height 15
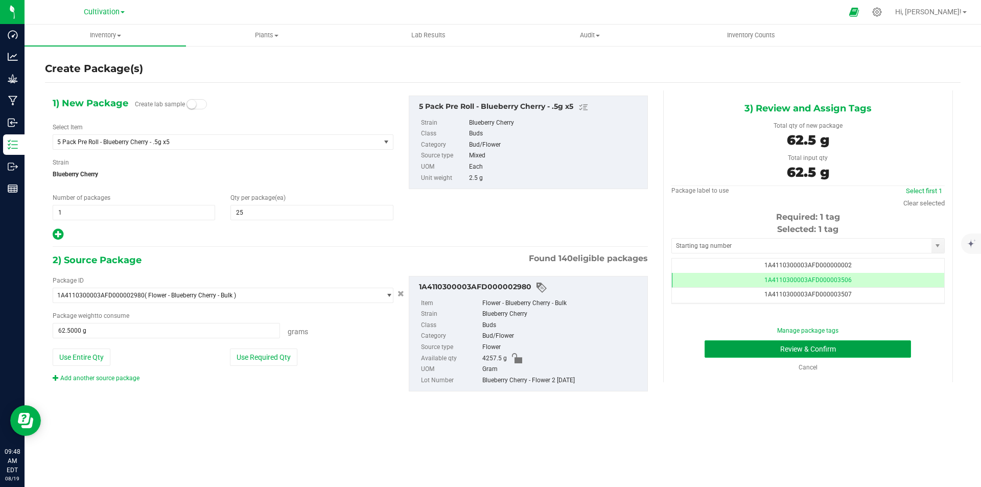
click at [876, 346] on button "Review & Confirm" at bounding box center [807, 348] width 206 height 17
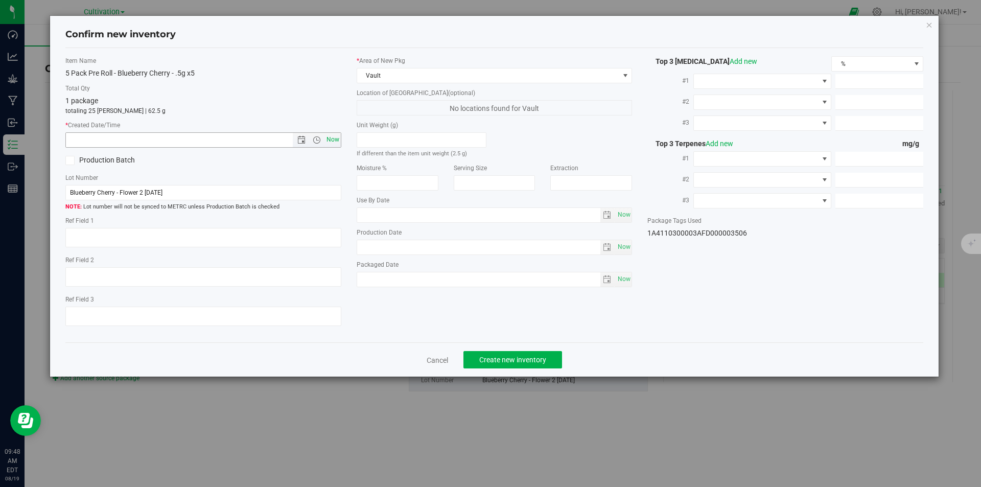
click at [330, 139] on span "Now" at bounding box center [332, 139] width 17 height 15
type input "8/19/2025 9:48 AM"
click at [518, 355] on span "Create new inventory" at bounding box center [512, 359] width 67 height 8
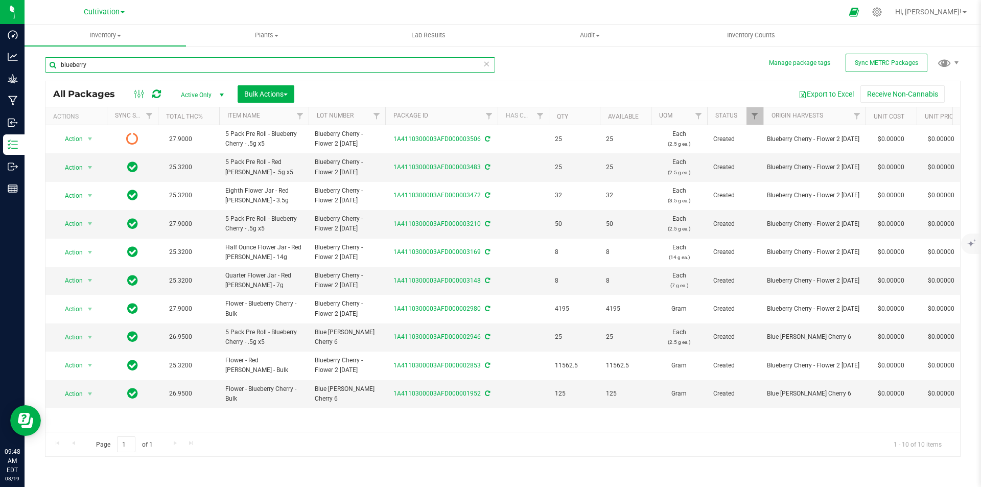
click at [149, 65] on input "blueberry" at bounding box center [270, 64] width 450 height 15
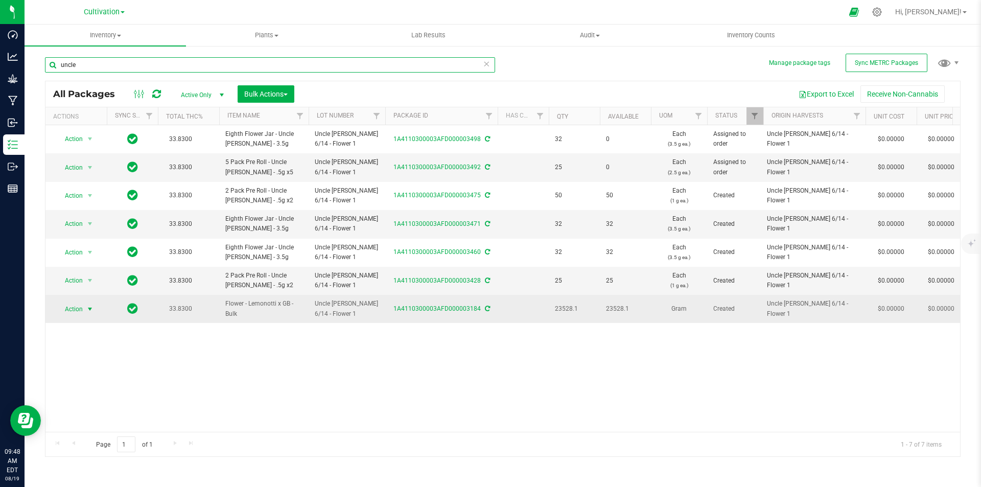
type input "uncle"
click at [75, 306] on span "Action" at bounding box center [70, 309] width 28 height 14
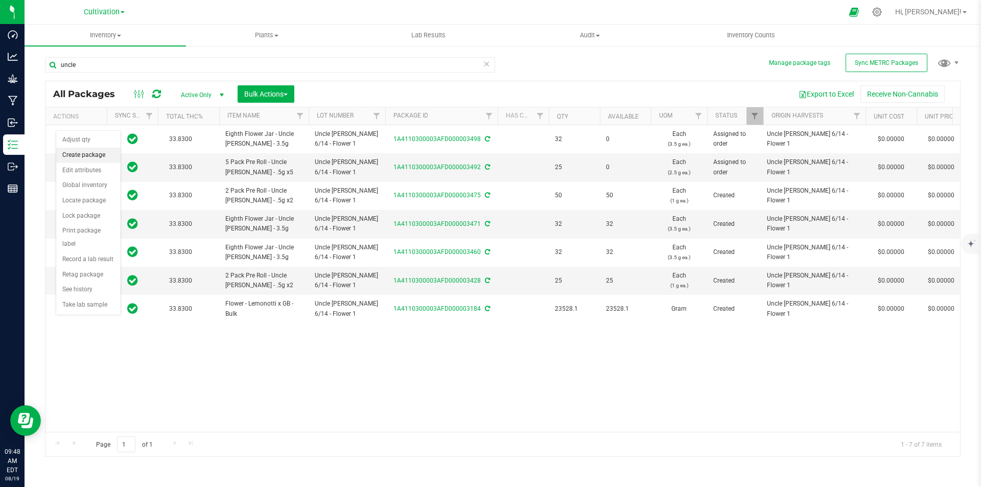
click at [85, 154] on li "Create package" at bounding box center [88, 155] width 64 height 15
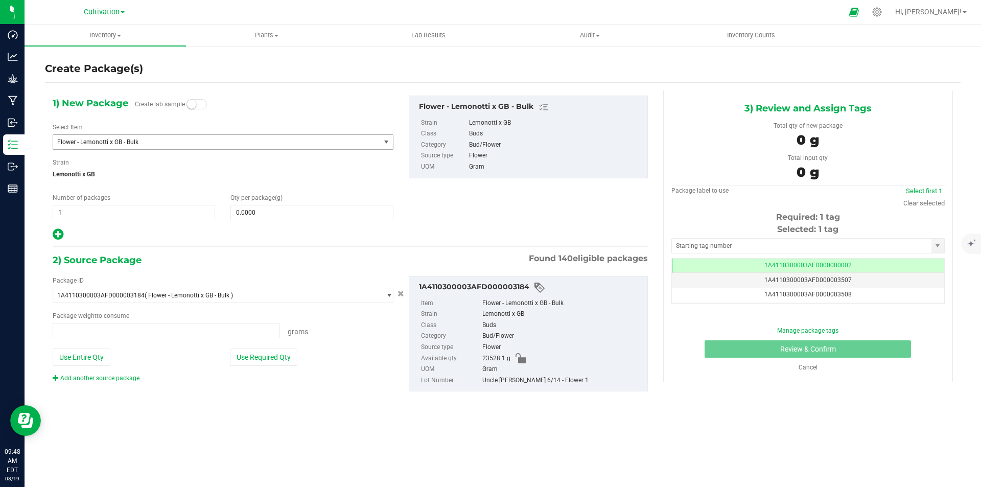
type input "0.0000 g"
click at [169, 137] on span "Flower - Lemonotti x GB - Bulk" at bounding box center [216, 142] width 327 height 14
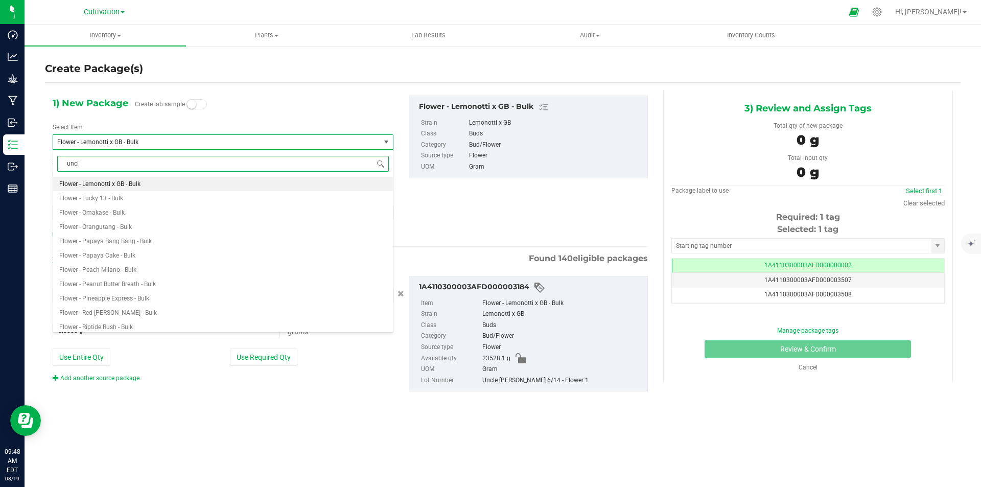
type input "uncle"
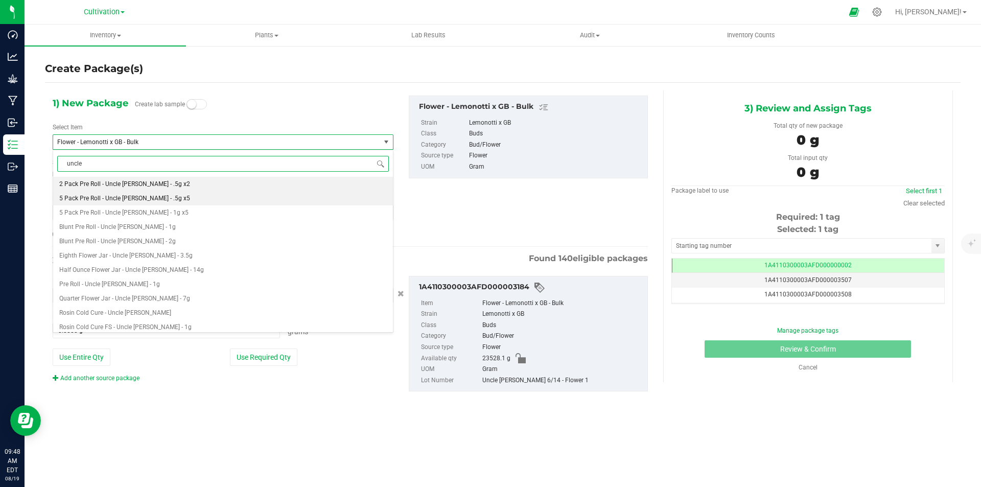
click at [153, 201] on span "5 Pack Pre Roll - Uncle [PERSON_NAME] - .5g x5" at bounding box center [124, 198] width 131 height 7
type input "0"
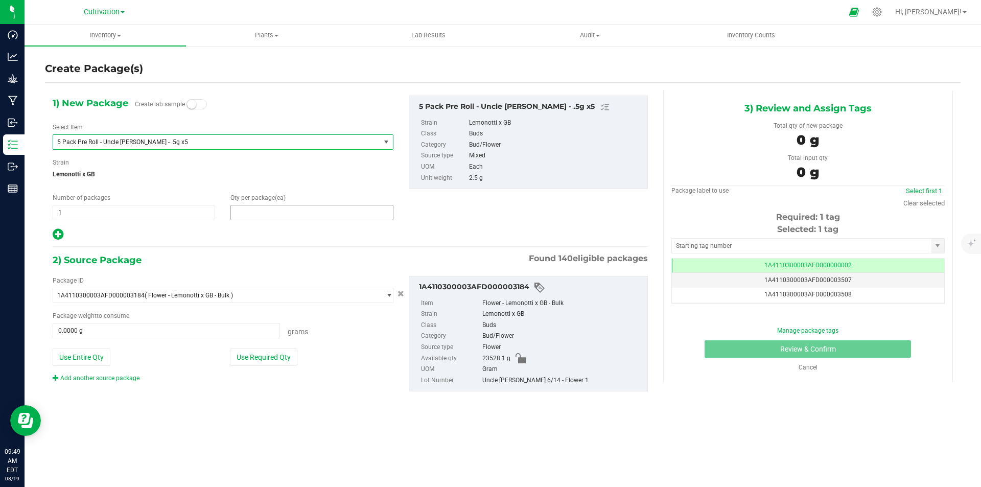
click at [277, 213] on span at bounding box center [311, 212] width 162 height 15
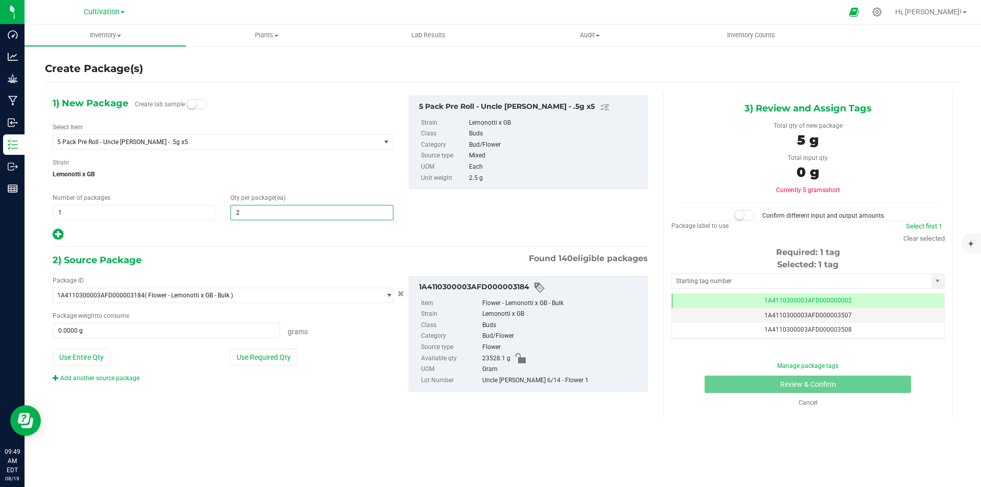
type input "25"
click at [262, 356] on button "Use Required Qty" at bounding box center [263, 356] width 67 height 17
type input "62.5000 g"
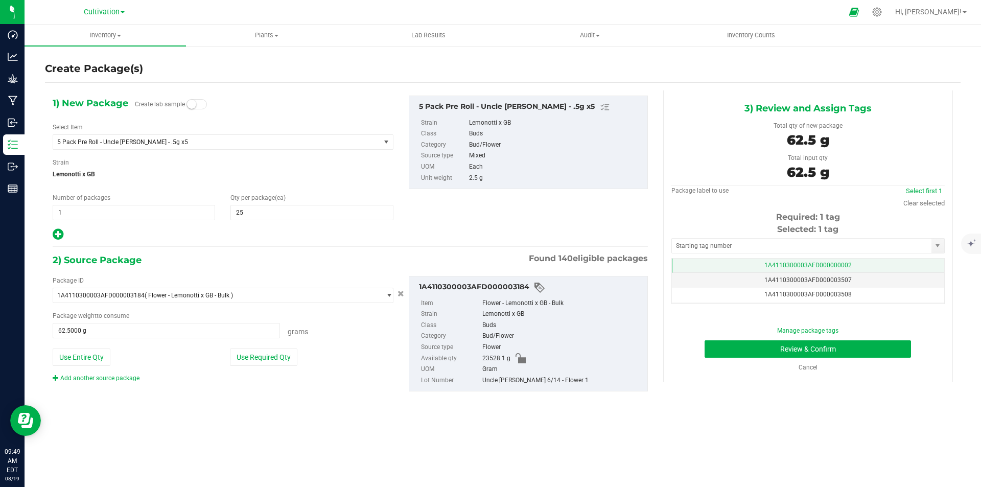
click at [837, 261] on span "1A4110300003AFD000000002" at bounding box center [807, 264] width 87 height 7
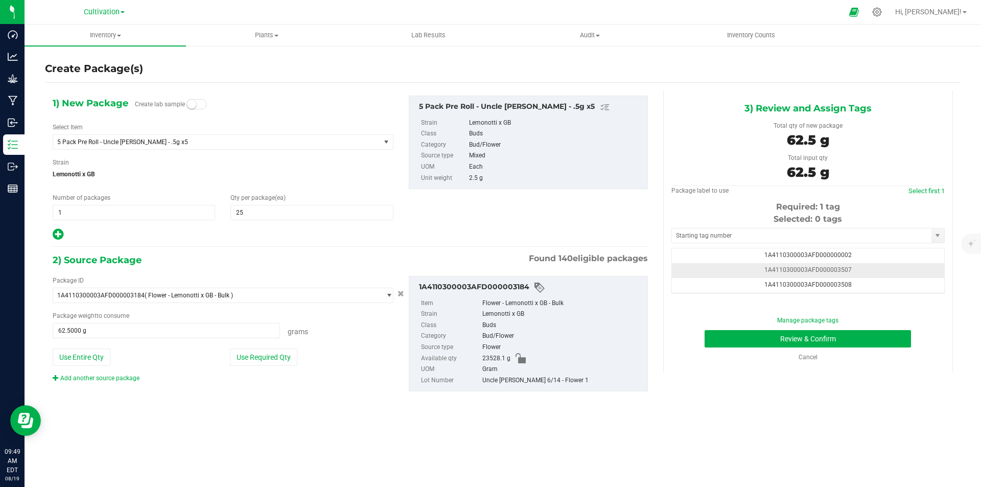
click at [869, 264] on td "1A4110300003AFD000003507" at bounding box center [808, 270] width 272 height 15
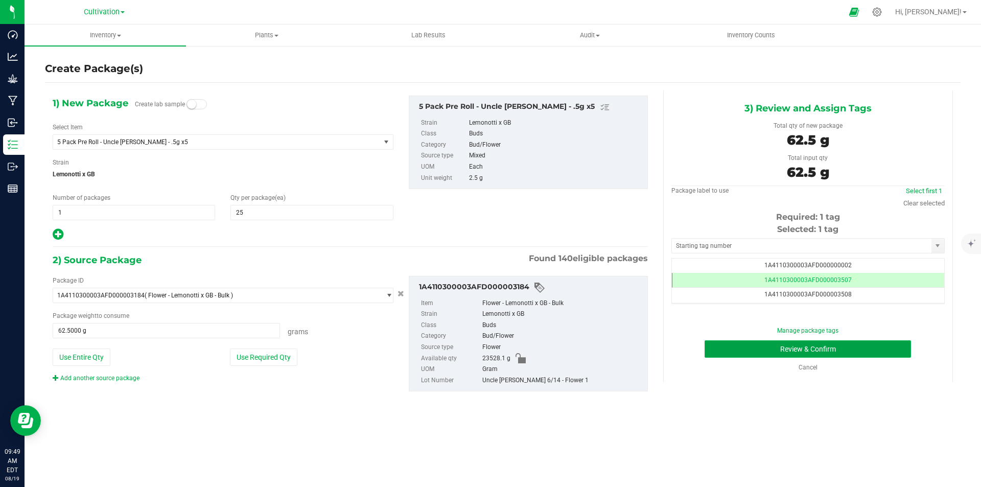
click at [888, 342] on button "Review & Confirm" at bounding box center [807, 348] width 206 height 17
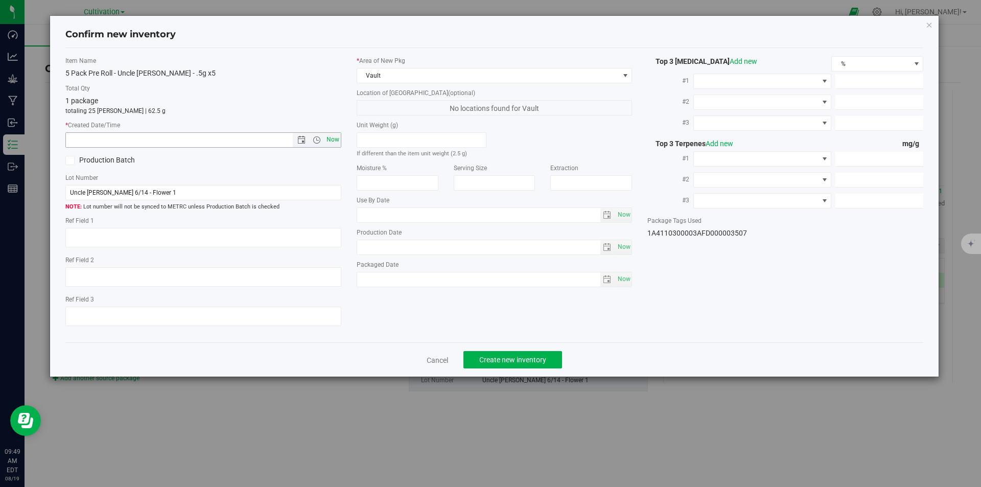
click at [333, 143] on span "Now" at bounding box center [332, 139] width 17 height 15
type input "8/19/2025 9:49 AM"
click at [511, 352] on button "Create new inventory" at bounding box center [512, 359] width 99 height 17
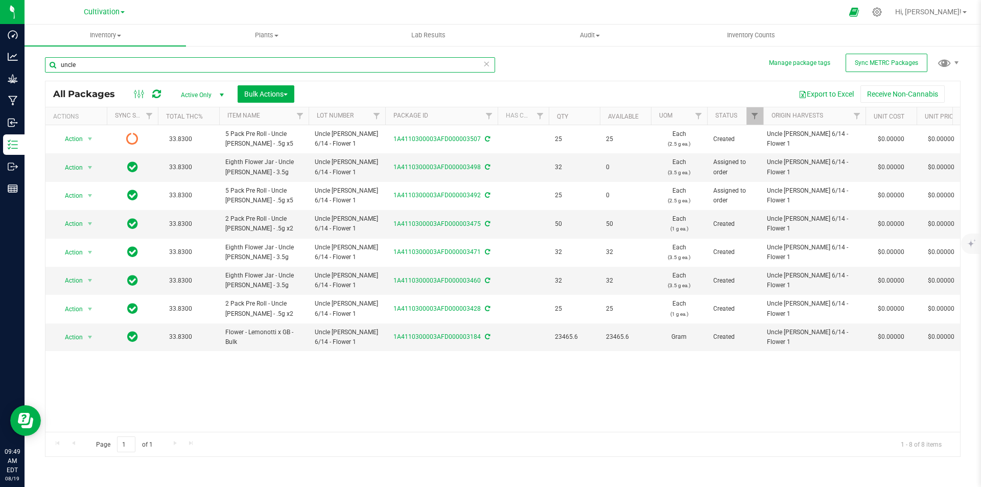
click at [172, 66] on input "uncle" at bounding box center [270, 64] width 450 height 15
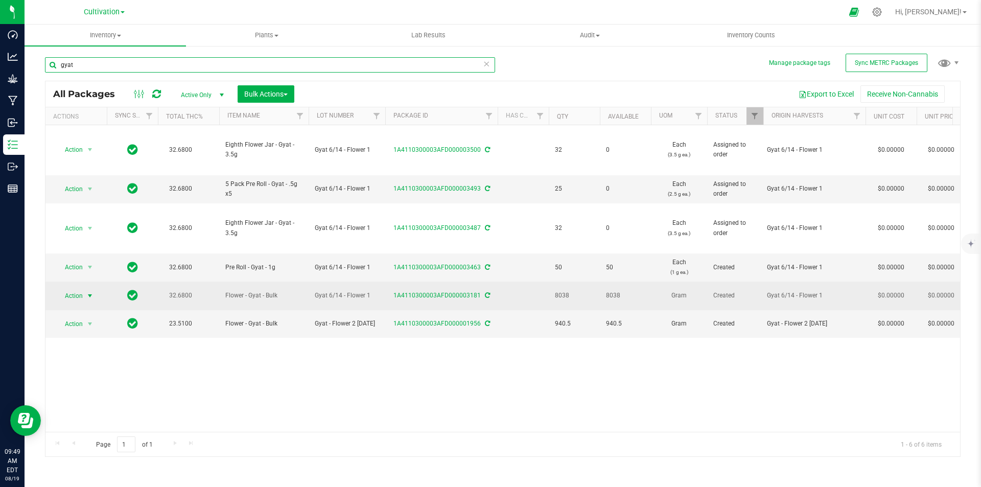
type input "gyat"
click at [65, 299] on span "Action" at bounding box center [70, 296] width 28 height 14
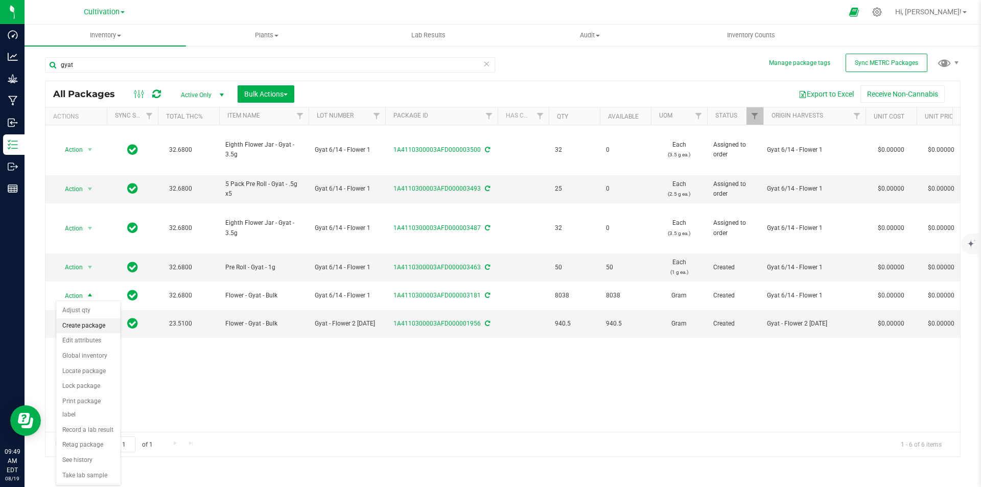
click at [92, 325] on li "Create package" at bounding box center [88, 325] width 64 height 15
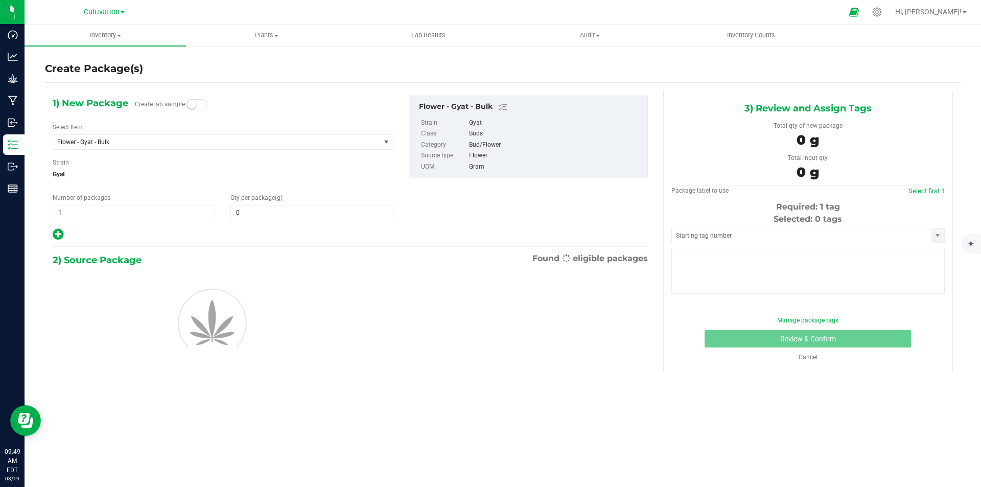
type input "0.0000"
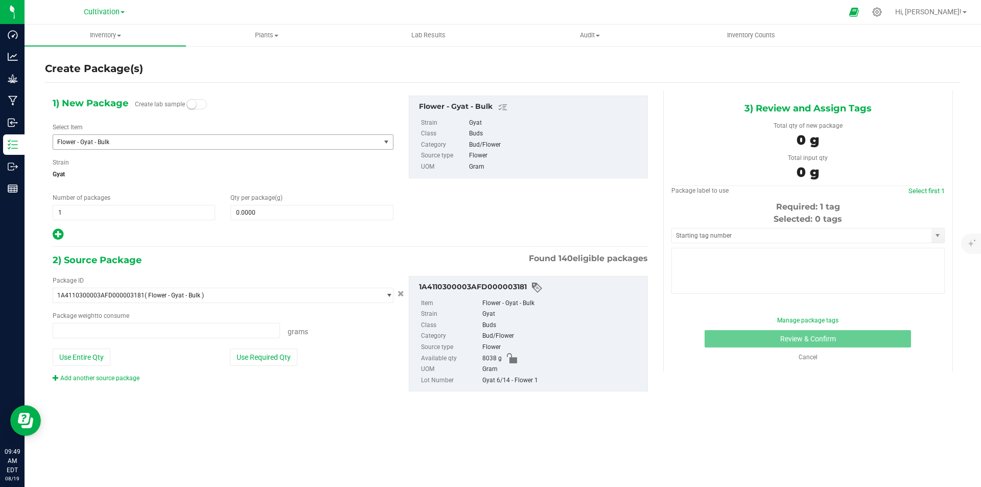
type input "0.0000 g"
click at [142, 137] on span "Flower - Gyat - Bulk" at bounding box center [216, 142] width 327 height 14
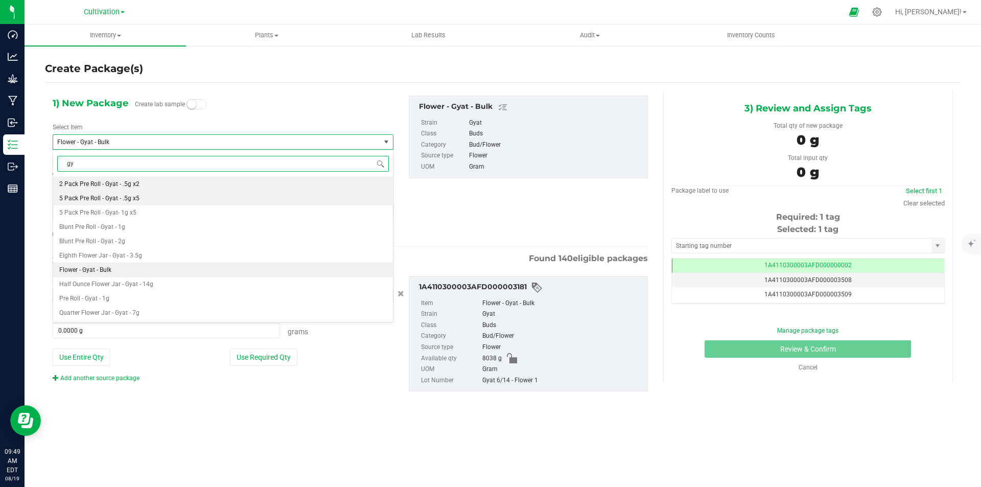
type input "gya"
click at [126, 196] on span "5 Pack Pre Roll - Gyat - .5g x5" at bounding box center [99, 198] width 80 height 7
type input "0"
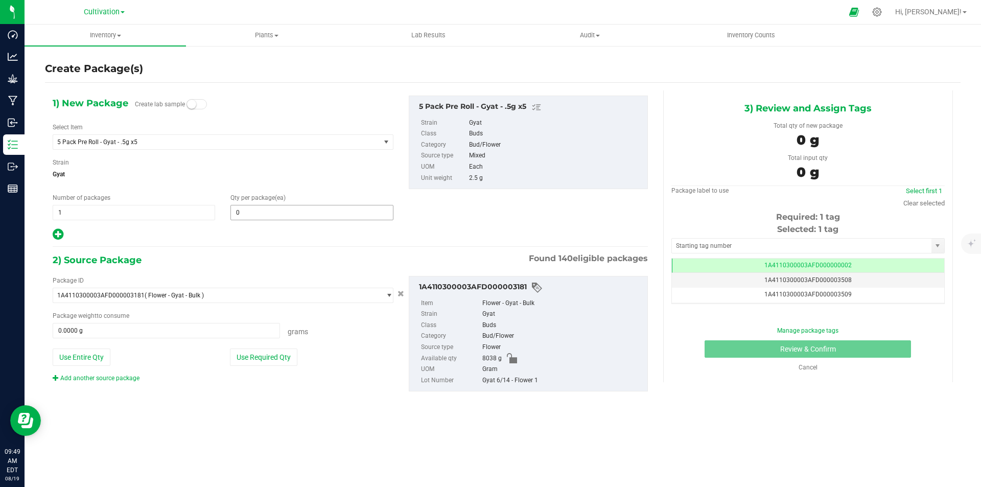
click at [244, 205] on span "0 0" at bounding box center [311, 212] width 162 height 15
click at [272, 210] on span at bounding box center [311, 212] width 162 height 15
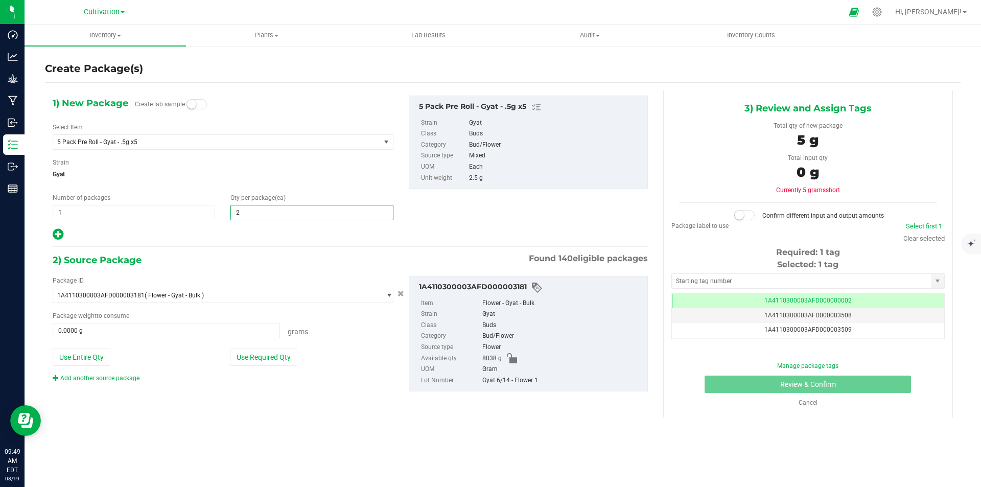
type input "25"
click at [250, 354] on button "Use Required Qty" at bounding box center [263, 356] width 67 height 17
type input "62.5000 g"
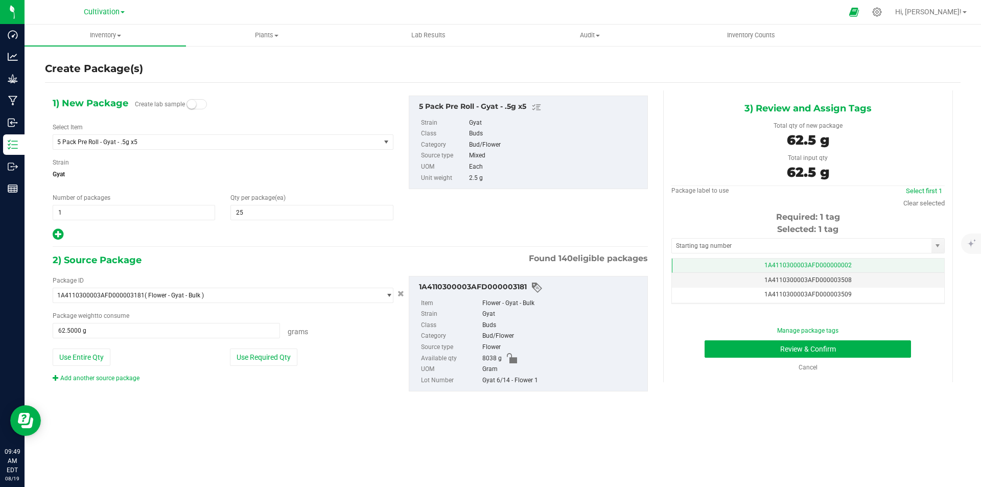
click at [870, 264] on td "1A4110300003AFD000000002" at bounding box center [808, 265] width 272 height 15
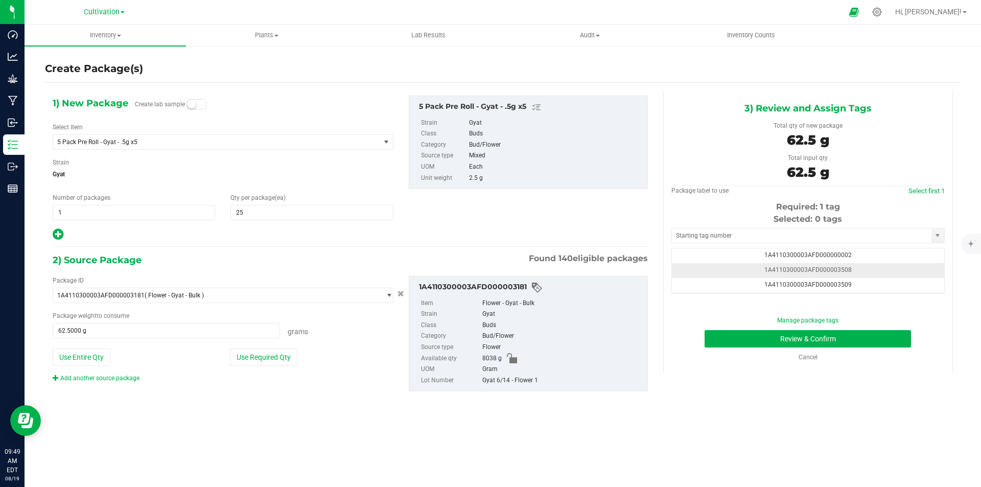
click at [870, 268] on td "1A4110300003AFD000003508" at bounding box center [808, 270] width 272 height 15
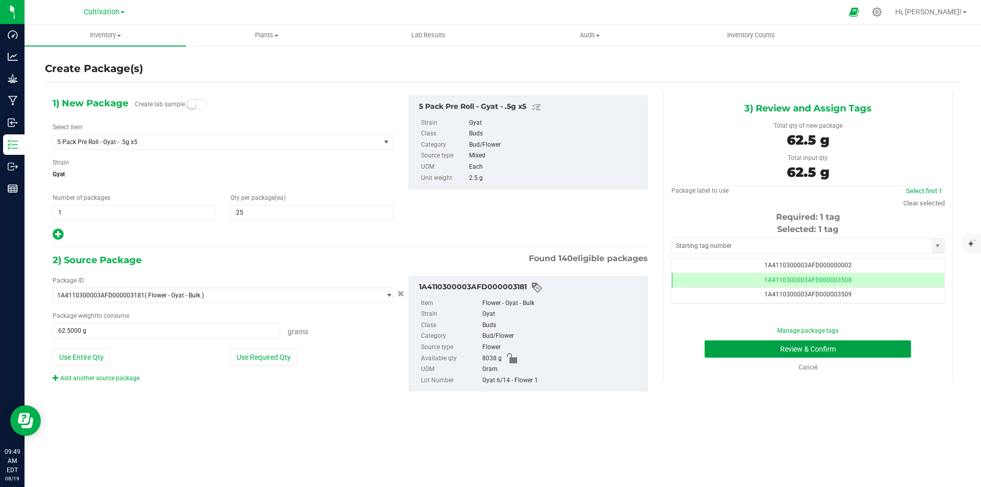
click at [875, 345] on button "Review & Confirm" at bounding box center [807, 348] width 206 height 17
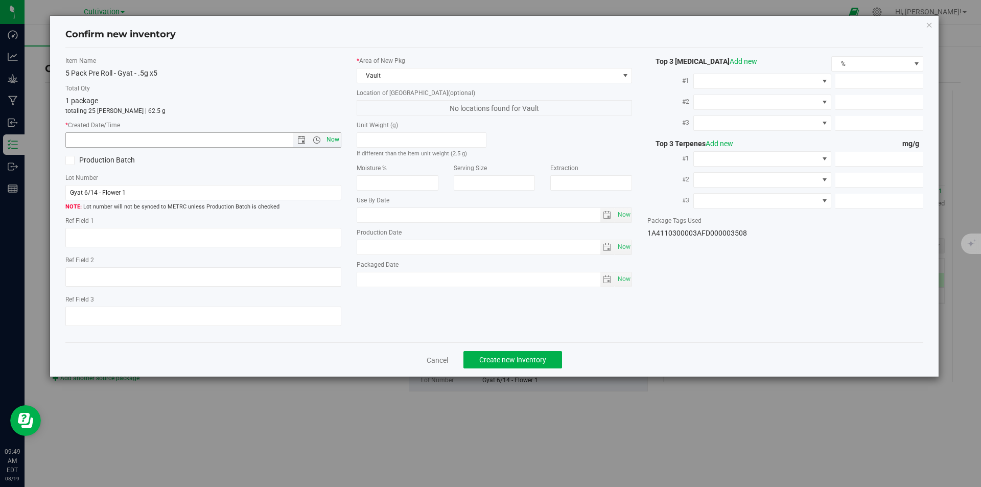
click at [334, 140] on span "Now" at bounding box center [332, 139] width 17 height 15
type input "8/19/2025 9:49 AM"
click at [531, 351] on button "Create new inventory" at bounding box center [512, 359] width 99 height 17
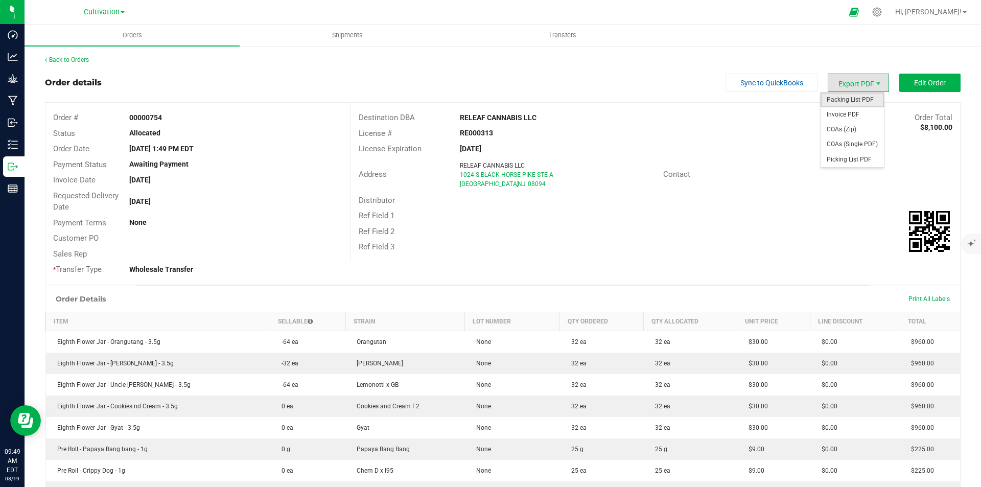
click at [854, 98] on span "Packing List PDF" at bounding box center [851, 99] width 63 height 15
click at [75, 60] on link "Back to Orders" at bounding box center [67, 59] width 44 height 7
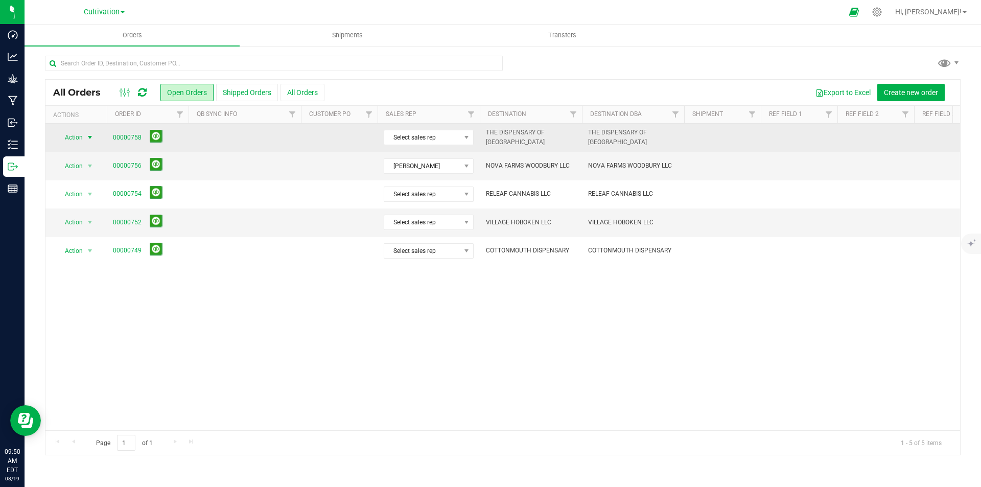
click at [75, 136] on span "Action" at bounding box center [70, 137] width 28 height 14
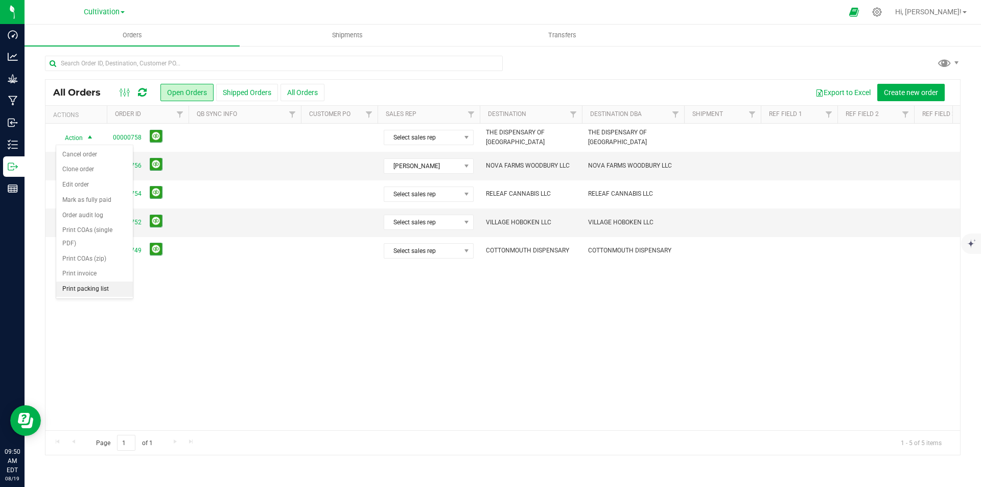
click at [92, 290] on li "Print packing list" at bounding box center [94, 288] width 77 height 15
